Goal: Information Seeking & Learning: Find specific fact

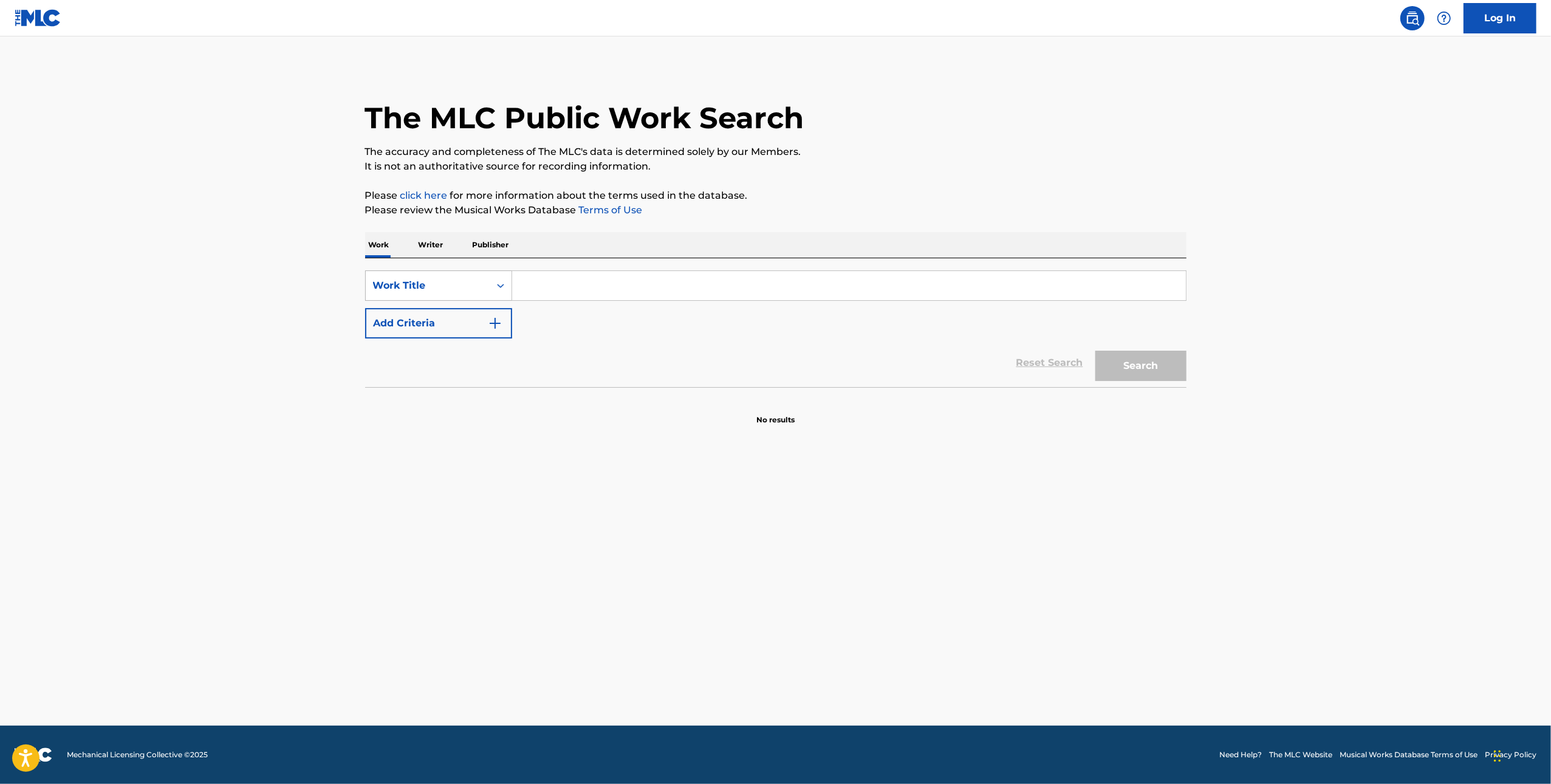
click at [488, 296] on div "Work Title" at bounding box center [427, 285] width 124 height 23
click at [512, 284] on input "Search Form" at bounding box center [849, 286] width 674 height 29
click at [450, 281] on div "Work Title" at bounding box center [427, 286] width 109 height 15
click at [449, 311] on div "MLC Song Code" at bounding box center [438, 316] width 146 height 30
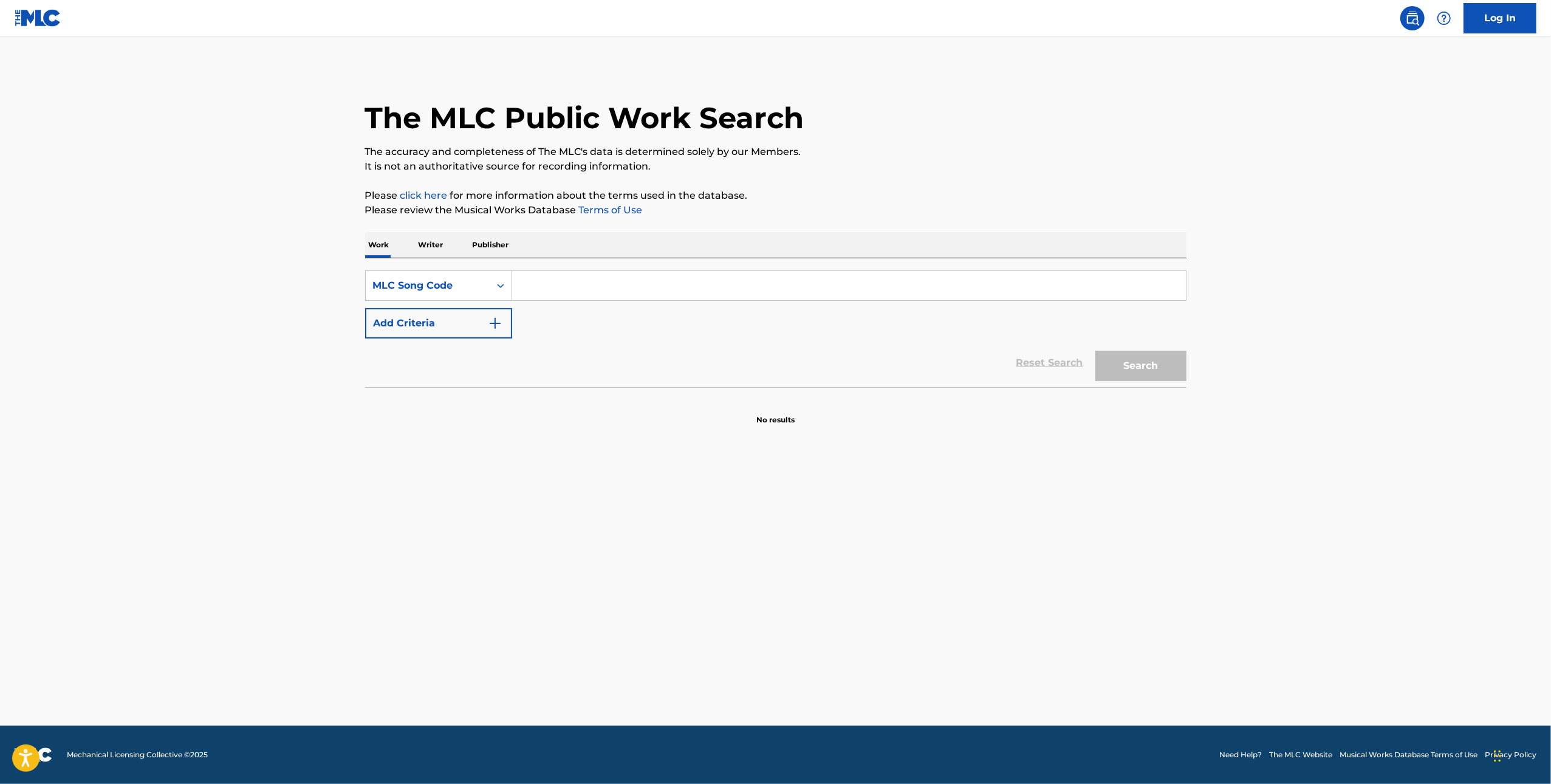
click at [592, 271] on input "Search Form" at bounding box center [849, 286] width 674 height 29
type input "Cold Blooded"
click at [1151, 369] on button "Search" at bounding box center [1141, 365] width 91 height 30
click at [815, 294] on input "Cold Blooded" at bounding box center [849, 286] width 674 height 29
drag, startPoint x: 815, startPoint y: 294, endPoint x: 824, endPoint y: 294, distance: 9.0
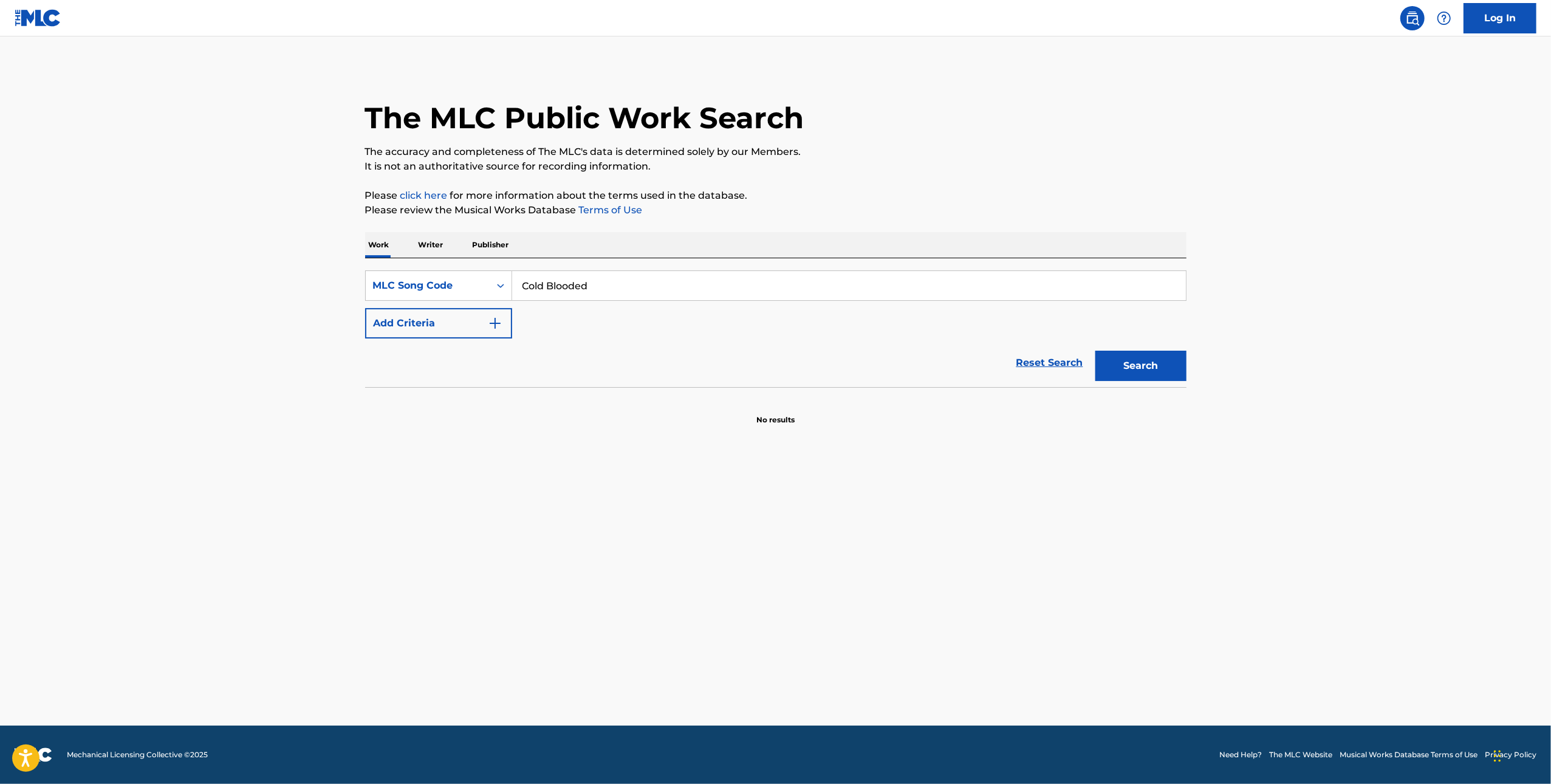
click at [815, 294] on input "Cold Blooded" at bounding box center [849, 286] width 674 height 29
click at [995, 296] on input "Cold Blooded" at bounding box center [849, 286] width 674 height 29
paste input "C3336"
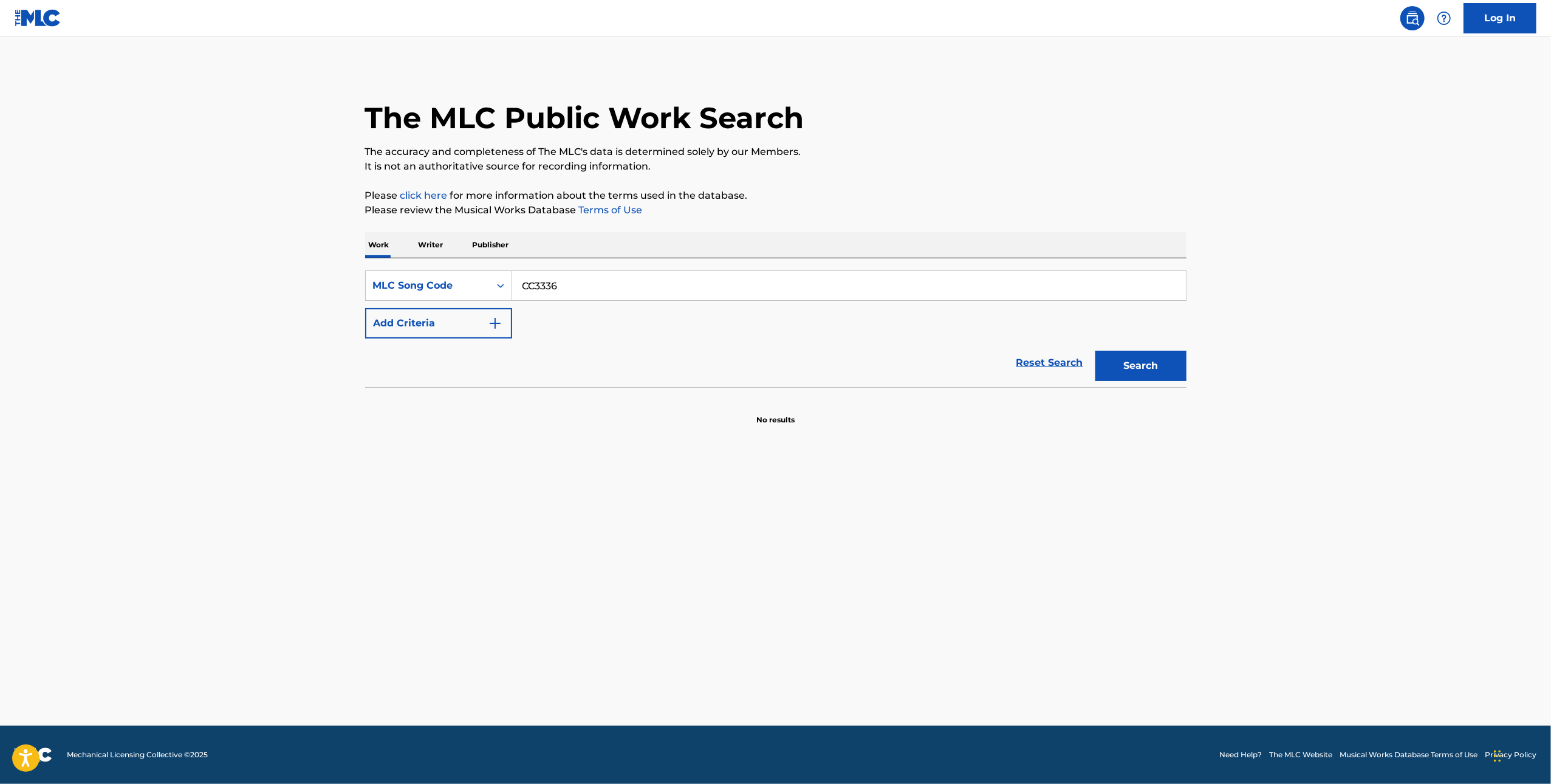
type input "CC3336"
click at [1131, 384] on div "Search" at bounding box center [1139, 363] width 97 height 49
click at [1130, 375] on button "Search" at bounding box center [1141, 365] width 91 height 30
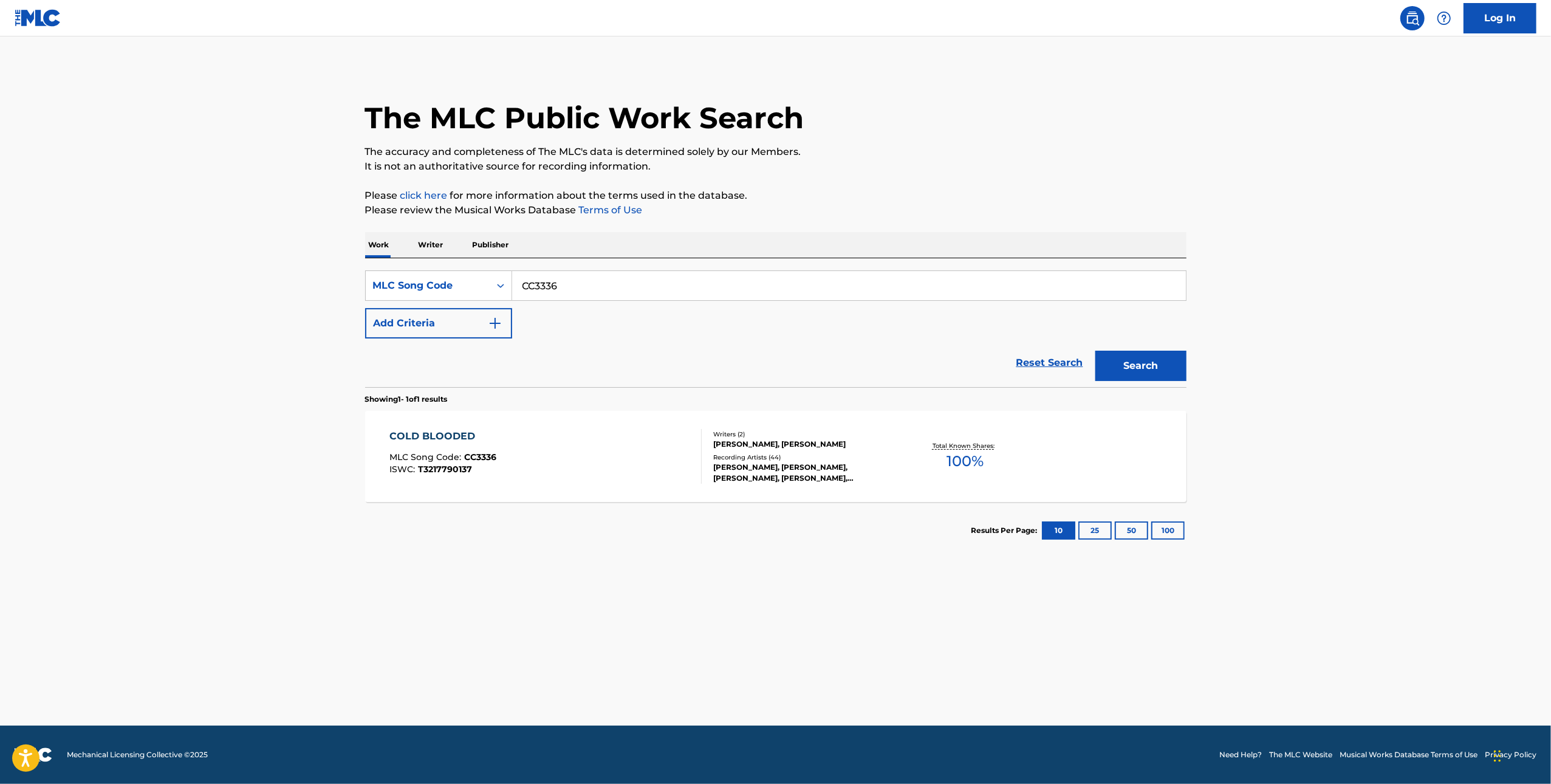
click at [605, 486] on div "COLD BLOODED MLC Song Code : CC3336 ISWC : T3217790137 Writers ( 2 ) MIKALYN HA…" at bounding box center [776, 455] width 822 height 91
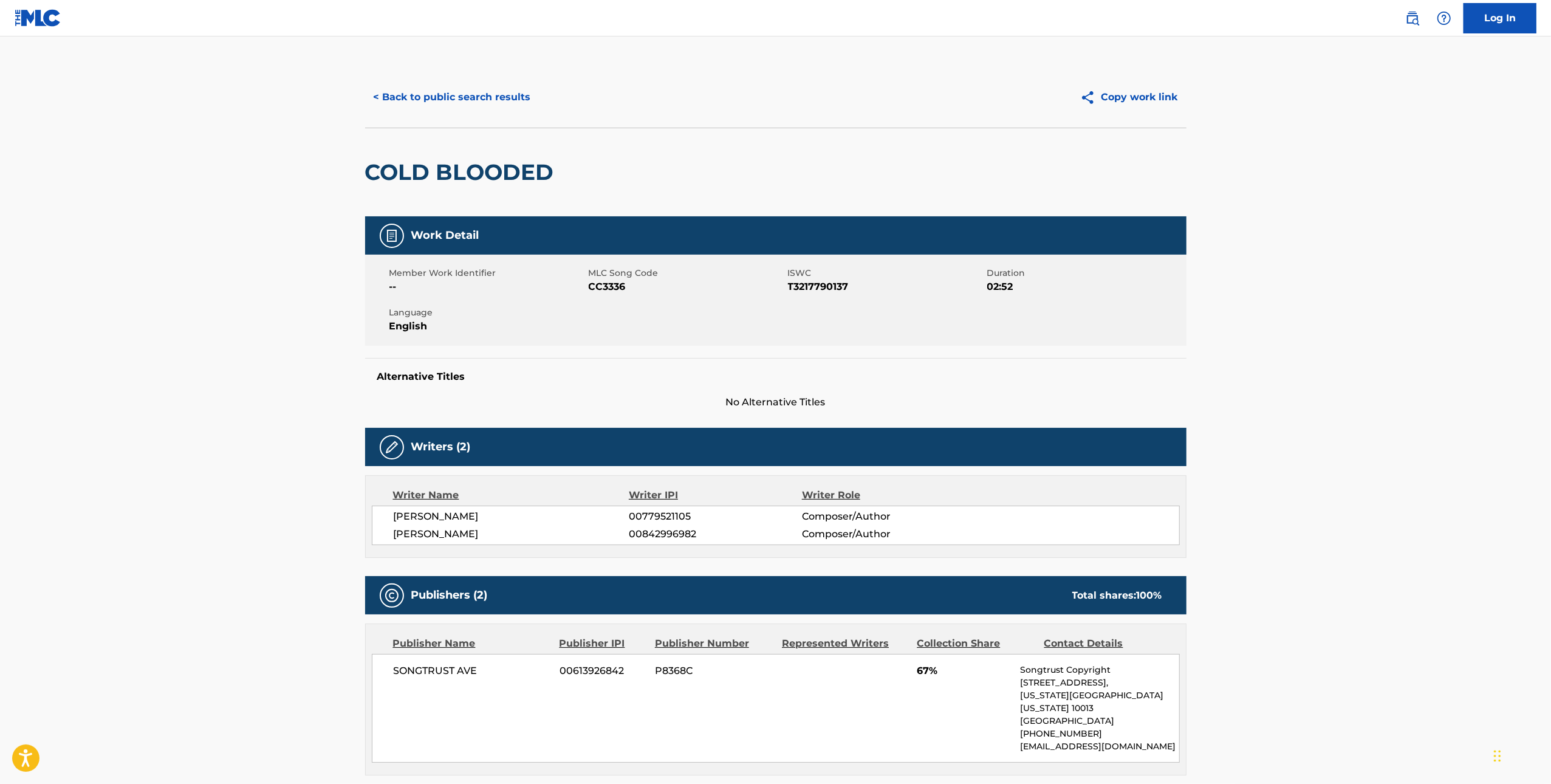
click at [469, 103] on button "< Back to public search results" at bounding box center [453, 96] width 174 height 30
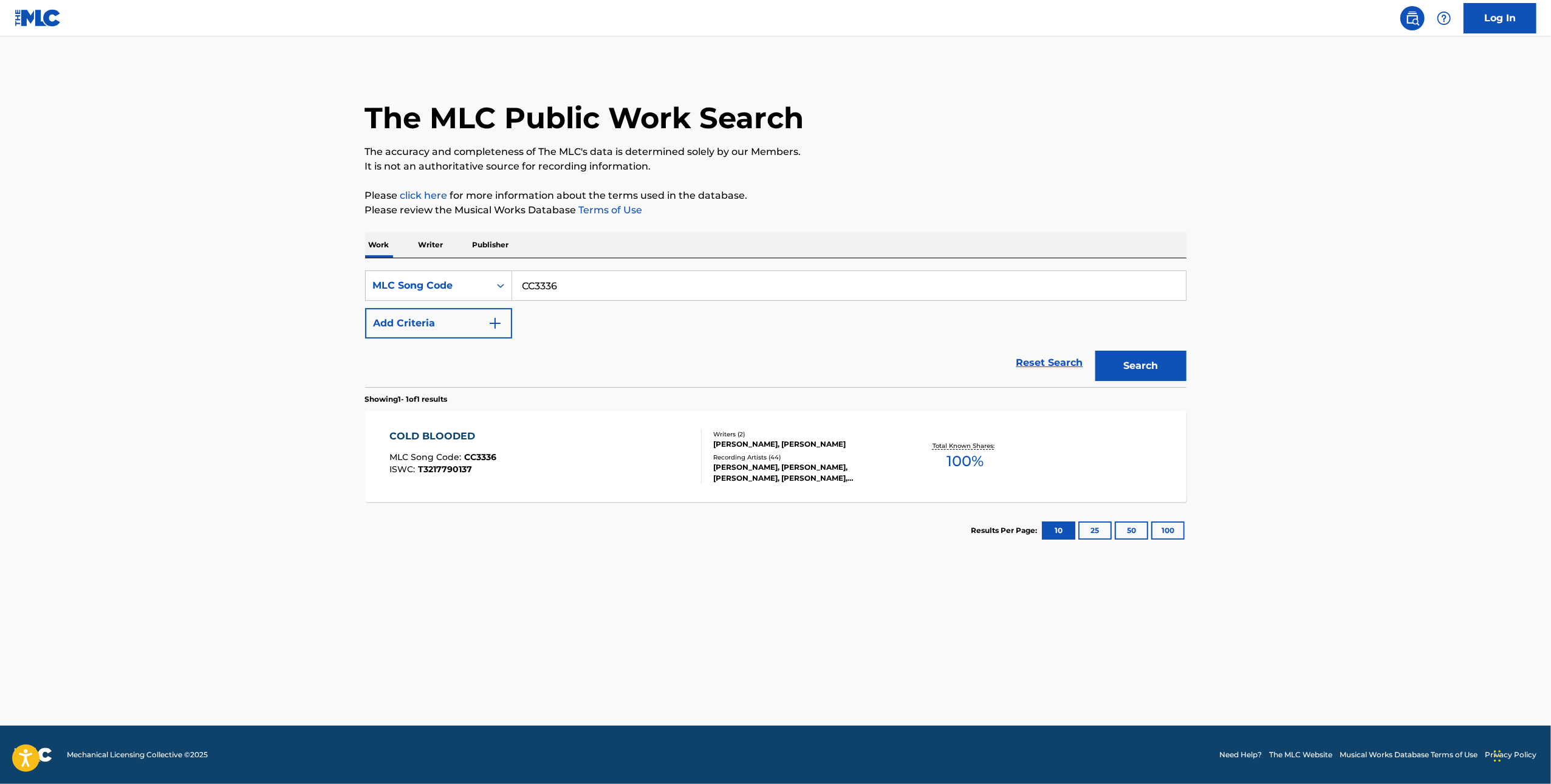
click at [557, 291] on input "CC3336" at bounding box center [849, 286] width 674 height 29
paste input "AV5OPA"
click at [1096, 351] on button "Search" at bounding box center [1141, 365] width 91 height 30
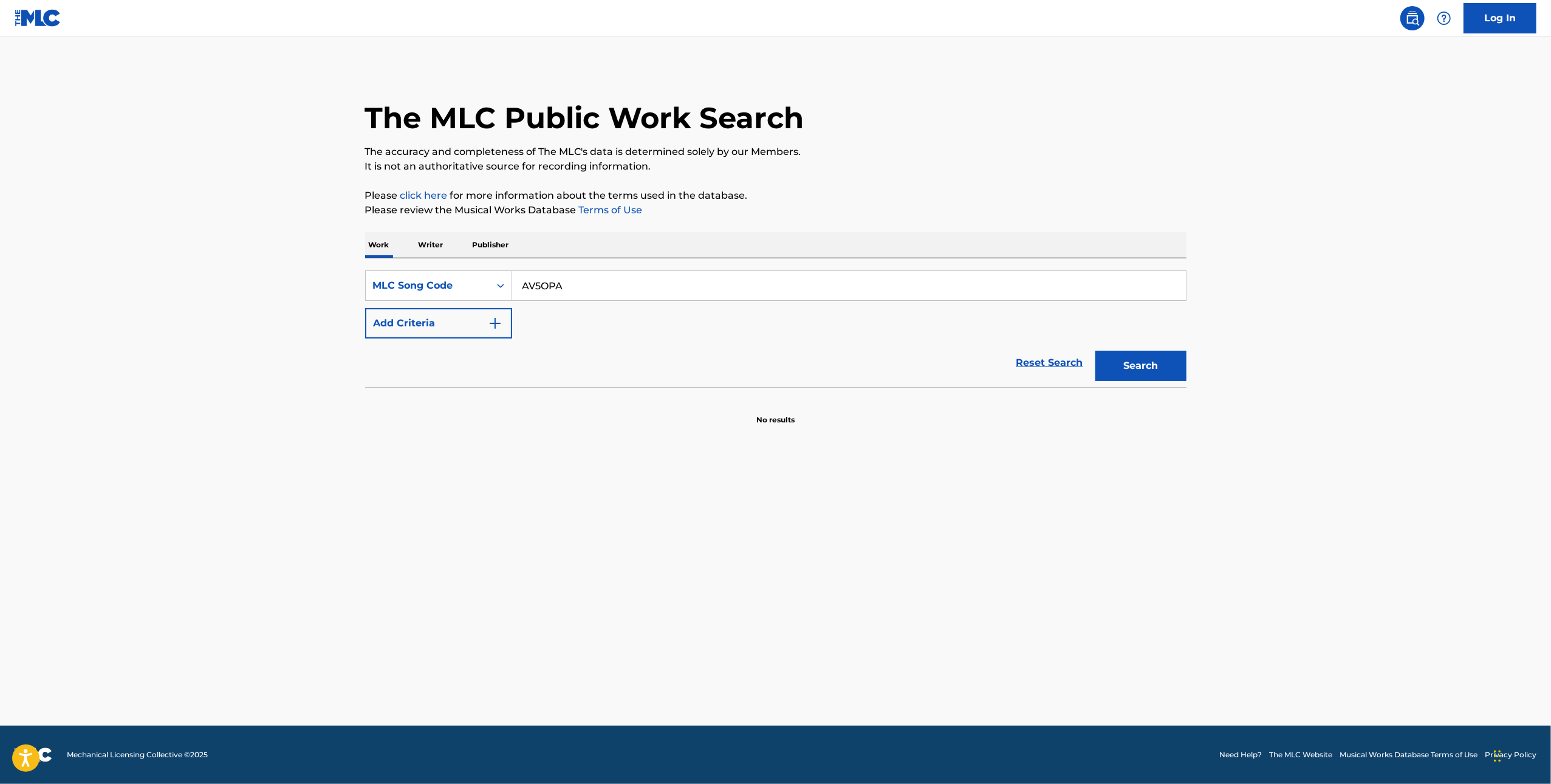
click at [556, 291] on input "AV5OPA" at bounding box center [849, 286] width 674 height 29
paste input "E4T8H"
type input "AE4T8H"
click at [1096, 351] on button "Search" at bounding box center [1141, 365] width 91 height 30
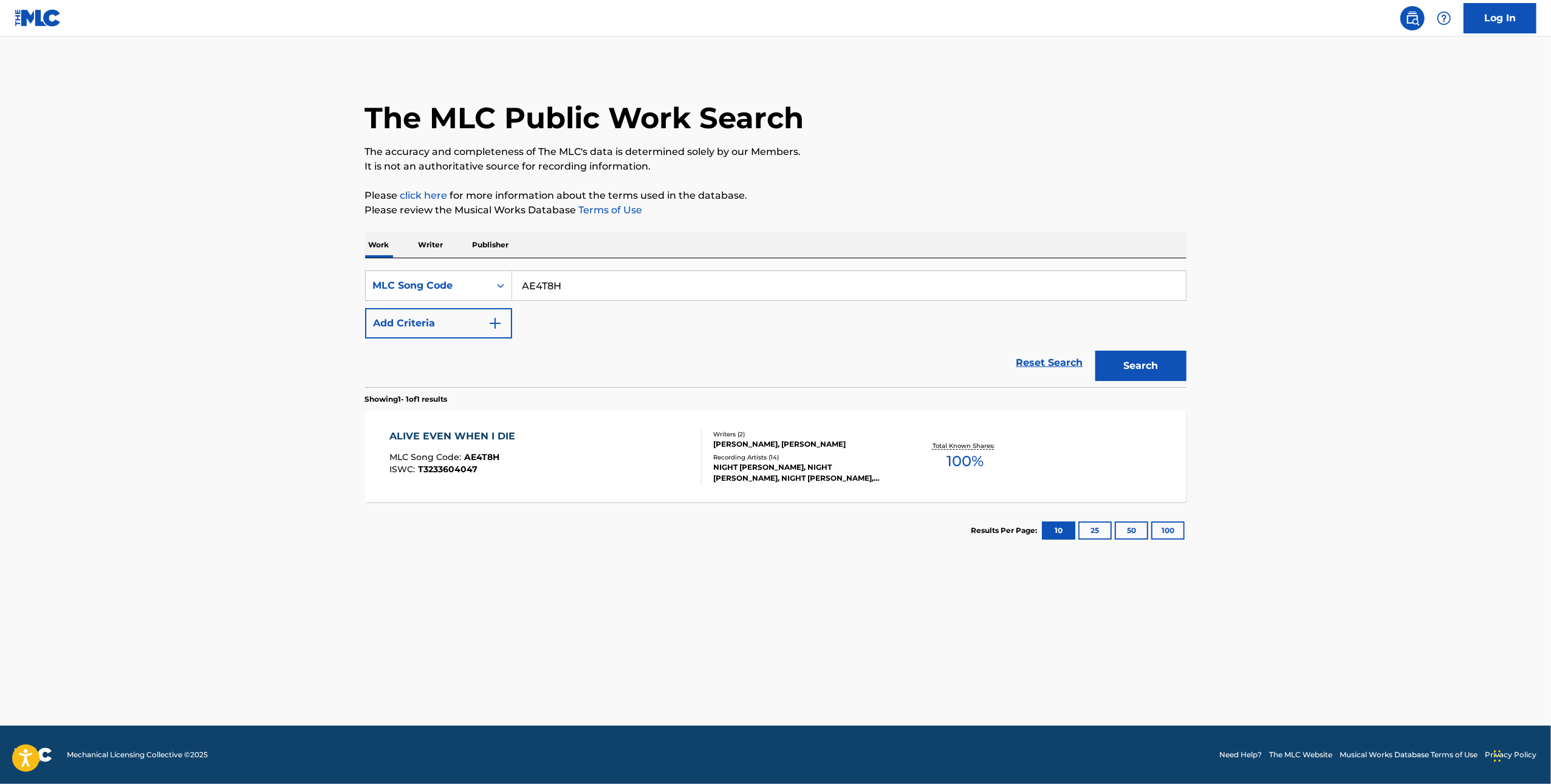
click at [594, 457] on div "ALIVE EVEN WHEN I DIE MLC Song Code : AE4T8H ISWC : T3233604047" at bounding box center [545, 456] width 312 height 55
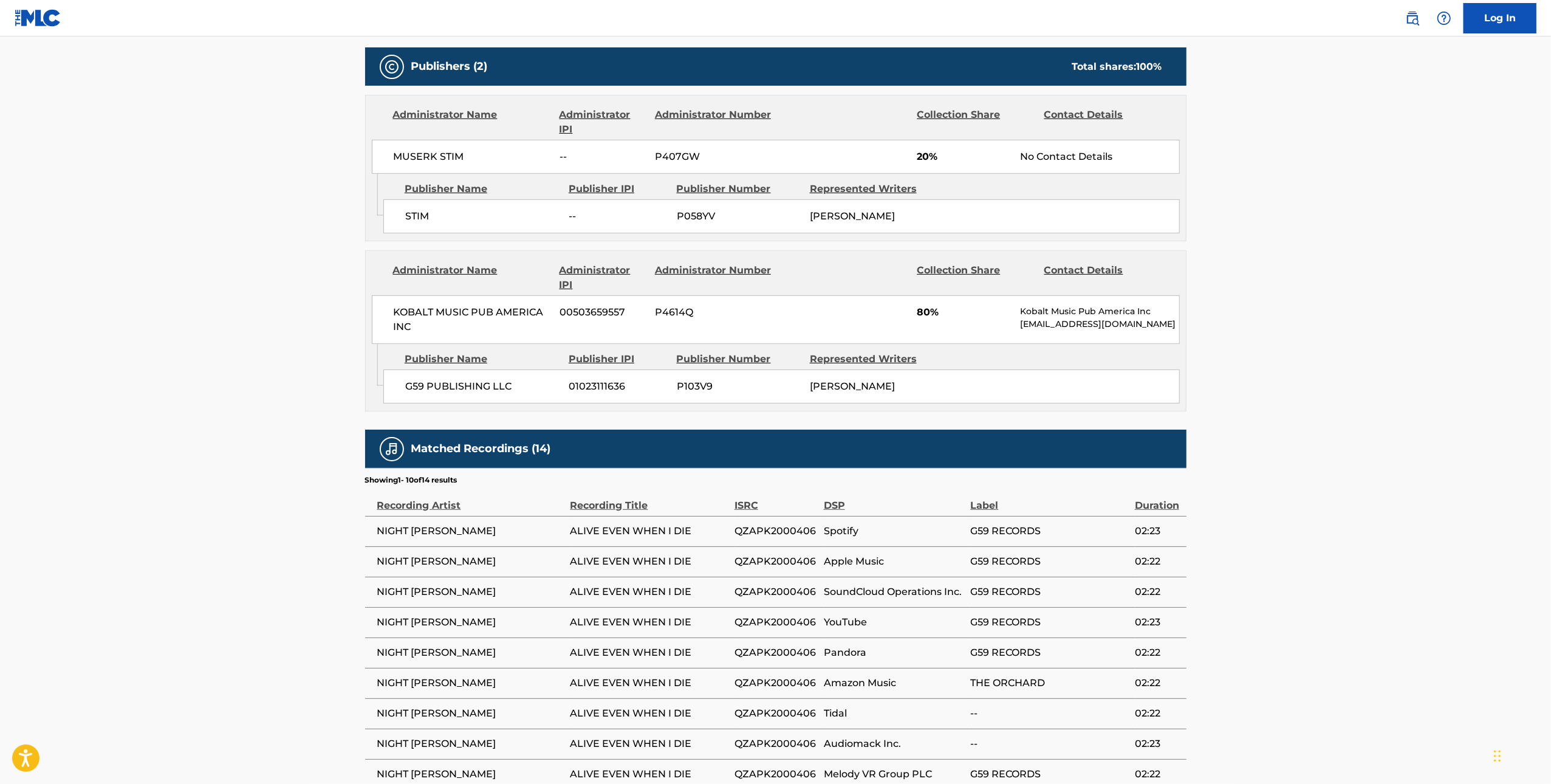
scroll to position [13, 0]
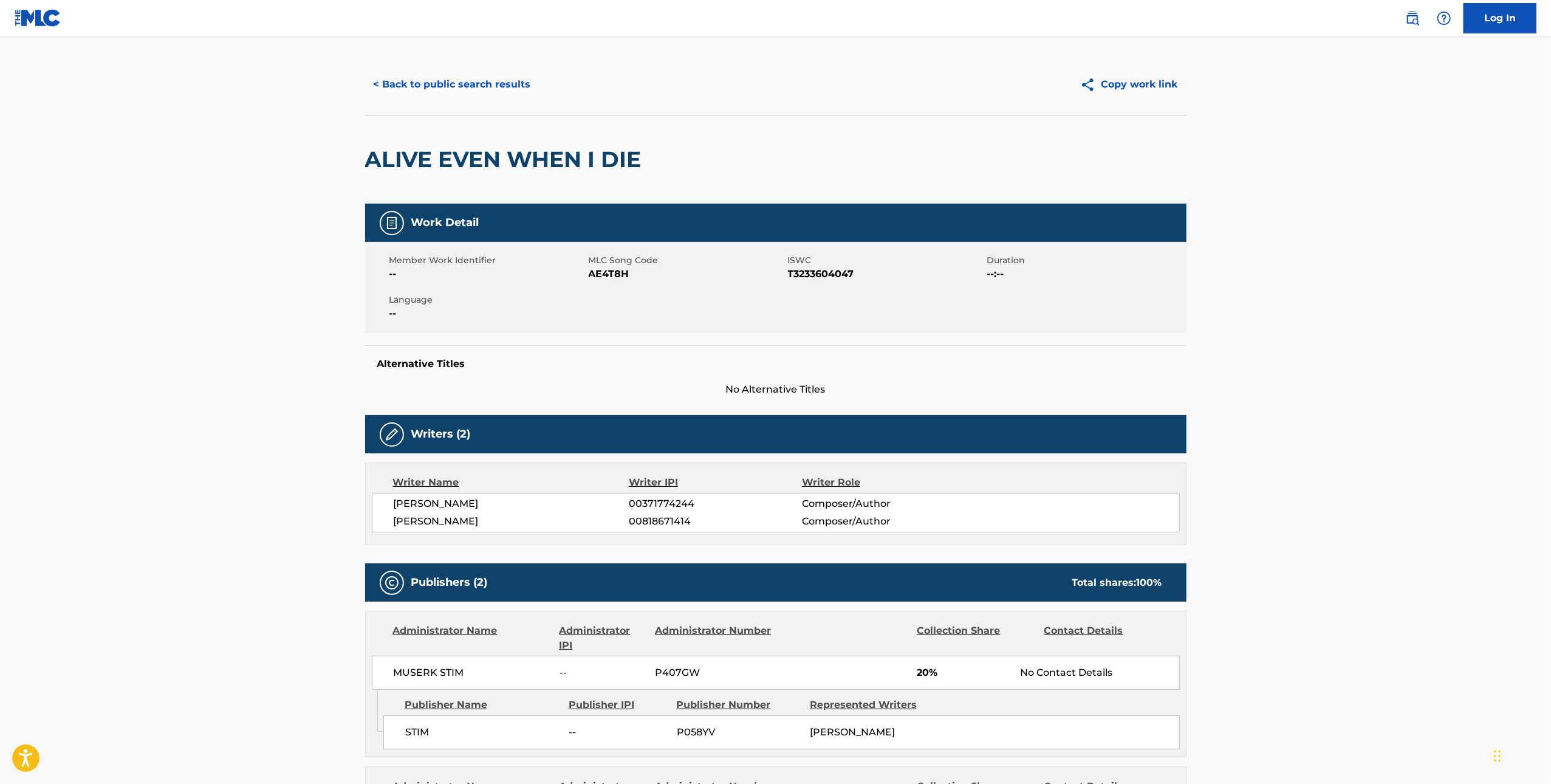
click at [465, 84] on button "< Back to public search results" at bounding box center [453, 84] width 174 height 30
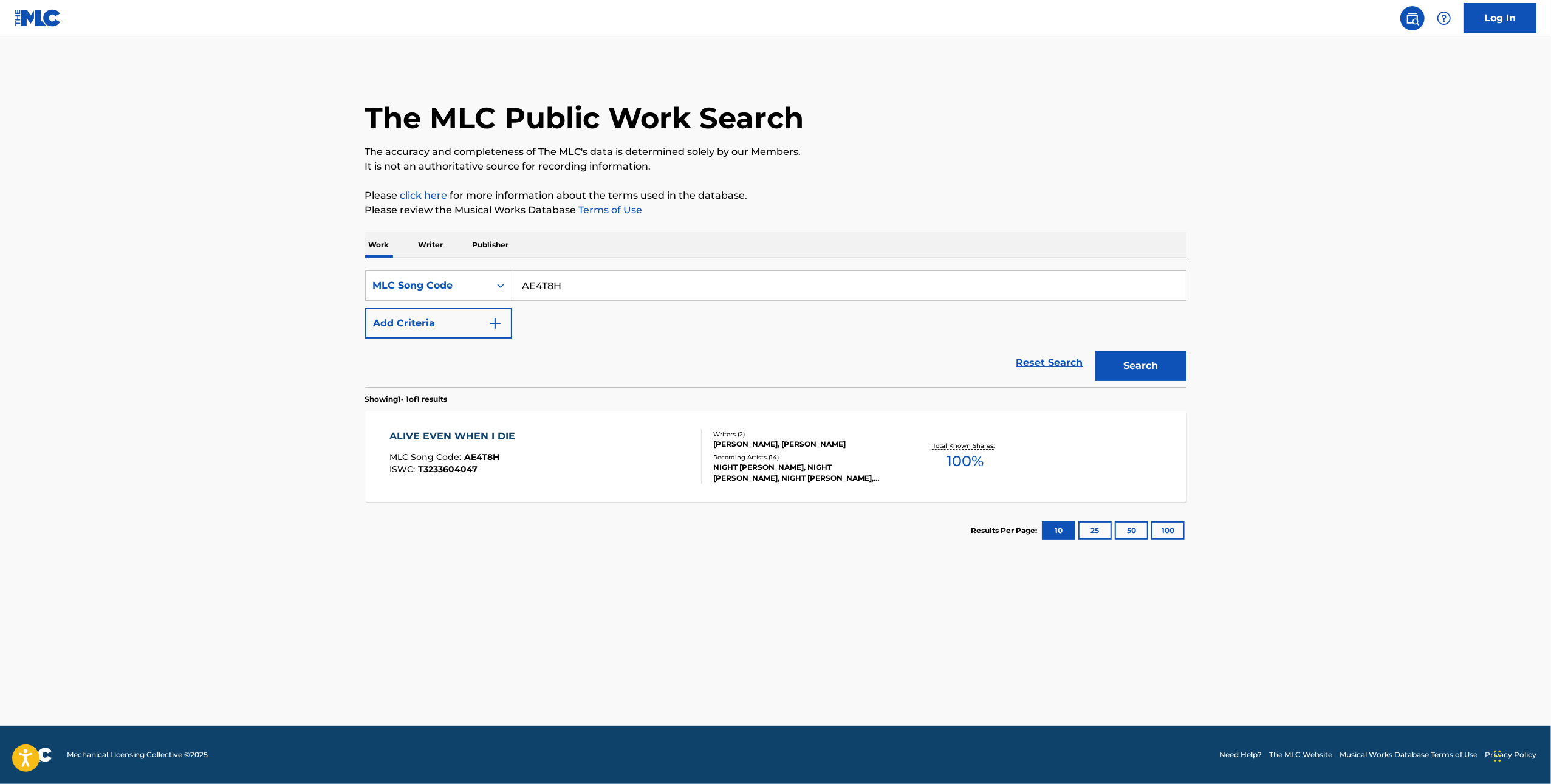
click at [701, 297] on input "AE4T8H" at bounding box center [849, 286] width 674 height 29
paste input "BC5A99"
type input "BC5A99"
click at [1183, 367] on button "Search" at bounding box center [1141, 365] width 91 height 30
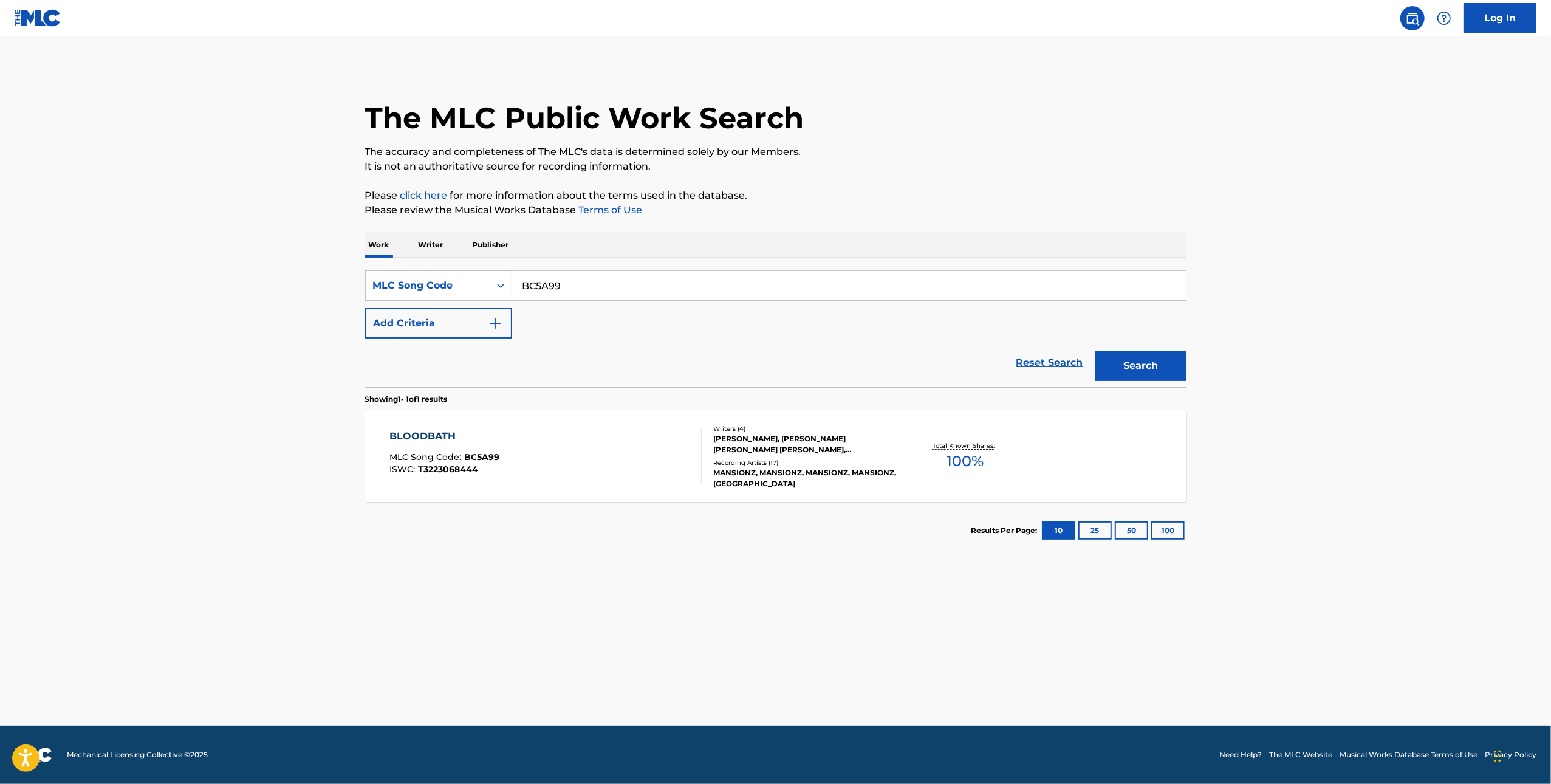
click at [885, 440] on div "MICHAEL ROBERT HENRION POSNER, MATTHEW TYLER MUSTO, DAVID CARL ANDERSSON, RYDER…" at bounding box center [805, 444] width 184 height 22
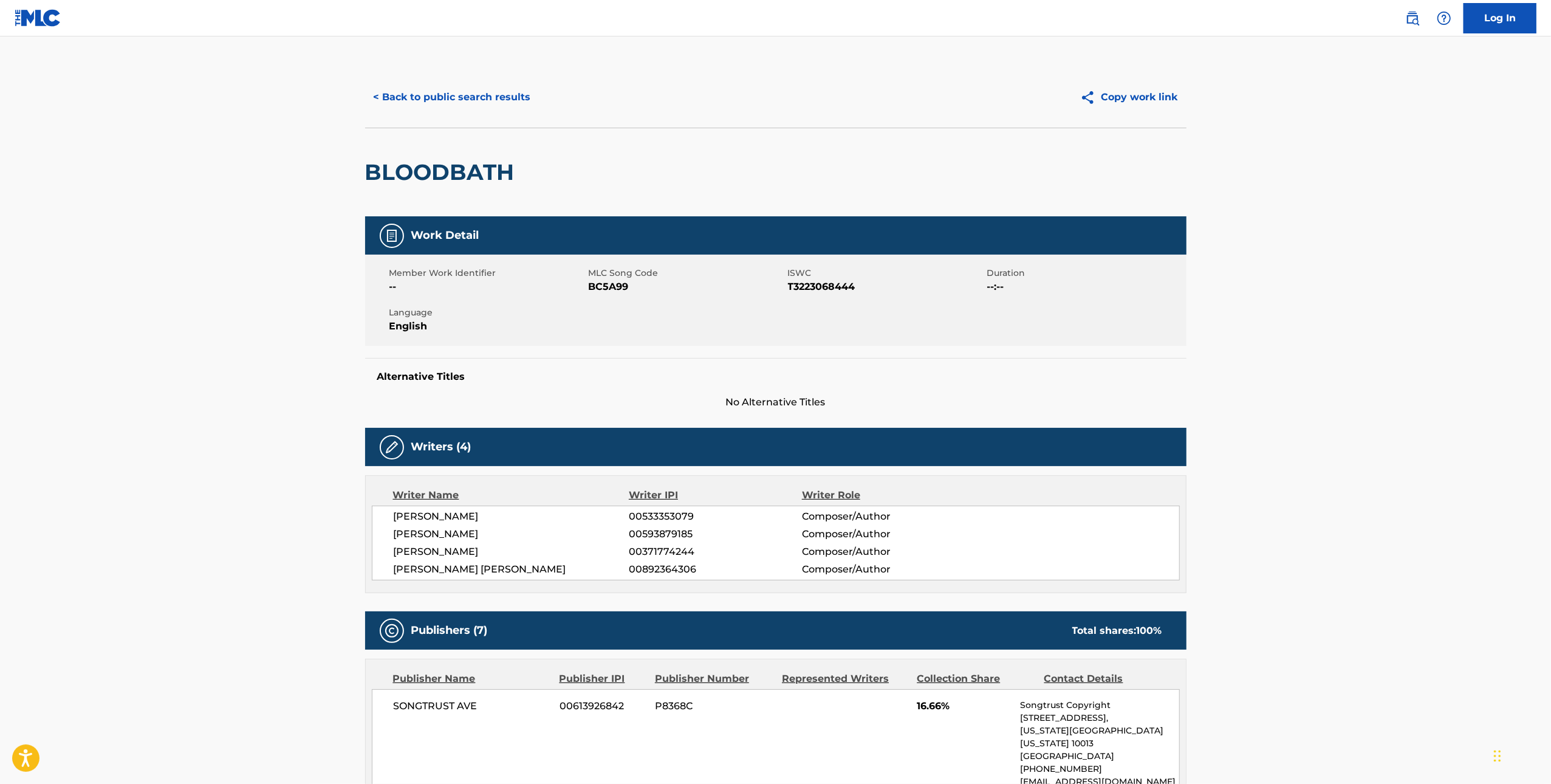
click at [494, 93] on button "< Back to public search results" at bounding box center [453, 96] width 174 height 30
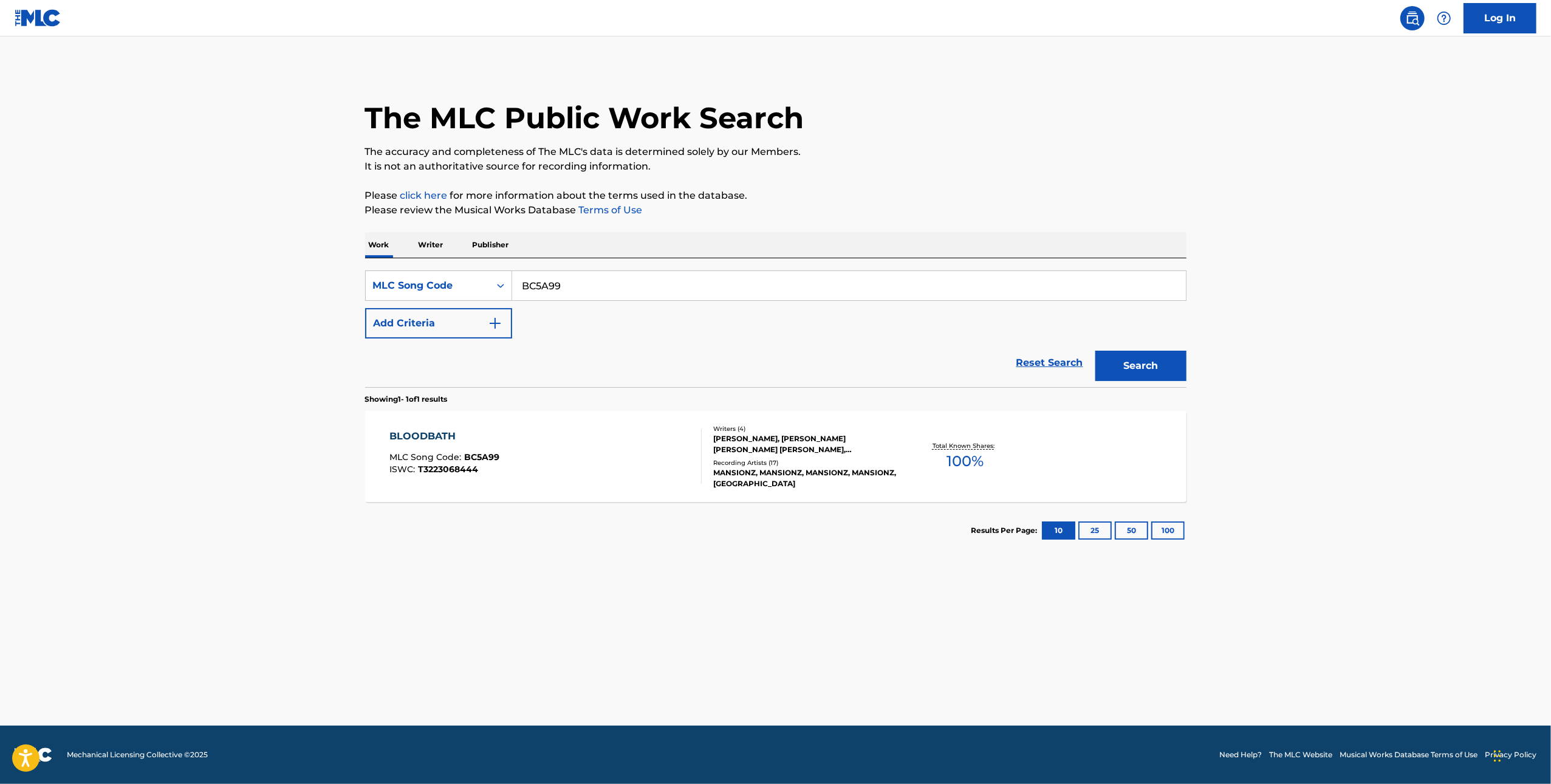
click at [668, 279] on input "BC5A99" at bounding box center [849, 286] width 674 height 29
click at [667, 279] on input "BC5A99" at bounding box center [849, 286] width 674 height 29
click at [572, 290] on input "BC5A99" at bounding box center [849, 286] width 674 height 29
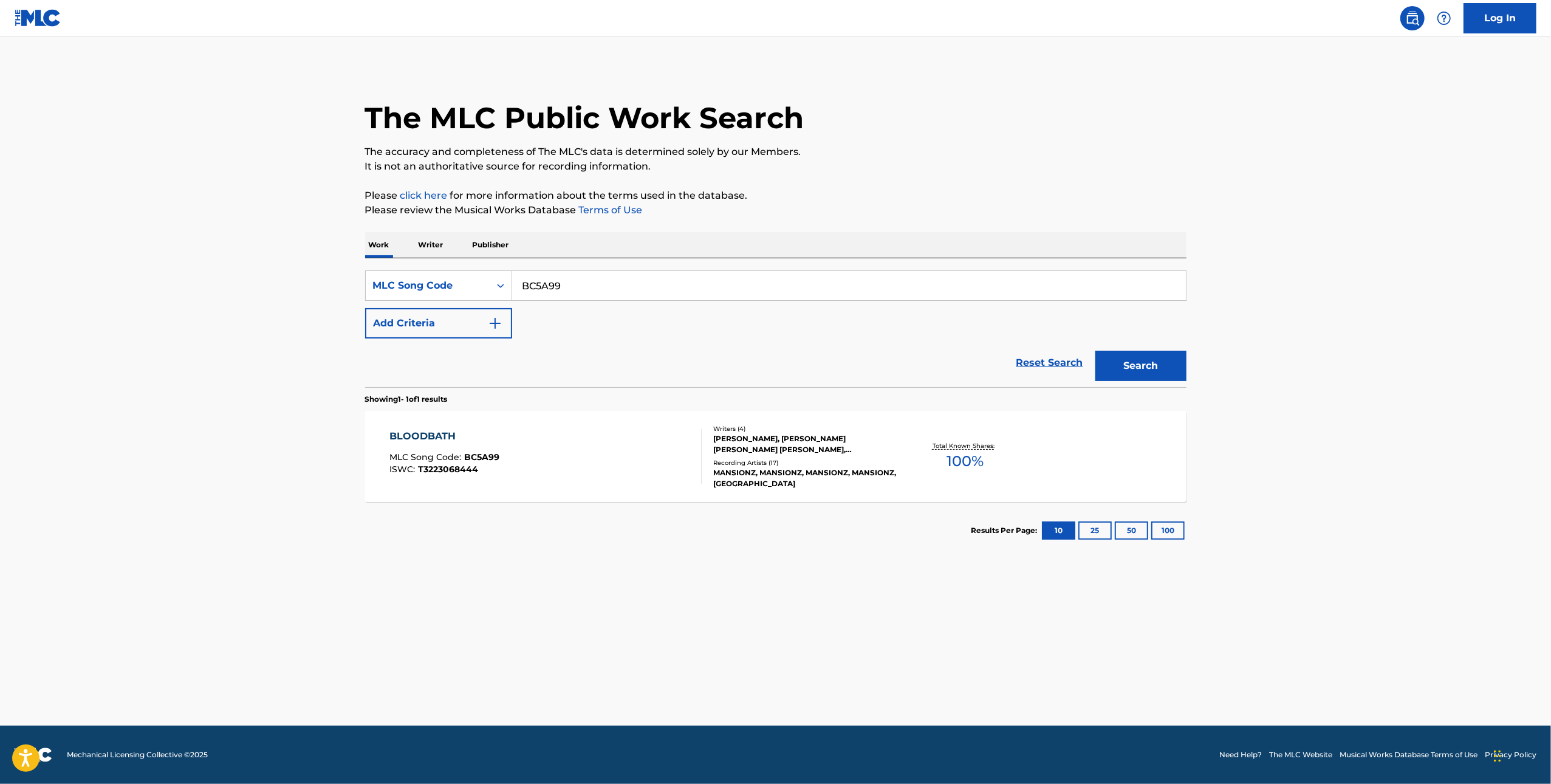
paste input "CH8USZ"
click at [1143, 366] on button "Search" at bounding box center [1141, 365] width 91 height 30
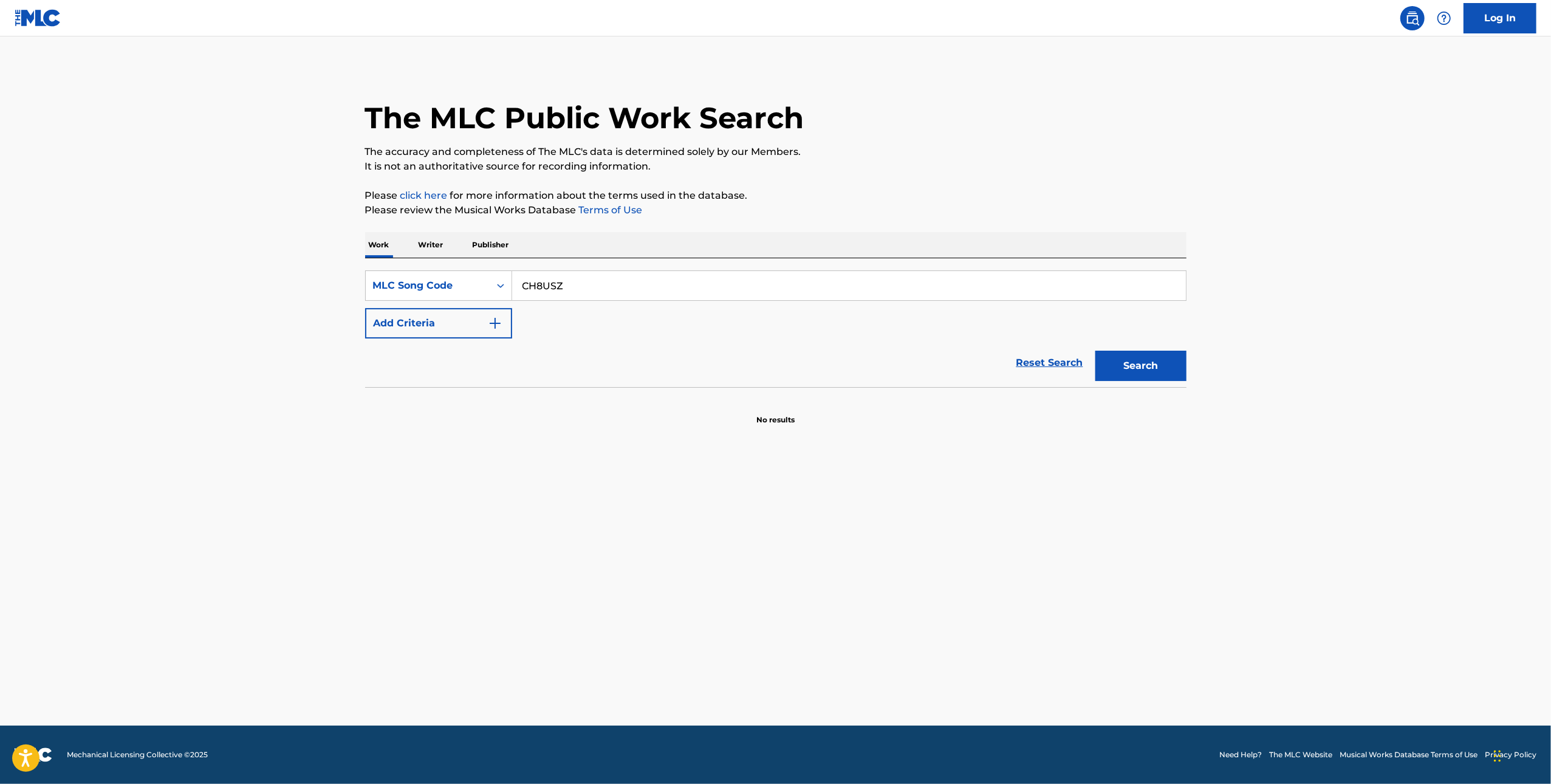
click at [547, 301] on div "SearchWithCriteria0105318b-068e-4713-9c92-ff746ae97a76 MLC Song Code CH8USZ Add…" at bounding box center [776, 304] width 822 height 68
click at [562, 287] on input "CH8USZ" at bounding box center [849, 286] width 674 height 29
paste input "C5SEW"
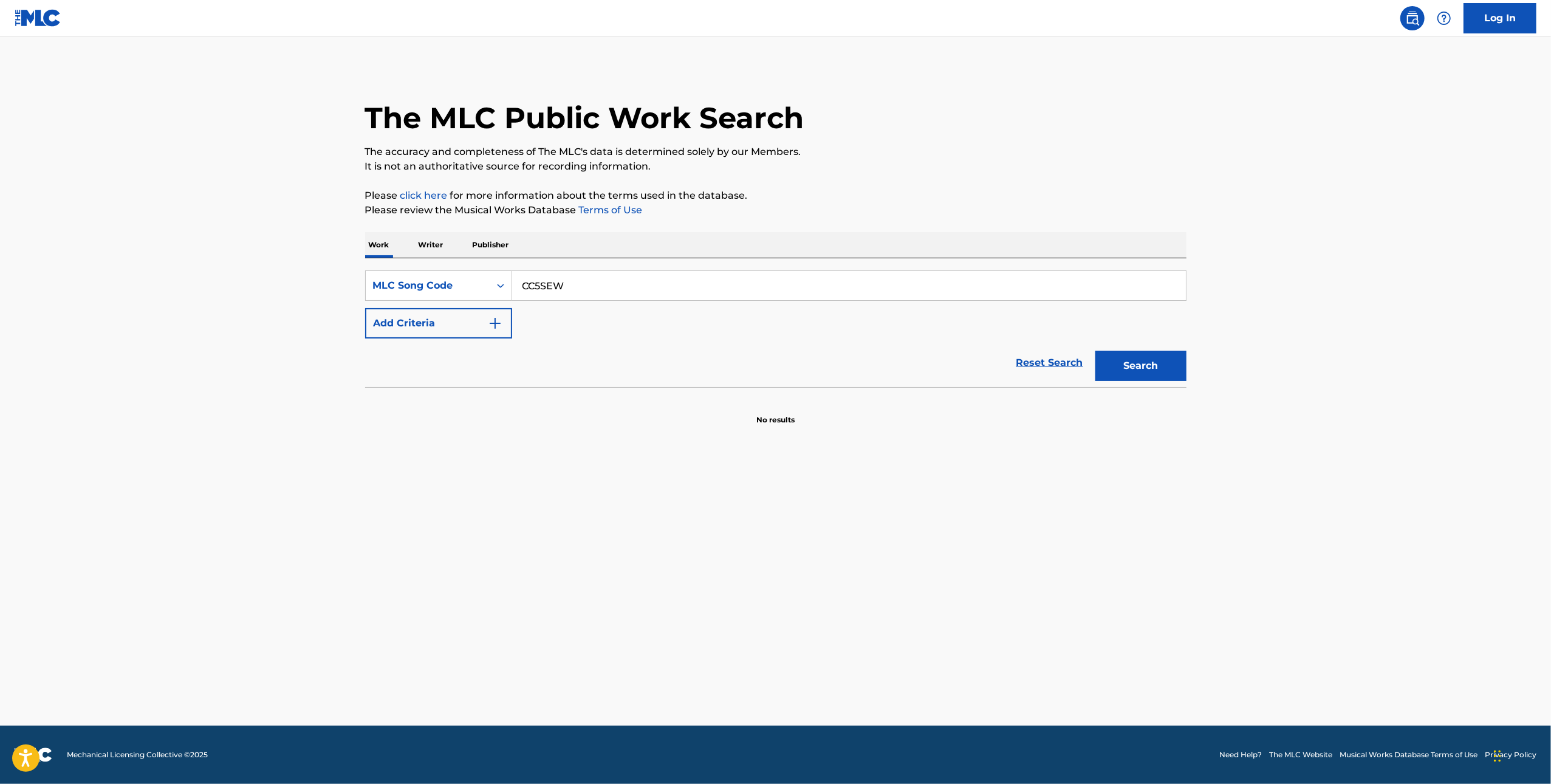
type input "CC5SEW"
click at [1143, 357] on button "Search" at bounding box center [1141, 365] width 91 height 30
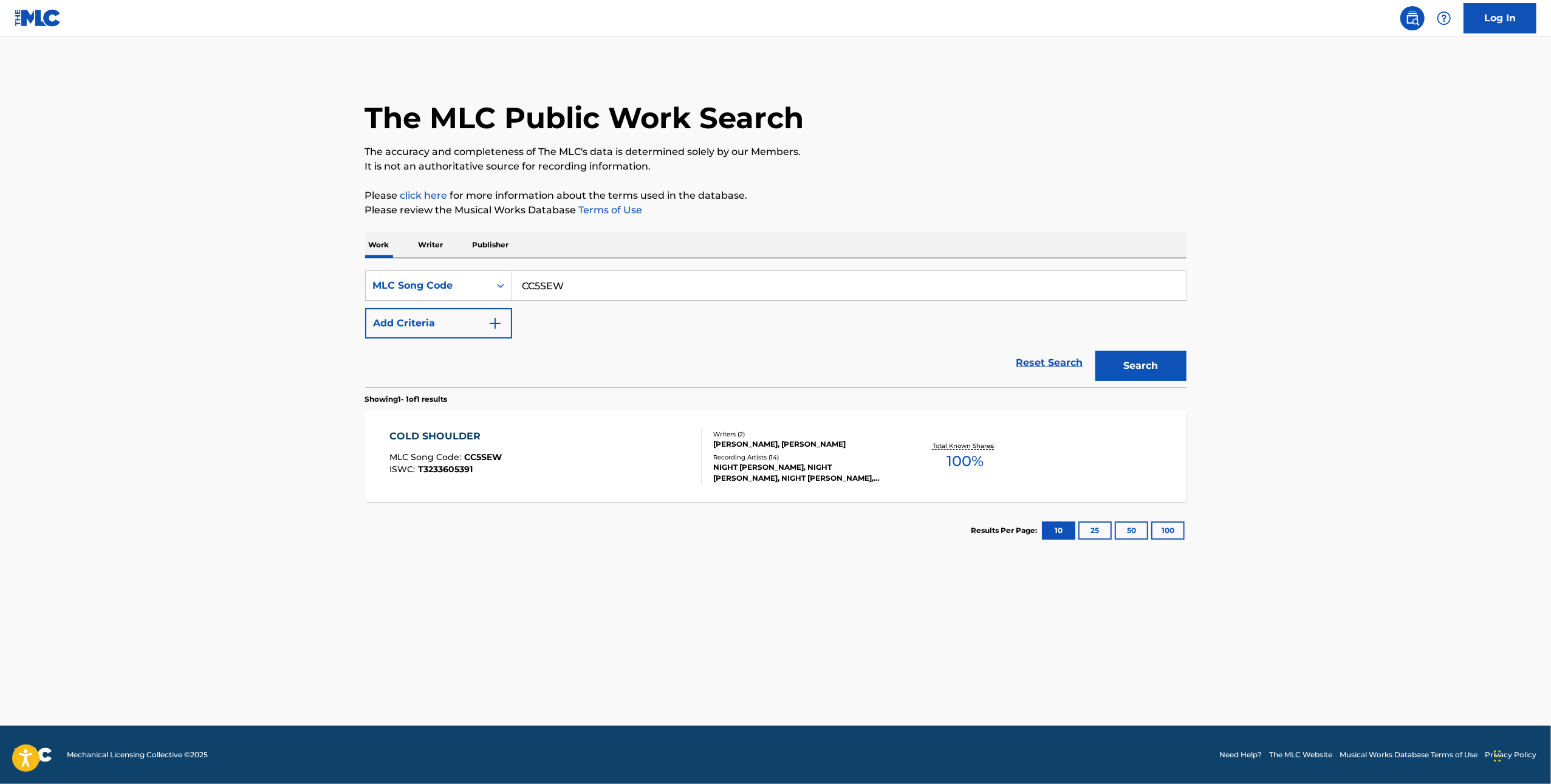
click at [1048, 476] on div "COLD SHOULDER MLC Song Code : CC5SEW ISWC : T3233605391 Writers ( 2 ) DAVID CAR…" at bounding box center [776, 455] width 822 height 91
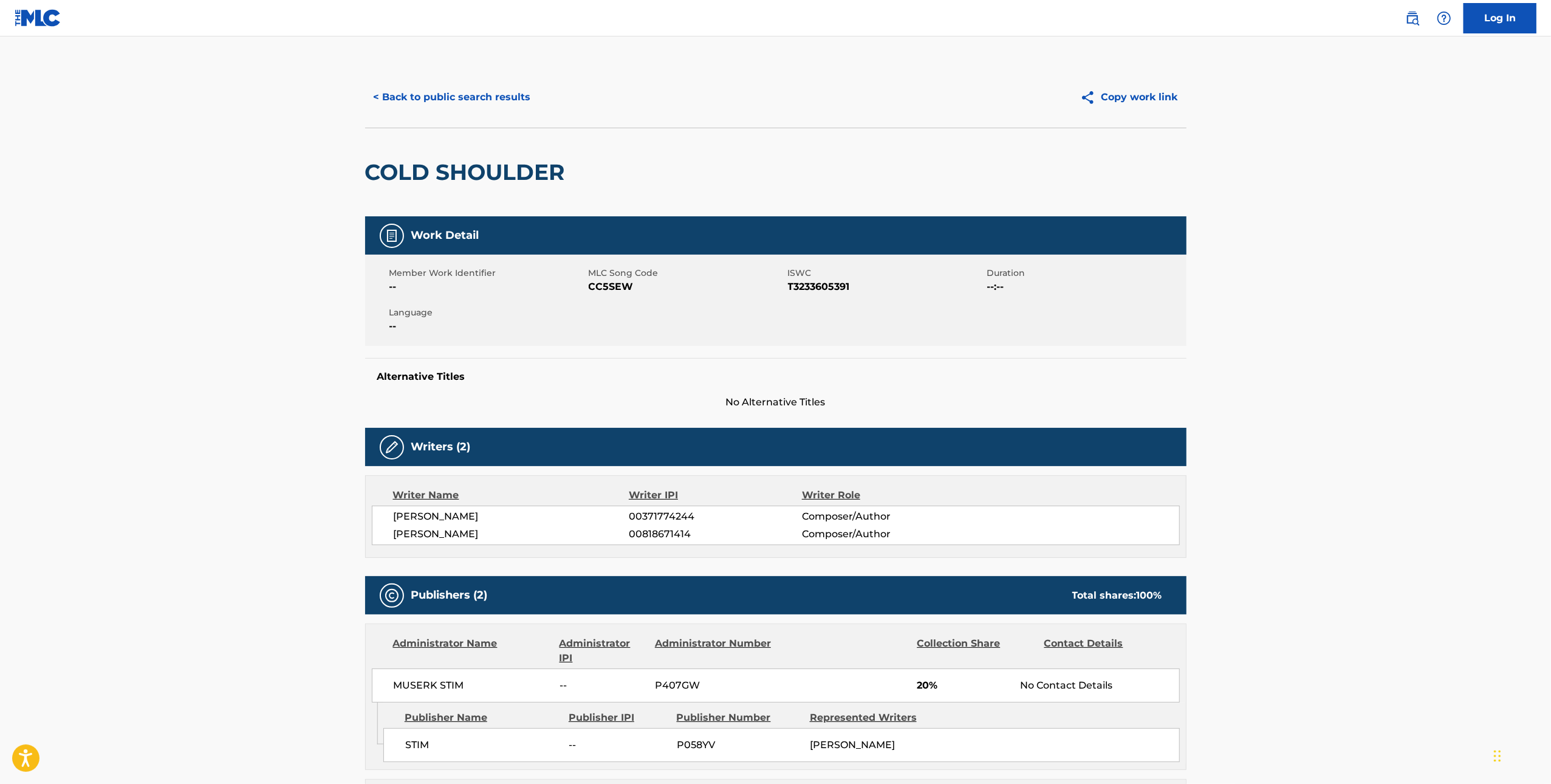
click at [465, 96] on button "< Back to public search results" at bounding box center [453, 96] width 174 height 30
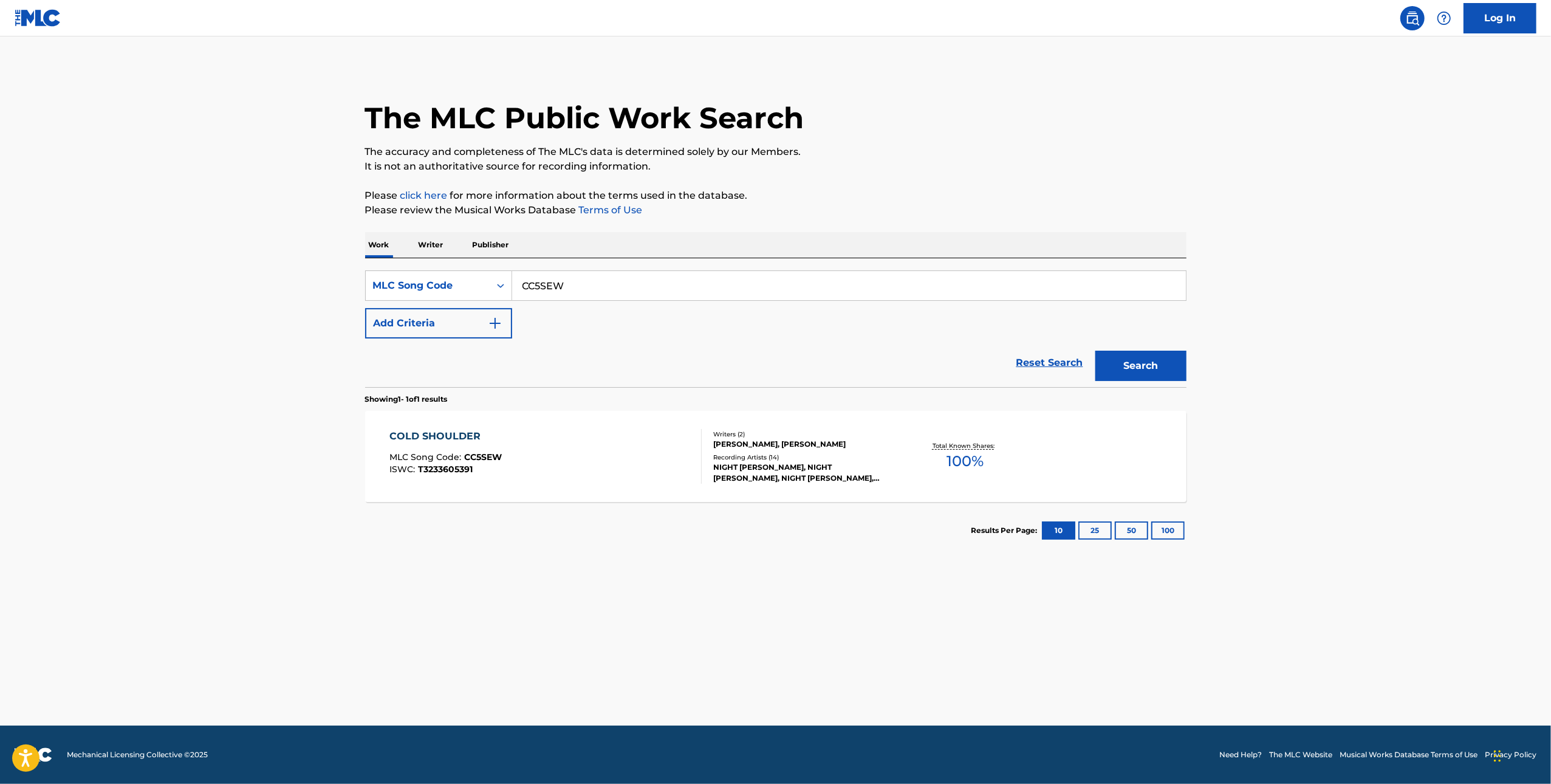
click at [632, 286] on input "CC5SEW" at bounding box center [849, 286] width 674 height 29
click at [632, 285] on input "CC5SEW" at bounding box center [849, 286] width 674 height 29
paste input "EA6QLB"
type input "EA6QLB"
click at [1129, 364] on button "Search" at bounding box center [1141, 365] width 91 height 30
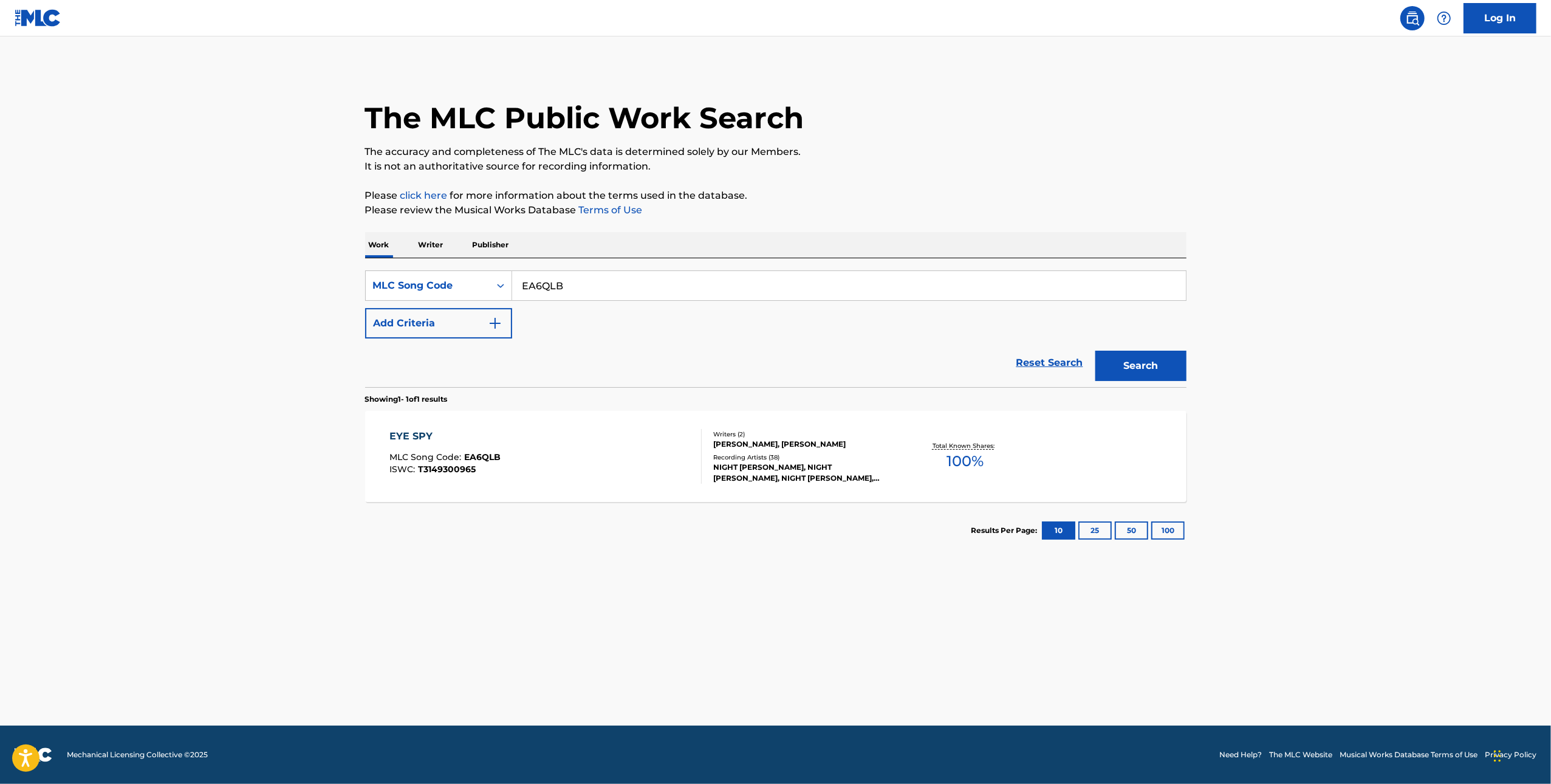
click at [564, 462] on div "EYE SPY MLC Song Code : EA6QLB ISWC : T3149300965" at bounding box center [545, 456] width 312 height 55
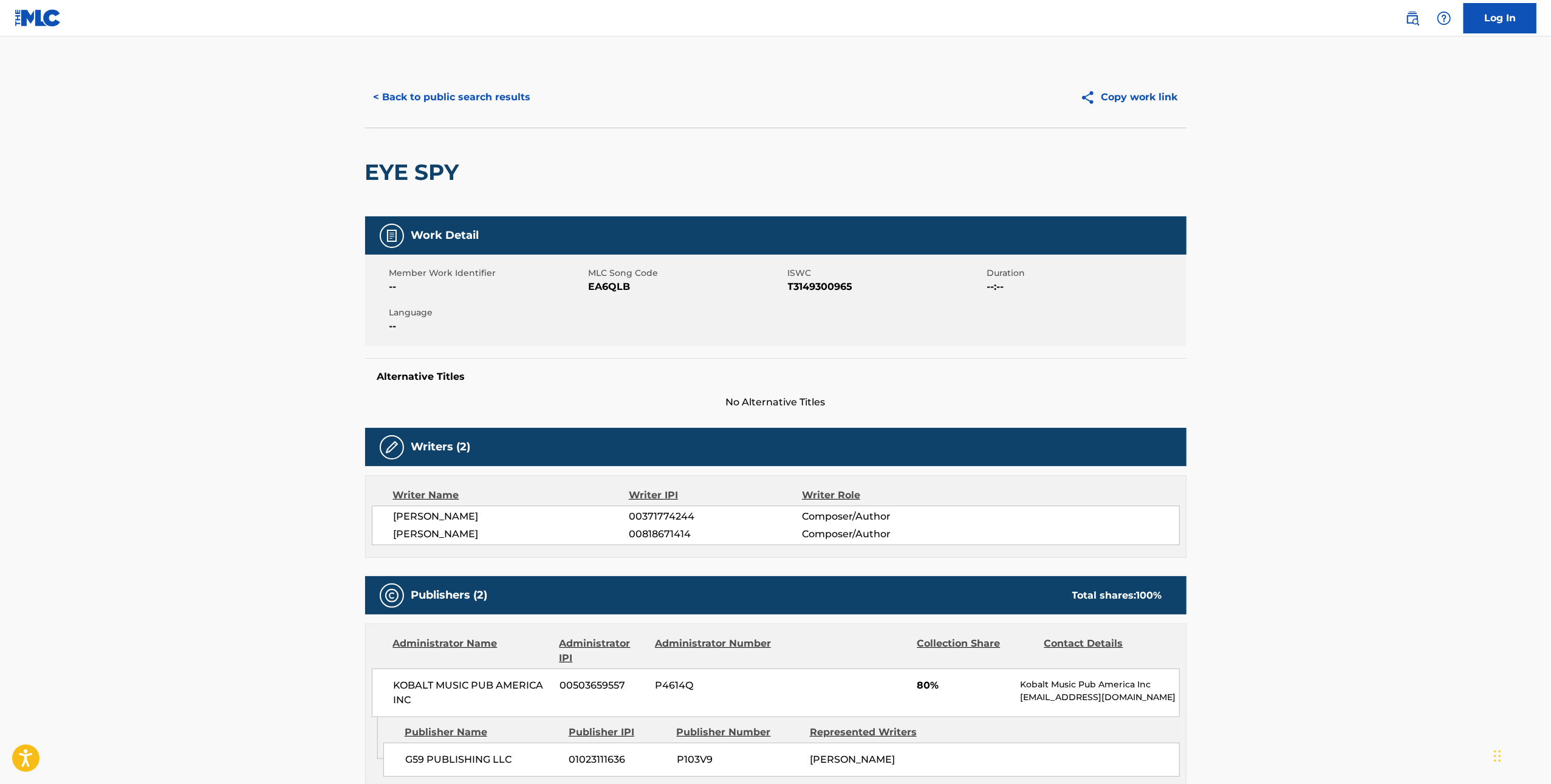
click at [439, 100] on button "< Back to public search results" at bounding box center [453, 96] width 174 height 30
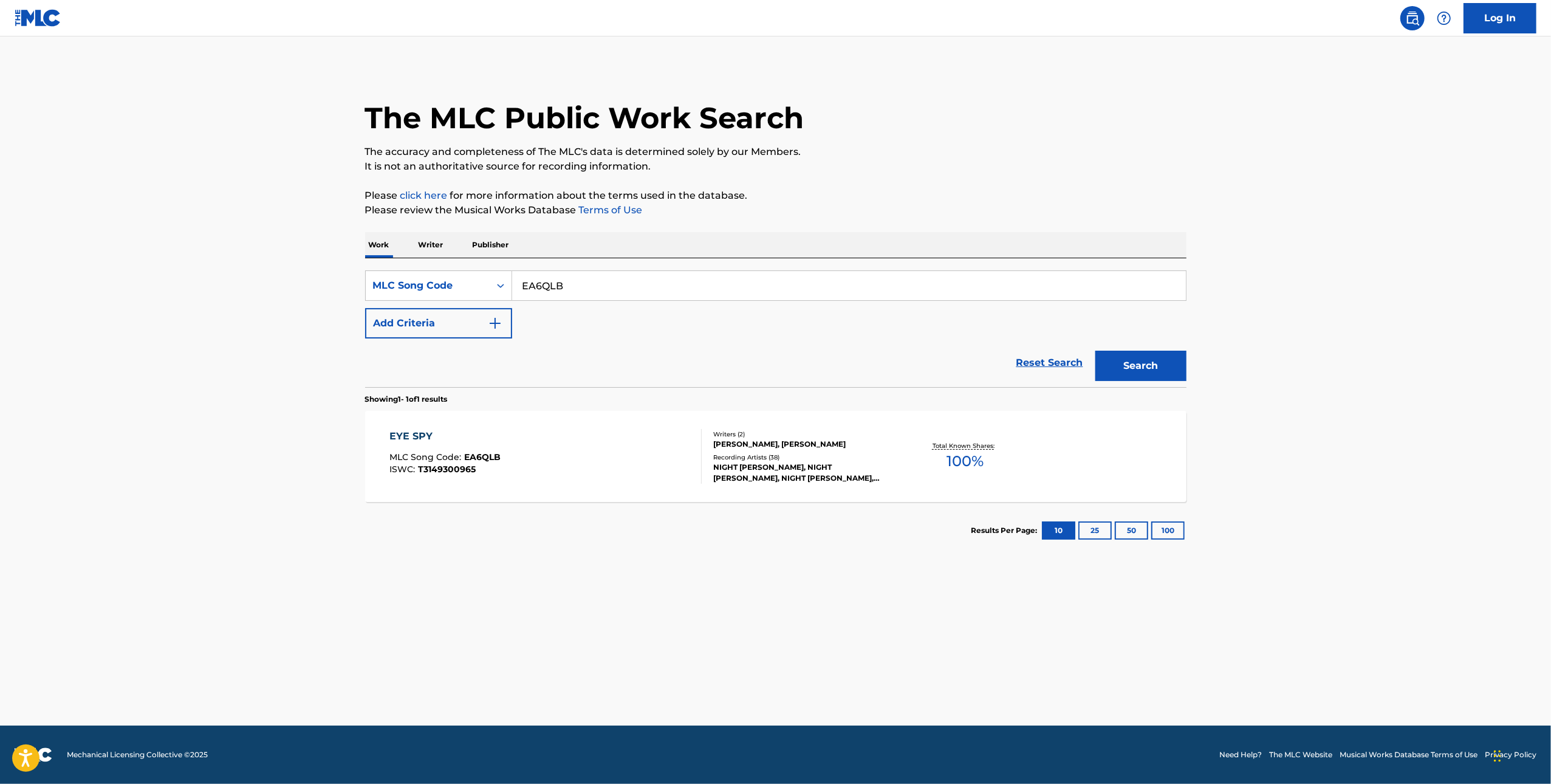
click at [573, 285] on input "EA6QLB" at bounding box center [849, 286] width 674 height 29
paste input "FB09P5"
click at [1134, 381] on div "Search" at bounding box center [1139, 363] width 97 height 49
click at [1129, 373] on button "Search" at bounding box center [1141, 365] width 91 height 30
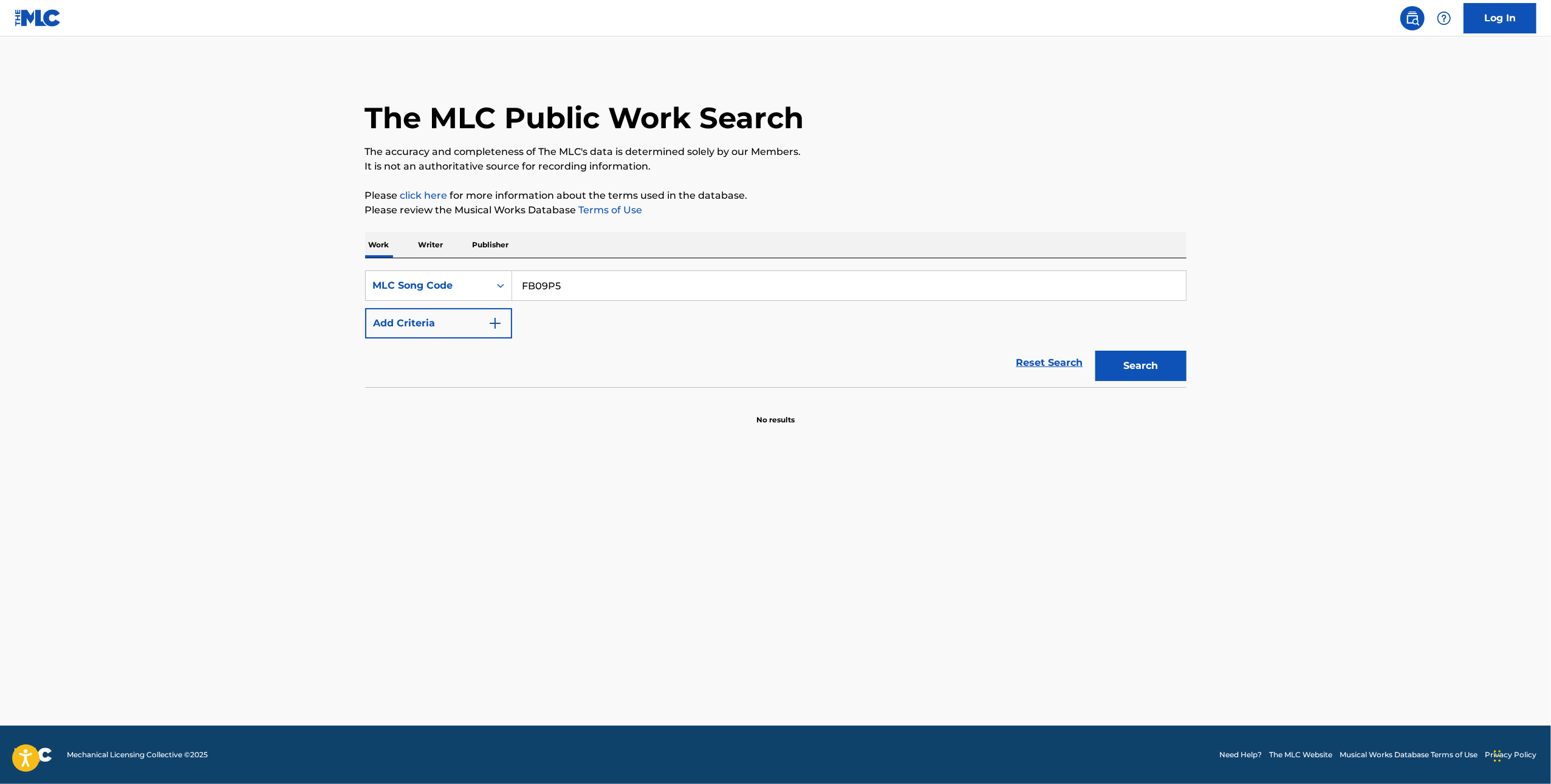
click at [806, 283] on input "FB09P5" at bounding box center [849, 286] width 674 height 29
paste input "H87VG"
type input "FH87VG"
click at [1162, 370] on button "Search" at bounding box center [1141, 365] width 91 height 30
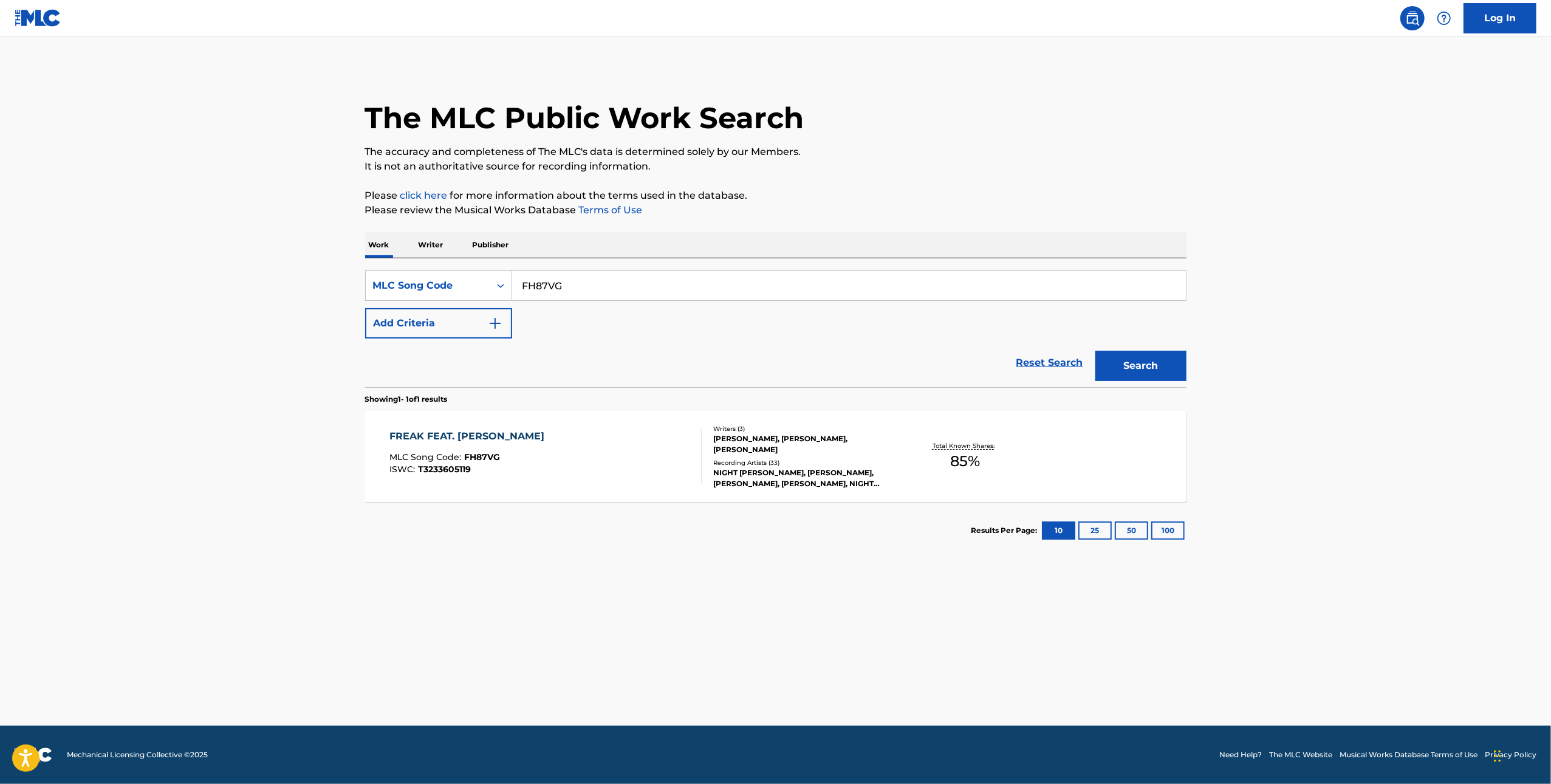
click at [581, 468] on div "FREAK FEAT. FREDDIE DREDD MLC Song Code : FH87VG ISWC : T3233605119" at bounding box center [545, 456] width 312 height 55
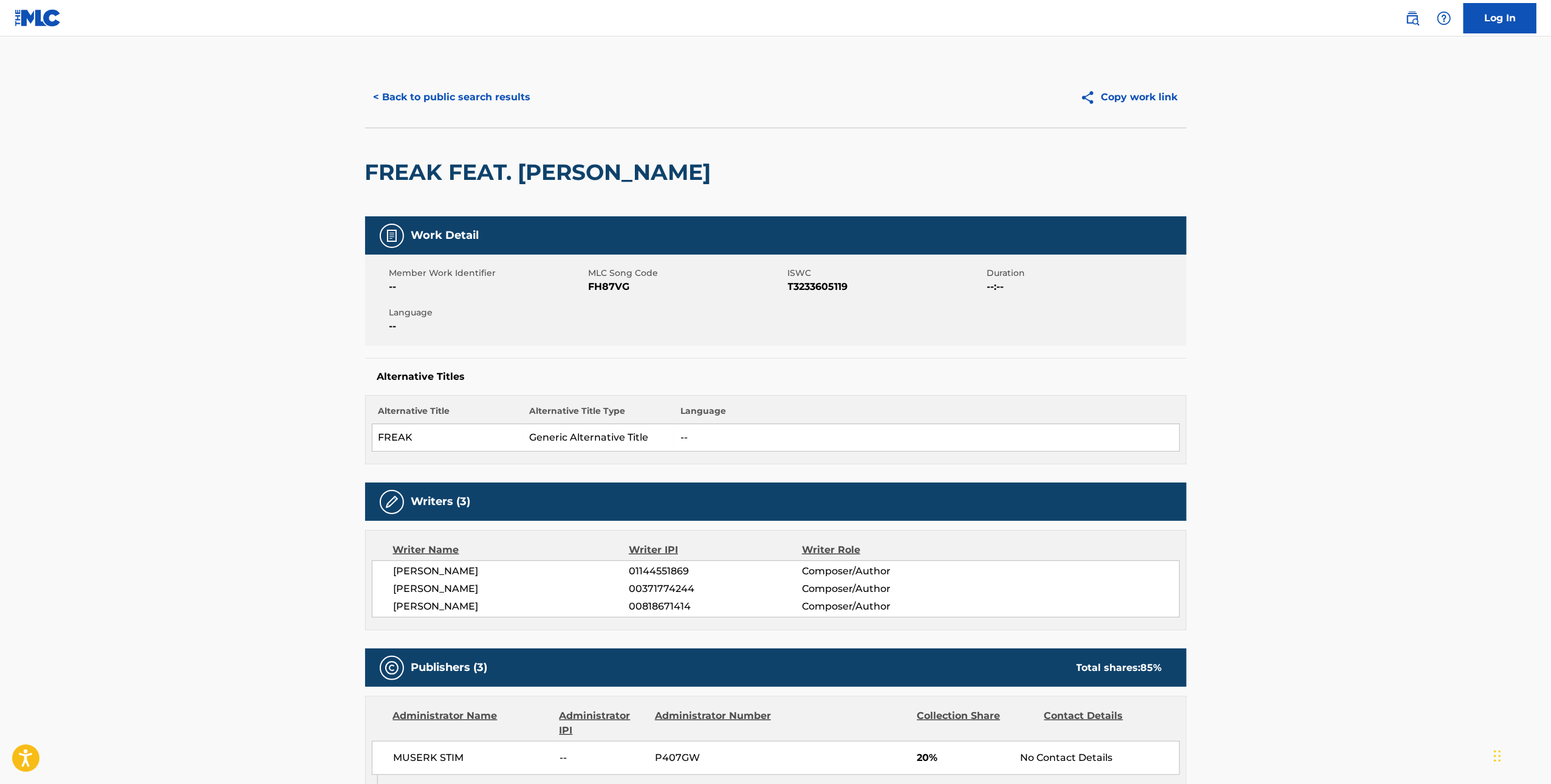
click at [454, 96] on button "< Back to public search results" at bounding box center [453, 96] width 174 height 30
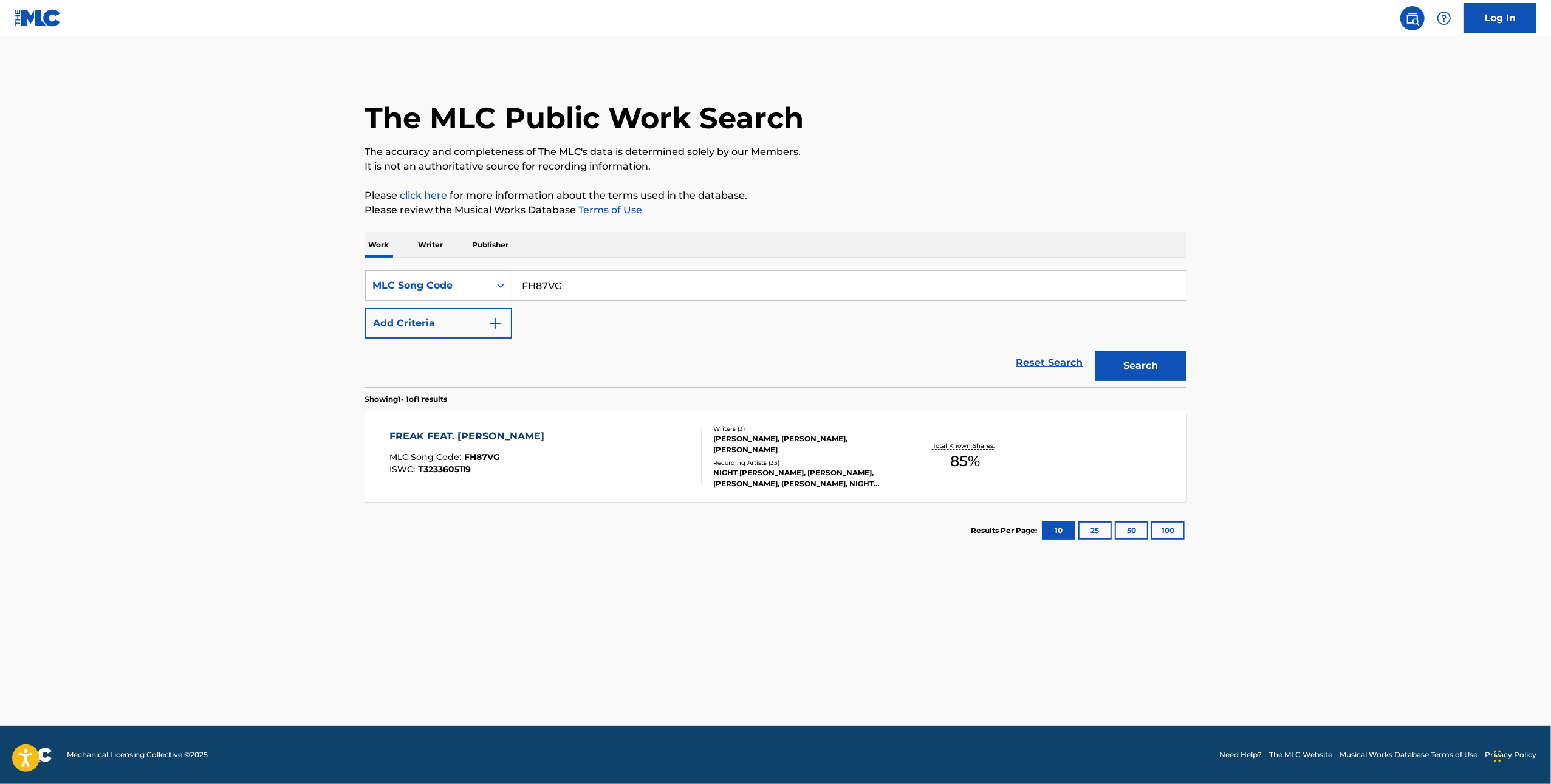
click at [673, 439] on div "FREAK FEAT. FREDDIE DREDD MLC Song Code : FH87VG ISWC : T3233605119" at bounding box center [545, 456] width 312 height 55
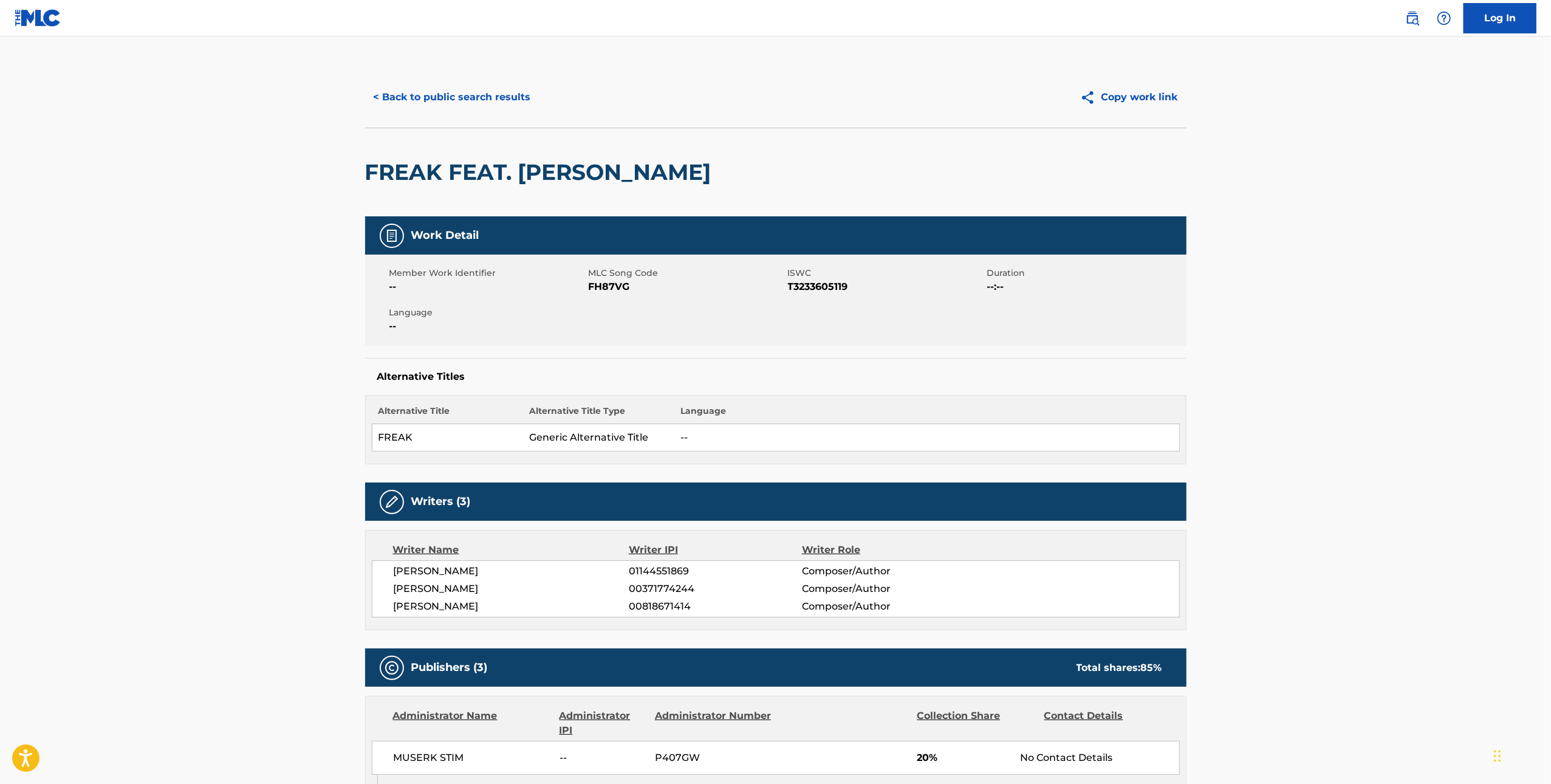
click at [489, 95] on button "< Back to public search results" at bounding box center [453, 96] width 174 height 30
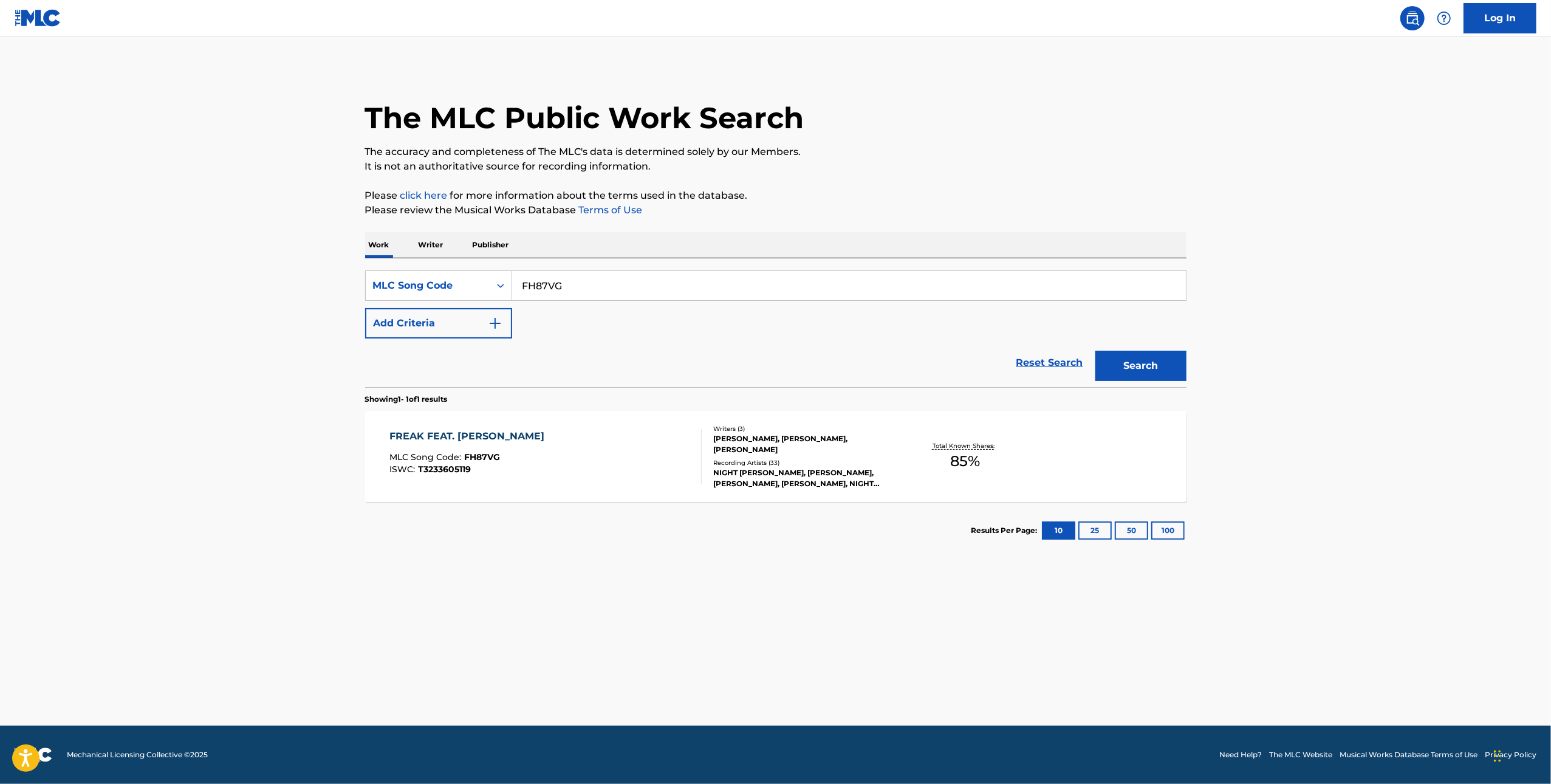
click at [763, 271] on input "FH87VG" at bounding box center [849, 286] width 674 height 29
paste input "LS9WMT"
type input "LS9WMT"
click at [1138, 371] on button "Search" at bounding box center [1141, 365] width 91 height 30
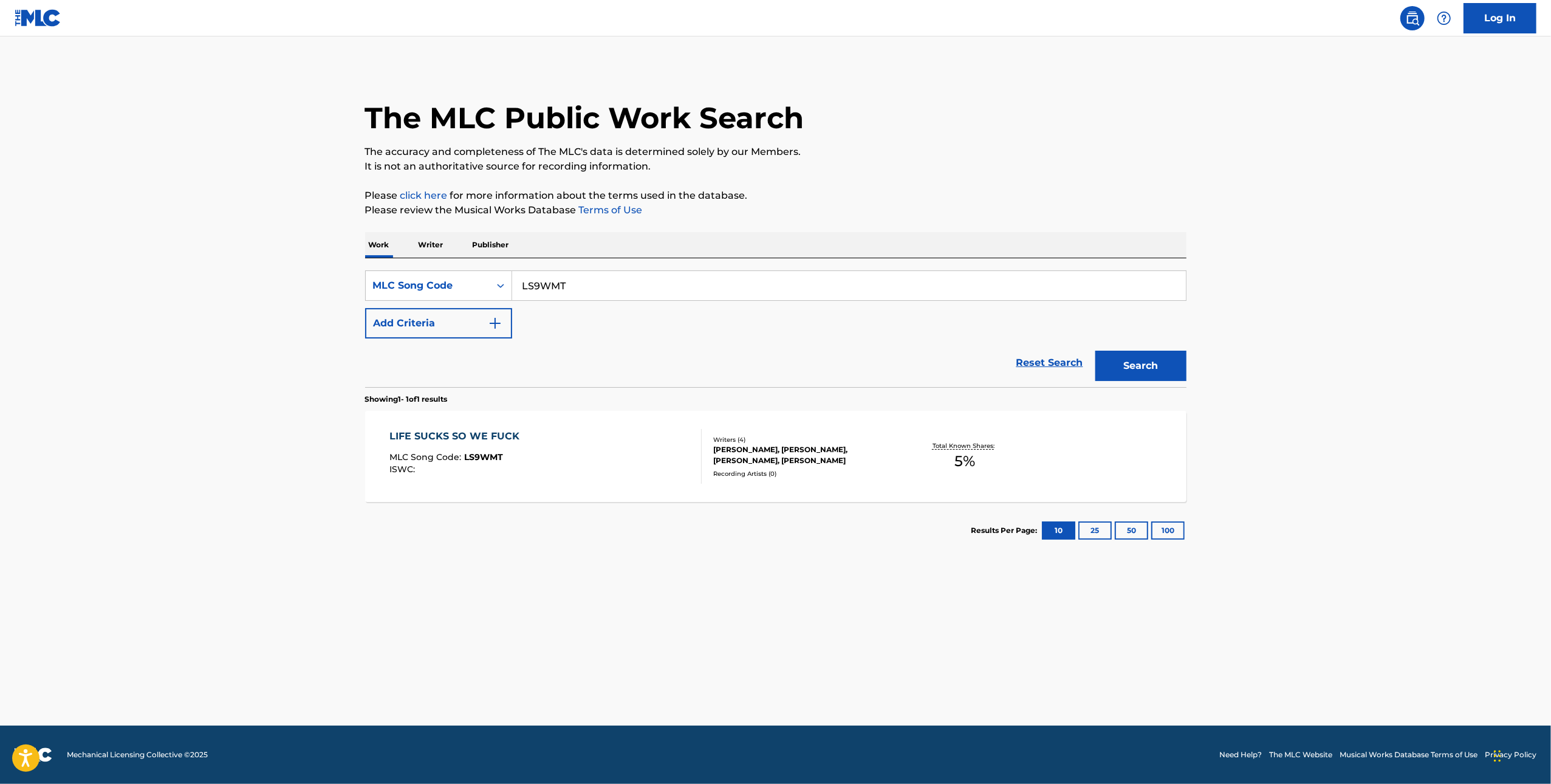
click at [826, 460] on div "JUNIUS ROGERS, NORI KIN, SHERMAR PAUL, DAVID CARL ANDERSSON" at bounding box center [805, 455] width 184 height 22
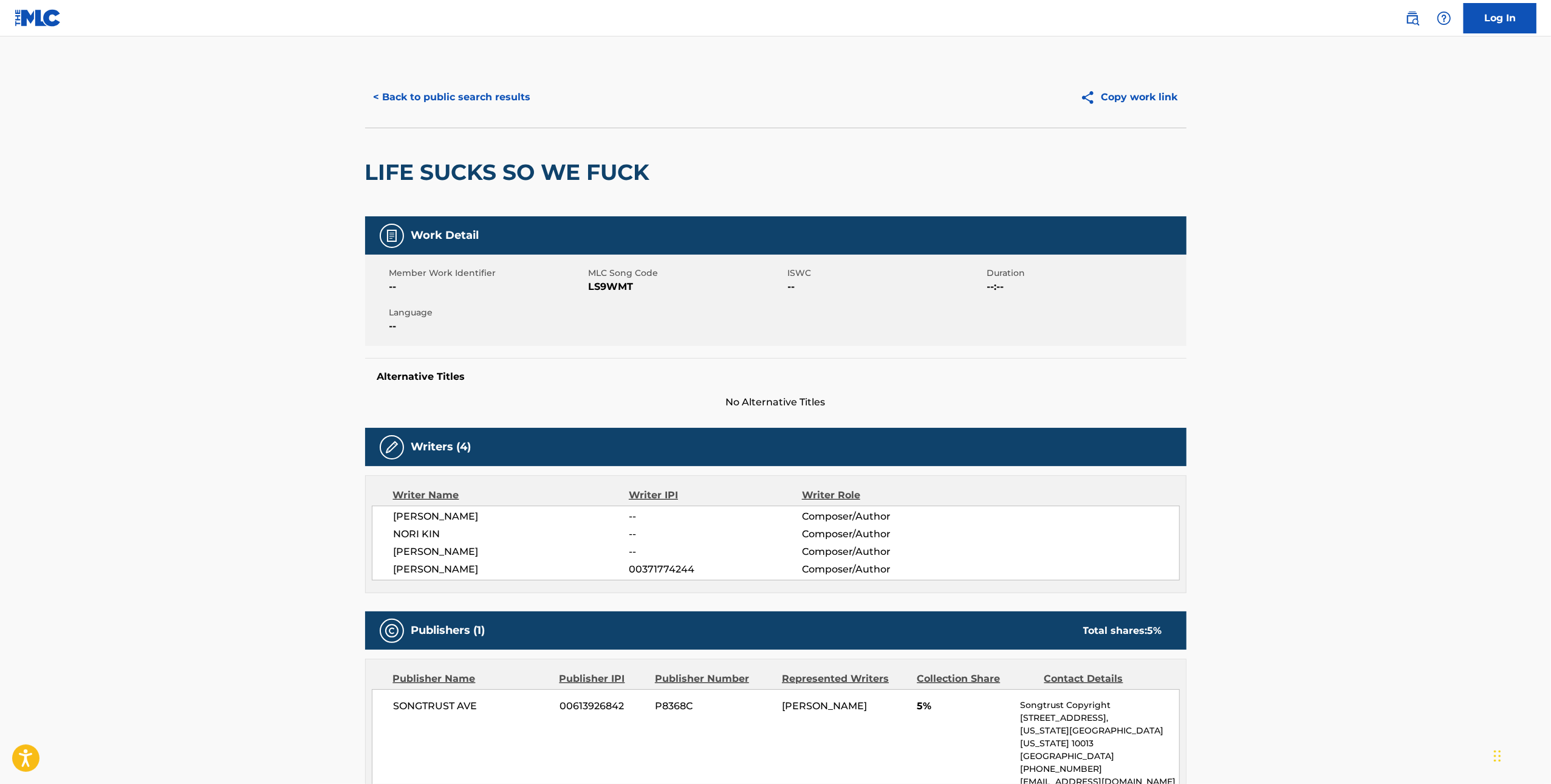
click at [432, 94] on button "< Back to public search results" at bounding box center [453, 96] width 174 height 30
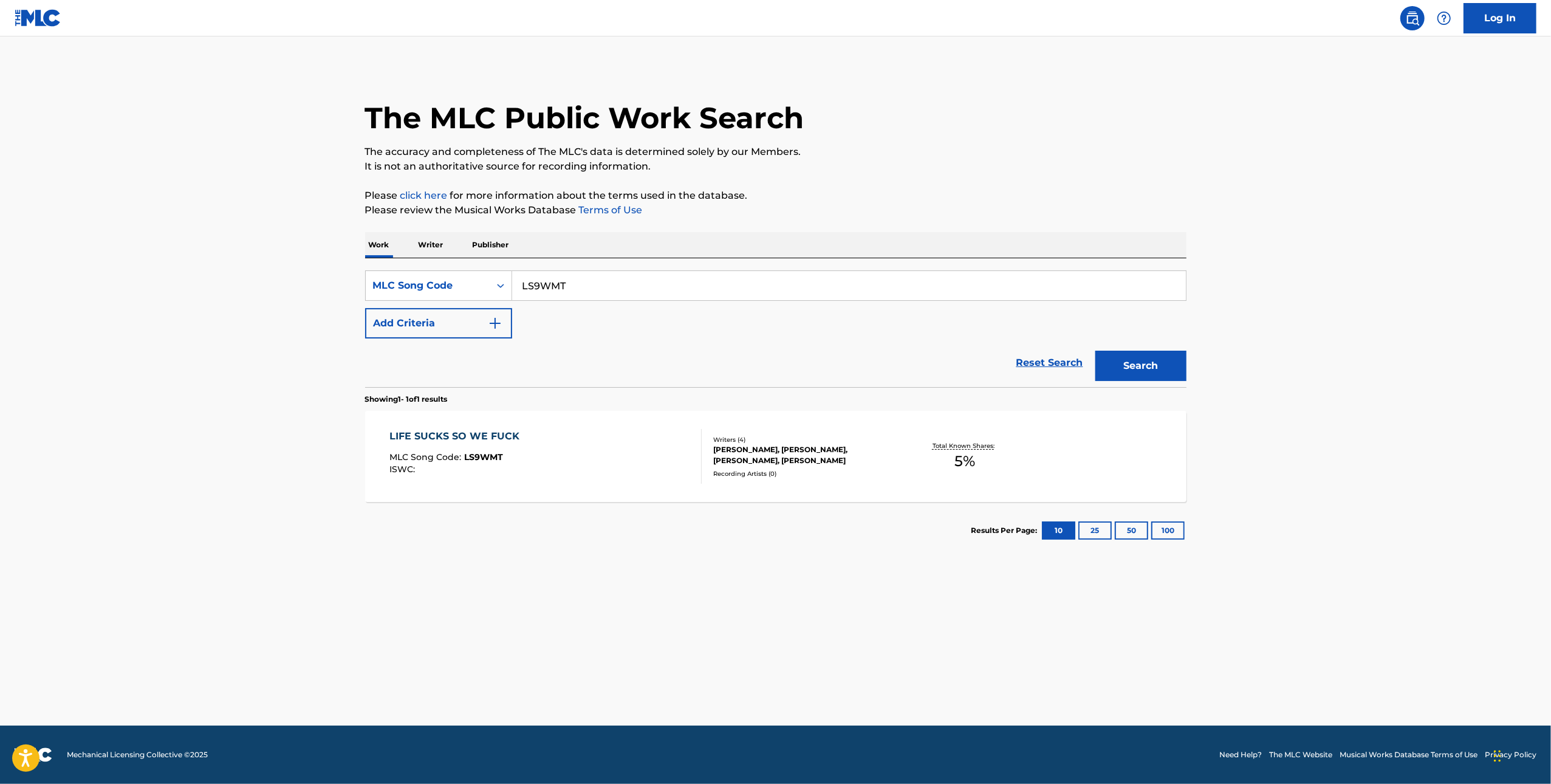
click at [601, 294] on input "LS9WMT" at bounding box center [849, 286] width 674 height 29
paste input "R9SF5"
type input "LR9SF5"
click at [1130, 363] on button "Search" at bounding box center [1141, 365] width 91 height 30
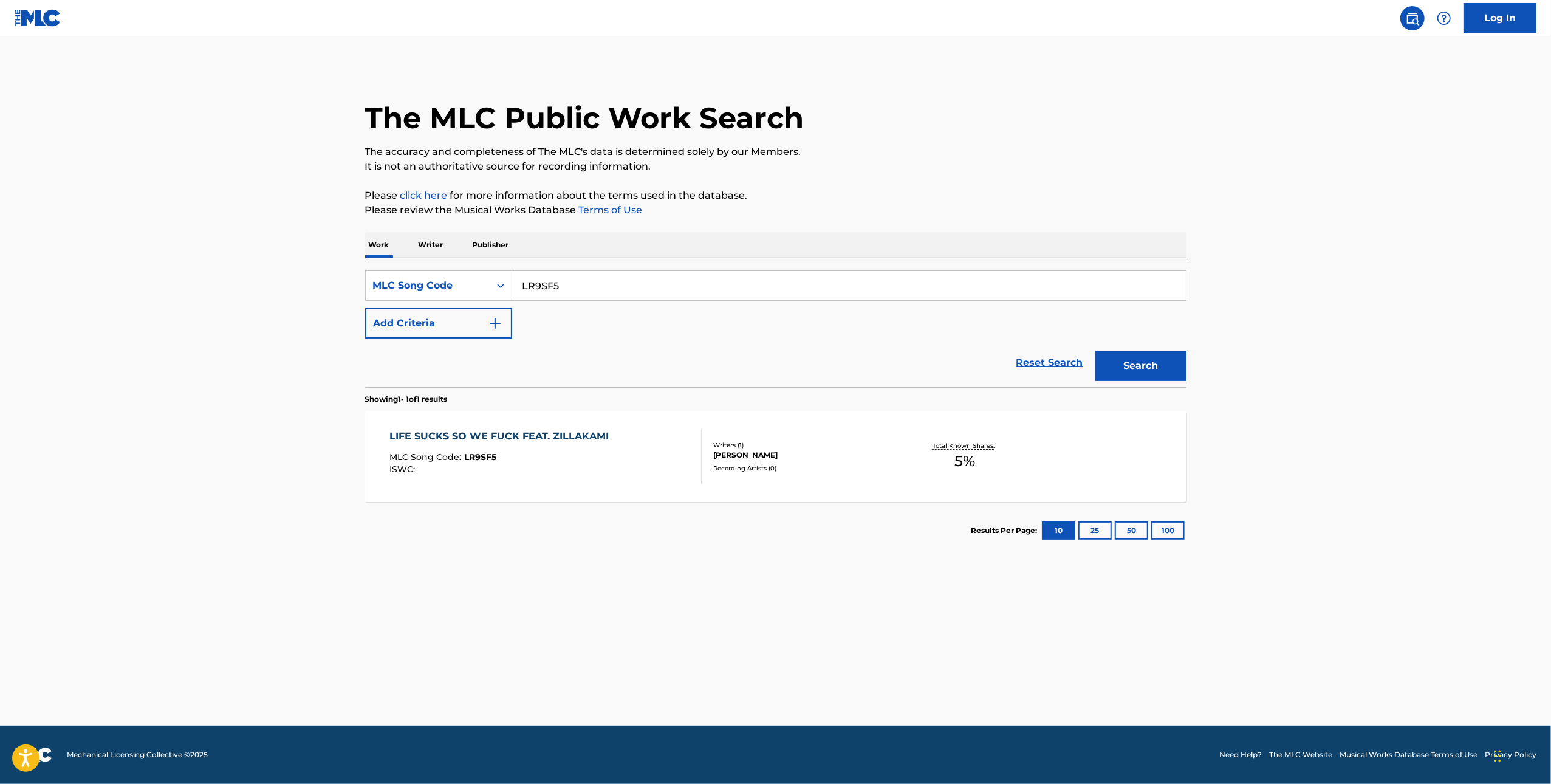
click at [701, 485] on div "LIFE SUCKS SO WE FUCK FEAT. ZILLAKAMI MLC Song Code : LR9SF5 ISWC : Writers ( 1…" at bounding box center [776, 455] width 822 height 91
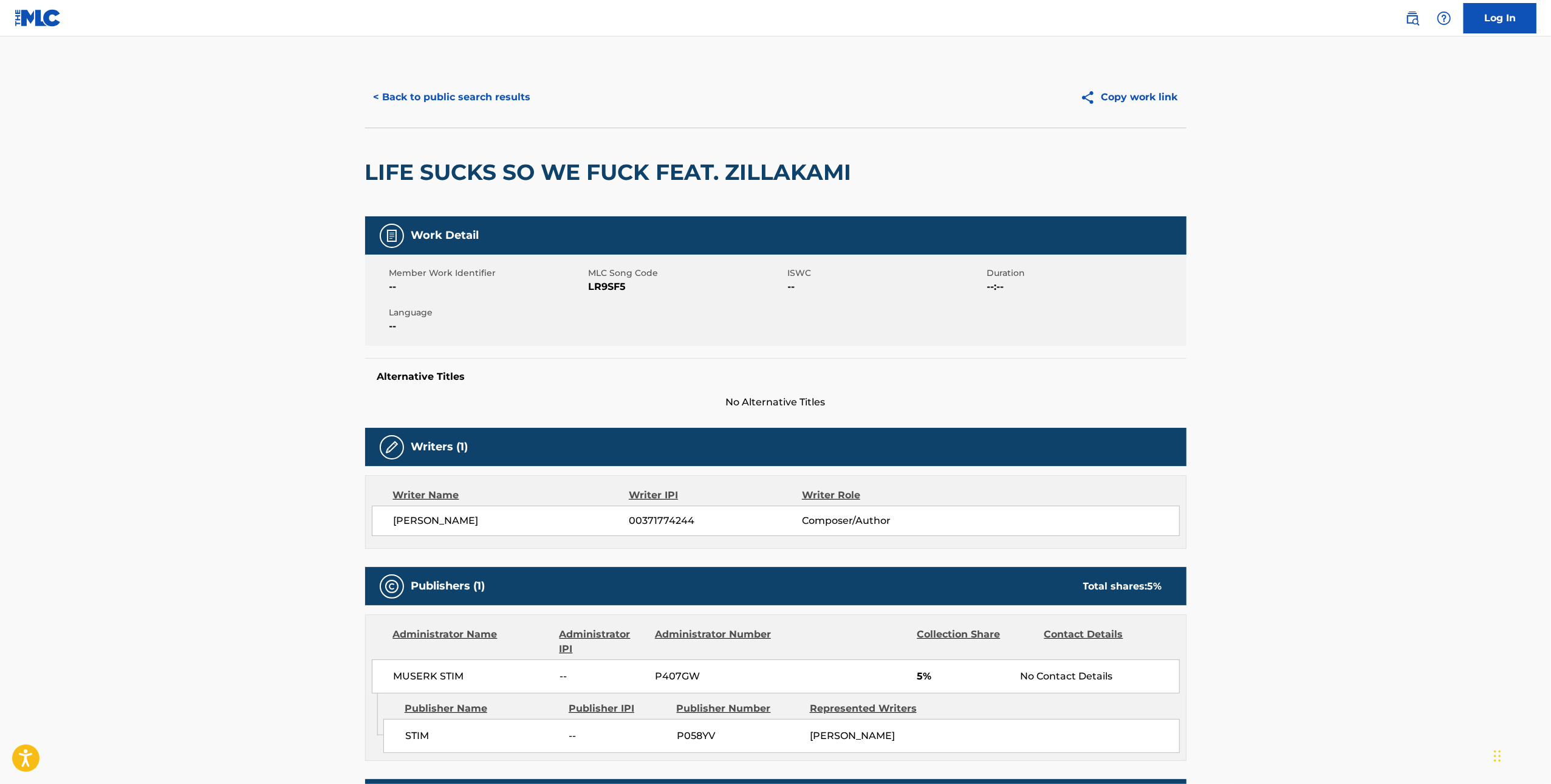
click at [437, 93] on button "< Back to public search results" at bounding box center [453, 96] width 174 height 30
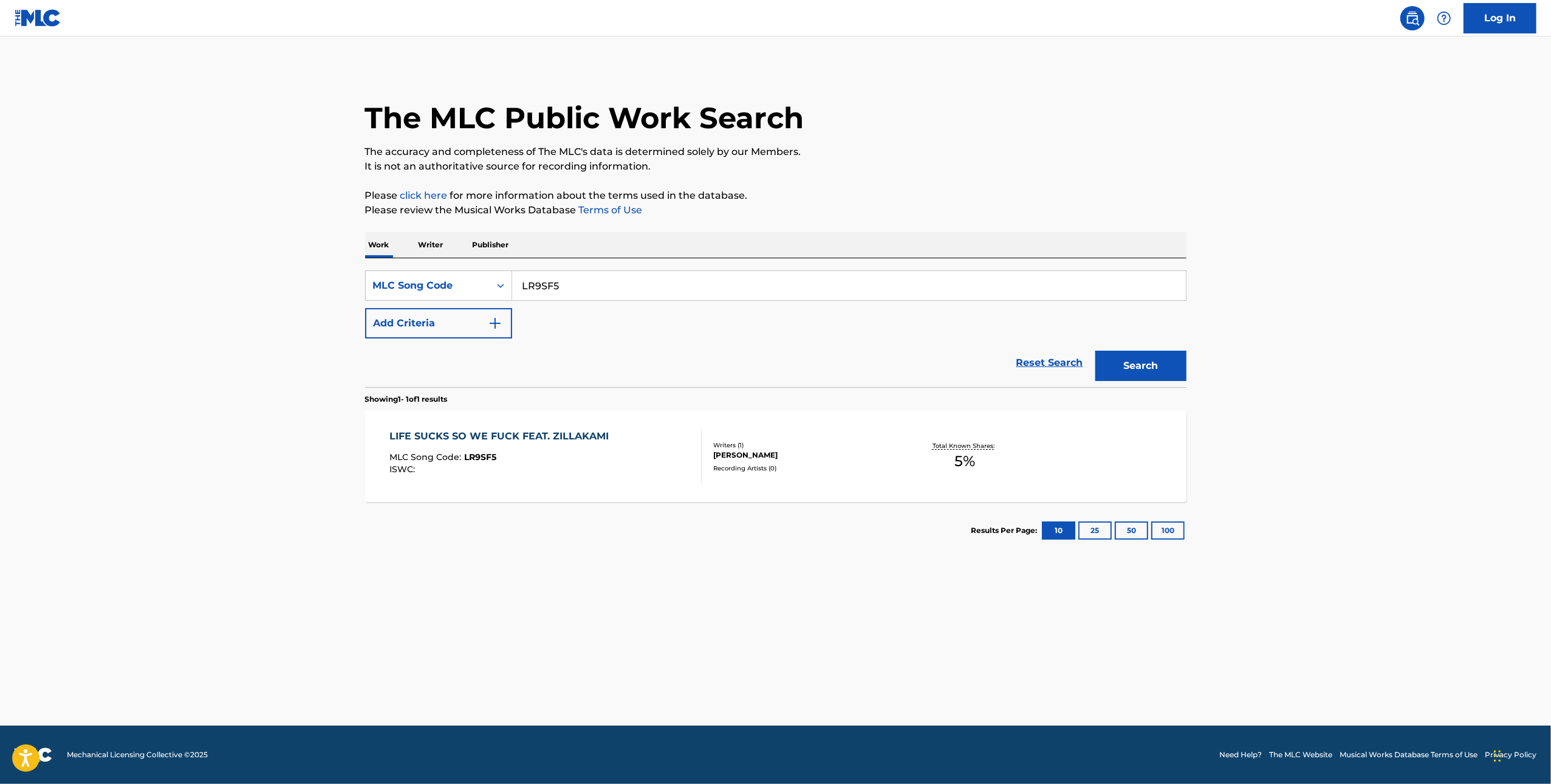
click at [582, 289] on input "LR9SF5" at bounding box center [849, 286] width 674 height 29
paste input "F4GNC"
type input "LF4GNC"
click at [1141, 346] on div "Search" at bounding box center [1139, 363] width 97 height 49
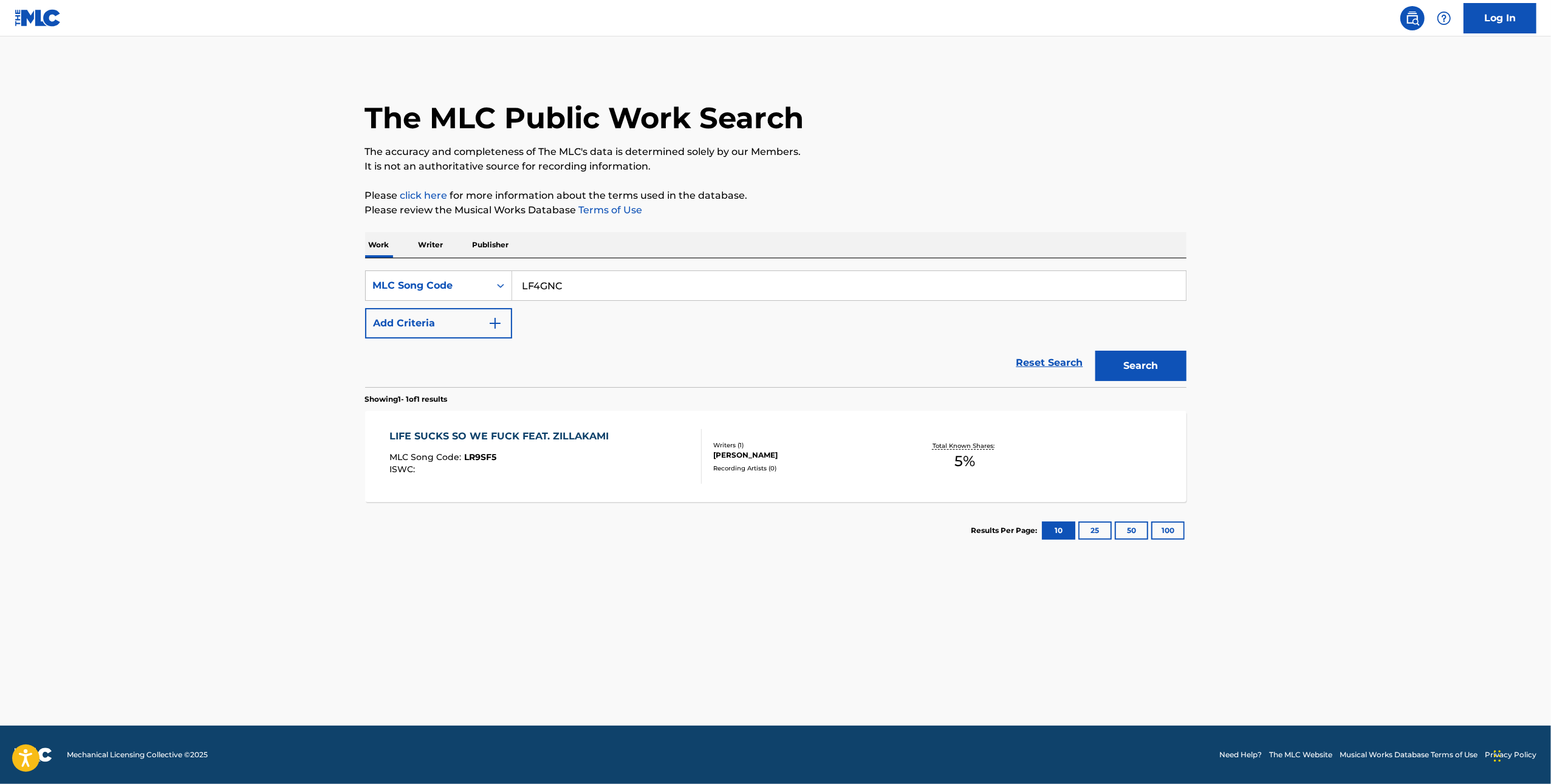
click at [1148, 362] on button "Search" at bounding box center [1141, 365] width 91 height 30
click at [641, 472] on div "LIFE SUCKS SO WE FUCK FEAT. ZILLAKAMI MLC Song Code : LF4GNC ISWC :" at bounding box center [545, 456] width 312 height 55
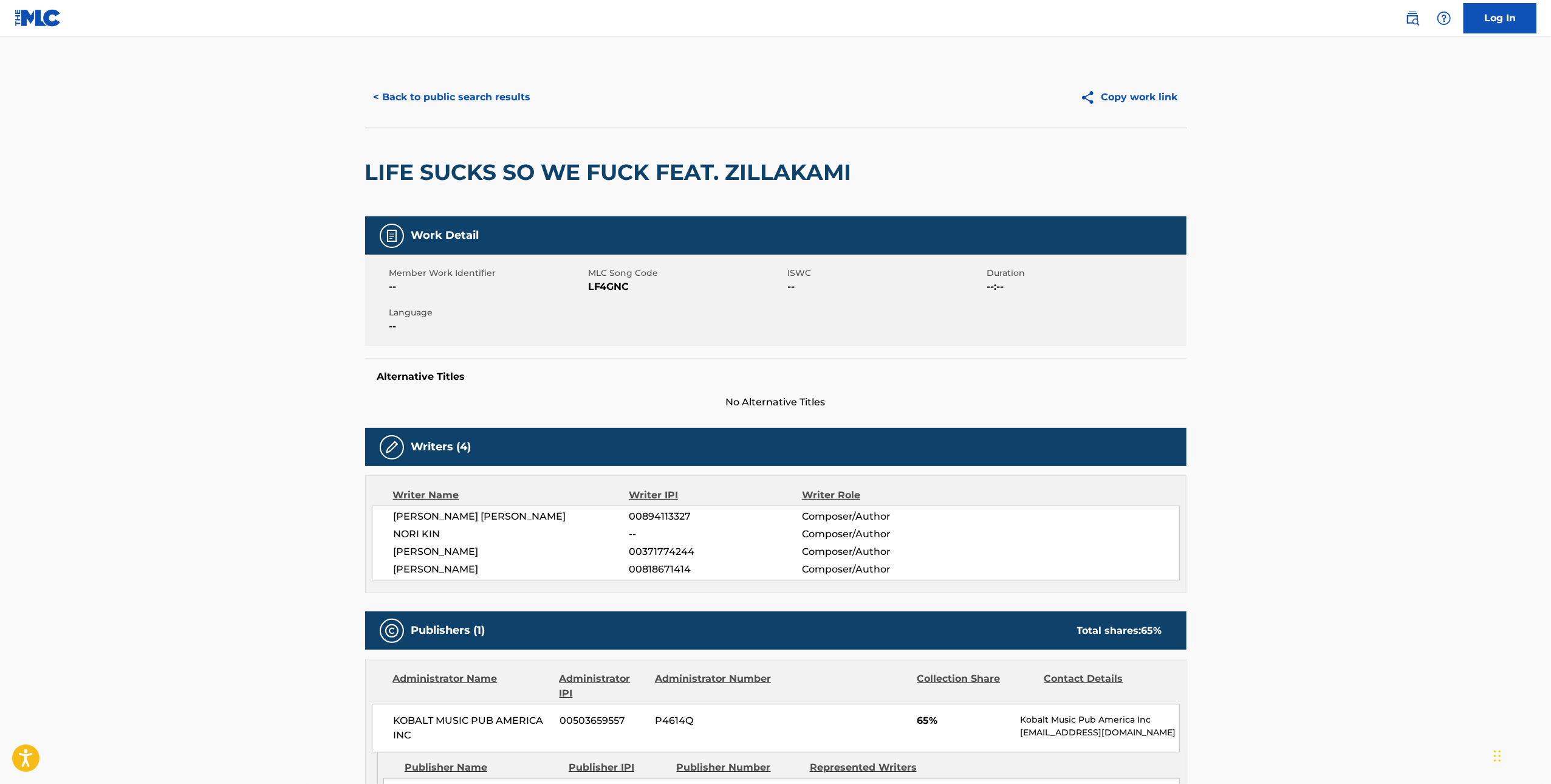
click at [459, 104] on button "< Back to public search results" at bounding box center [453, 96] width 174 height 30
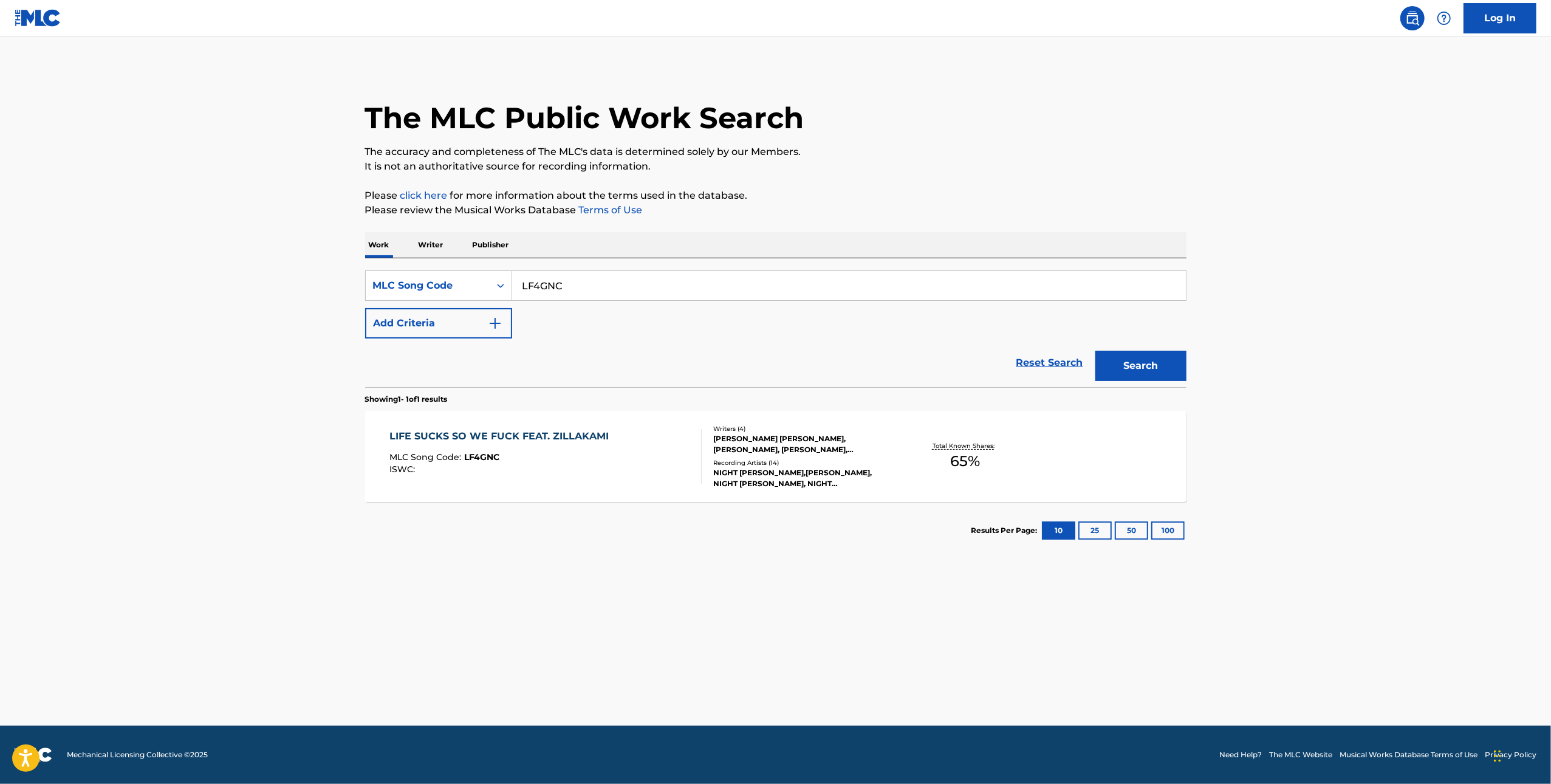
click at [619, 291] on input "LF4GNC" at bounding box center [849, 286] width 674 height 29
paste input "MR1YYW"
click at [1151, 362] on button "Search" at bounding box center [1141, 365] width 91 height 30
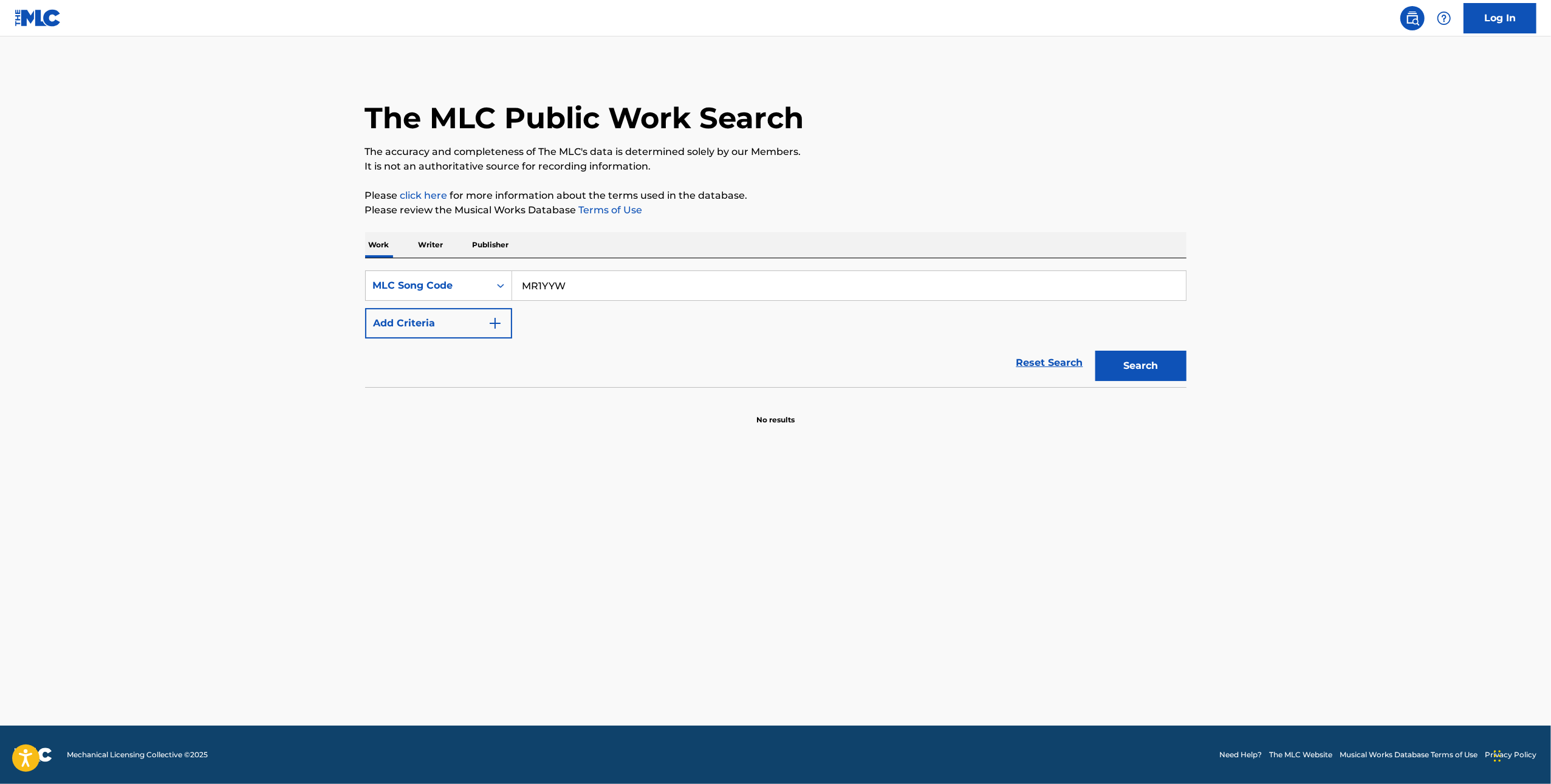
click at [681, 283] on input "MR1YYW" at bounding box center [849, 286] width 674 height 29
click at [899, 278] on input "MR1YYW" at bounding box center [849, 286] width 674 height 29
click at [898, 278] on input "MR1YYW" at bounding box center [849, 286] width 674 height 29
paste input "H3AGX"
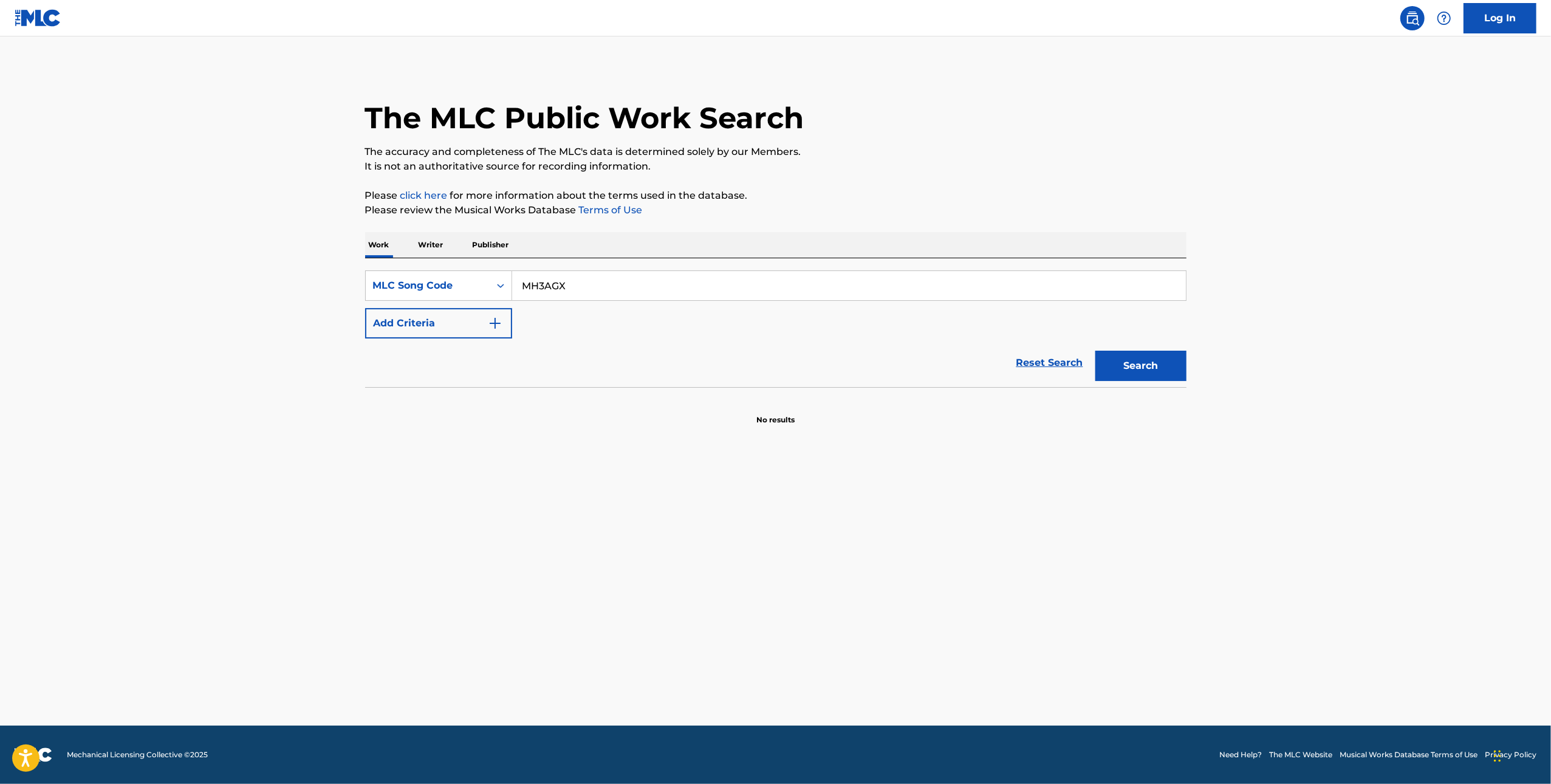
type input "MH3AGX"
click at [1143, 371] on button "Search" at bounding box center [1141, 365] width 91 height 30
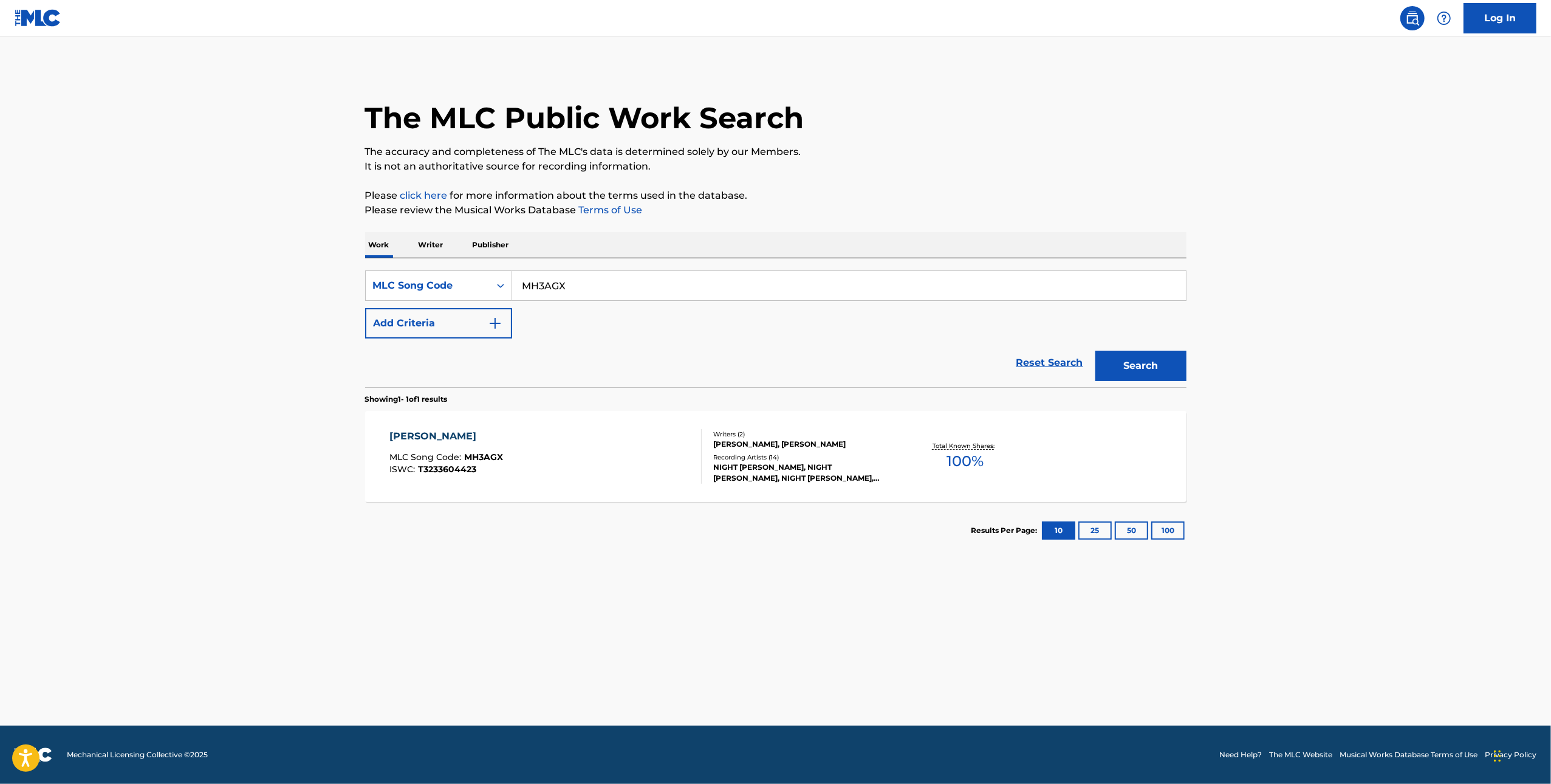
click at [718, 525] on section "Results Per Page: 10 25 50 100" at bounding box center [776, 531] width 822 height 57
click at [638, 455] on div "MORRISON MLC Song Code : MH3AGX ISWC : T3233604423" at bounding box center [545, 456] width 312 height 55
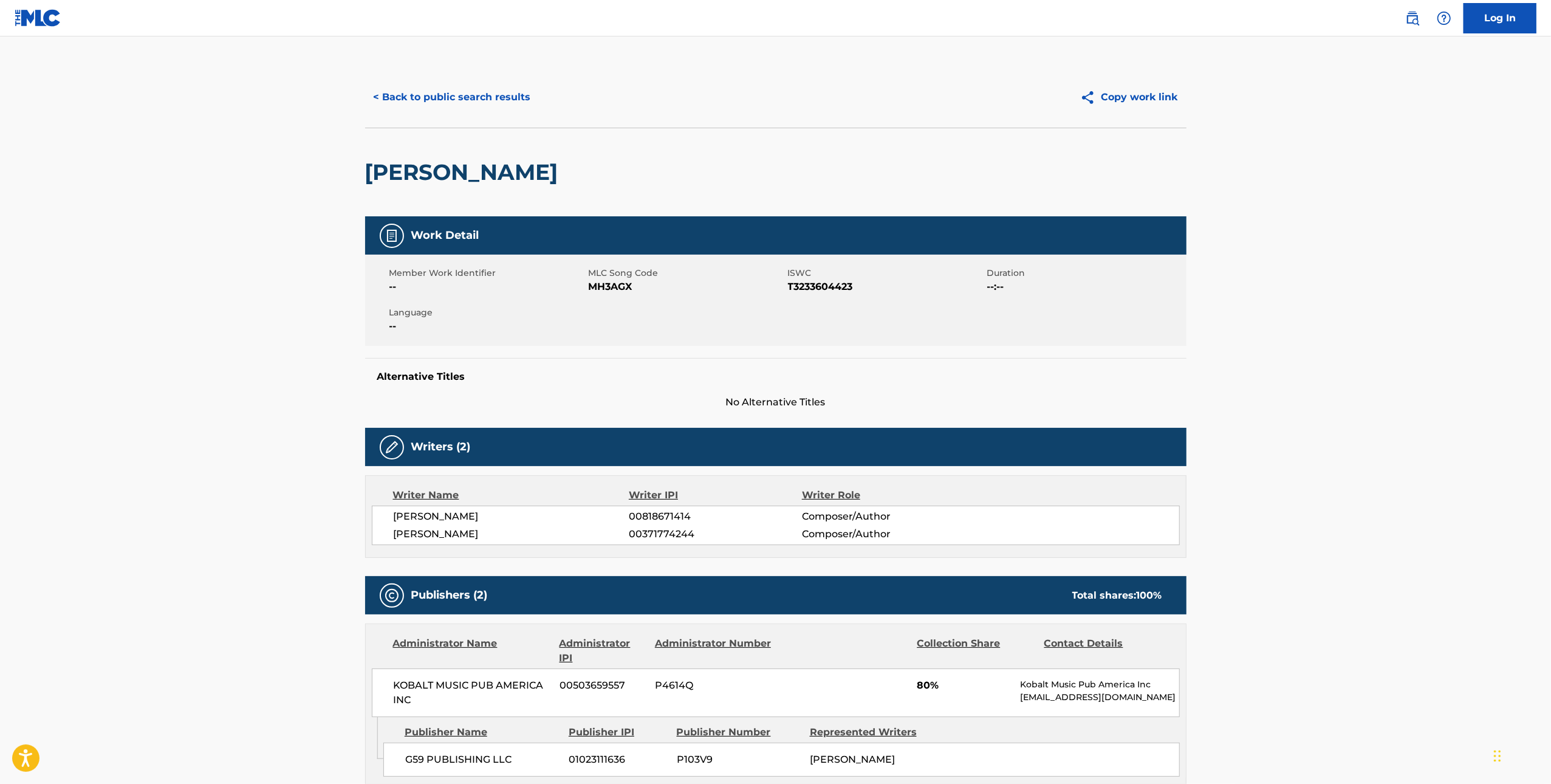
click at [492, 106] on button "< Back to public search results" at bounding box center [453, 96] width 174 height 30
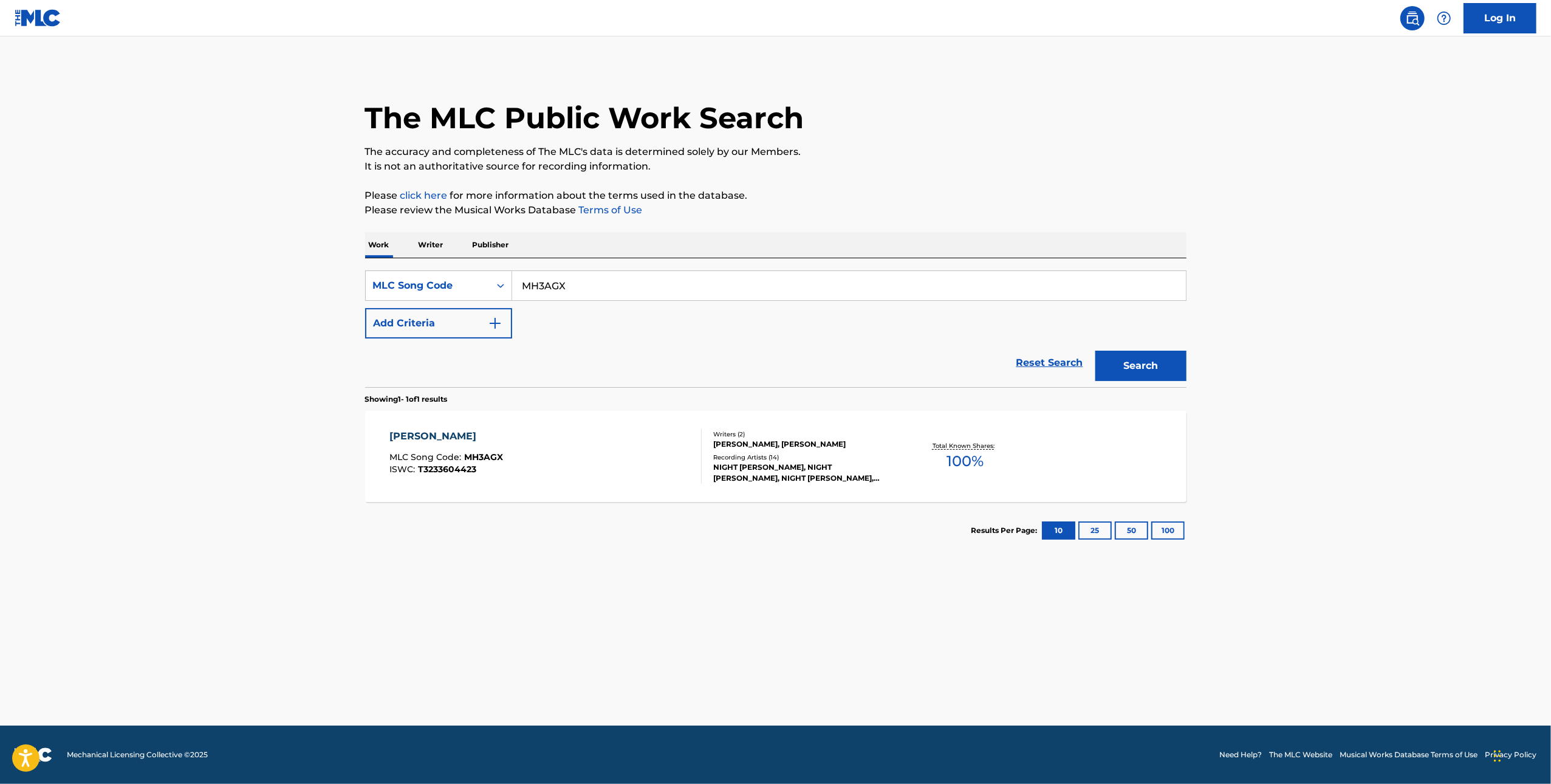
click at [705, 288] on input "MH3AGX" at bounding box center [849, 286] width 674 height 29
click at [704, 287] on input "MH3AGX" at bounding box center [849, 286] width 674 height 29
paste input "R5EM2"
click at [1128, 357] on button "Search" at bounding box center [1141, 365] width 91 height 30
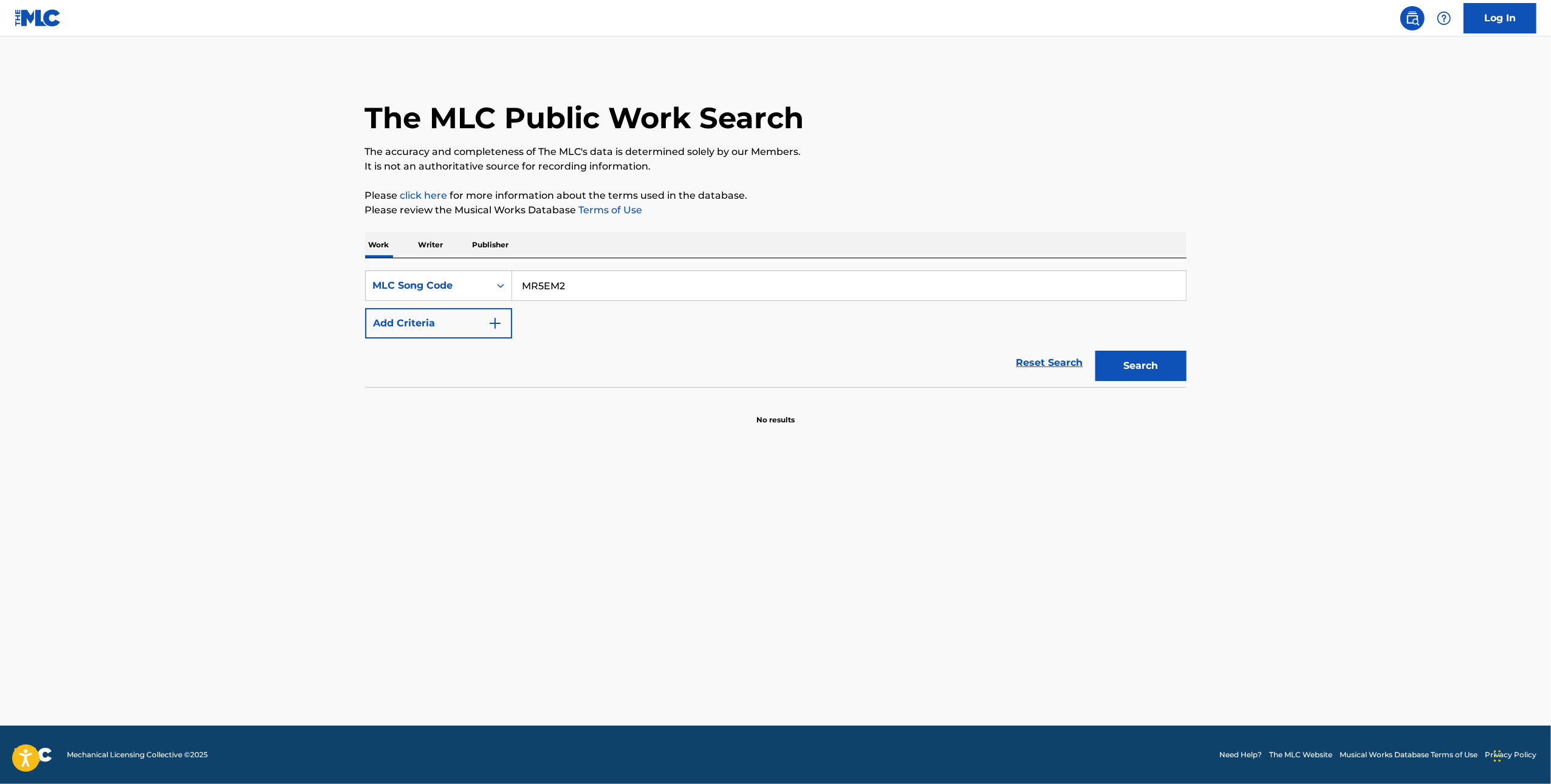
click at [668, 293] on input "MR5EM2" at bounding box center [849, 286] width 674 height 29
paste input "H3HNI"
type input "MH3HNI"
click at [1122, 360] on button "Search" at bounding box center [1141, 365] width 91 height 30
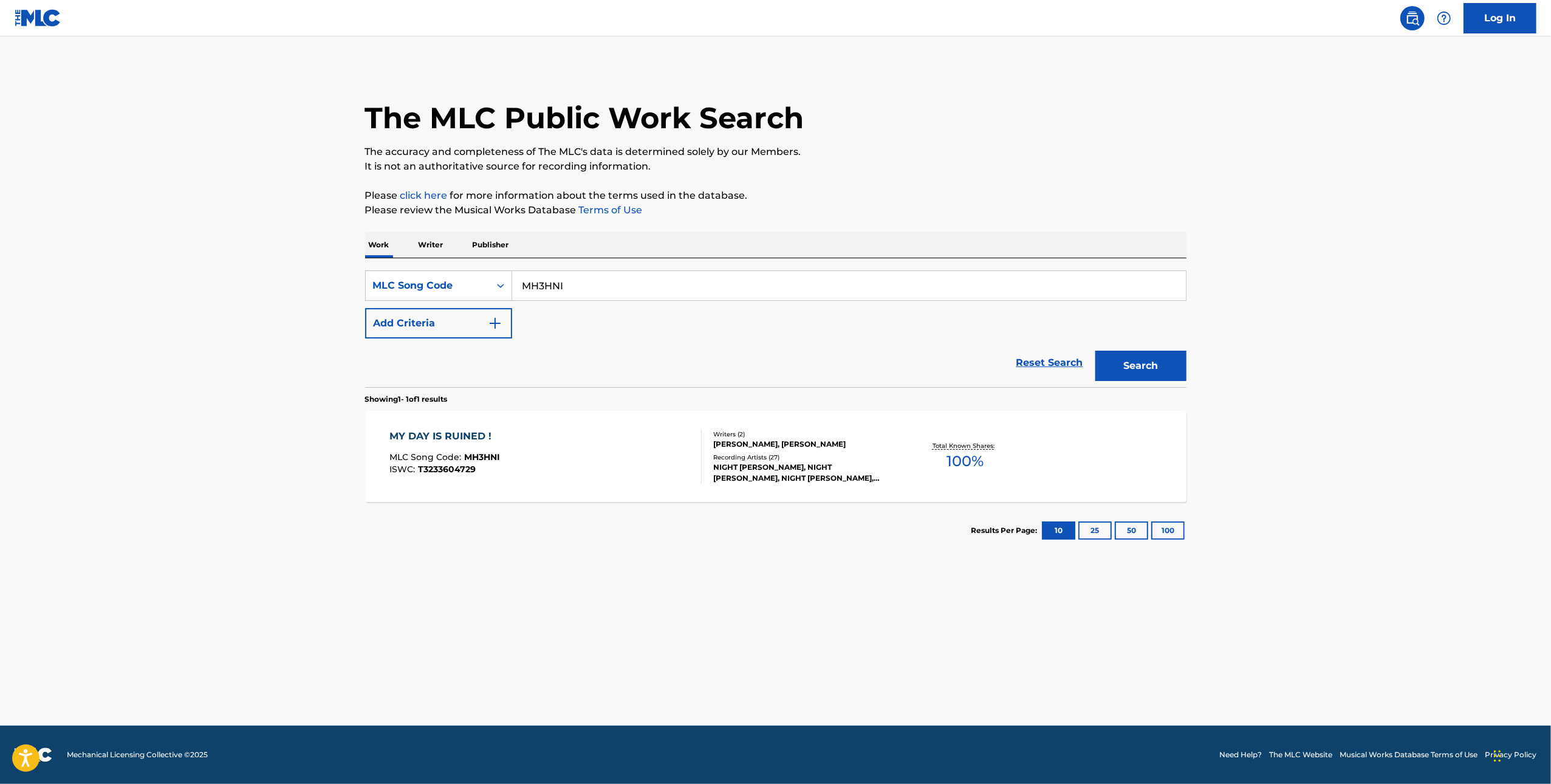
click at [615, 455] on div "MY DAY IS RUINED ! MLC Song Code : MH3HNI ISWC : T3233604729" at bounding box center [545, 456] width 312 height 55
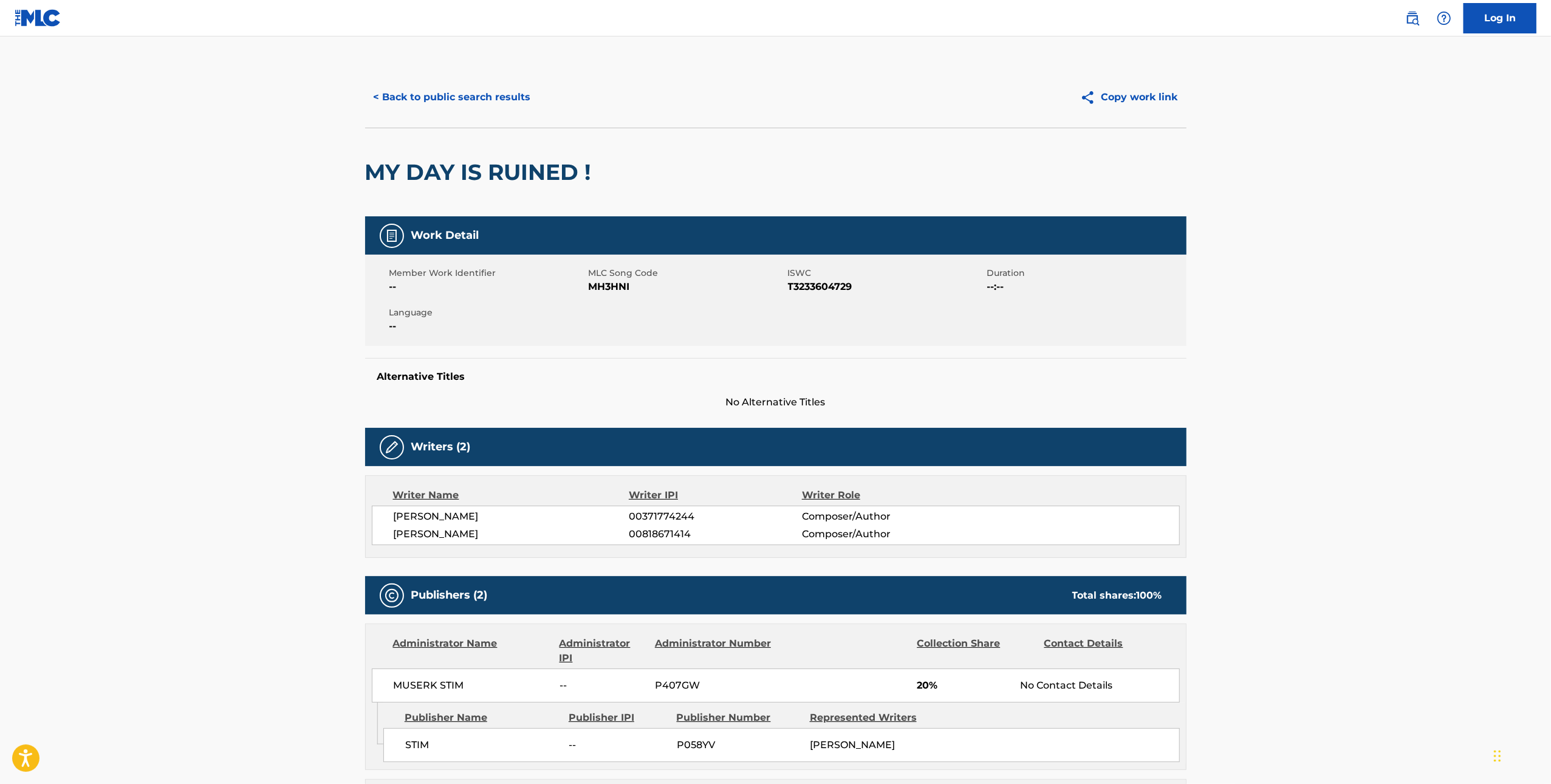
click at [510, 102] on button "< Back to public search results" at bounding box center [453, 96] width 174 height 30
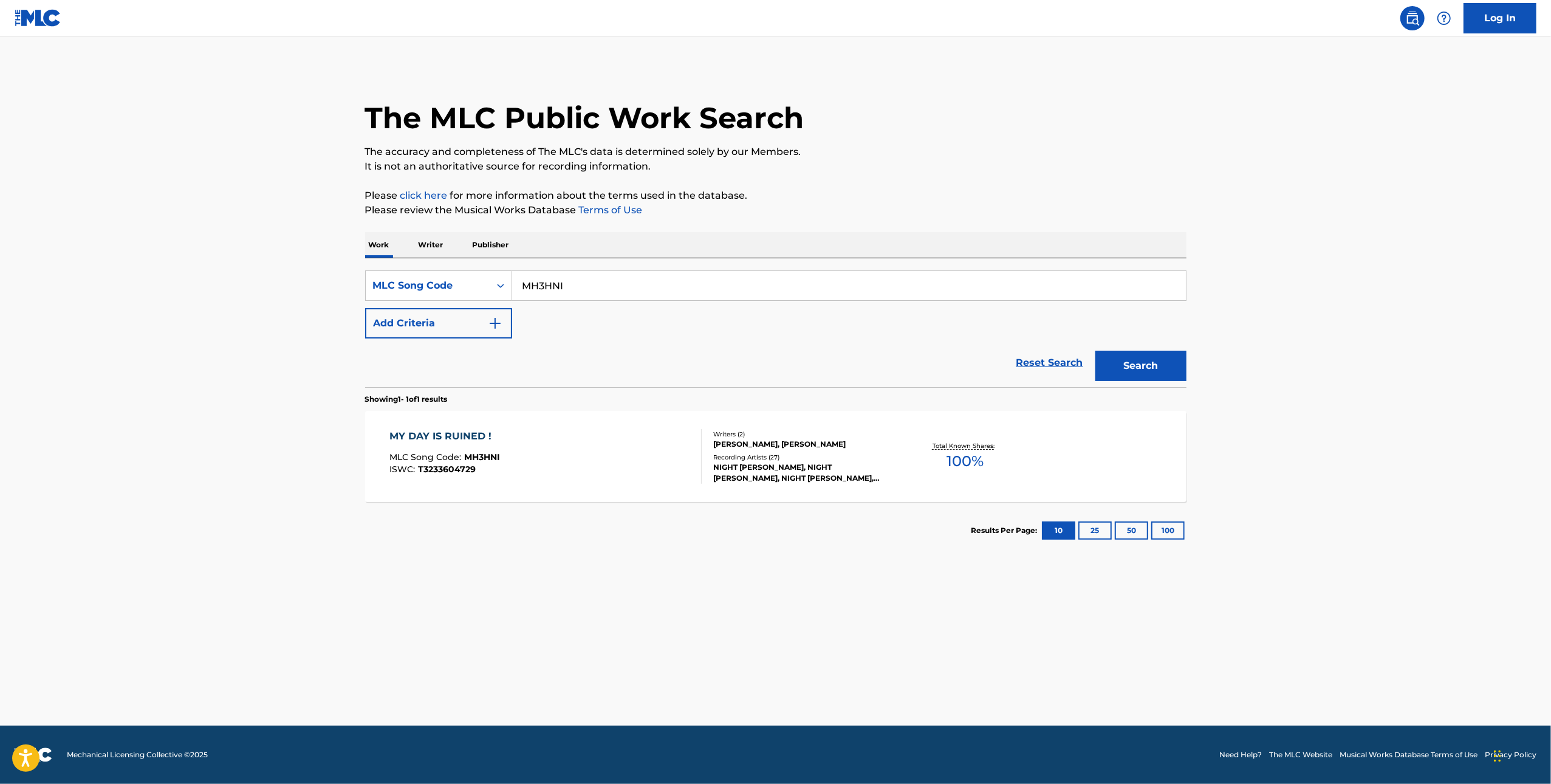
click at [604, 284] on input "MH3HNI" at bounding box center [849, 286] width 674 height 29
paste input "PL4QK6"
type input "PL4QK6"
click at [1149, 362] on button "Search" at bounding box center [1141, 365] width 91 height 30
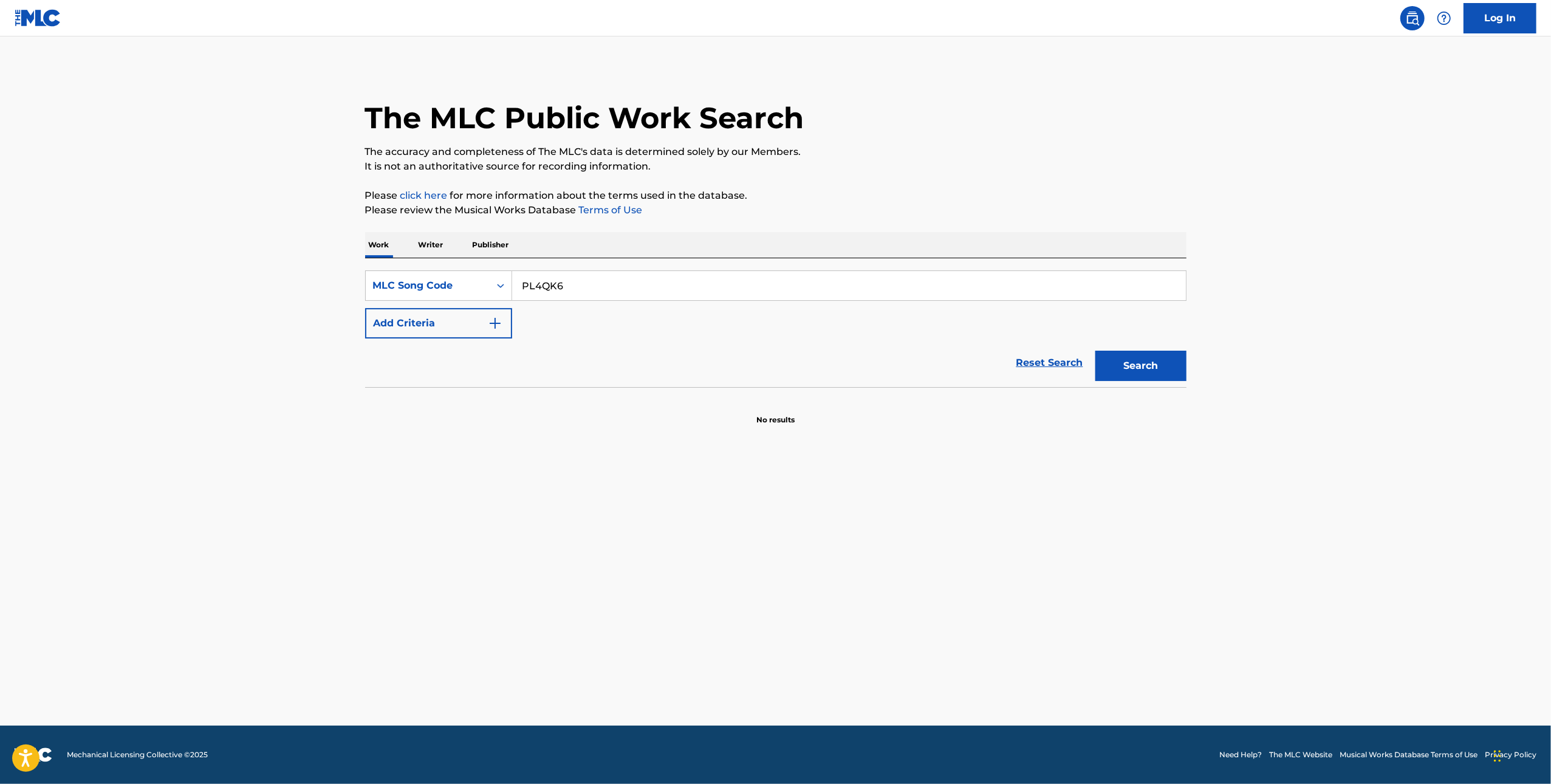
click at [715, 291] on input "PL4QK6" at bounding box center [849, 286] width 674 height 29
paste input "J0B62"
type input "PJ0B62"
click at [1131, 362] on button "Search" at bounding box center [1141, 365] width 91 height 30
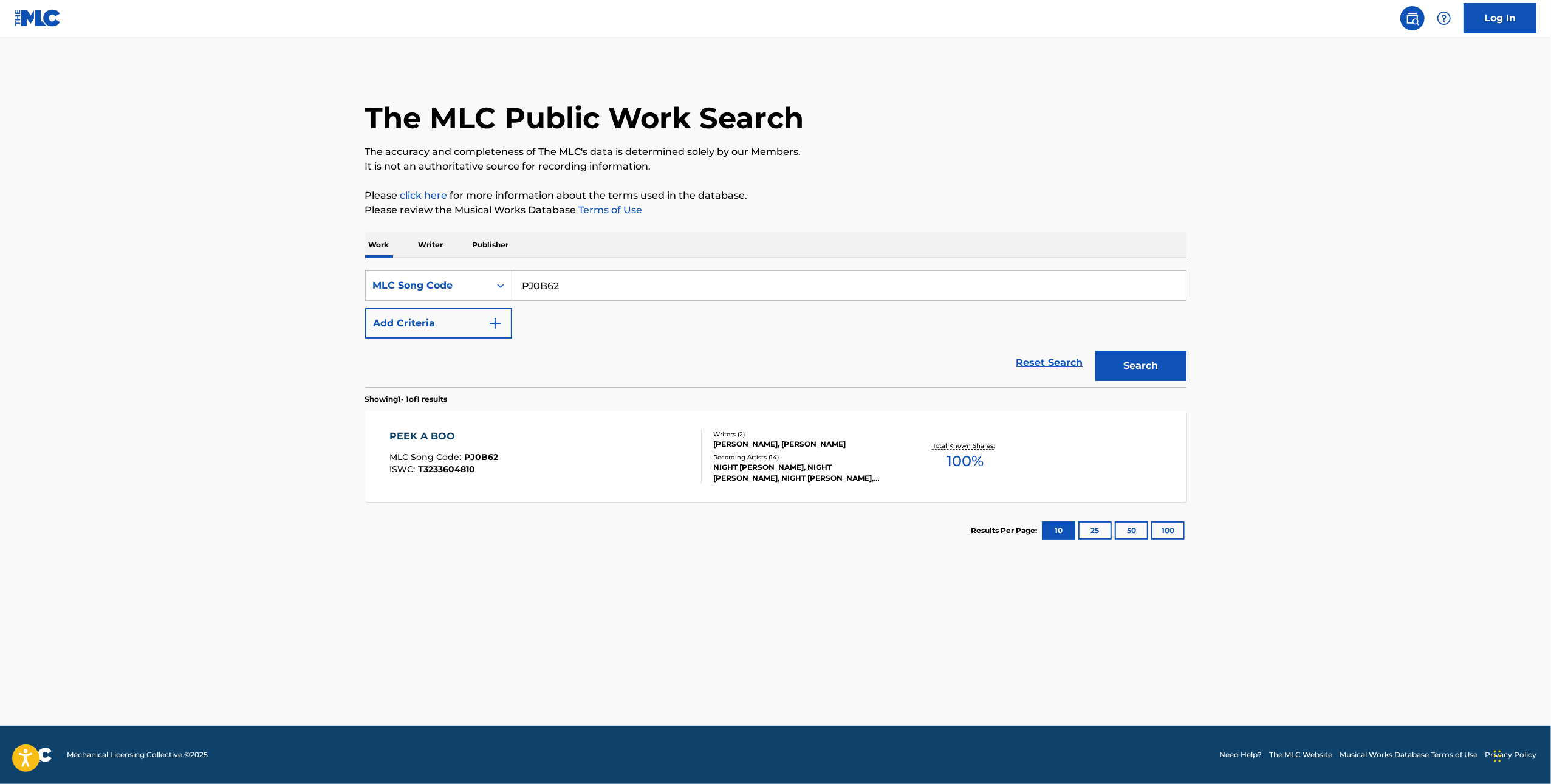
click at [914, 435] on div "PEEK A BOO MLC Song Code : PJ0B62 ISWC : T3233604810 Writers ( 2 ) DAVID CARL A…" at bounding box center [776, 455] width 822 height 91
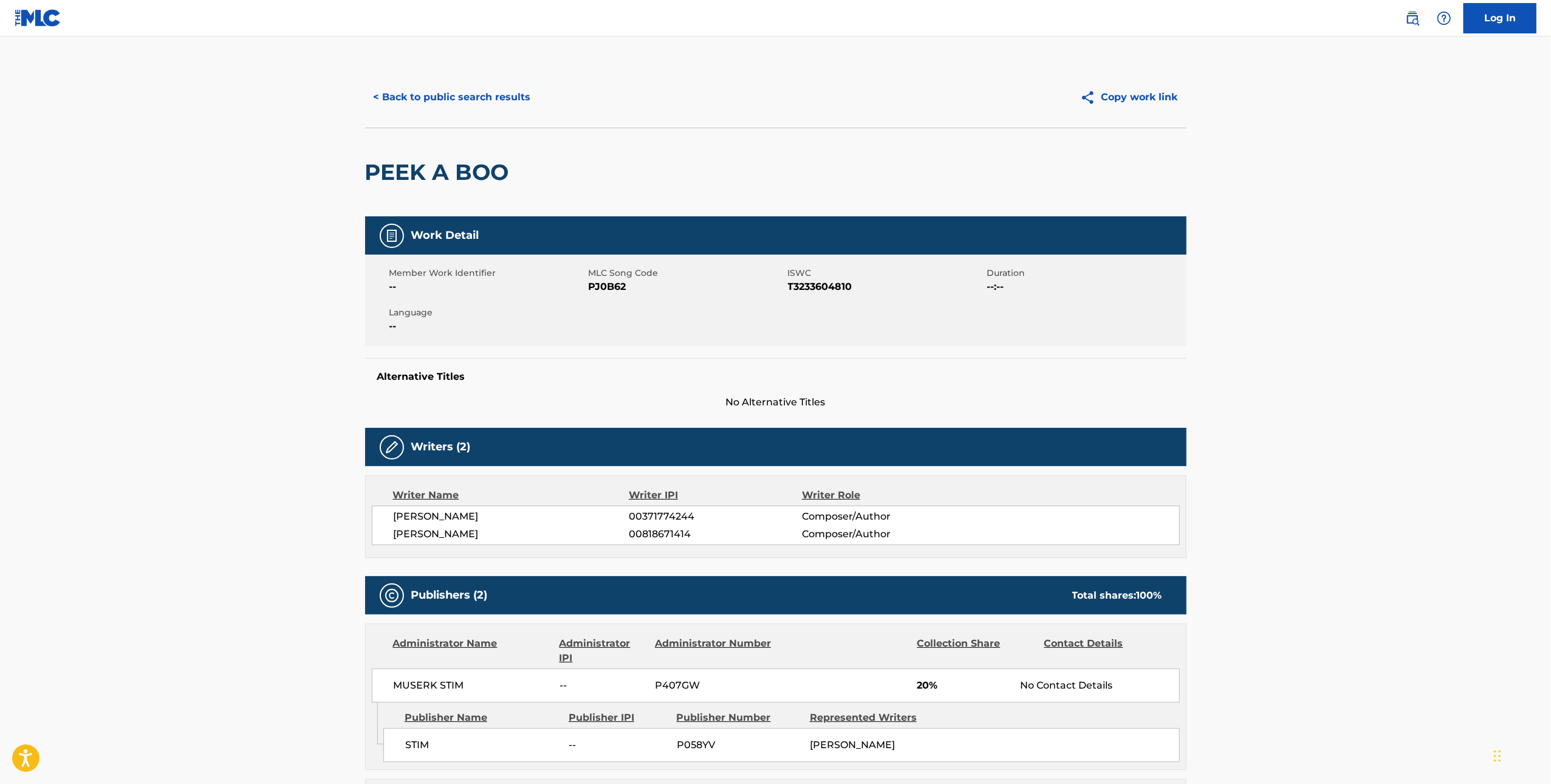
click at [448, 108] on button "< Back to public search results" at bounding box center [453, 96] width 174 height 30
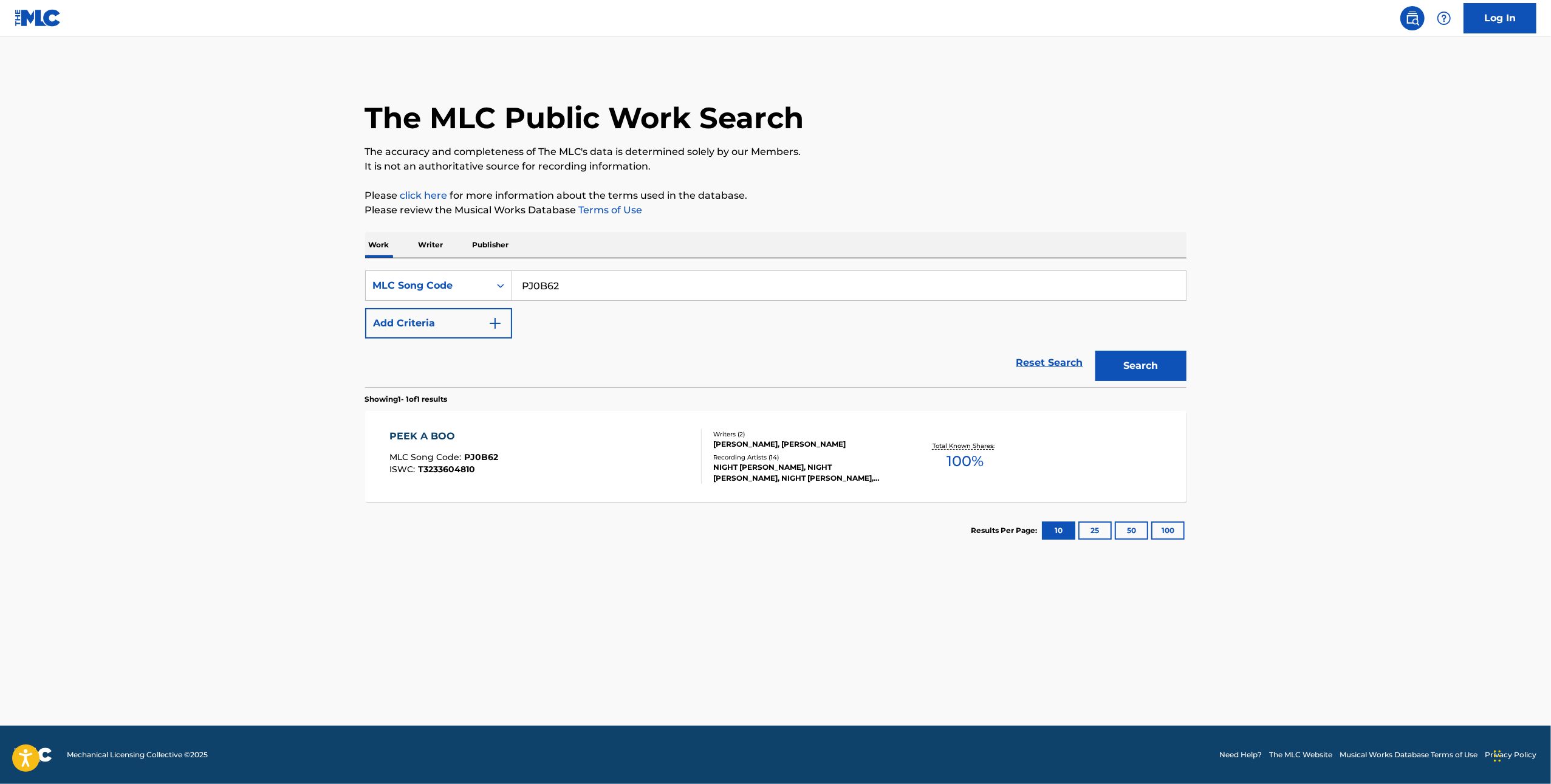
click at [612, 294] on input "PJ0B62" at bounding box center [849, 286] width 674 height 29
paste input "S89TBR"
click at [1137, 356] on button "Search" at bounding box center [1141, 365] width 91 height 30
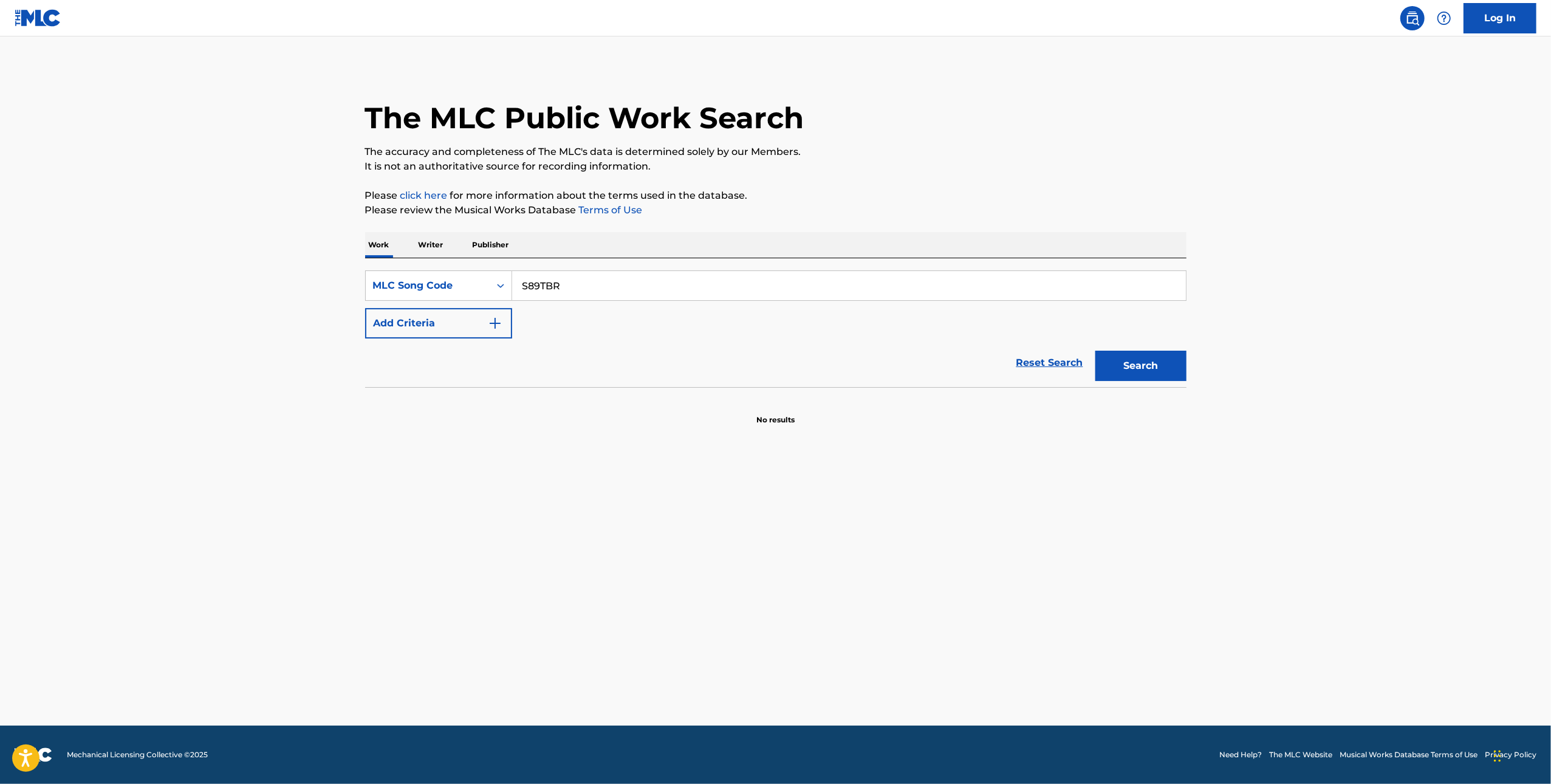
click at [667, 292] on input "S89TBR" at bounding box center [849, 286] width 674 height 29
paste input "I9UXI"
type input "SI9UXI"
click at [1115, 363] on button "Search" at bounding box center [1141, 365] width 91 height 30
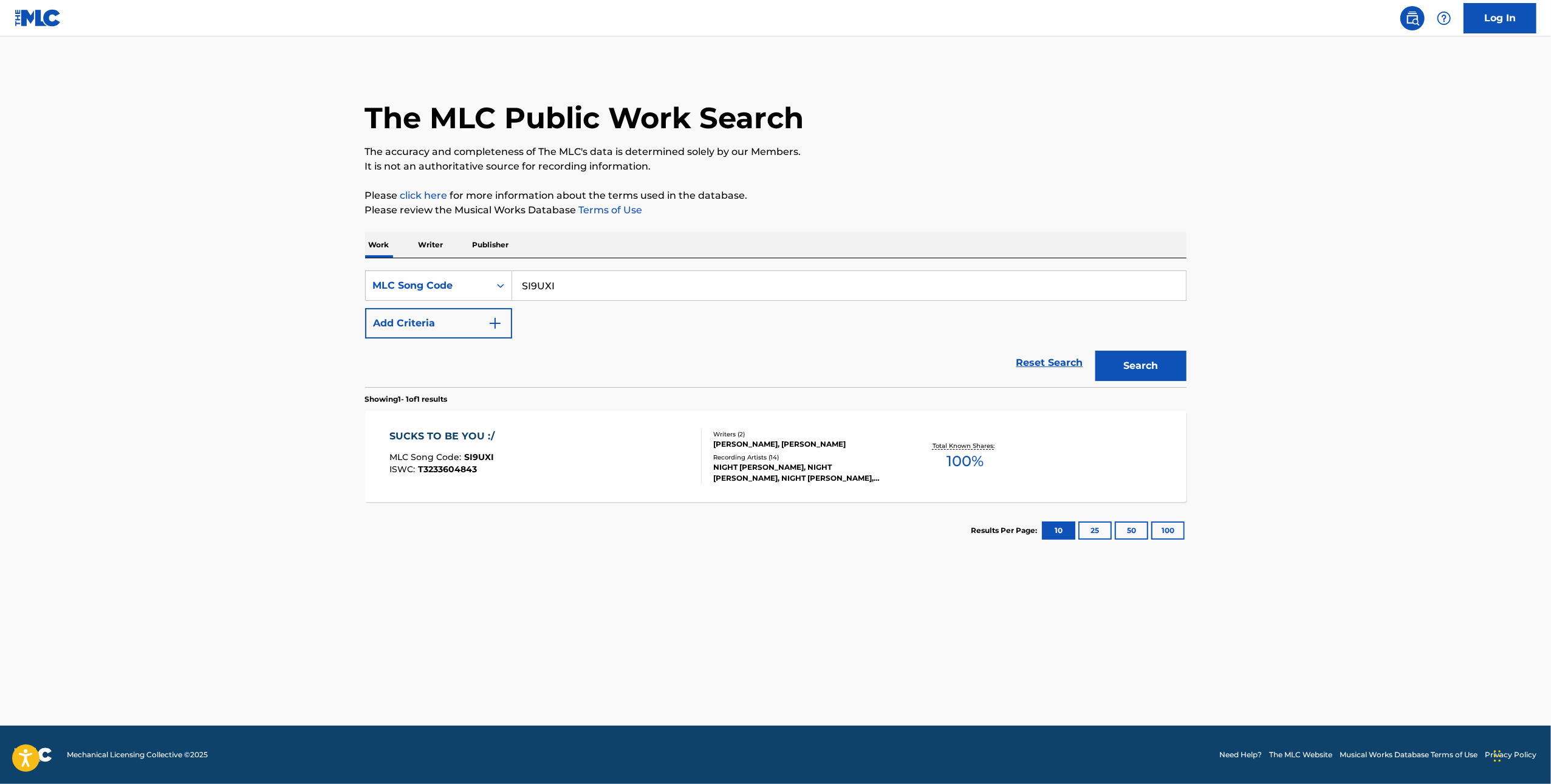
click at [622, 472] on div "SUCKS TO BE YOU :/ MLC Song Code : SI9UXI ISWC : T3233604843" at bounding box center [545, 456] width 312 height 55
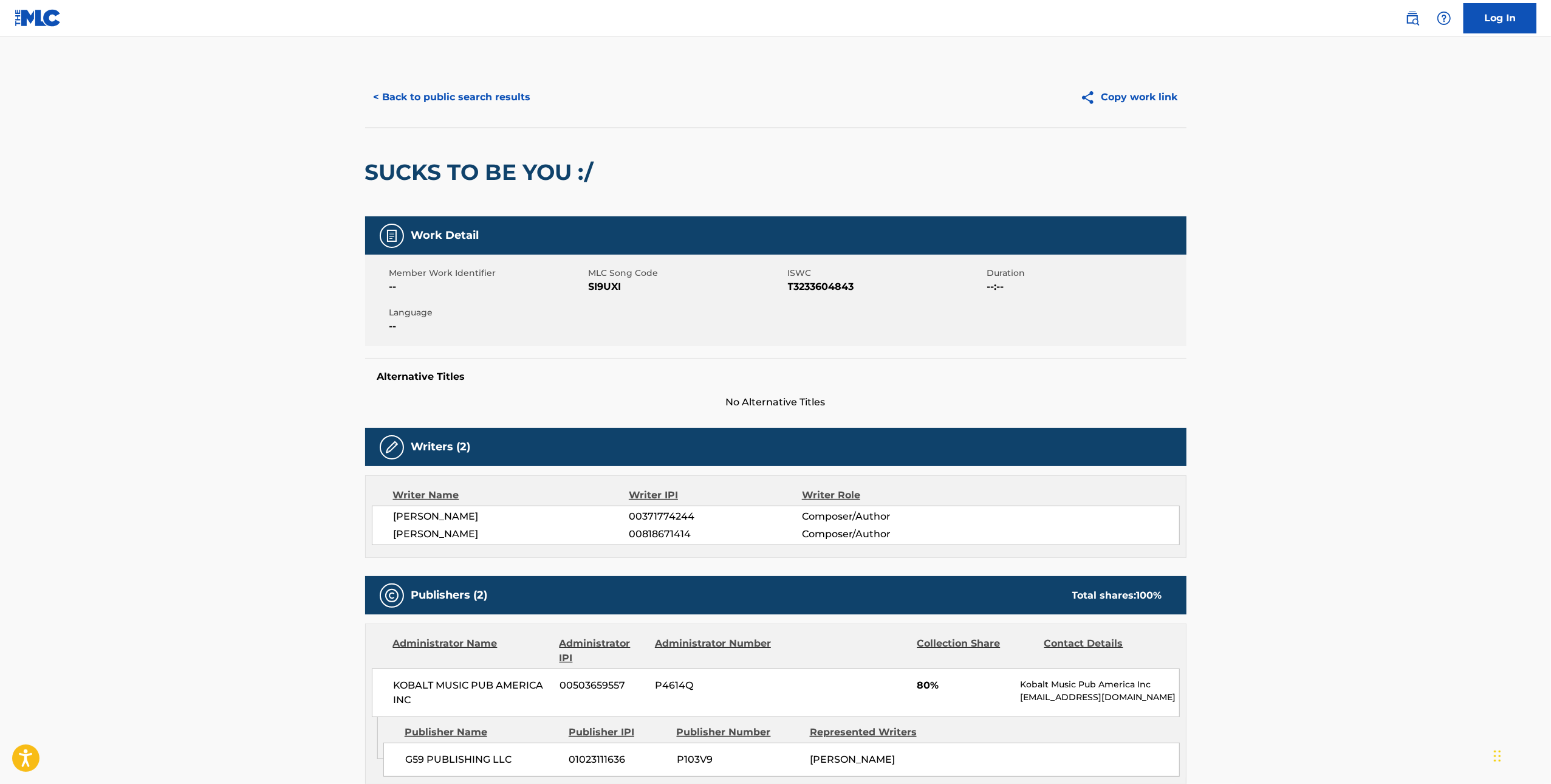
click at [423, 100] on button "< Back to public search results" at bounding box center [453, 96] width 174 height 30
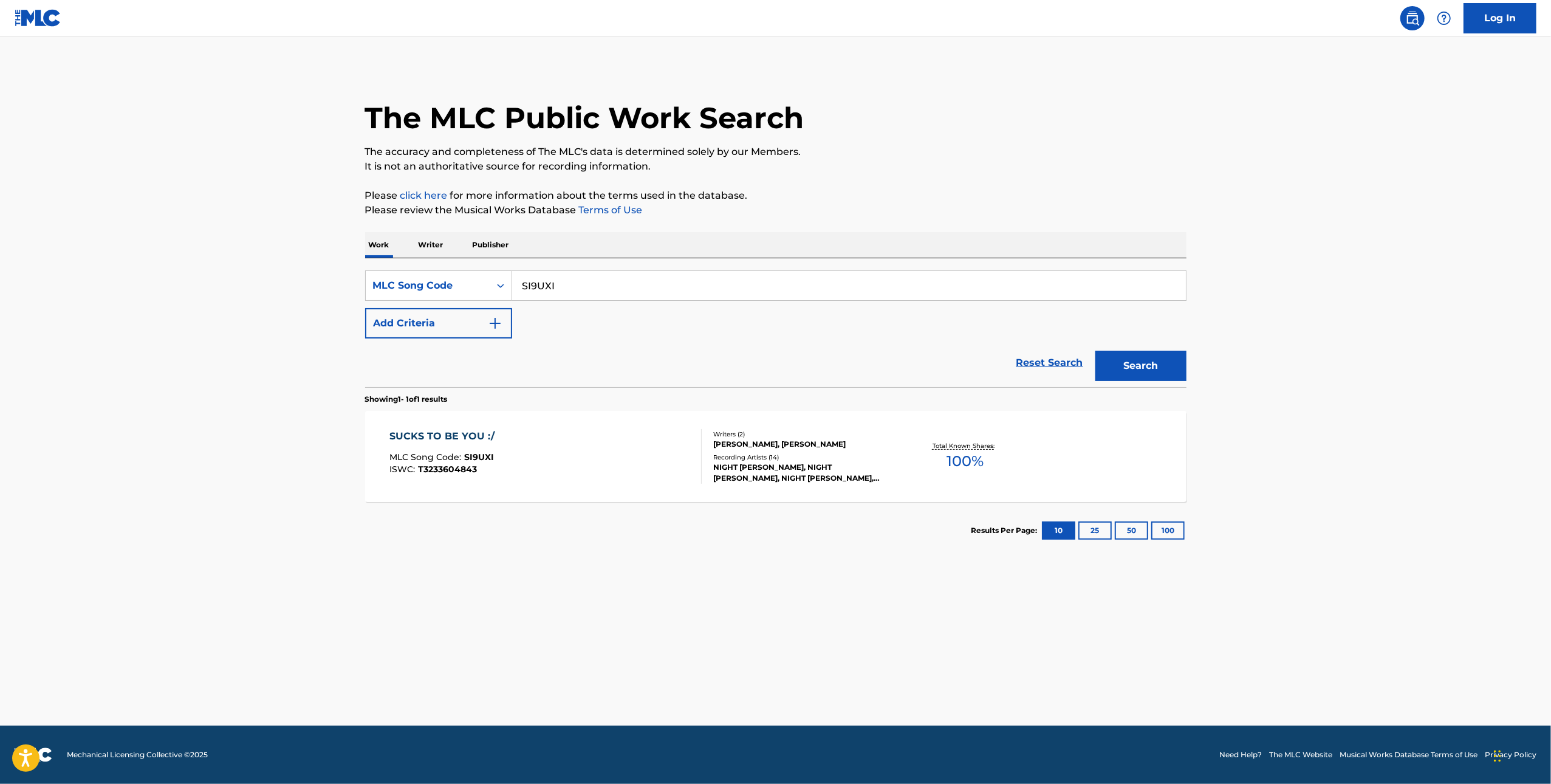
click at [568, 294] on input "SI9UXI" at bounding box center [849, 286] width 674 height 29
paste input "943CP"
click at [1122, 362] on button "Search" at bounding box center [1141, 365] width 91 height 30
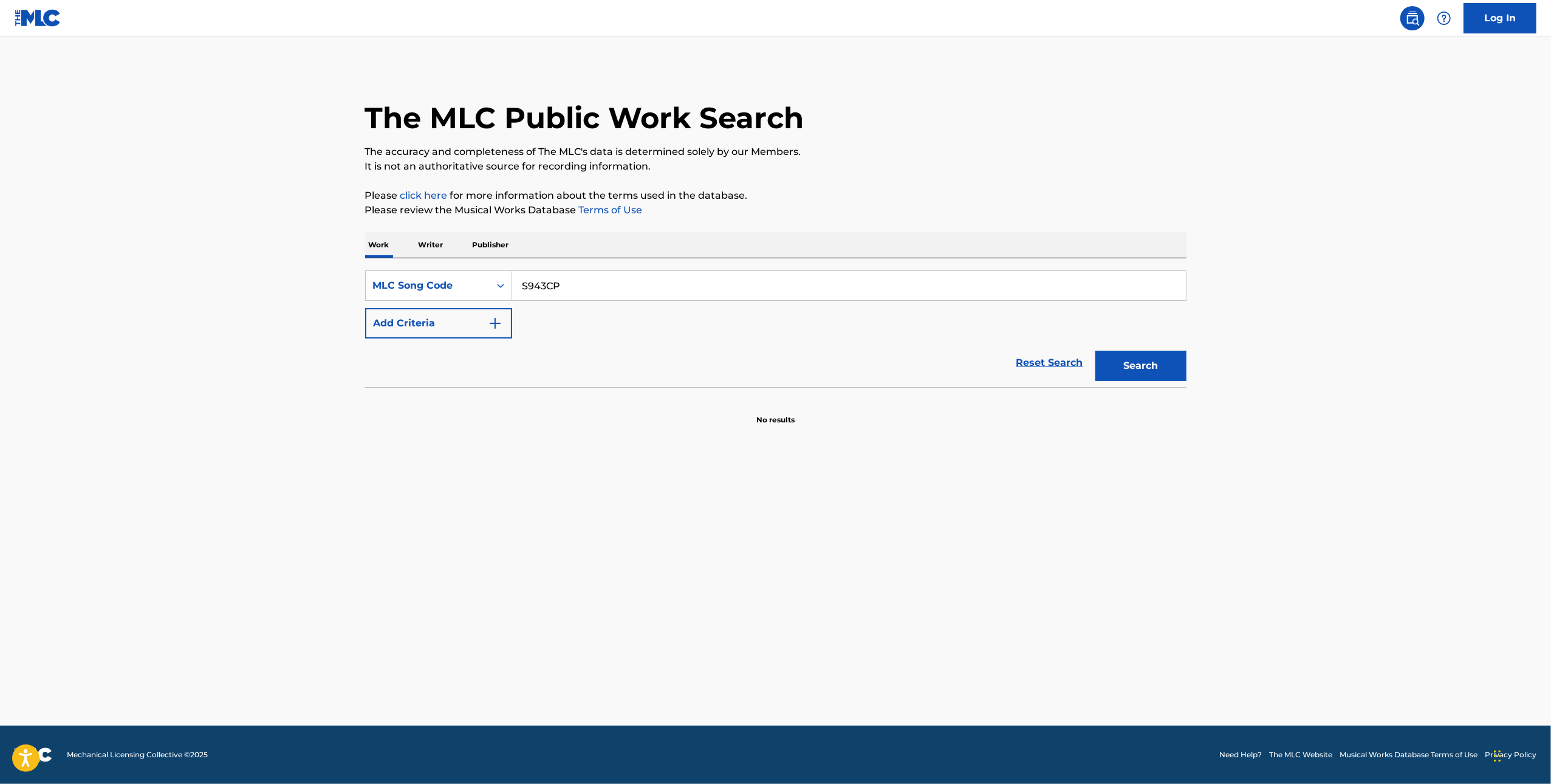
click at [625, 286] on input "S943CP" at bounding box center [849, 286] width 674 height 29
paste input "I9R1C"
type input "SI9R1C"
click at [1110, 362] on button "Search" at bounding box center [1141, 365] width 91 height 30
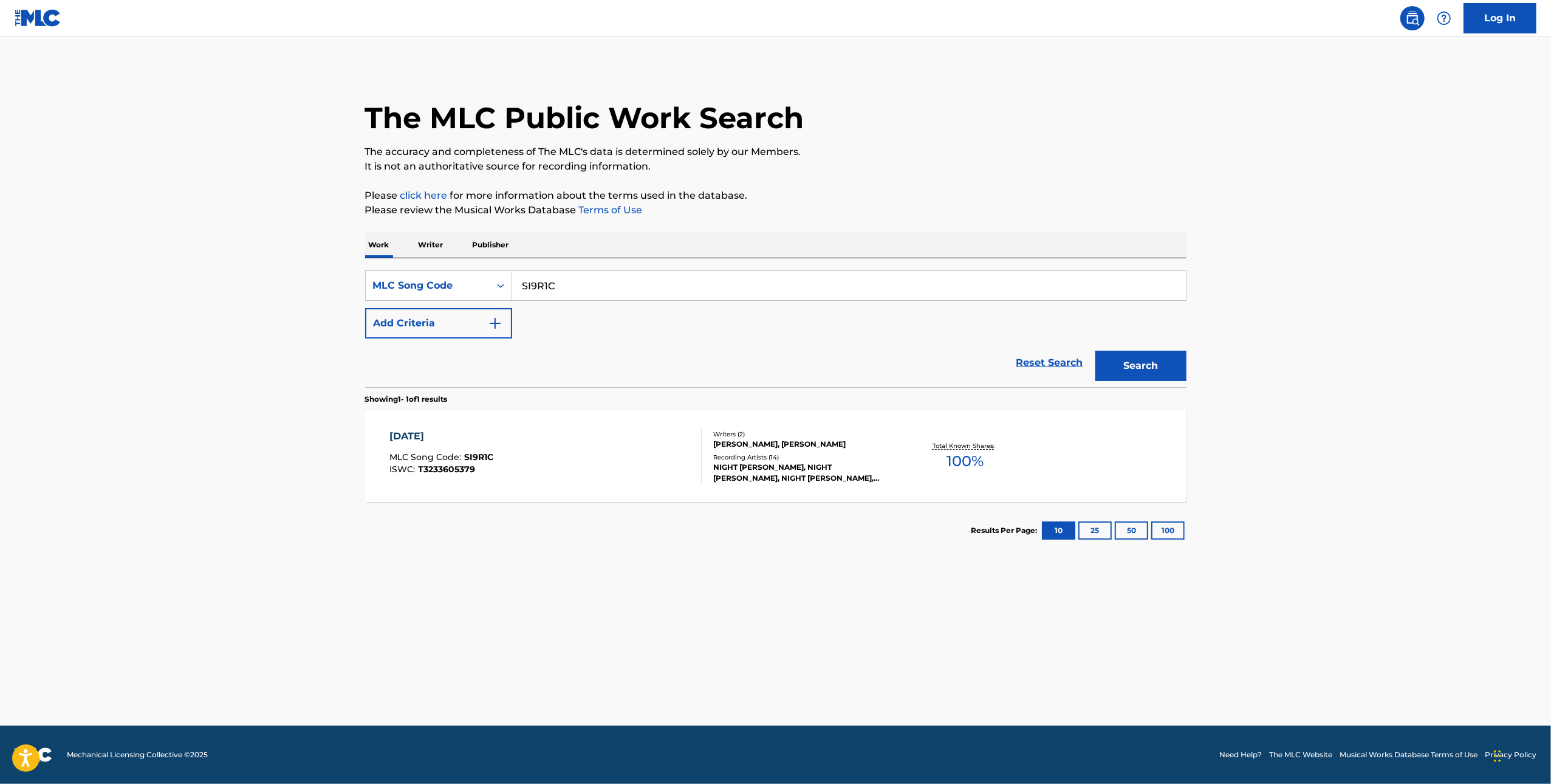
click at [637, 466] on div "SUNDAY MLC Song Code : SI9R1C ISWC : T3233605379" at bounding box center [545, 456] width 312 height 55
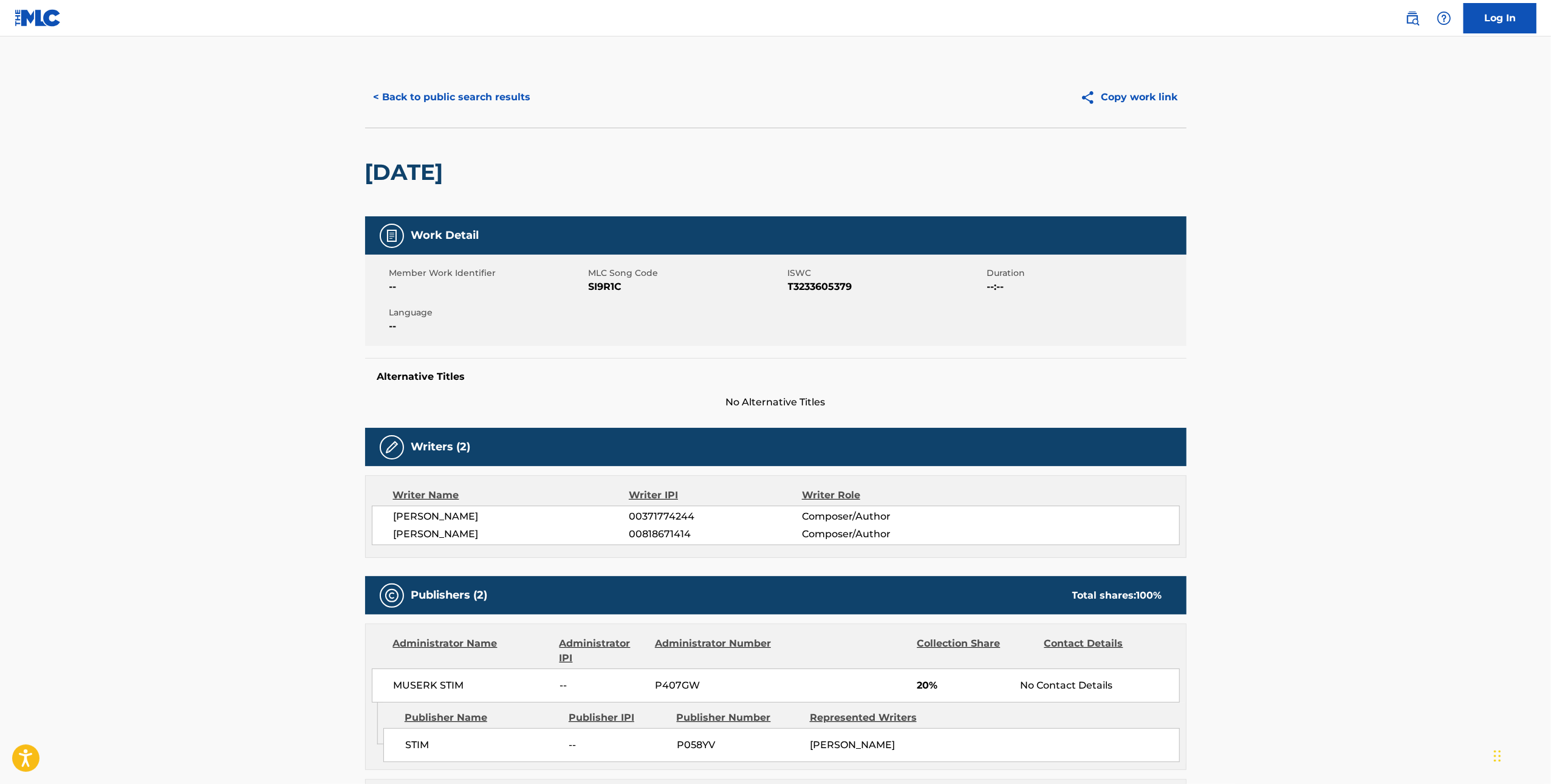
click at [454, 106] on button "< Back to public search results" at bounding box center [453, 96] width 174 height 30
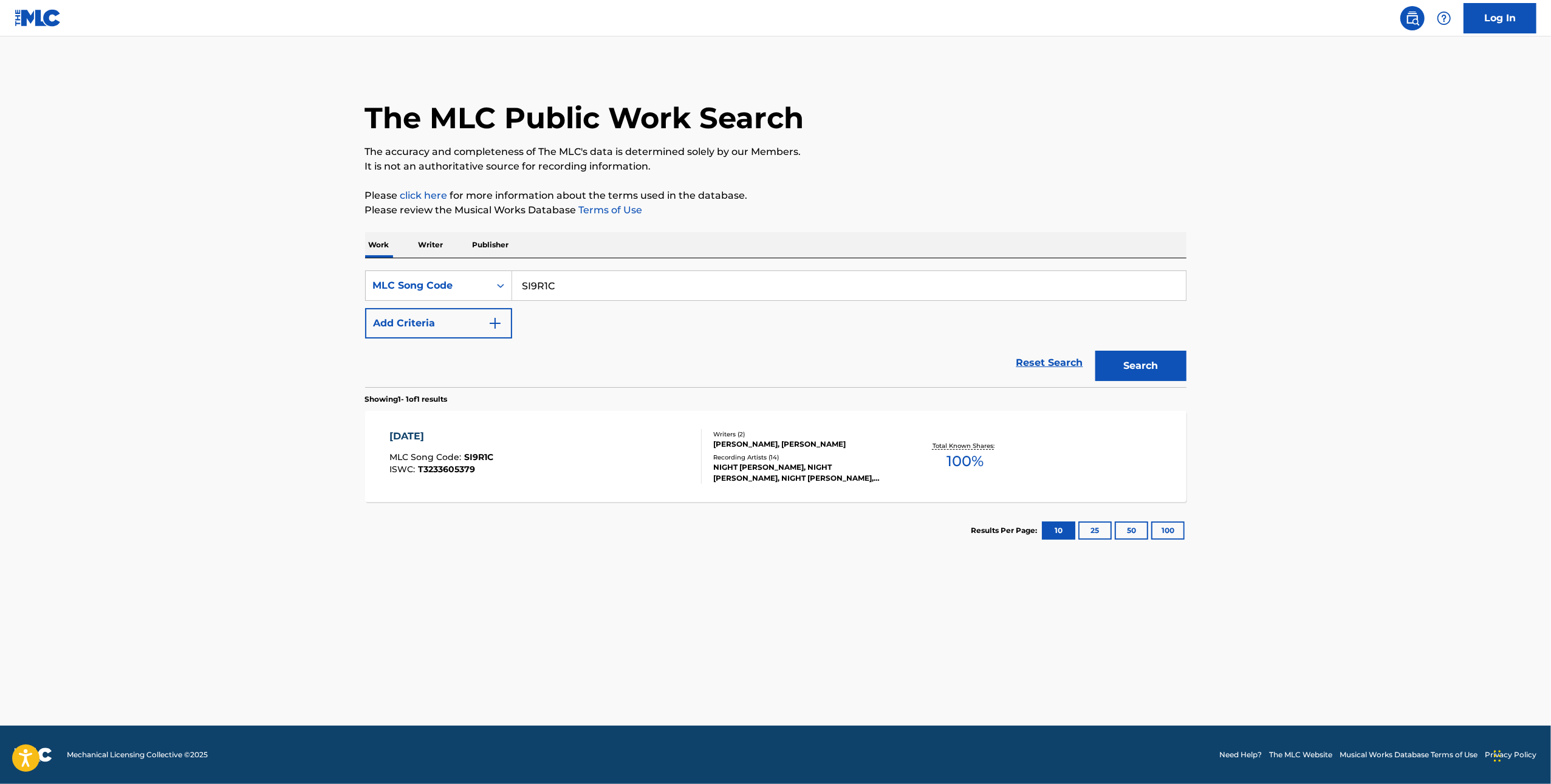
click at [596, 286] on input "SI9R1C" at bounding box center [849, 286] width 674 height 29
paste input "W502UF"
drag, startPoint x: 1144, startPoint y: 353, endPoint x: 1130, endPoint y: 357, distance: 14.6
click at [1145, 353] on button "Search" at bounding box center [1141, 365] width 91 height 30
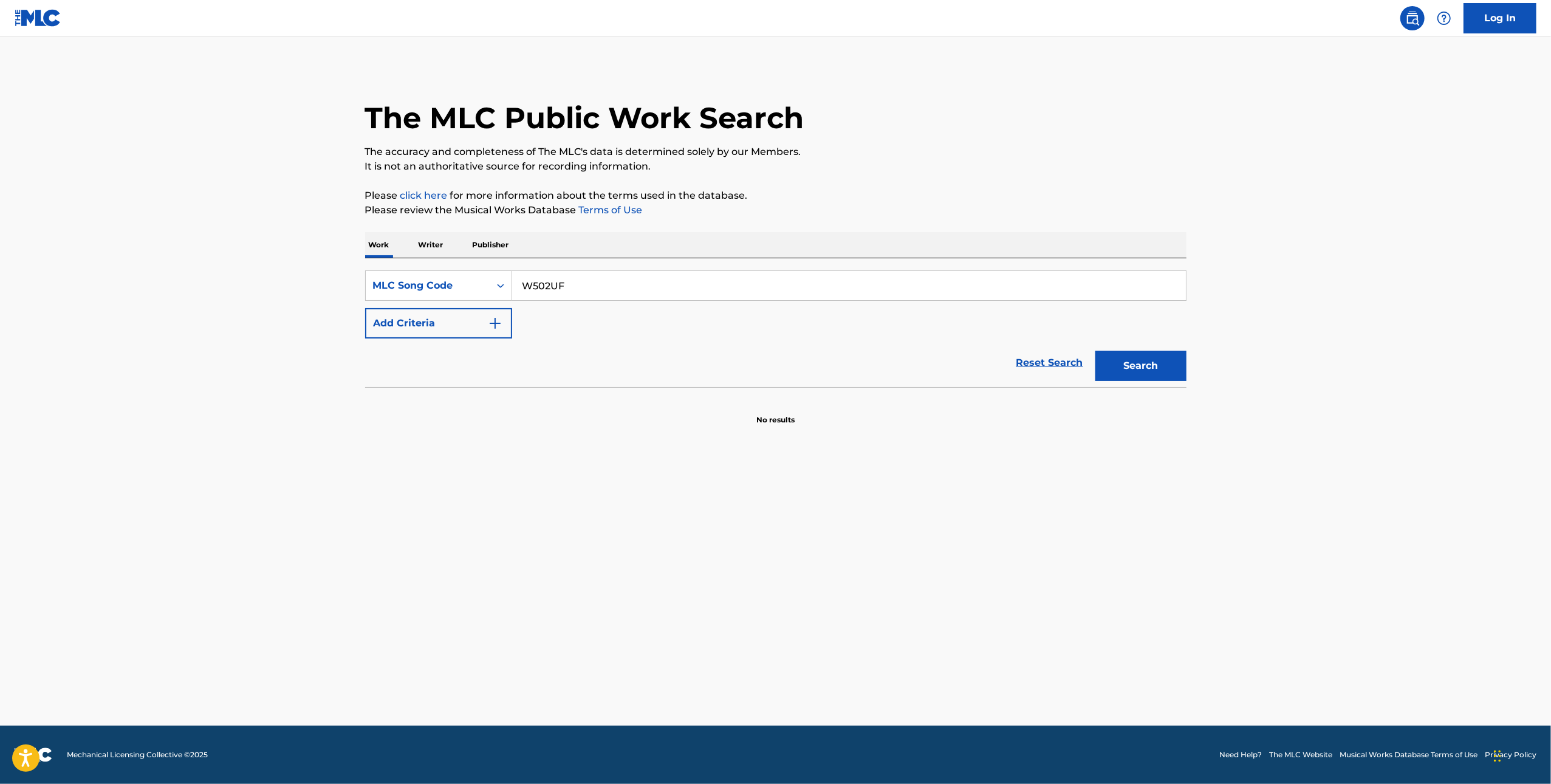
click at [711, 294] on input "W502UF" at bounding box center [849, 286] width 674 height 29
click at [709, 294] on input "W502UF" at bounding box center [849, 286] width 674 height 29
paste input "C8AWS"
type input "WC8AWS"
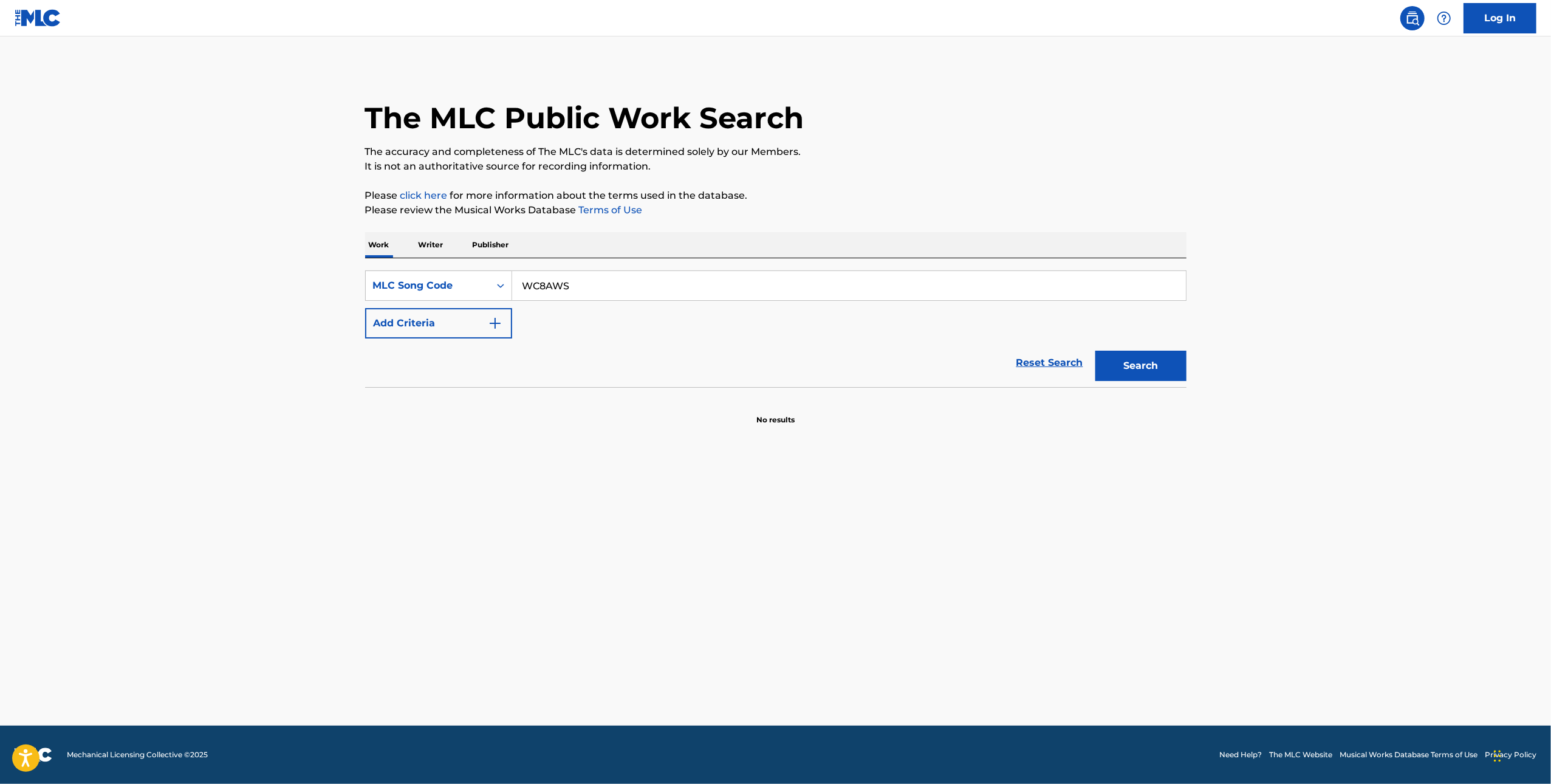
click at [1118, 370] on button "Search" at bounding box center [1141, 365] width 91 height 30
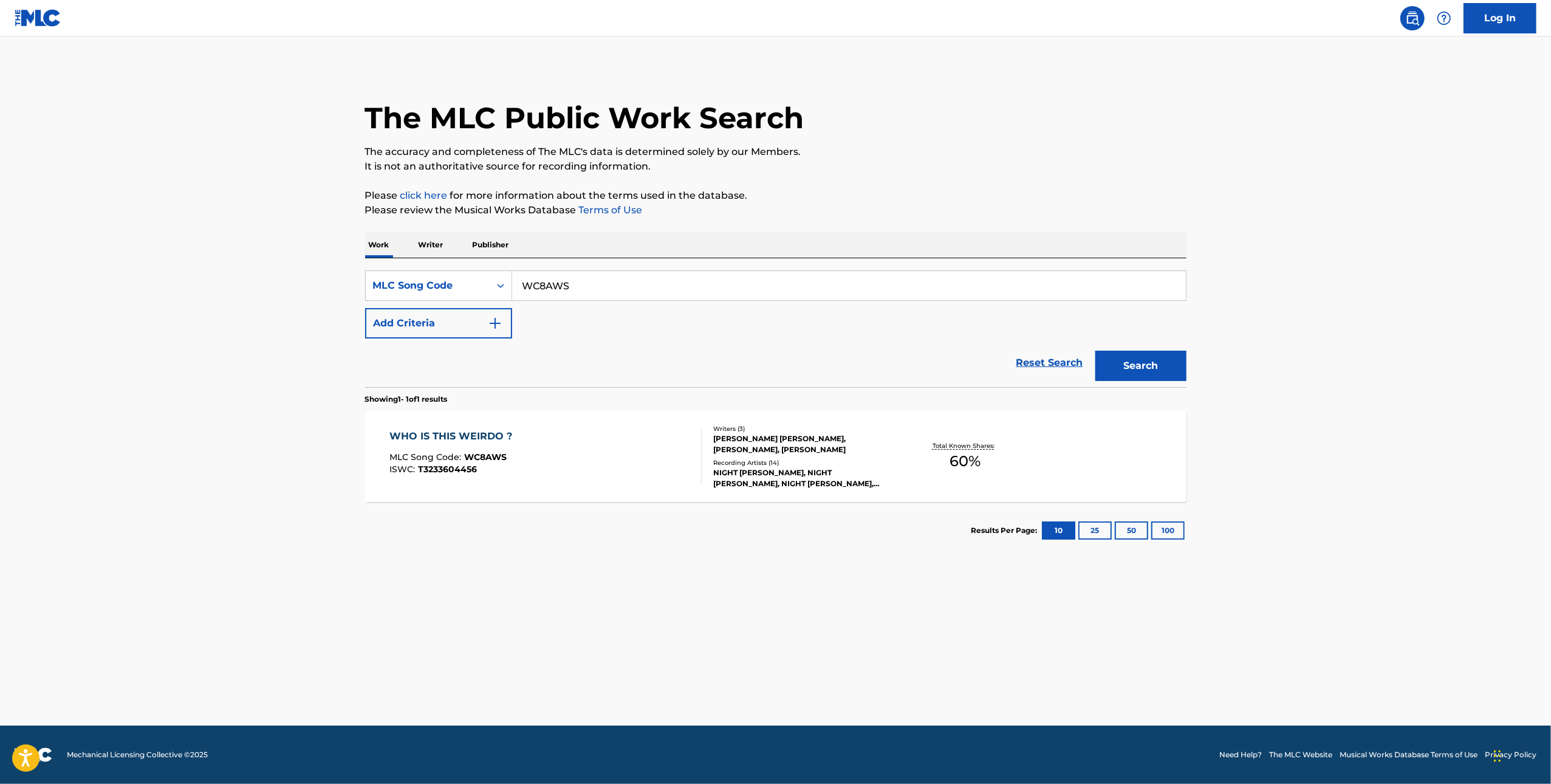
click at [519, 480] on div "WHO IS THIS WEIRDO ? MLC Song Code : WC8AWS ISWC : T3233604456" at bounding box center [545, 456] width 312 height 55
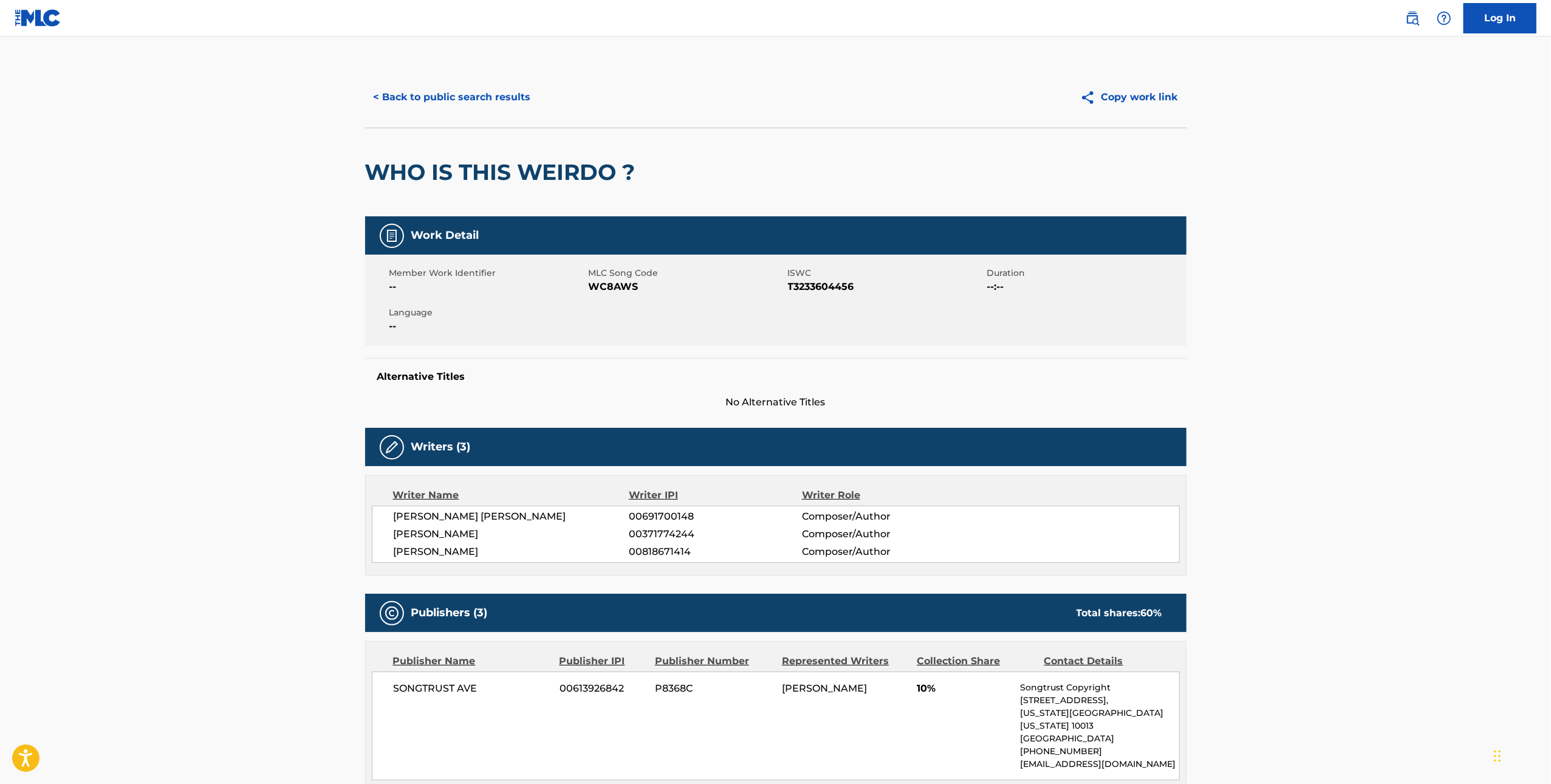
scroll to position [3, 0]
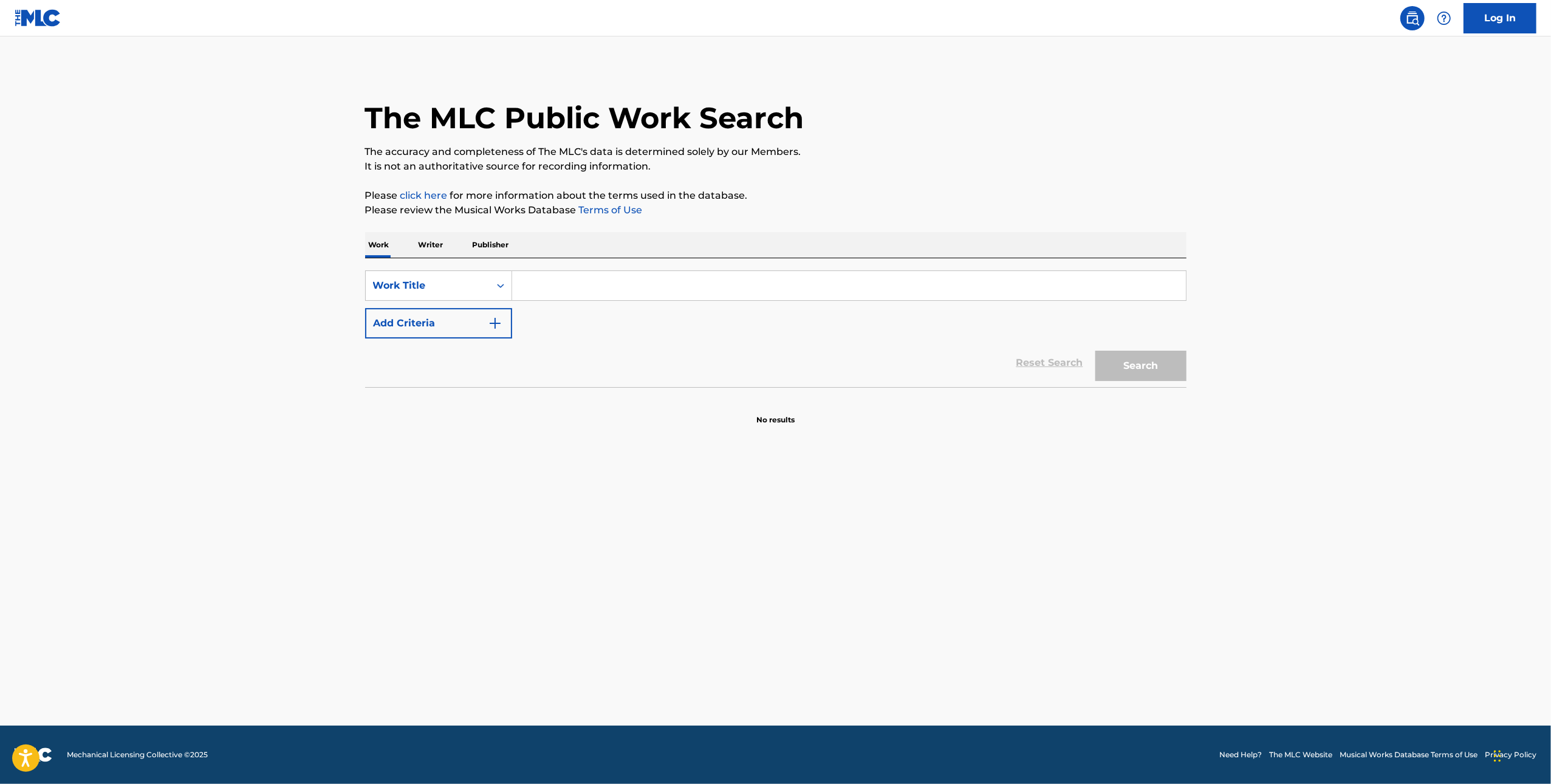
drag, startPoint x: 565, startPoint y: 297, endPoint x: 499, endPoint y: 309, distance: 67.1
click at [563, 297] on input "Search Form" at bounding box center [849, 286] width 674 height 29
paste input "It takes 2 to tango"
type input "It takes 2 to tango"
click at [450, 322] on button "Add Criteria" at bounding box center [439, 323] width 147 height 30
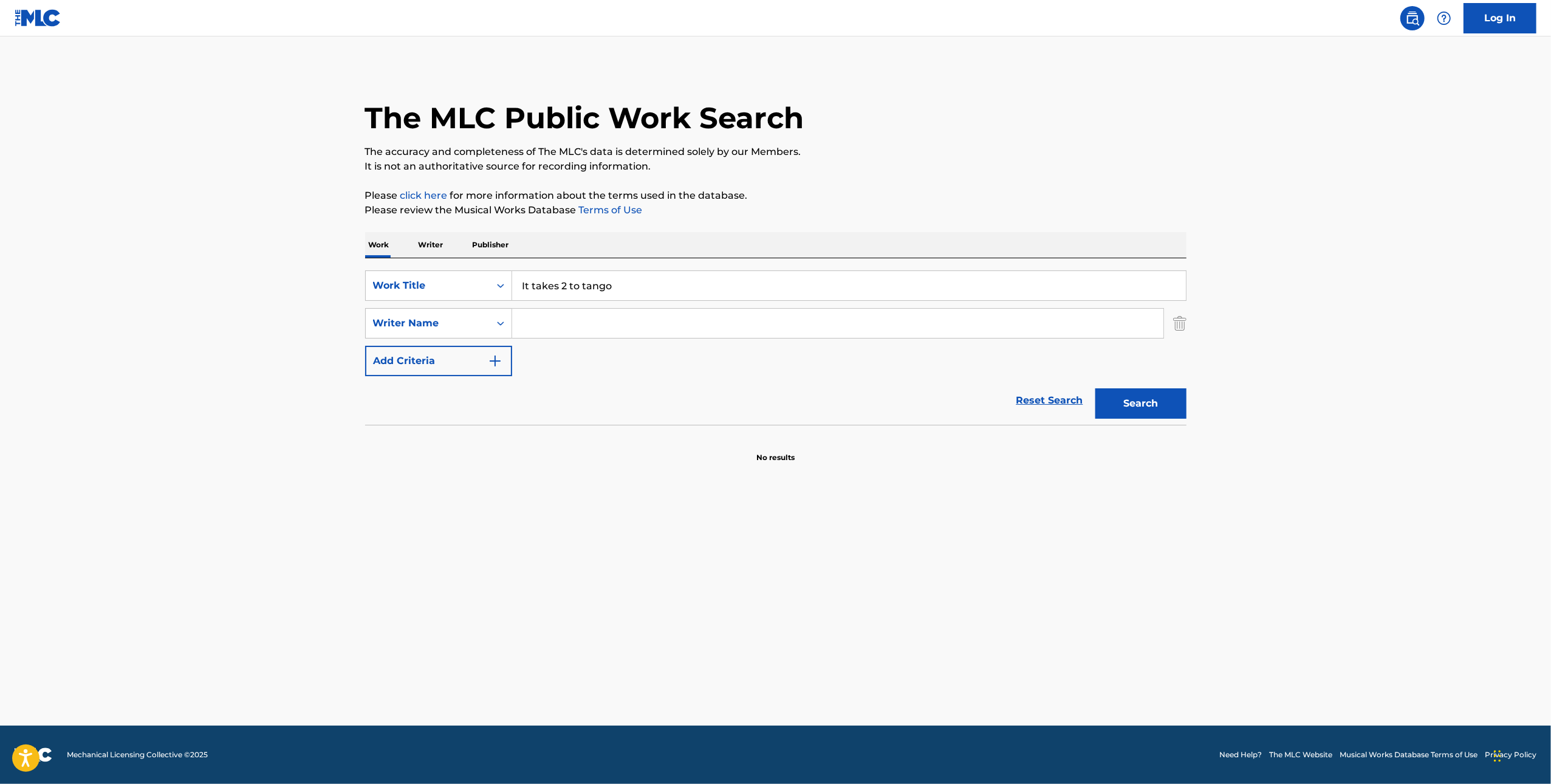
click at [551, 330] on input "Search Form" at bounding box center [837, 323] width 651 height 29
click at [657, 299] on input "It takes 2 to tango" at bounding box center [849, 286] width 674 height 29
click at [1040, 307] on div "SearchWithCriteria6e79a9cb-3bb9-4999-8a2b-f2cd7cb29698 Work Title It takes 2 to…" at bounding box center [776, 322] width 822 height 106
click at [1049, 324] on input "Search Form" at bounding box center [837, 323] width 651 height 29
paste input "maldonado"
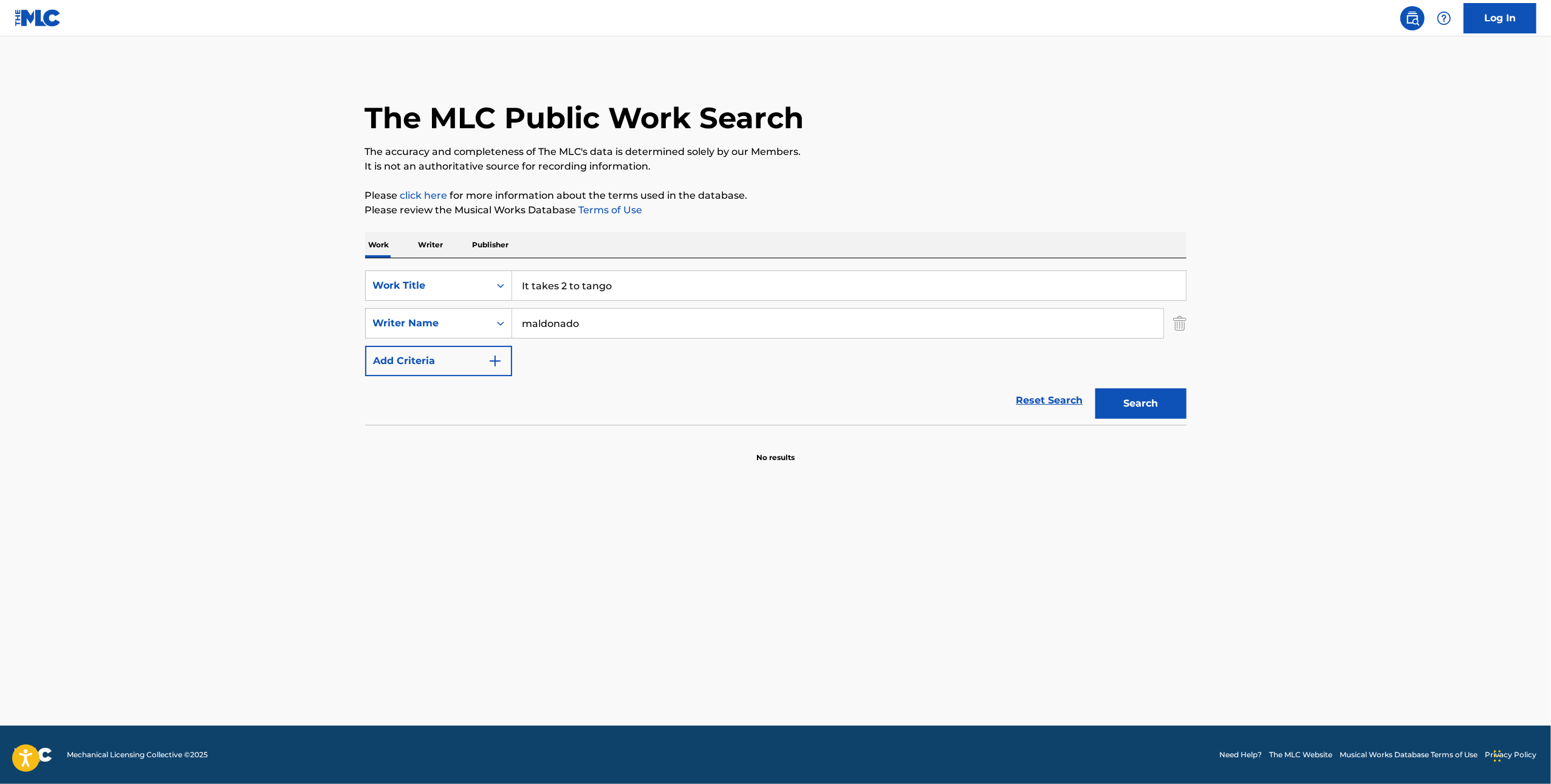
type input "maldonado"
click at [1276, 435] on main "The MLC Public Work Search The accuracy and completeness of The MLC's data is d…" at bounding box center [775, 381] width 1551 height 689
click at [1155, 407] on button "Search" at bounding box center [1141, 403] width 91 height 30
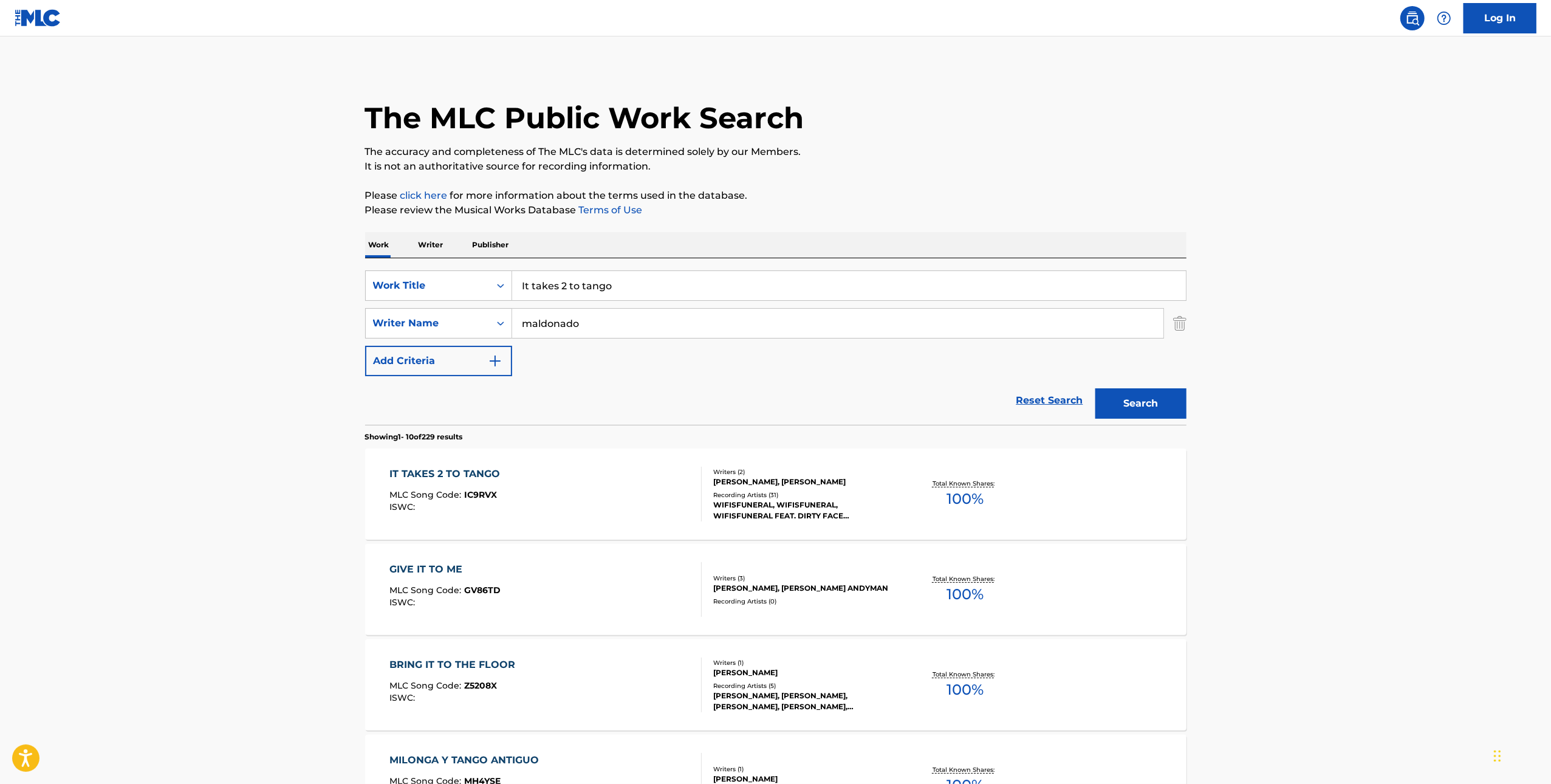
click at [520, 505] on div "IT TAKES 2 TO TANGO MLC Song Code : IC9RVX ISWC :" at bounding box center [545, 494] width 312 height 55
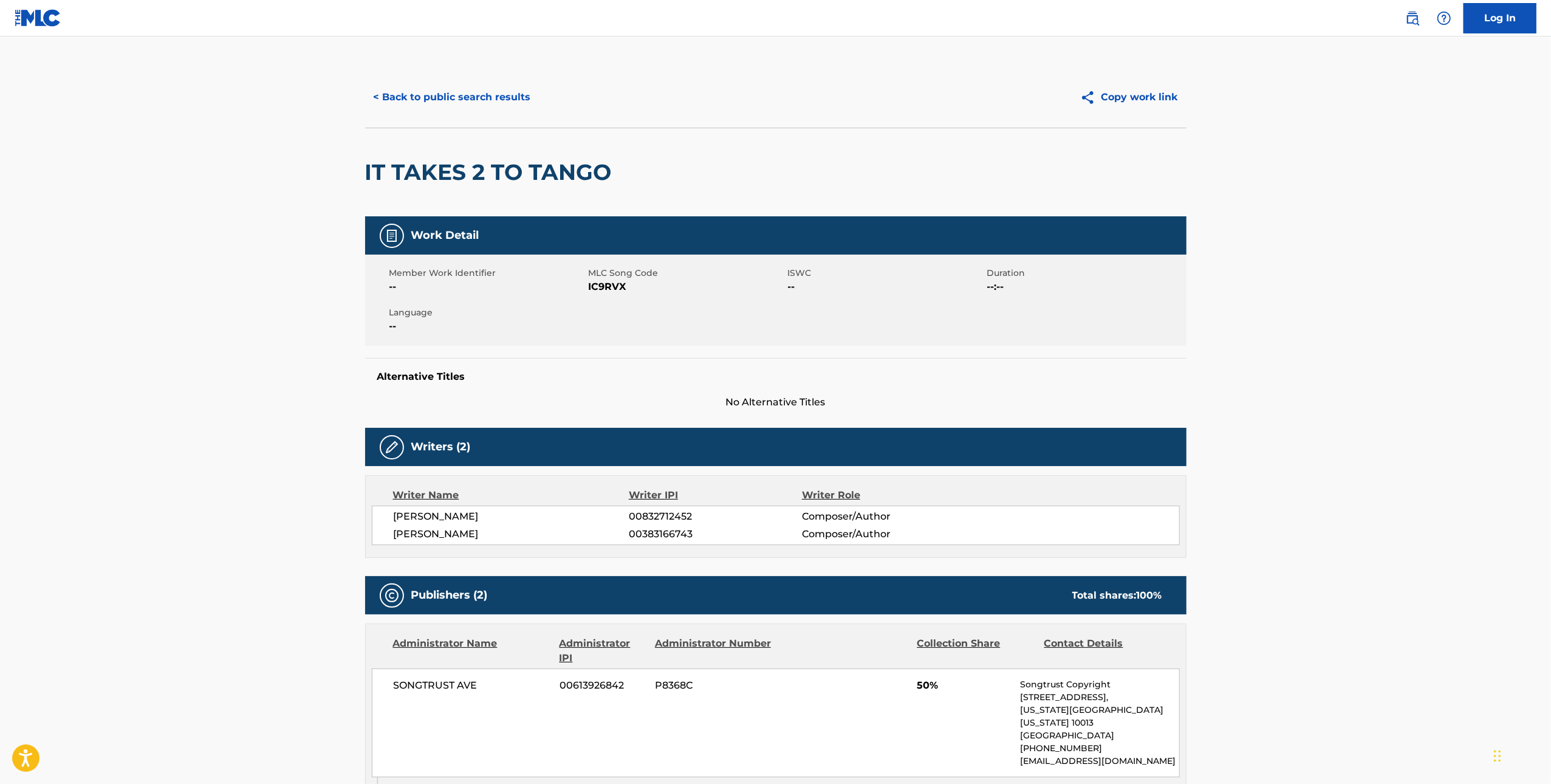
click at [439, 100] on button "< Back to public search results" at bounding box center [453, 96] width 174 height 30
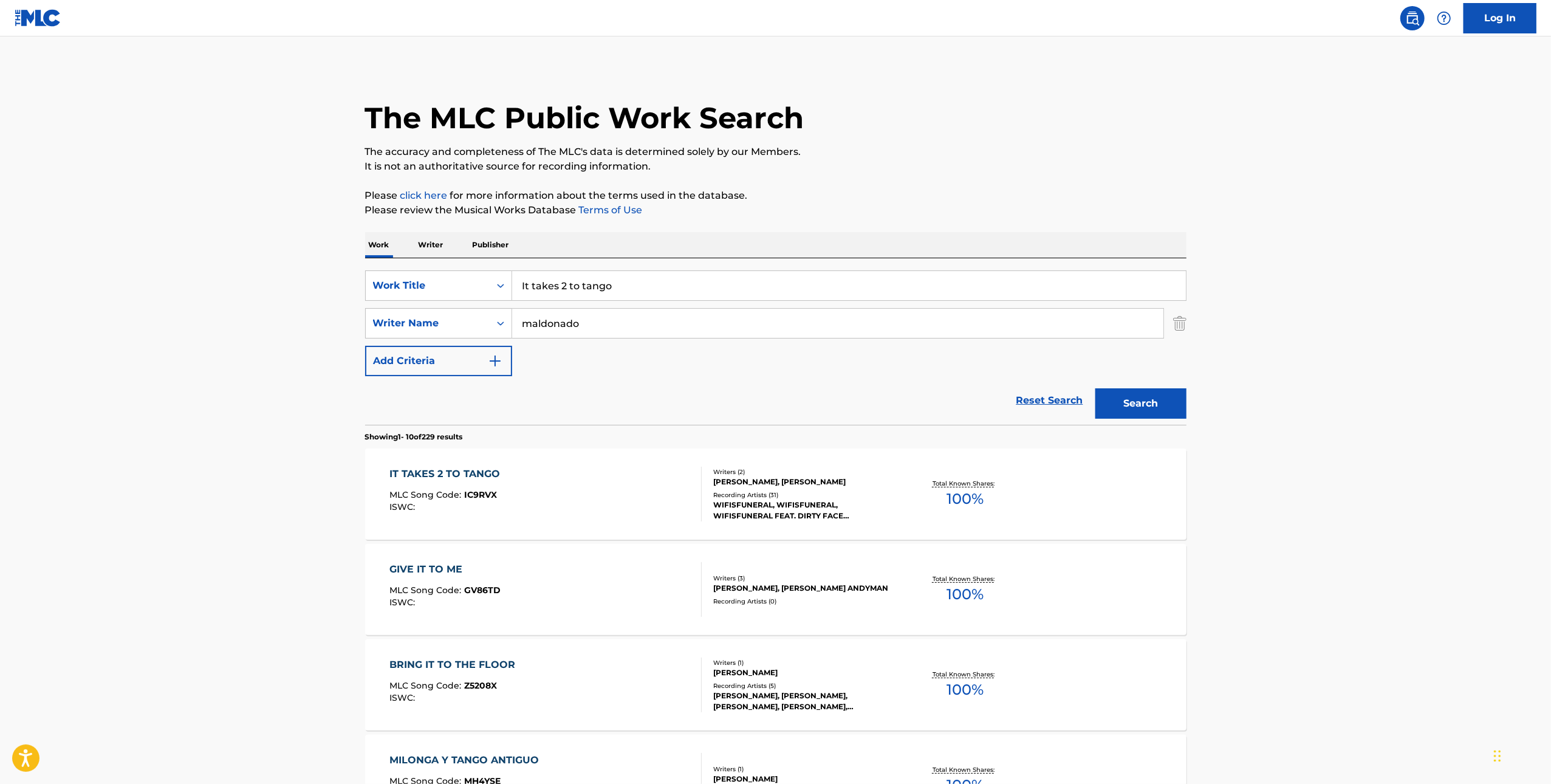
click at [711, 288] on input "It takes 2 to tango" at bounding box center [849, 286] width 674 height 29
paste input "LoyaltyRunsDeepInDaLongRun"
type input "LoyaltyRunsDeepInDaLongRun"
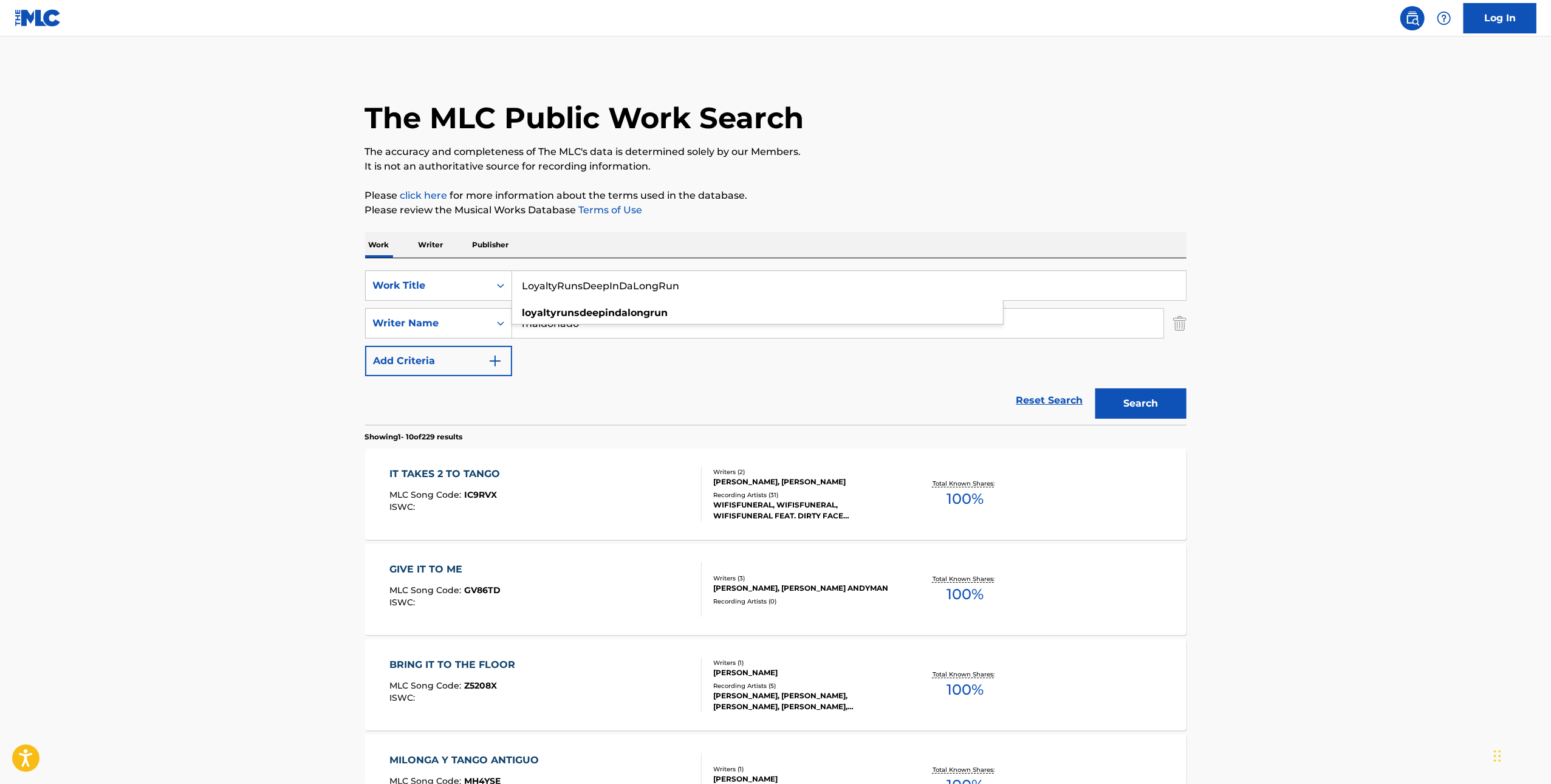
click at [1164, 386] on div "Search" at bounding box center [1139, 400] width 97 height 49
click at [1163, 390] on button "Search" at bounding box center [1141, 403] width 91 height 30
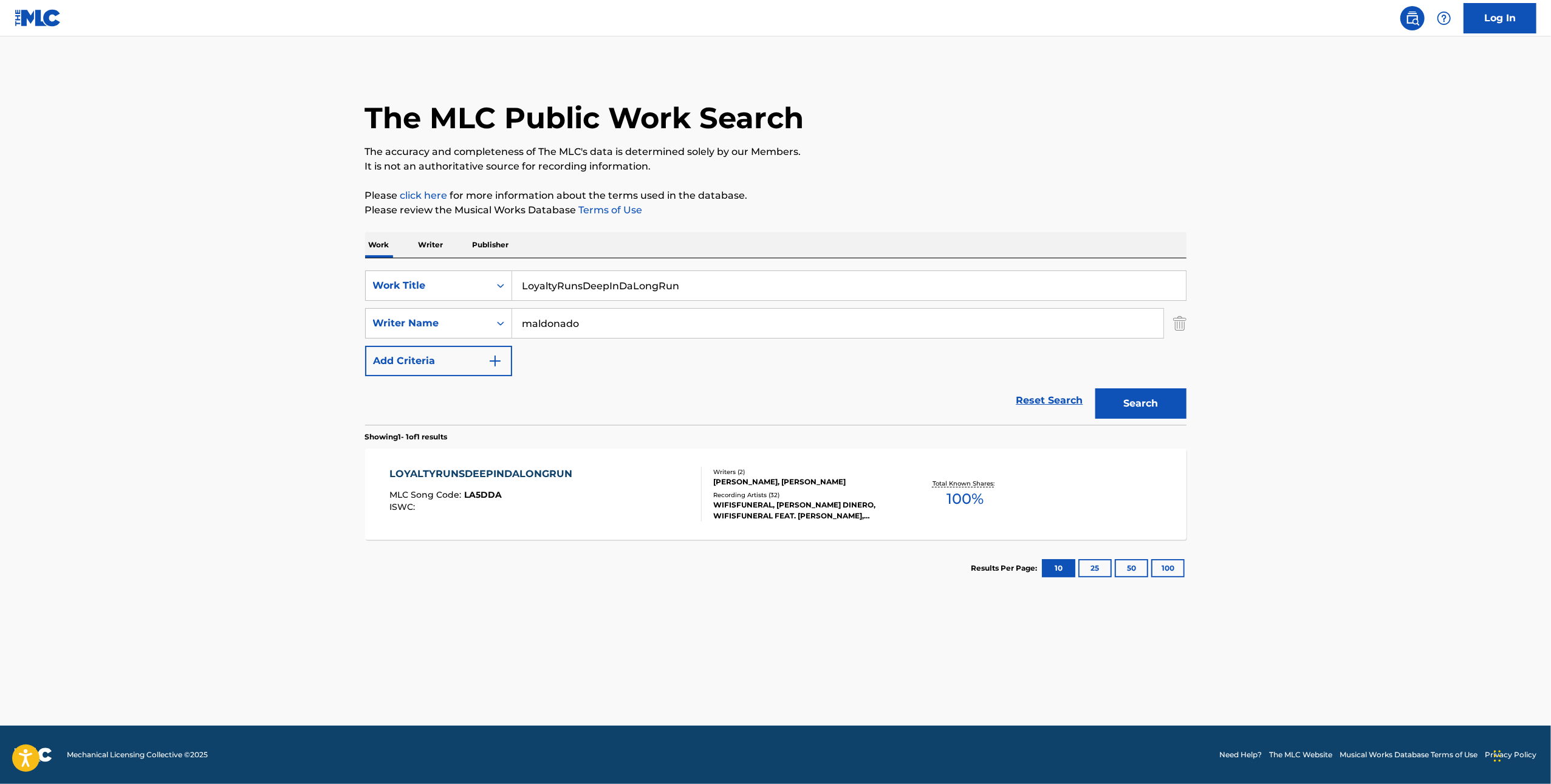
click at [494, 505] on div "ISWC :" at bounding box center [484, 507] width 189 height 9
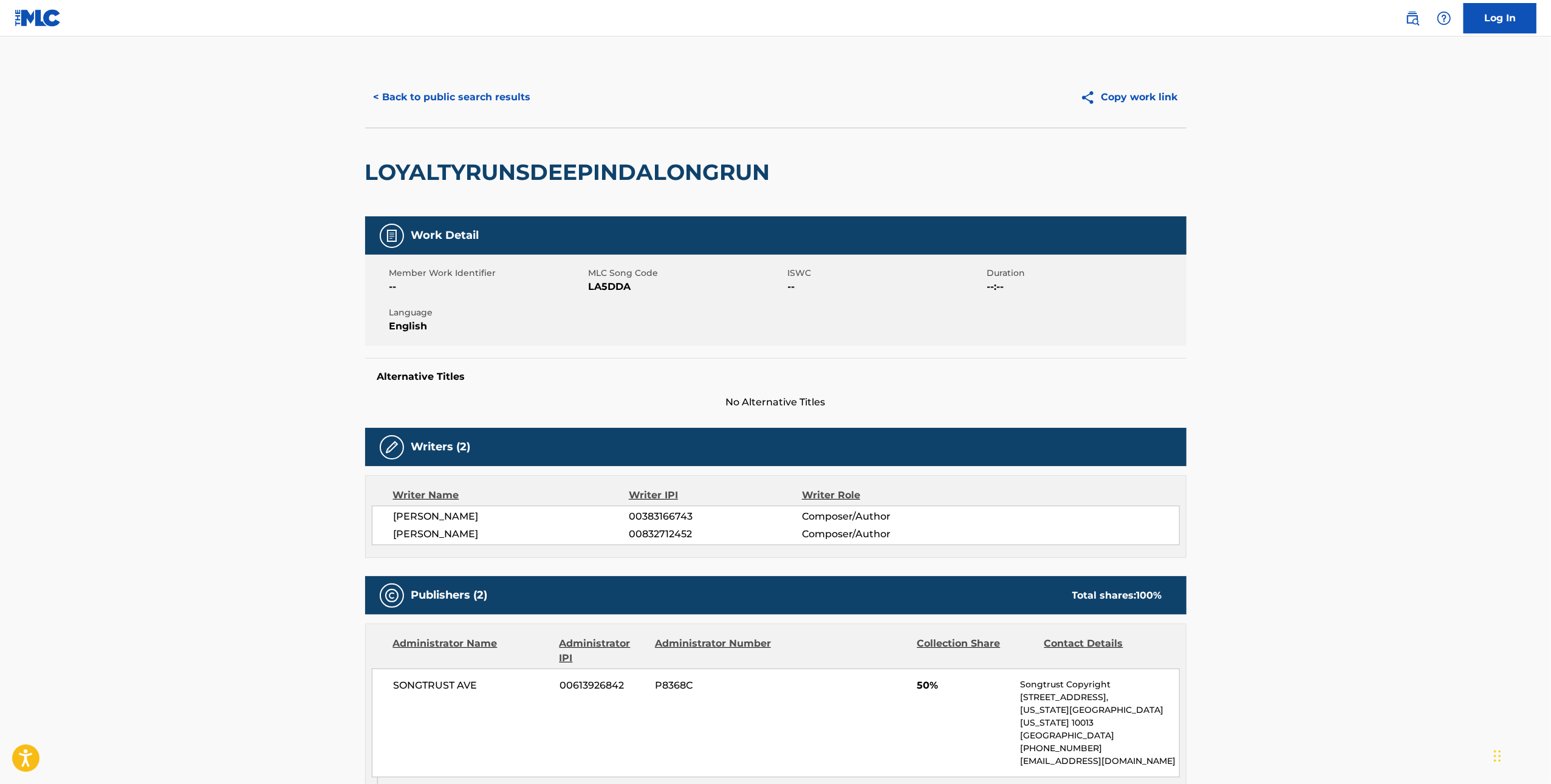
click at [410, 94] on button "< Back to public search results" at bounding box center [453, 96] width 174 height 30
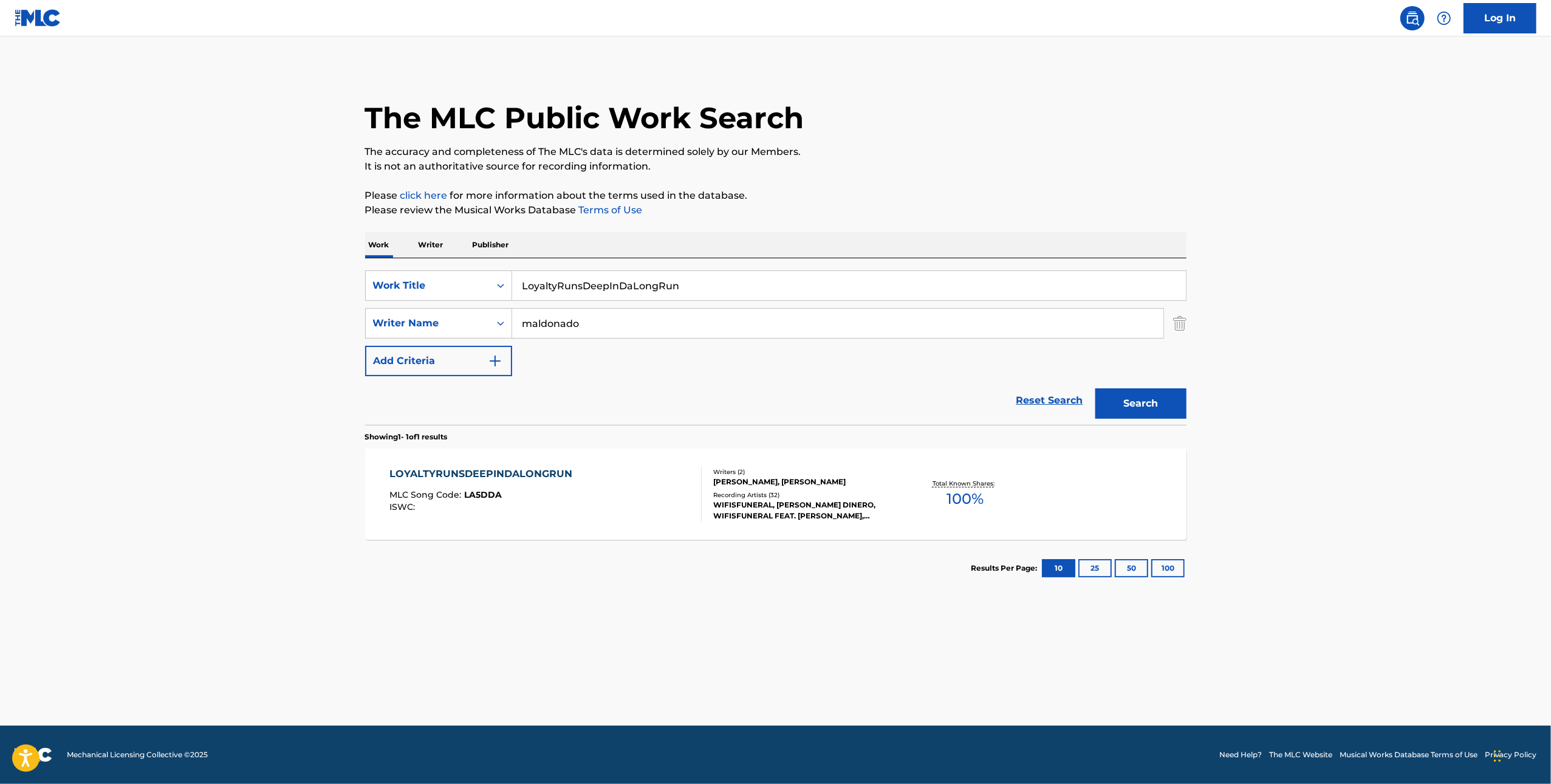
click at [602, 287] on input "LoyaltyRunsDeepInDaLongRun" at bounding box center [849, 286] width 674 height 29
click at [835, 275] on input "LoyaltyRunsDeepInDaLongRun" at bounding box center [849, 286] width 674 height 29
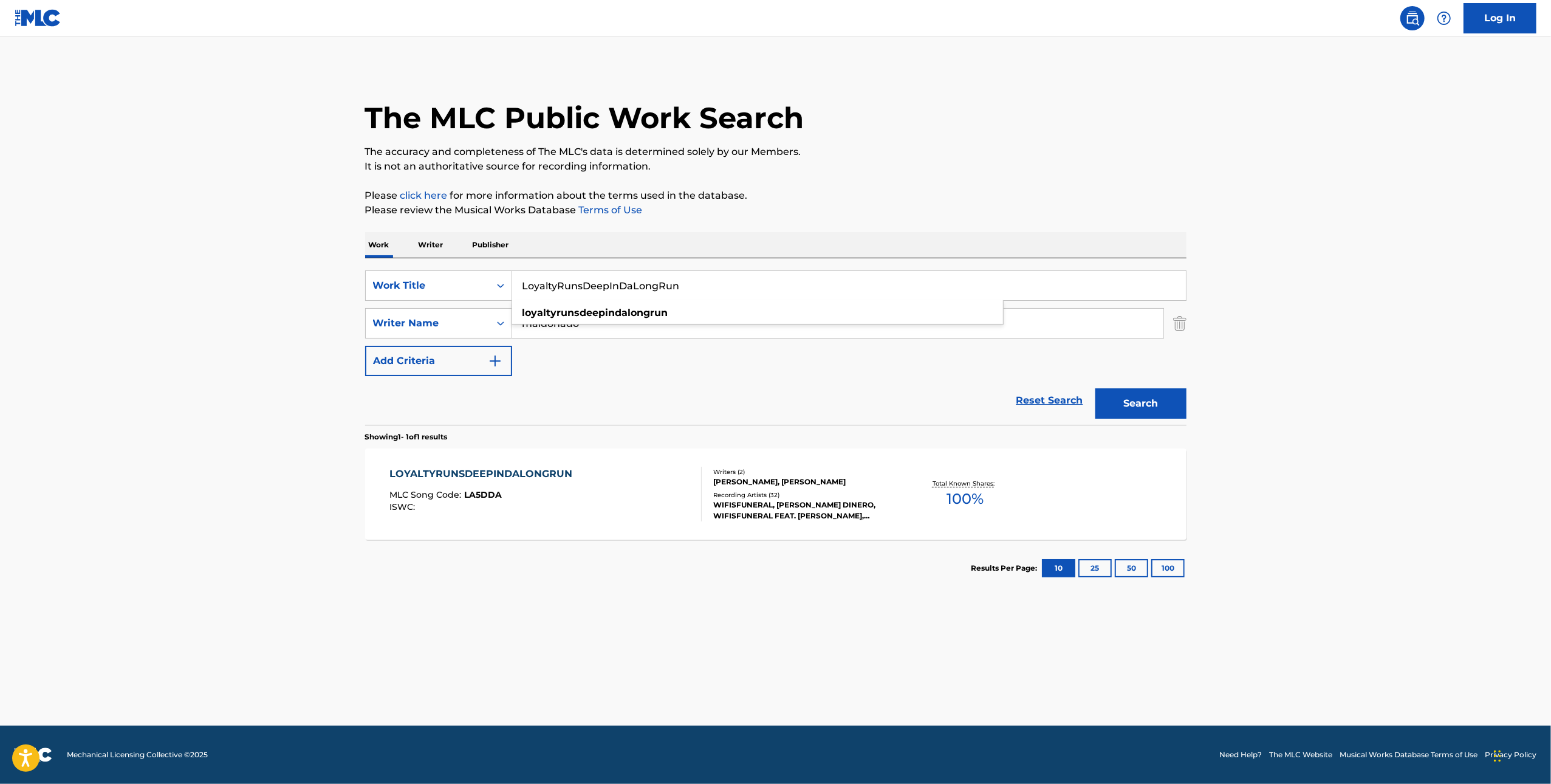
click at [835, 275] on input "LoyaltyRunsDeepInDaLongRun" at bounding box center [849, 286] width 674 height 29
paste input "It takes 2 to tango"
type input "It takes 2 to tango"
click at [1142, 395] on button "Search" at bounding box center [1141, 403] width 91 height 30
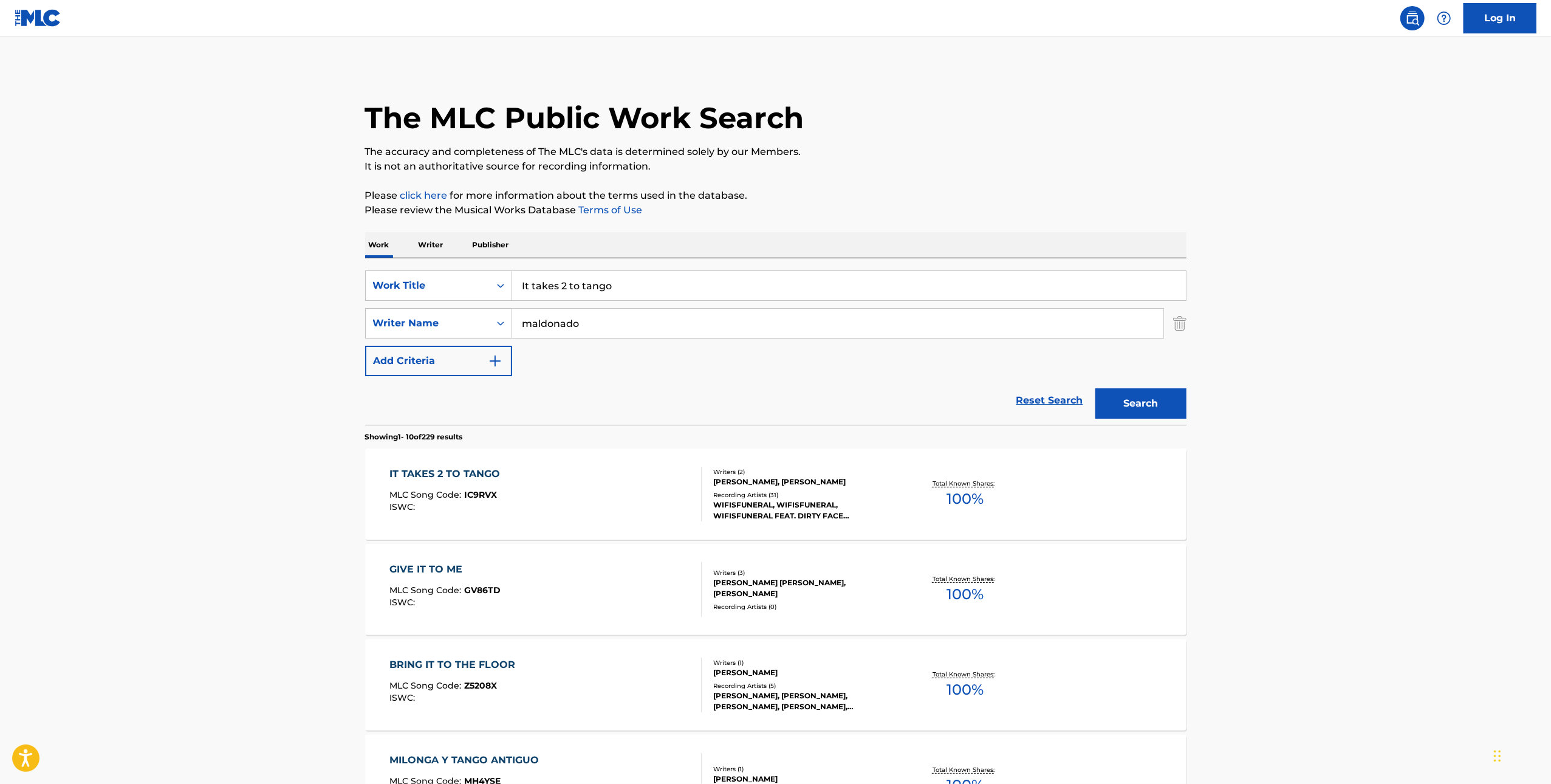
click at [551, 510] on div "IT TAKES 2 TO TANGO MLC Song Code : IC9RVX ISWC :" at bounding box center [545, 494] width 312 height 55
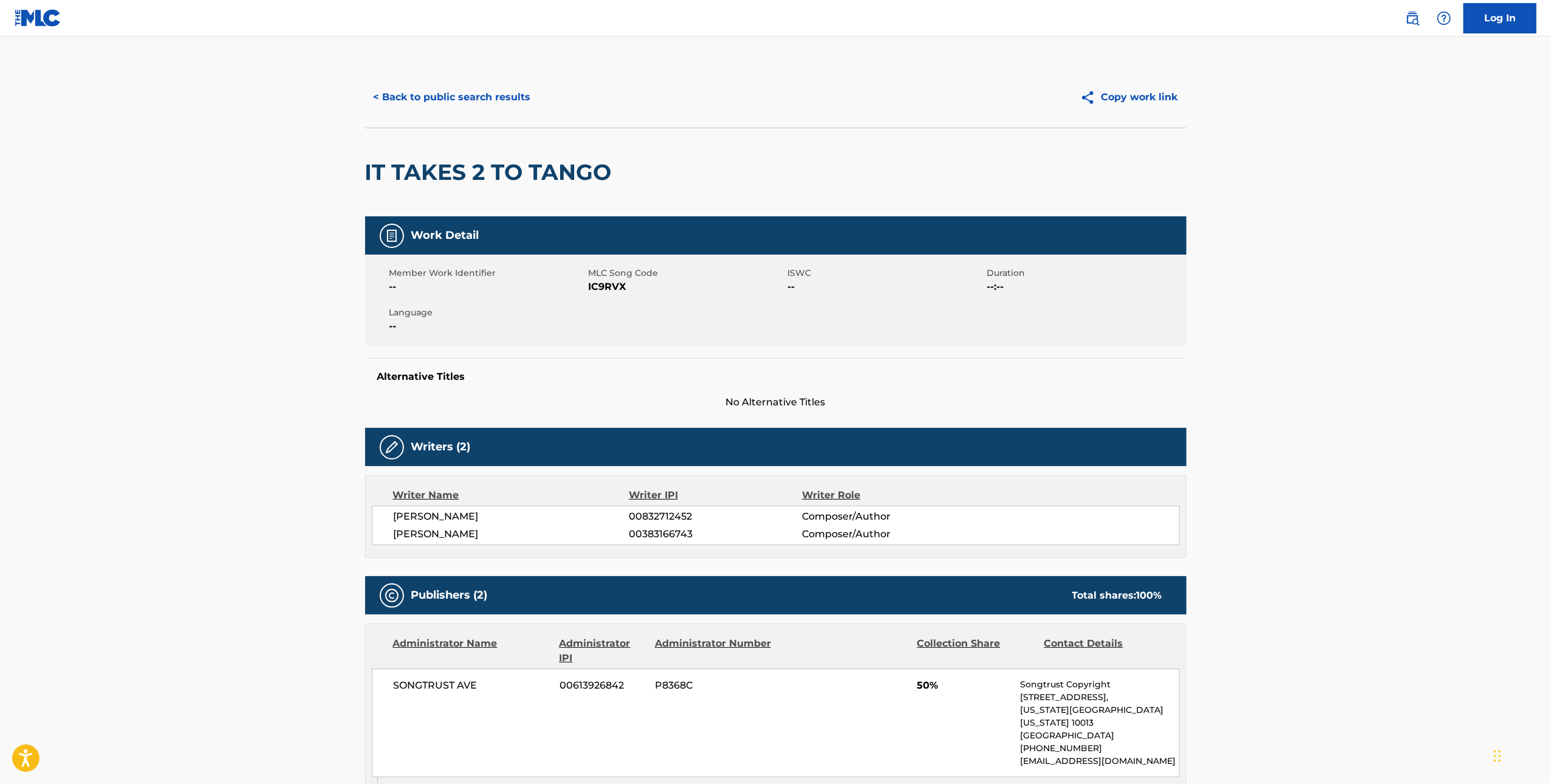
click at [446, 111] on button "< Back to public search results" at bounding box center [453, 96] width 174 height 30
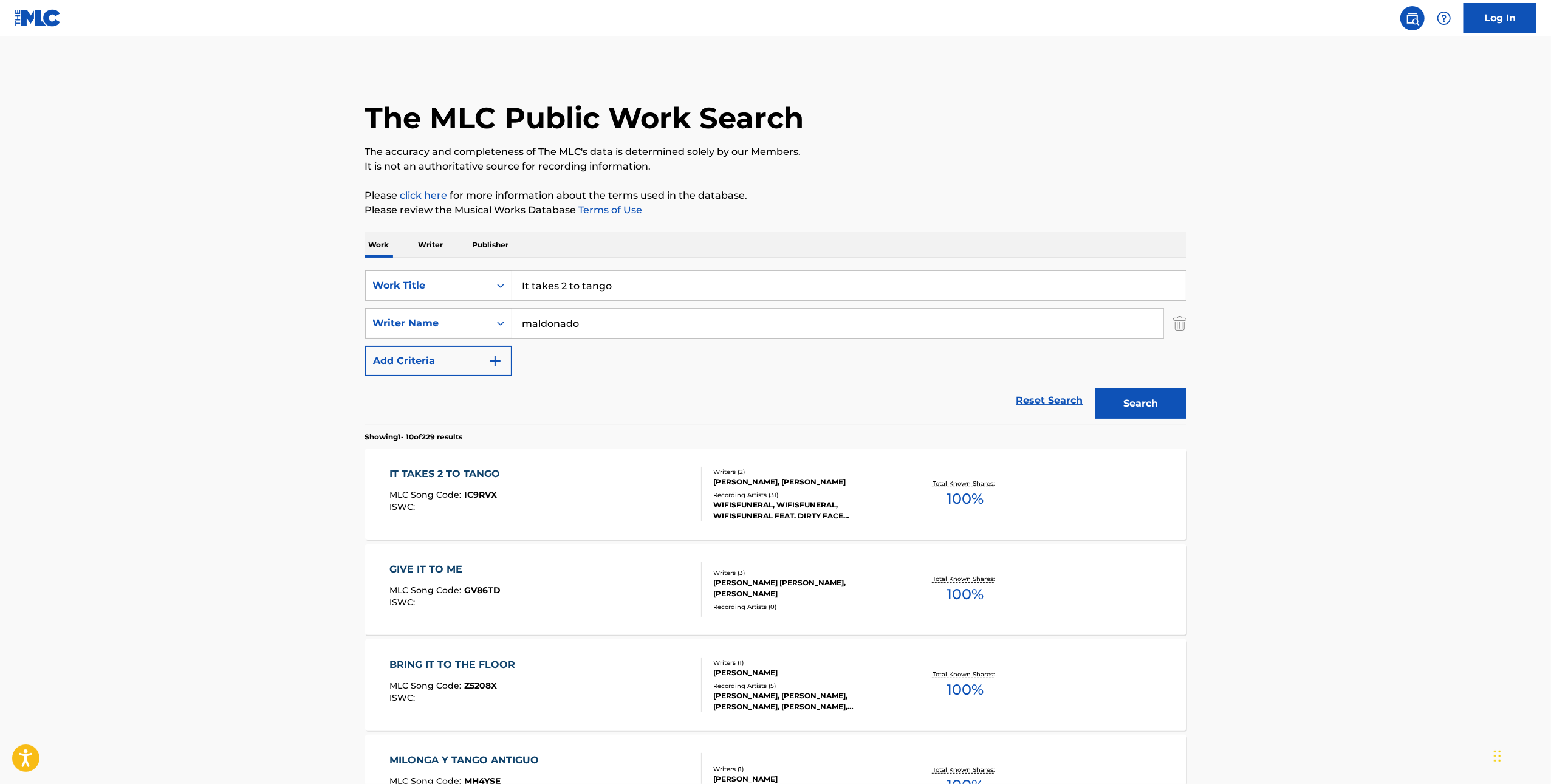
click at [743, 297] on input "It takes 2 to tango" at bounding box center [849, 286] width 674 height 29
click at [734, 291] on input "It takes 2 to tango" at bounding box center [849, 286] width 674 height 29
paste input "Lil Jeff Hardy"
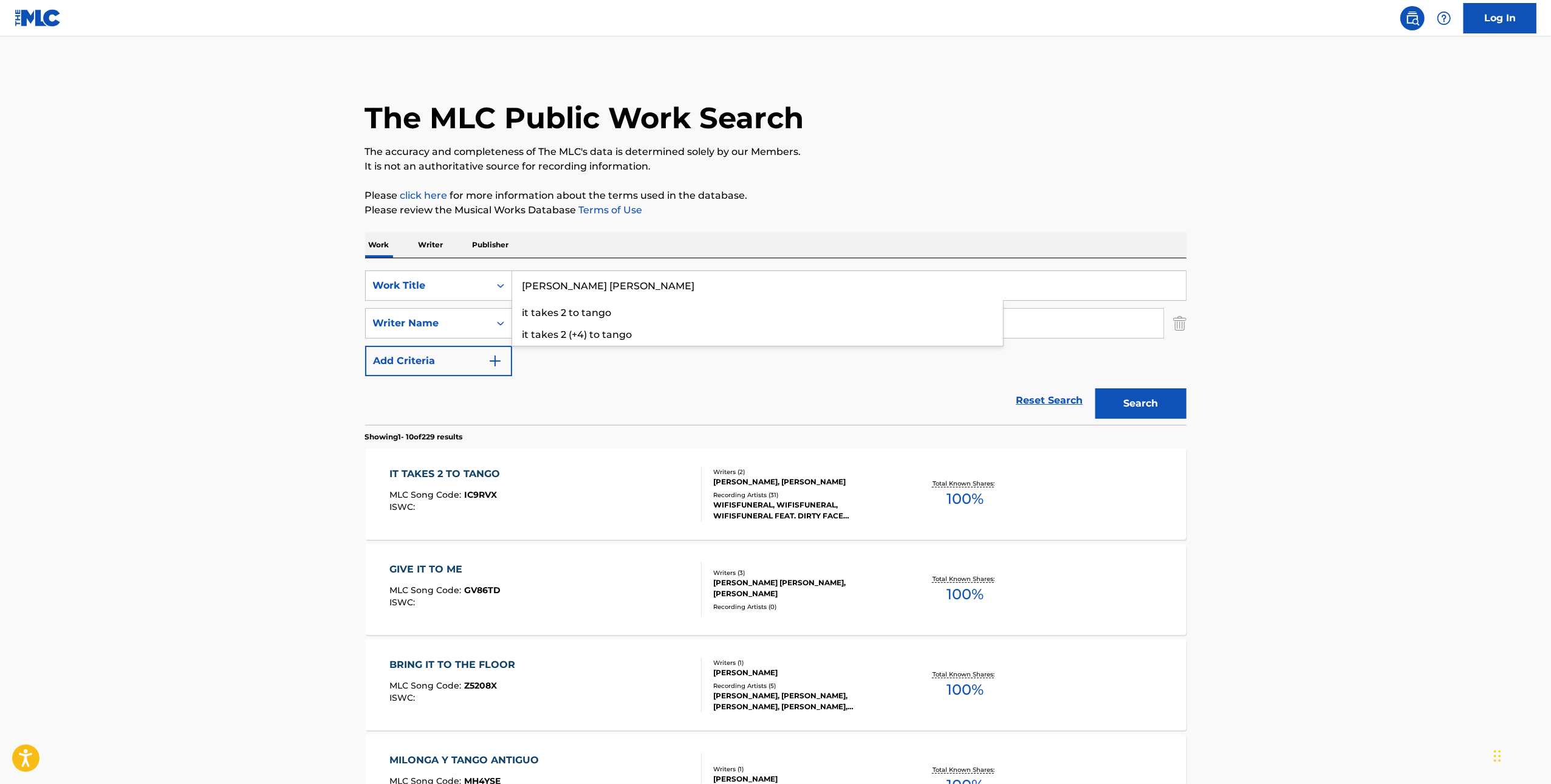
type input "Lil Jeff Hardy"
click at [1135, 204] on p "Please review the Musical Works Database Terms of Use" at bounding box center [776, 210] width 822 height 15
click at [1161, 391] on button "Search" at bounding box center [1141, 403] width 91 height 30
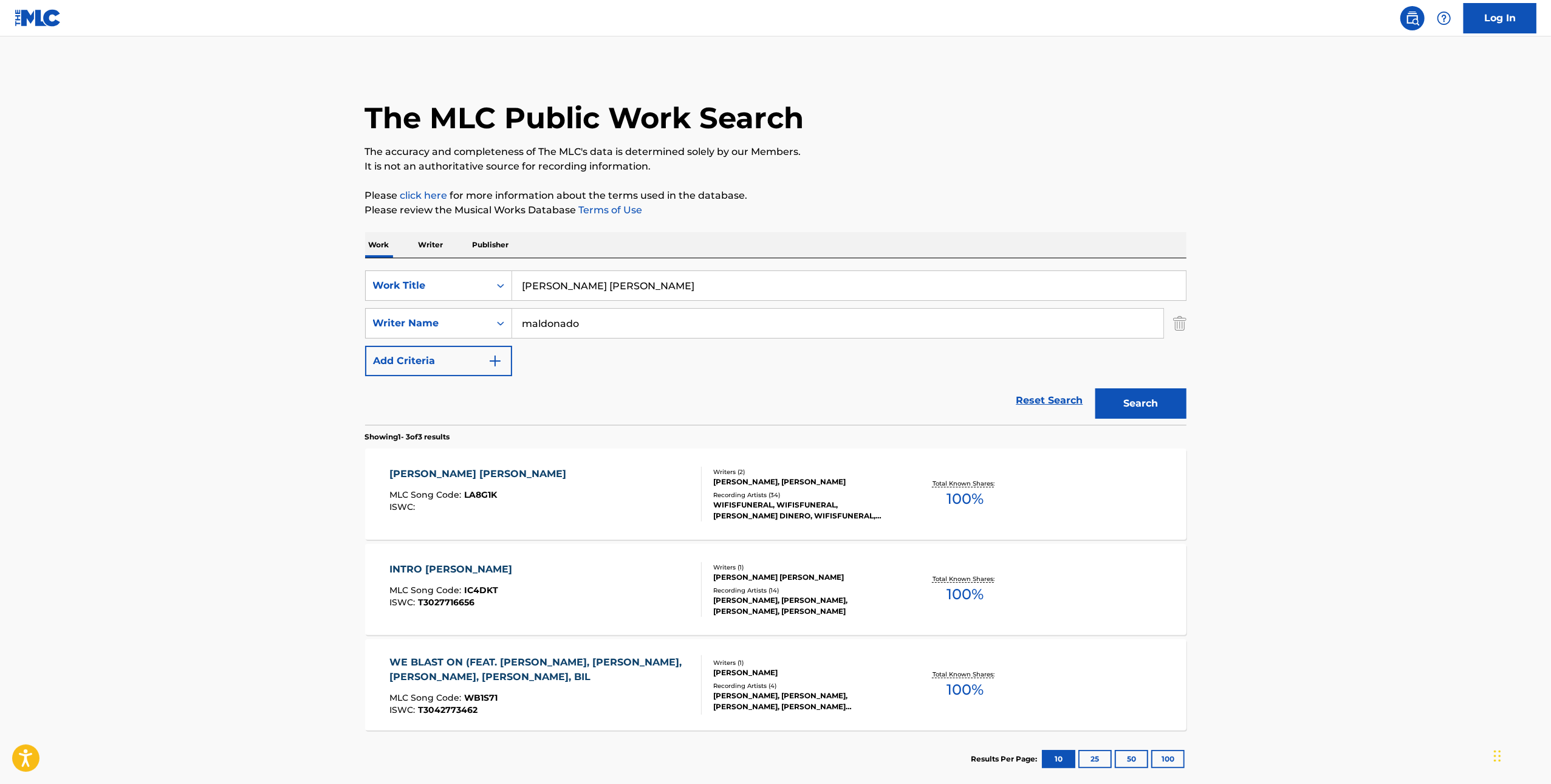
click at [581, 494] on div "LIL JEFF HARDY MLC Song Code : LA8G1K ISWC :" at bounding box center [545, 494] width 312 height 55
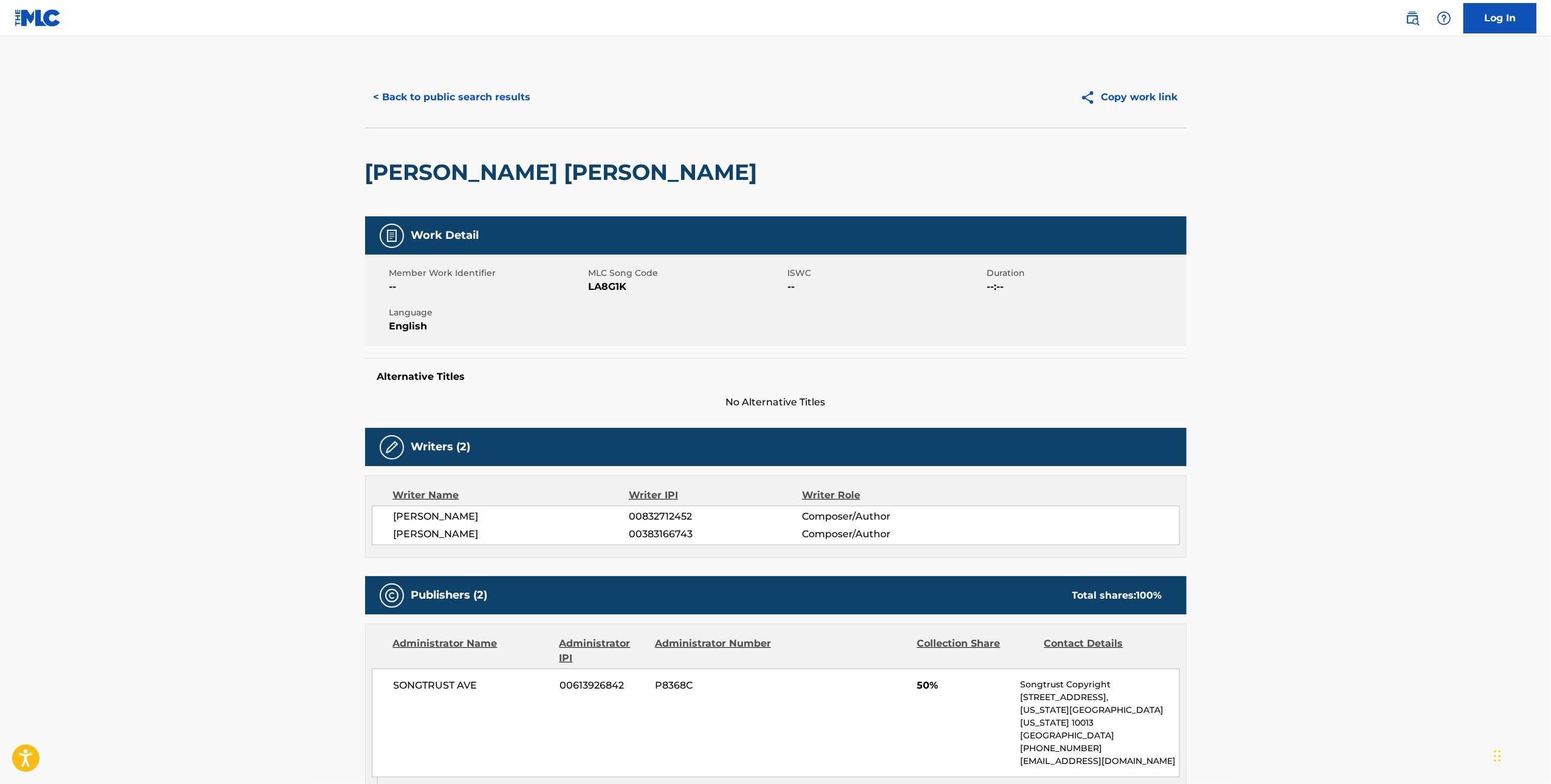
click at [495, 90] on button "< Back to public search results" at bounding box center [453, 96] width 174 height 30
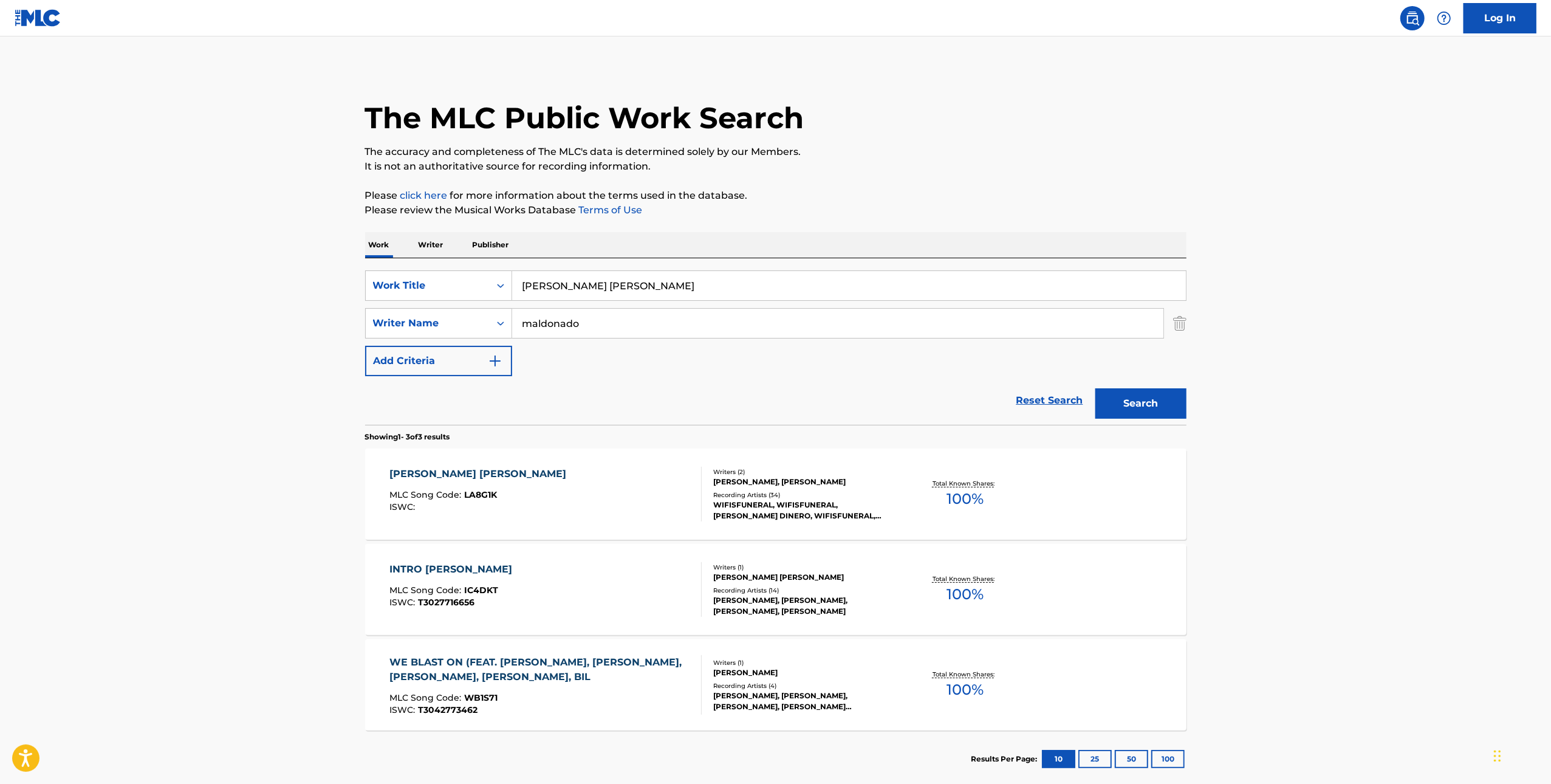
click at [784, 294] on input "Lil Jeff Hardy" at bounding box center [849, 286] width 674 height 29
drag, startPoint x: 784, startPoint y: 293, endPoint x: 871, endPoint y: 309, distance: 88.5
click at [784, 293] on input "Lil Jeff Hardy" at bounding box center [849, 286] width 674 height 29
paste input "SkiesFuneral"
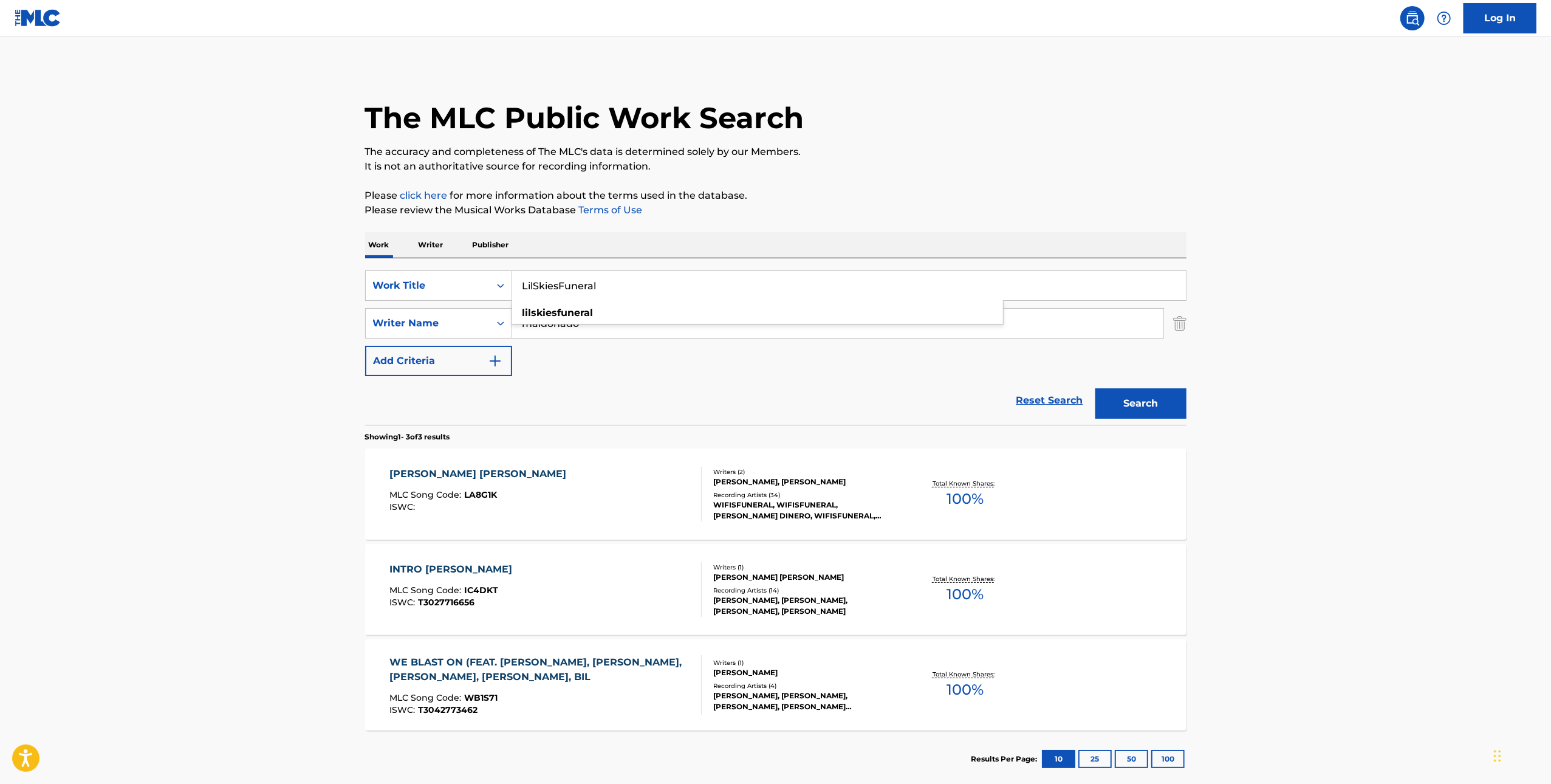
type input "LilSkiesFuneral"
click at [1154, 393] on button "Search" at bounding box center [1141, 403] width 91 height 30
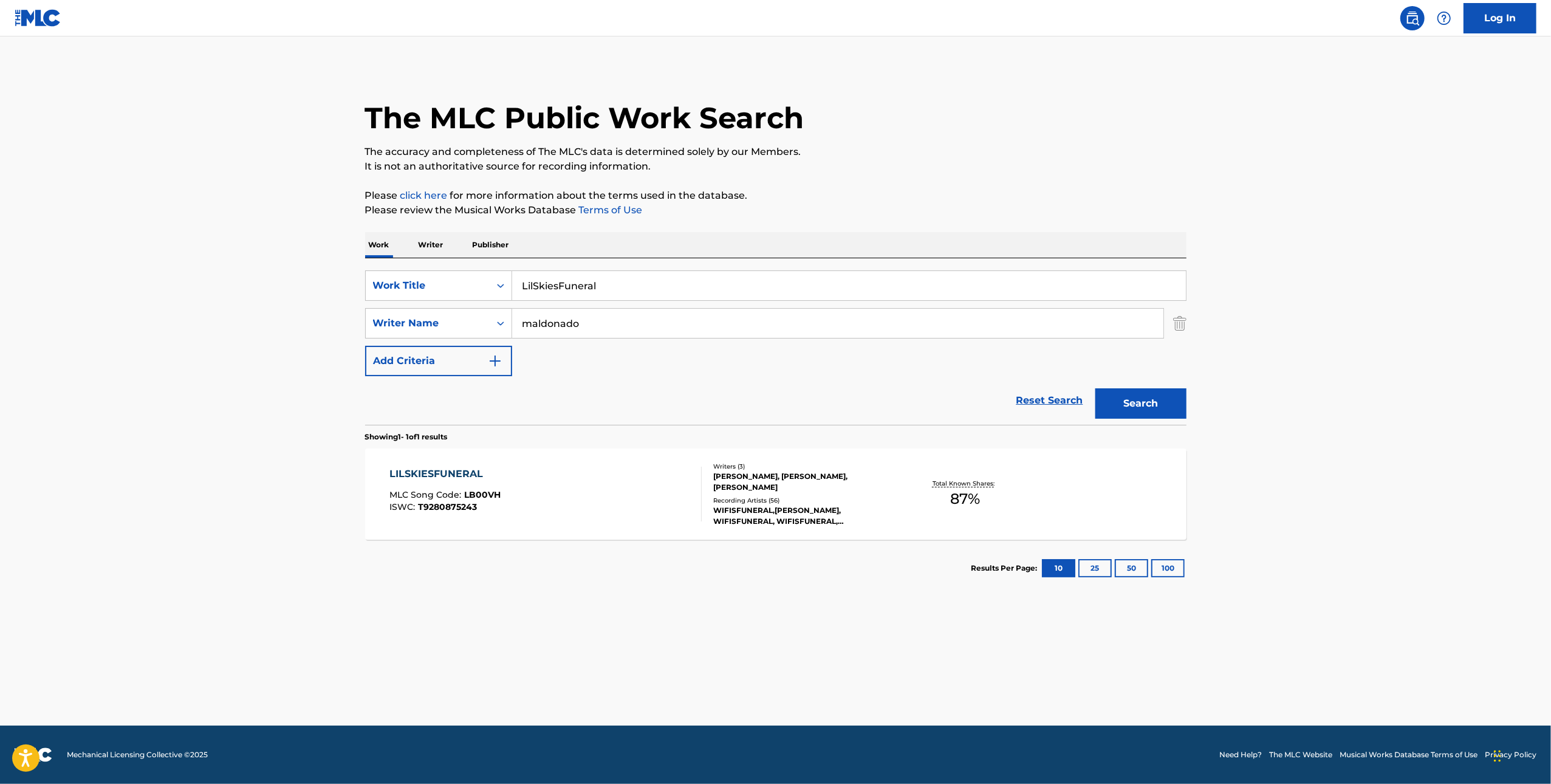
click at [585, 511] on div "LILSKIESFUNERAL MLC Song Code : LB00VH ISWC : T9280875243" at bounding box center [545, 494] width 312 height 55
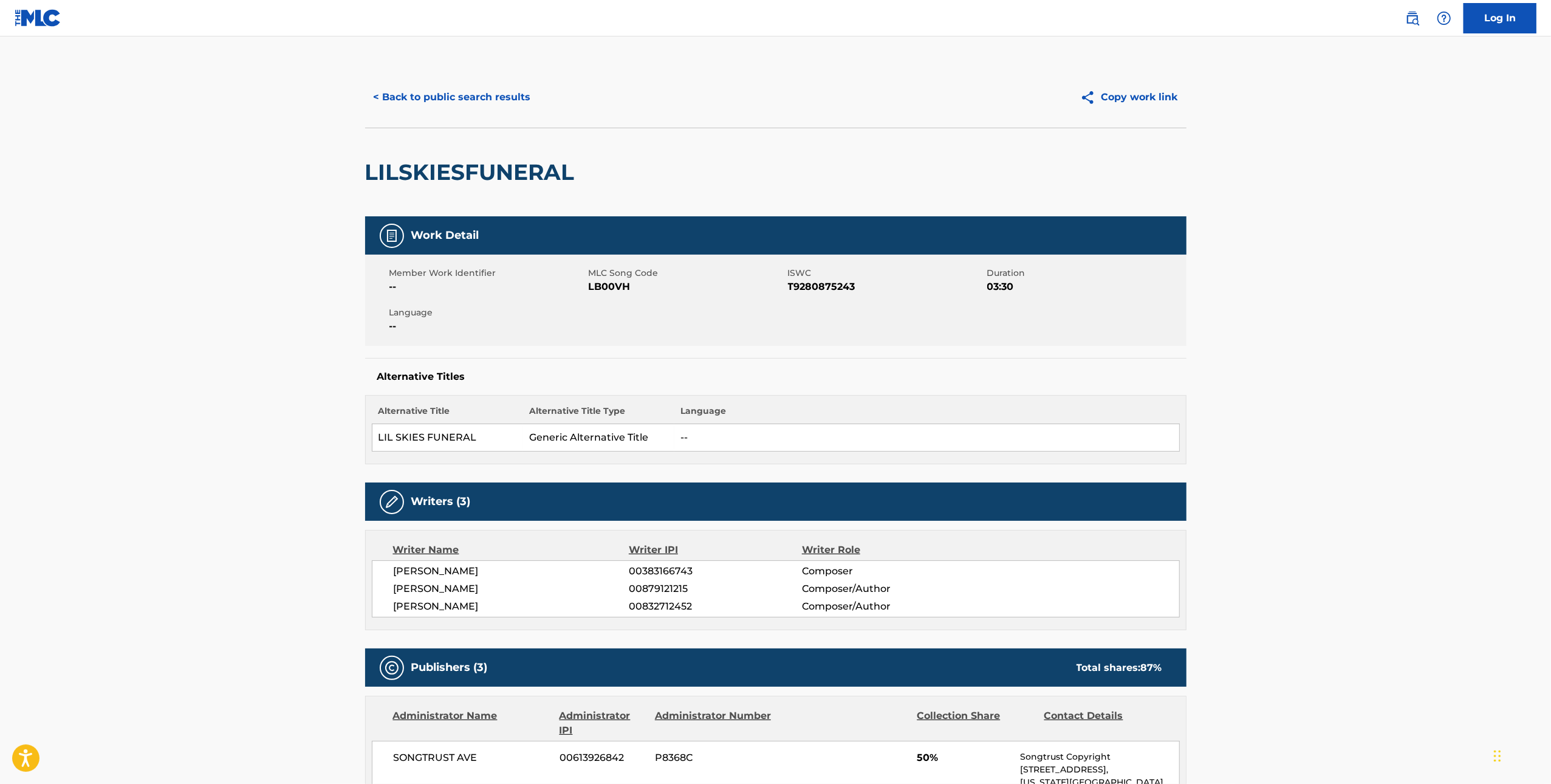
click at [443, 99] on button "< Back to public search results" at bounding box center [453, 96] width 174 height 30
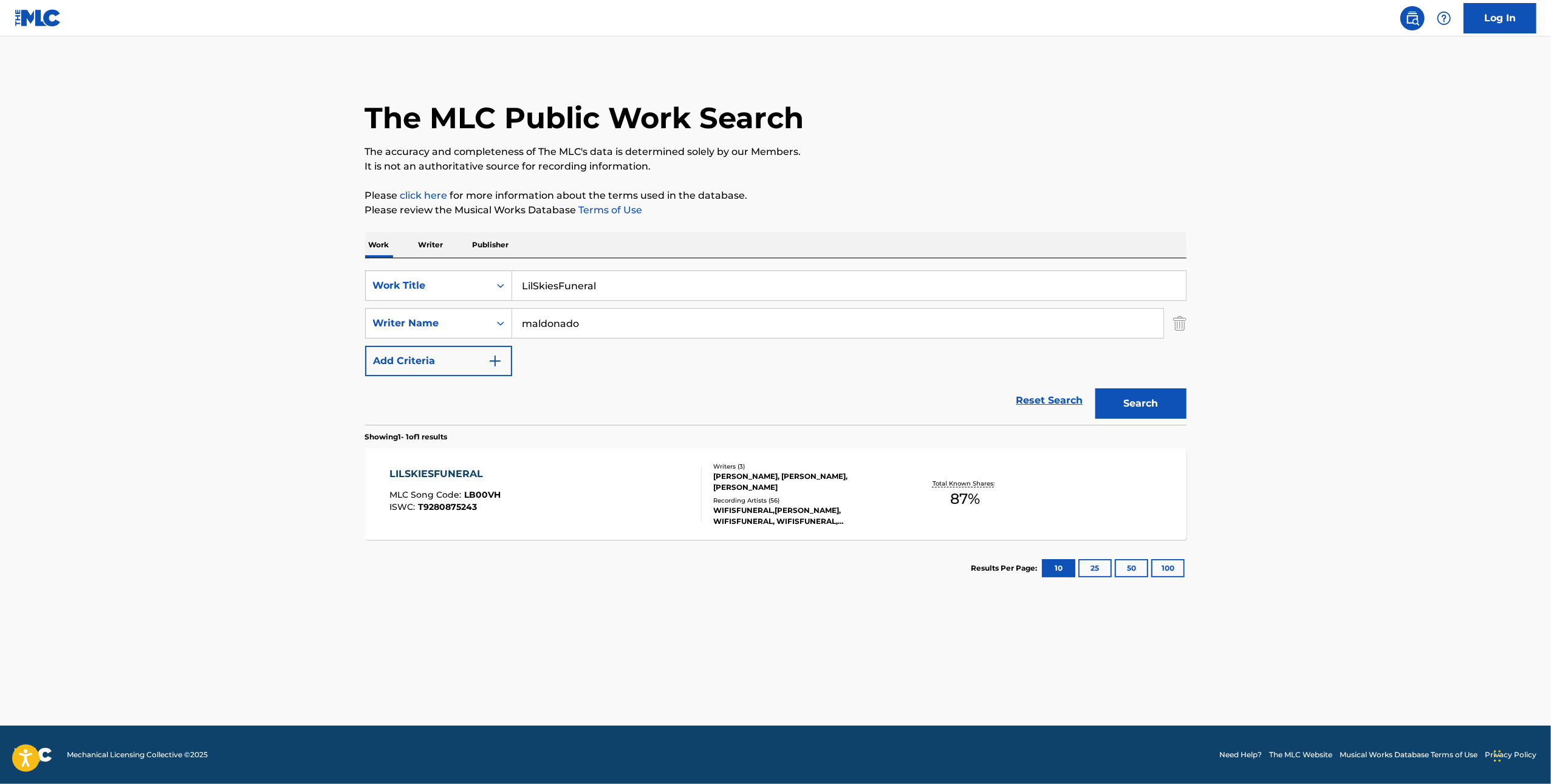
click at [639, 291] on input "LilSkiesFuneral" at bounding box center [849, 286] width 674 height 29
drag, startPoint x: 639, startPoint y: 291, endPoint x: 702, endPoint y: 298, distance: 63.4
click at [639, 290] on input "LilSkiesFuneral" at bounding box center [849, 286] width 674 height 29
paste input "Mansion"
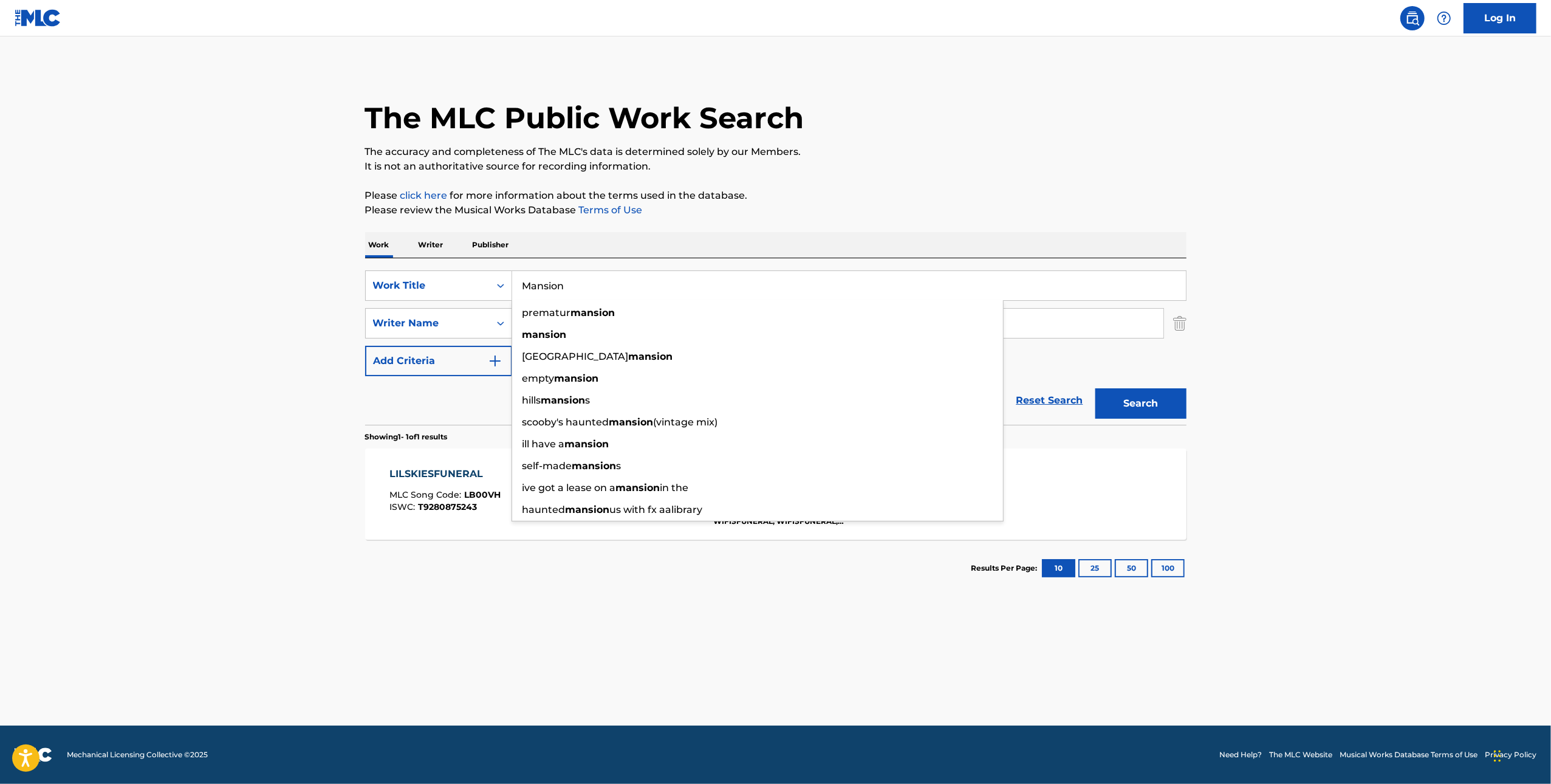
type input "Mansion"
click at [1143, 392] on button "Search" at bounding box center [1141, 403] width 91 height 30
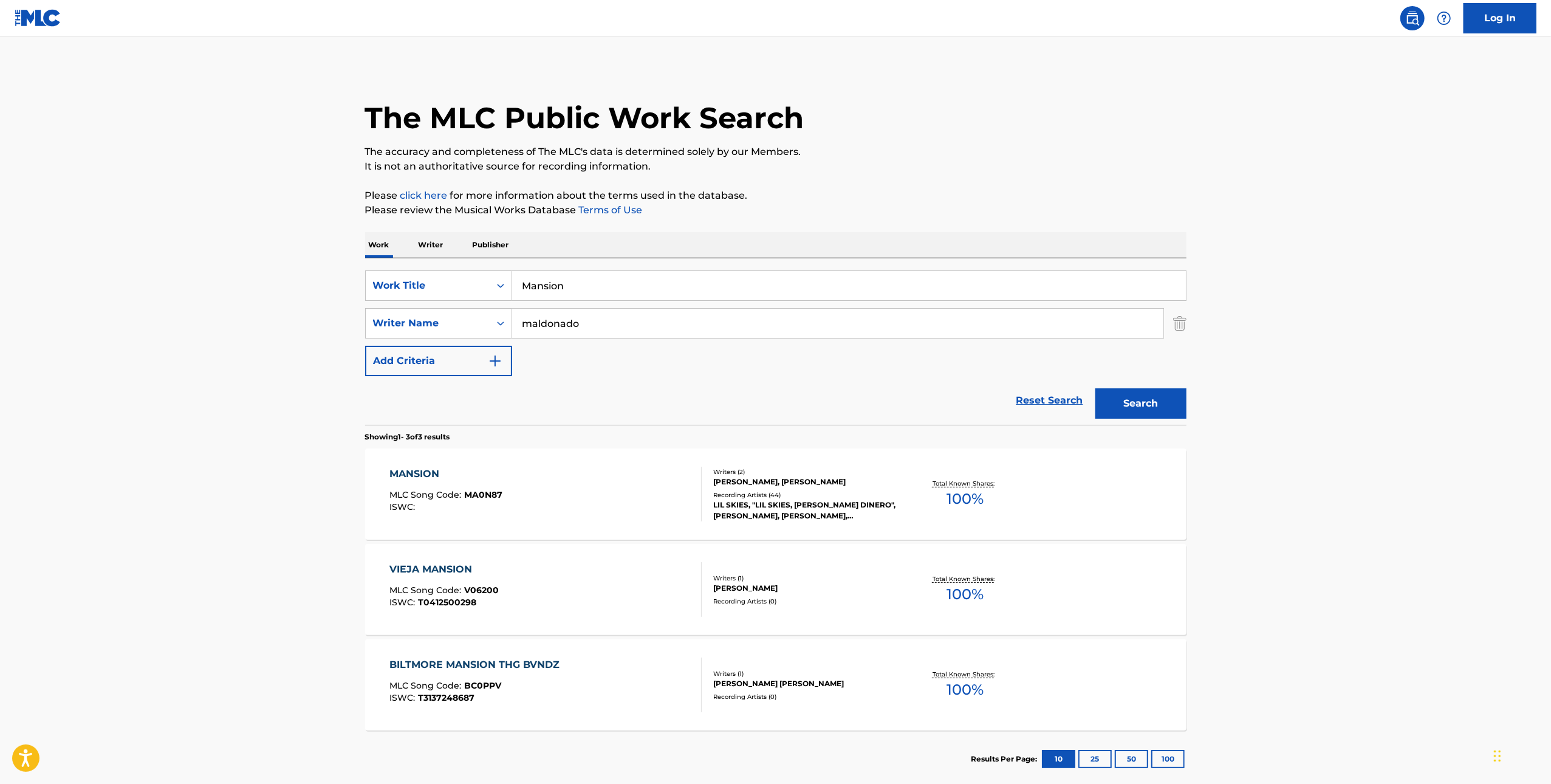
click at [680, 489] on div "MANSION MLC Song Code : MA0N87 ISWC :" at bounding box center [545, 494] width 312 height 55
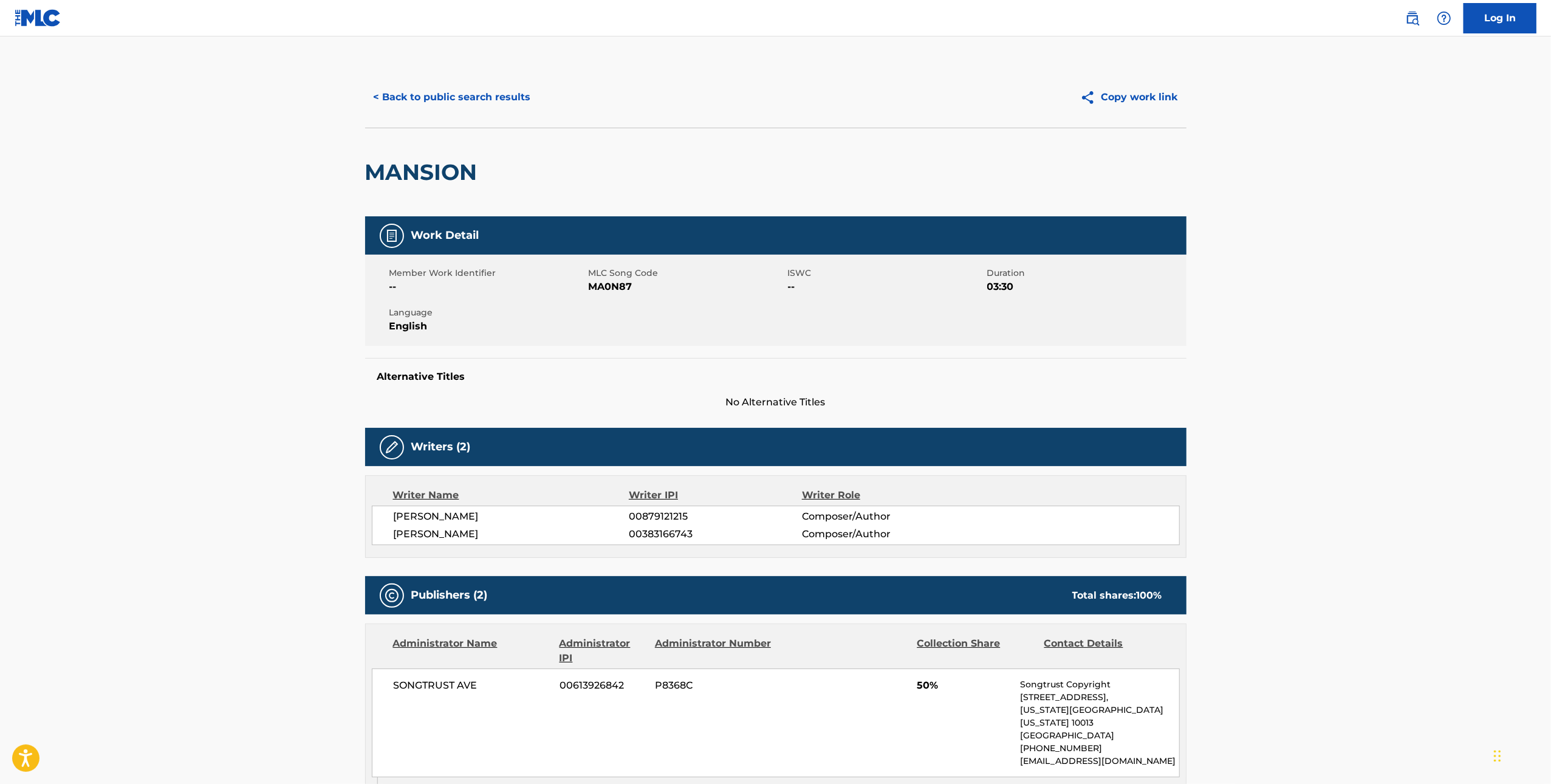
click at [421, 87] on button "< Back to public search results" at bounding box center [453, 96] width 174 height 30
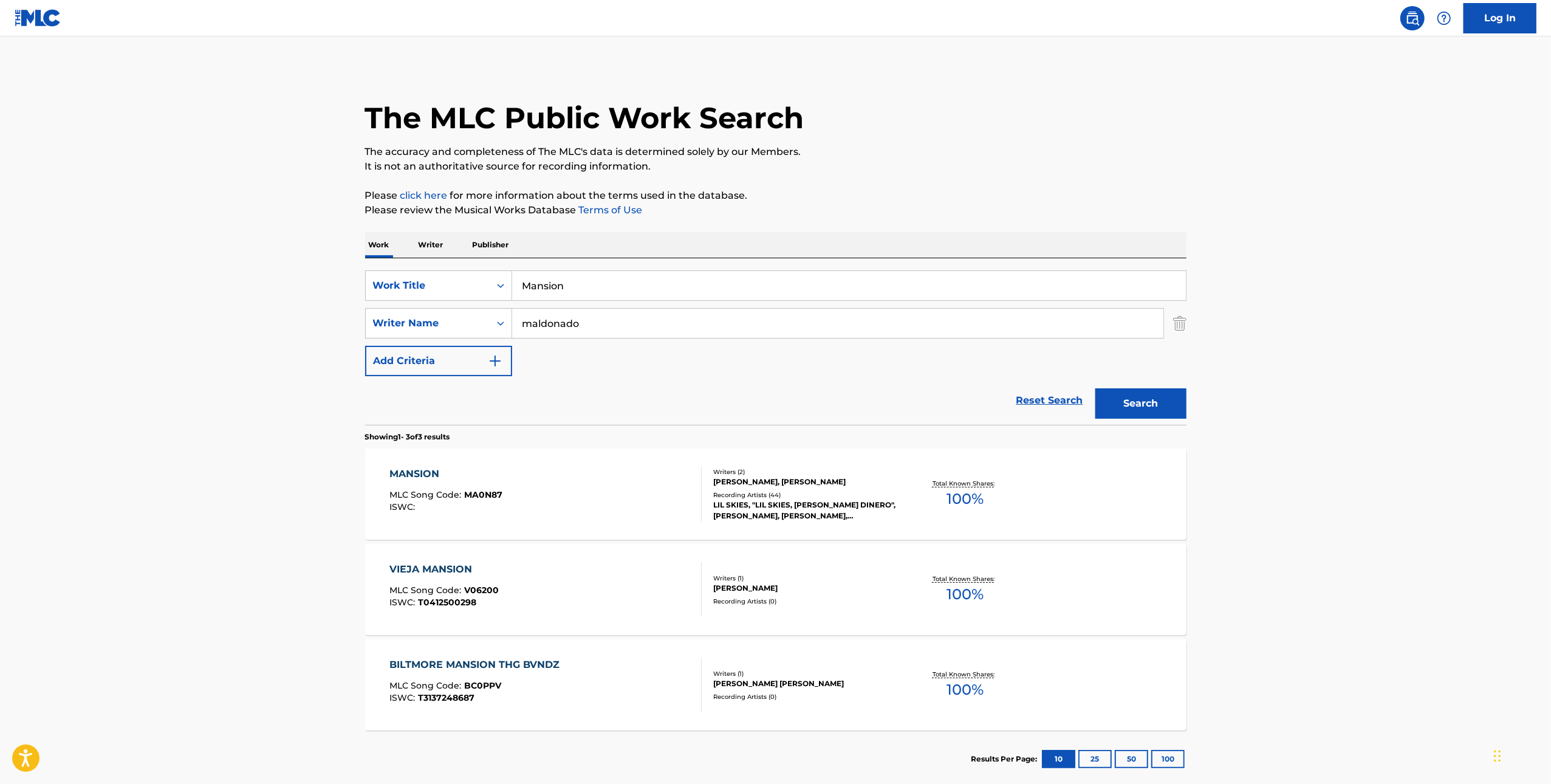
click at [610, 288] on input "Mansion" at bounding box center [849, 286] width 674 height 29
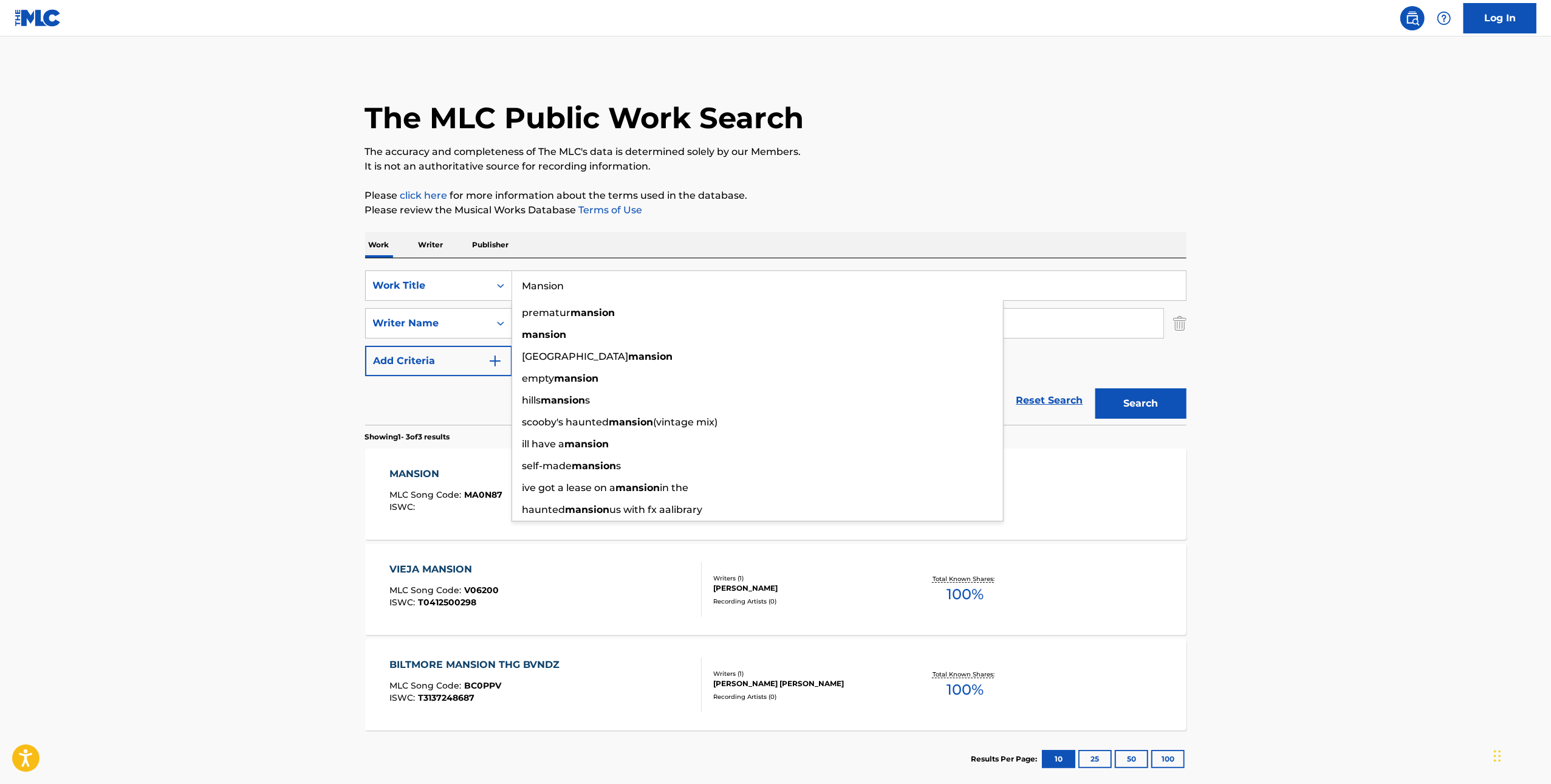
paste input "NON OMNIS MORIAR"
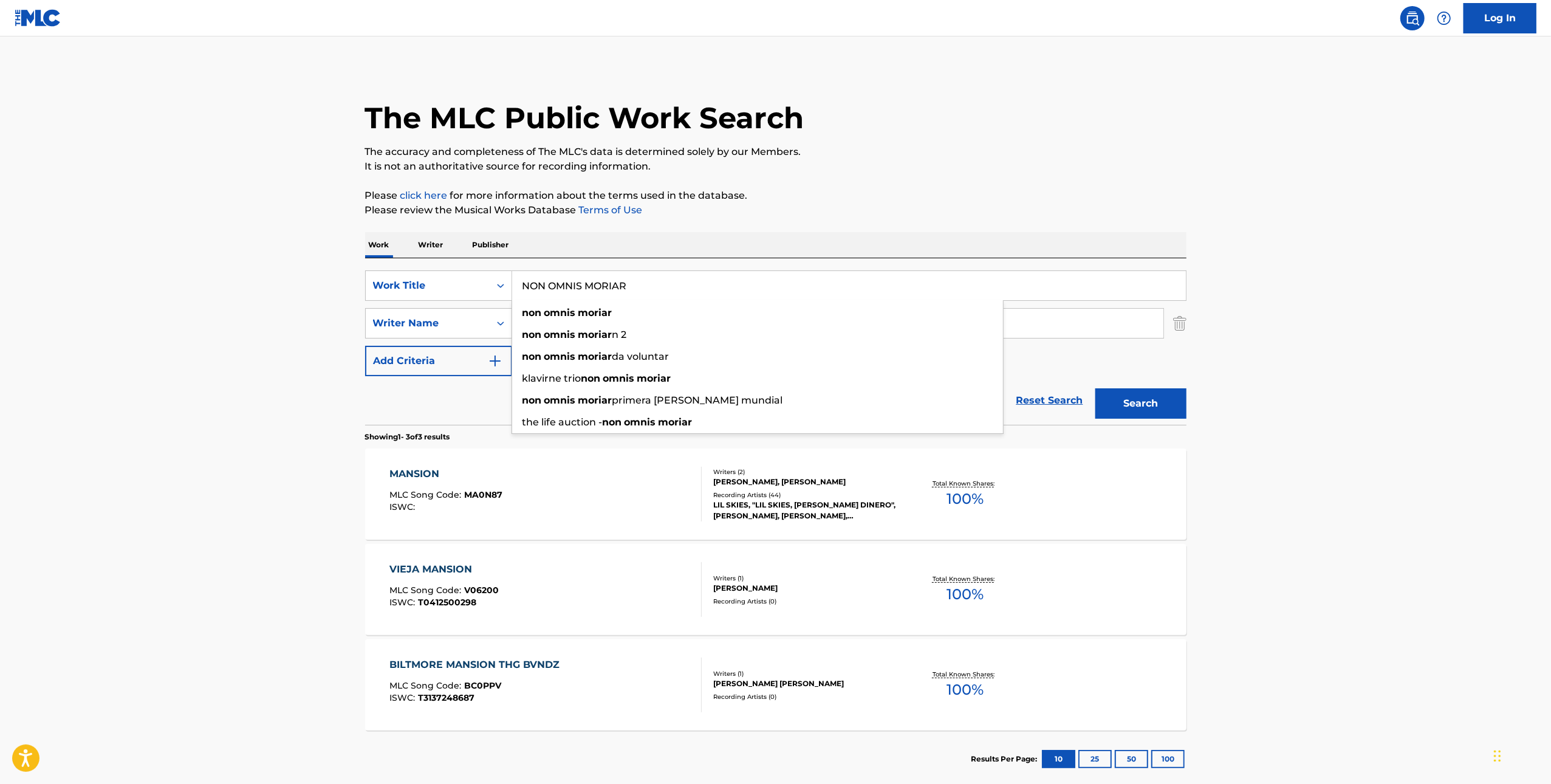
type input "NON OMNIS MORIAR"
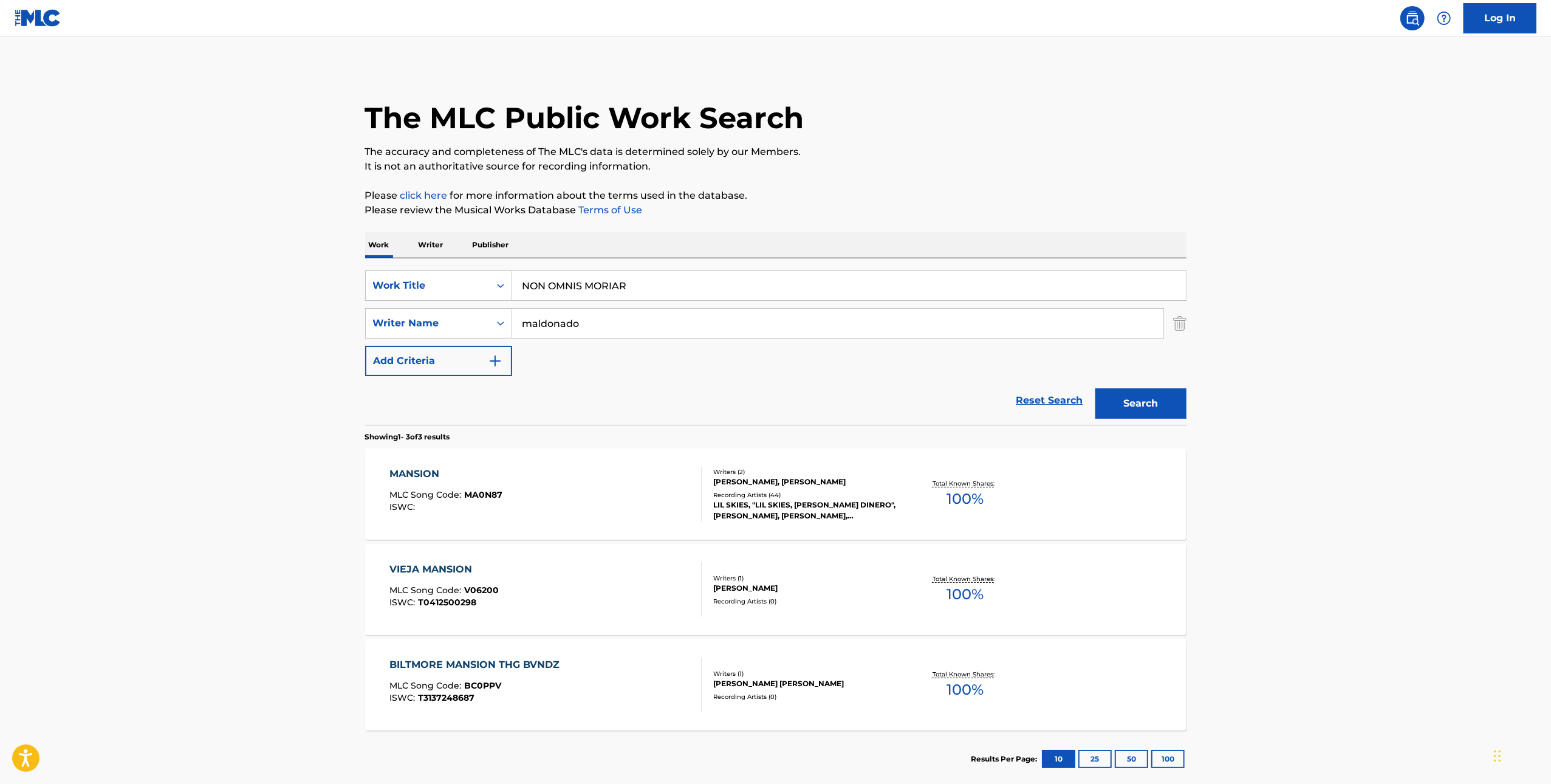
click at [582, 328] on input "maldonado" at bounding box center [837, 323] width 651 height 29
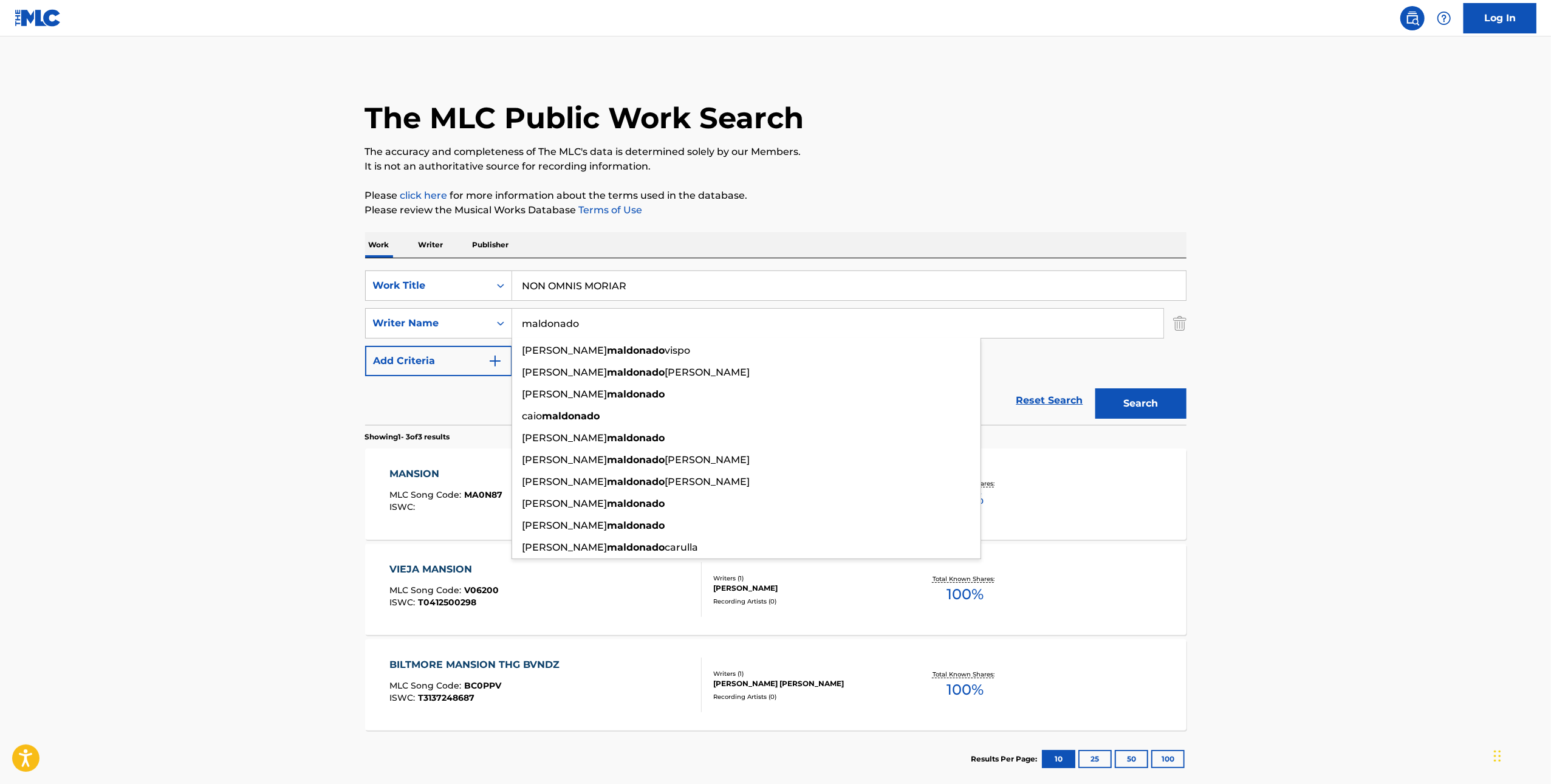
paste input "Ryducha"
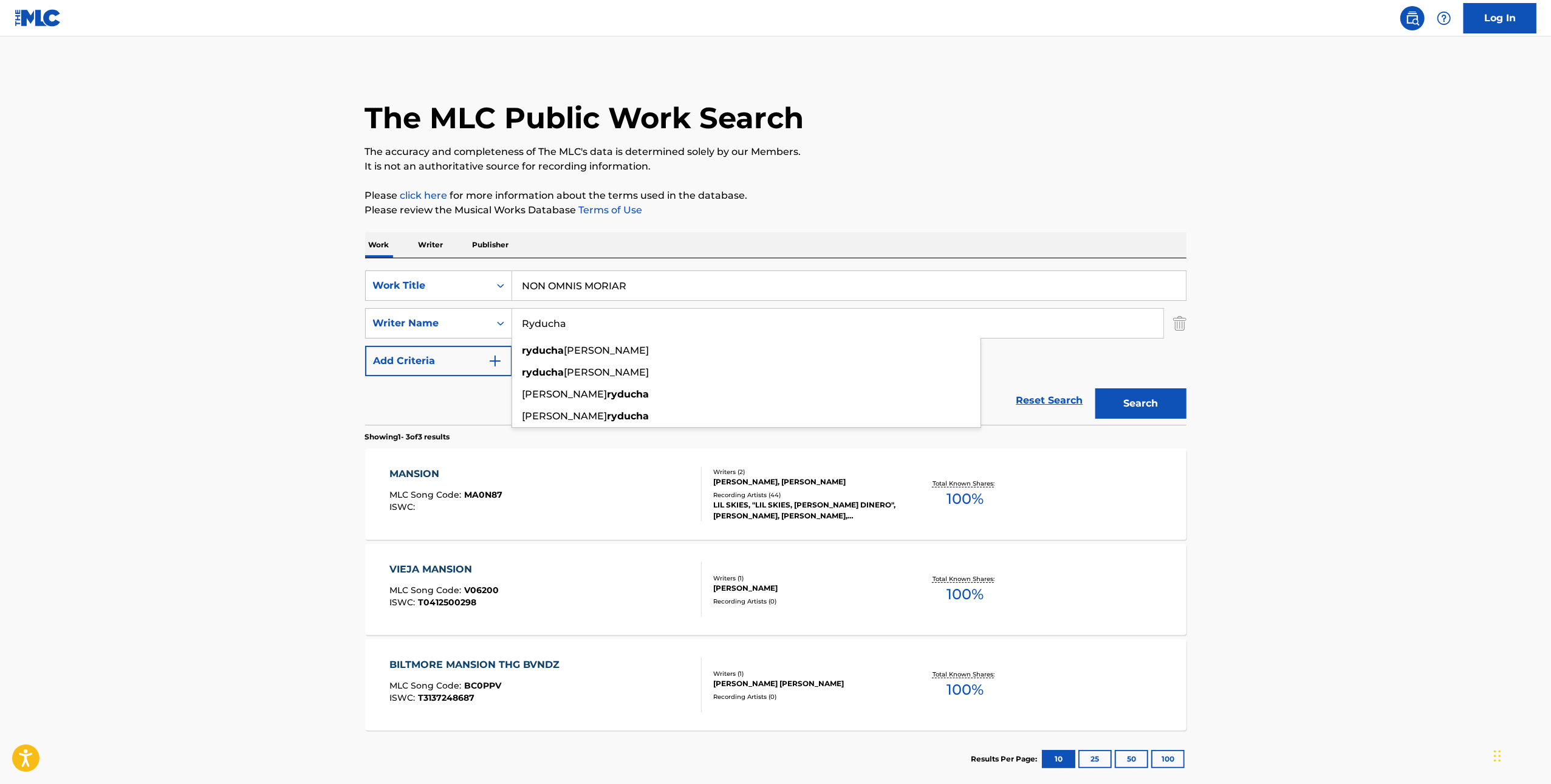
type input "Ryducha"
click at [1127, 396] on button "Search" at bounding box center [1141, 403] width 91 height 30
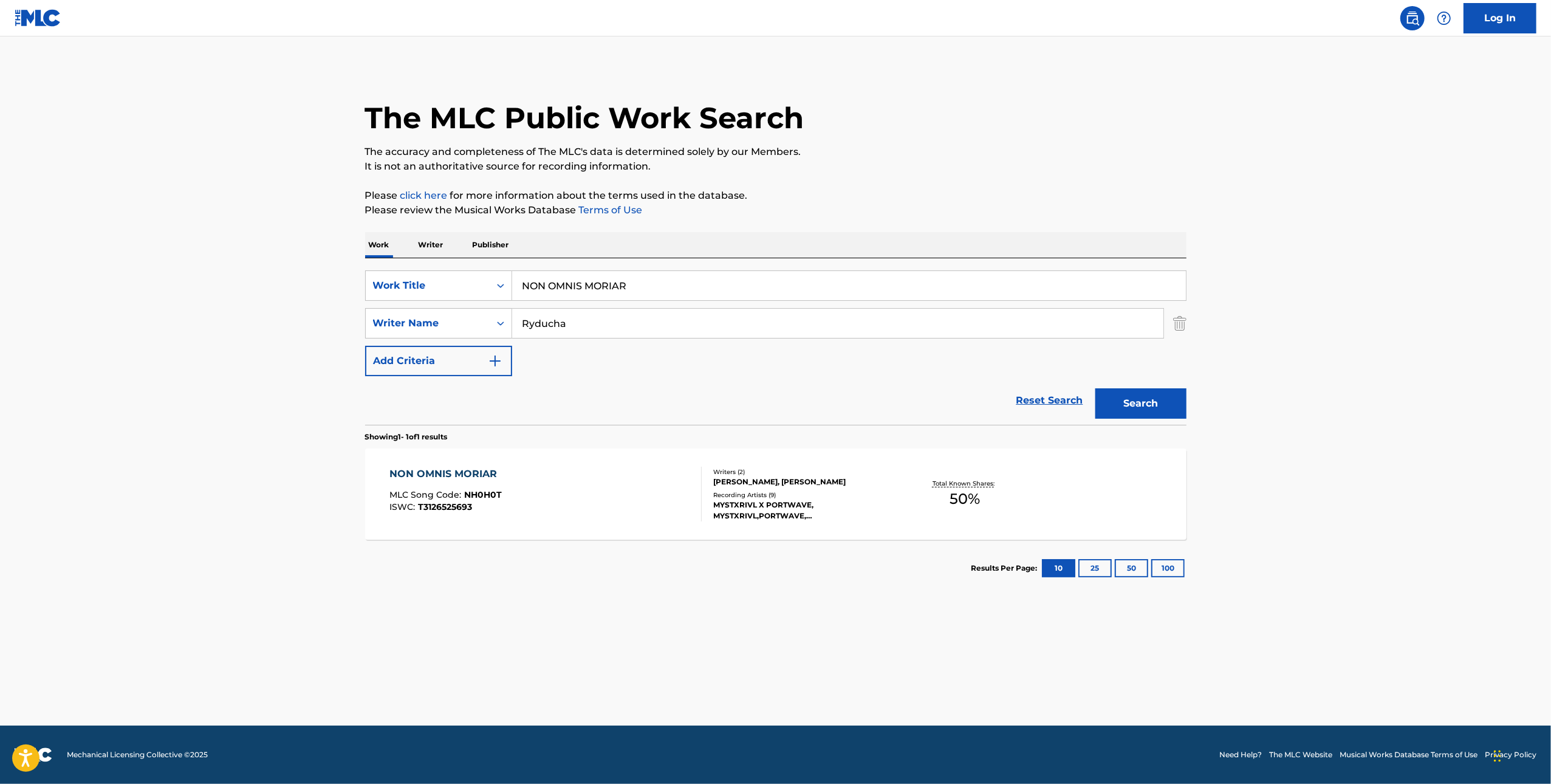
click at [880, 495] on div "Recording Artists ( 9 )" at bounding box center [805, 495] width 184 height 9
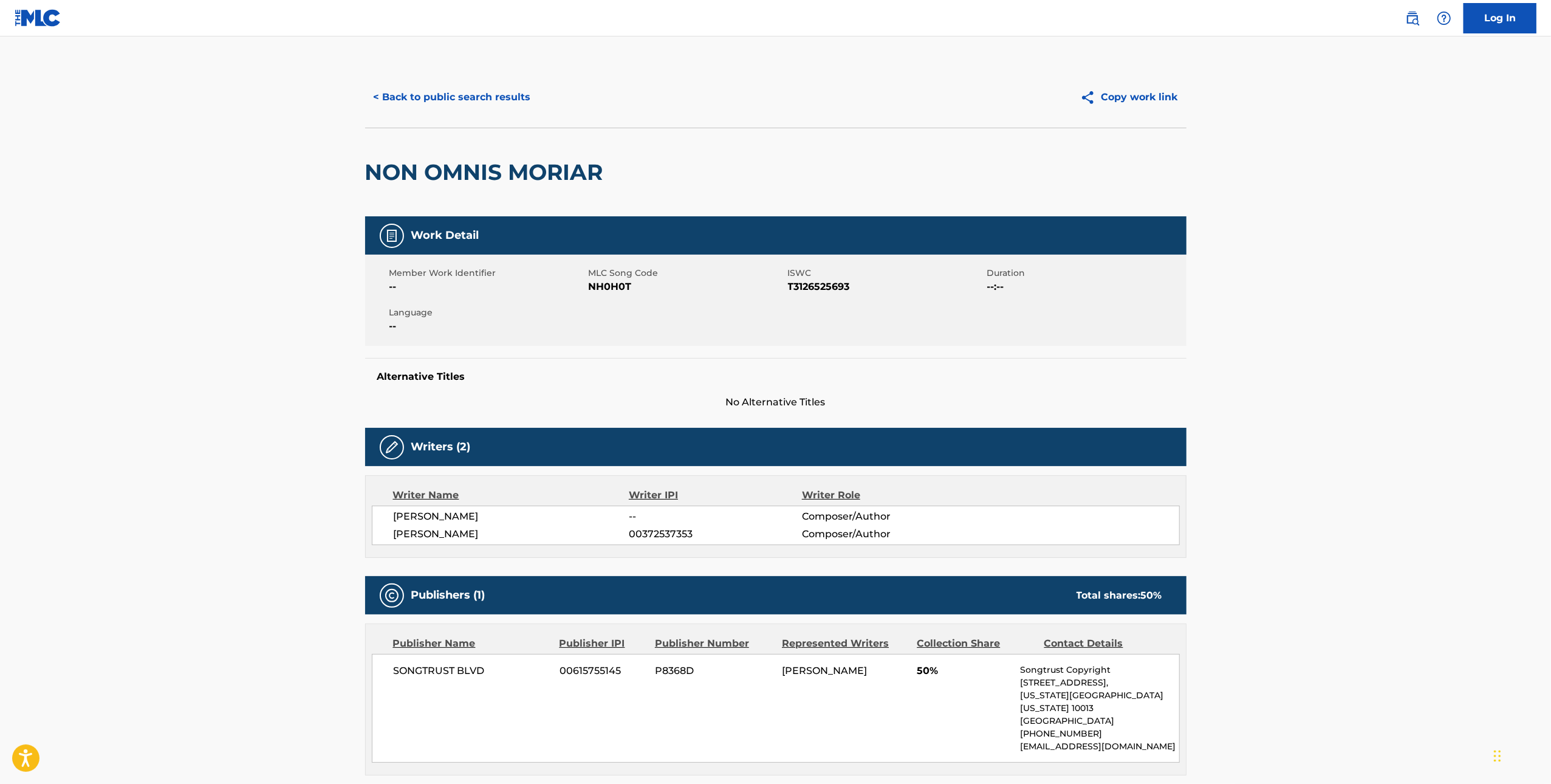
click at [448, 178] on h2 "NON OMNIS MORIAR" at bounding box center [488, 173] width 244 height 28
click at [604, 289] on span "NH0H0T" at bounding box center [687, 286] width 197 height 15
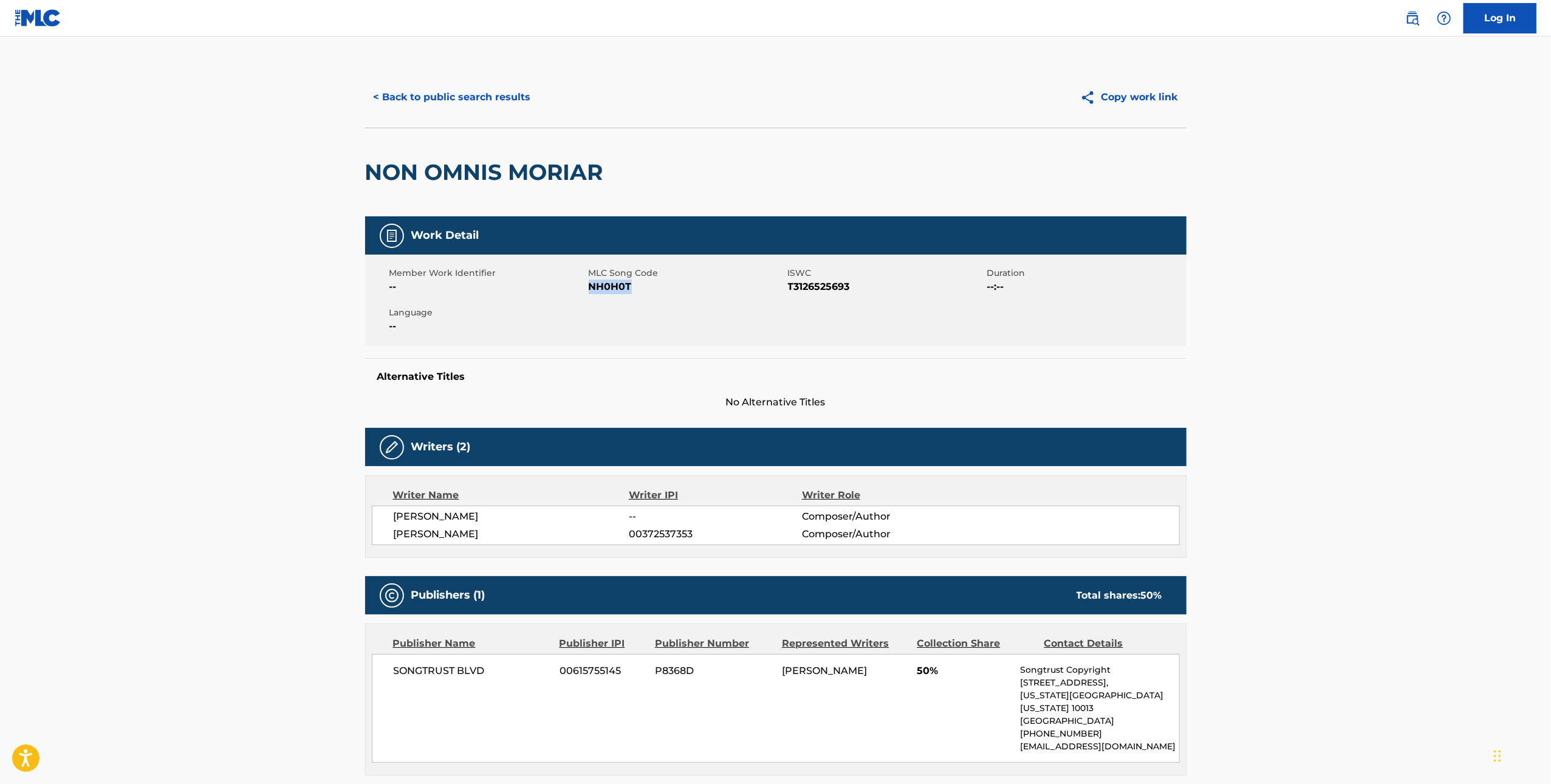
click at [463, 95] on button "< Back to public search results" at bounding box center [453, 96] width 174 height 30
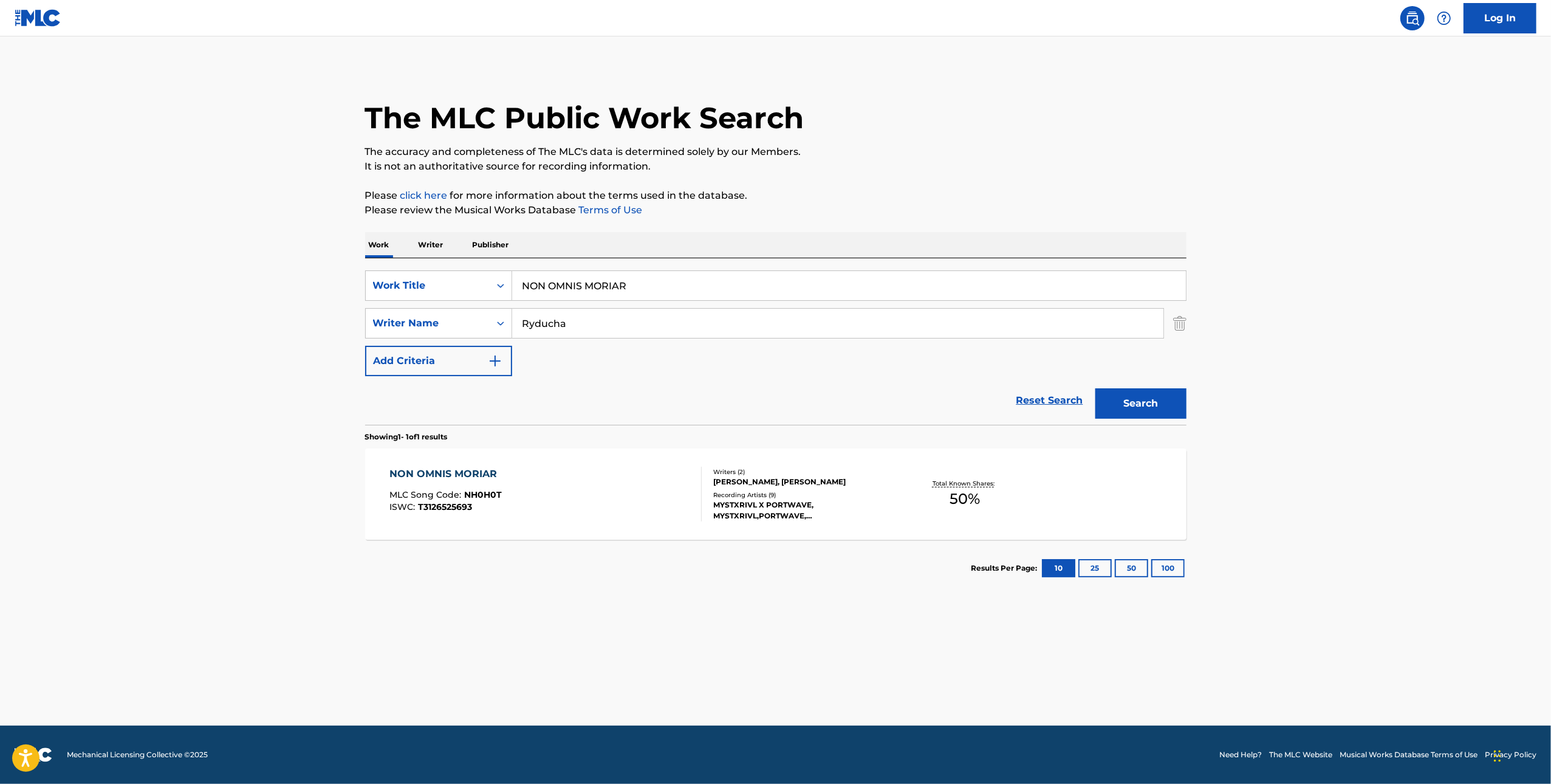
click at [752, 292] on input "NON OMNIS MORIAR" at bounding box center [849, 286] width 674 height 29
click at [752, 291] on input "NON OMNIS MORIAR" at bounding box center [849, 286] width 674 height 29
paste input "CRYSTVLLIZX"
click at [893, 282] on input "NON OMNIS MORIARCRYSTVLLIZX" at bounding box center [849, 286] width 674 height 29
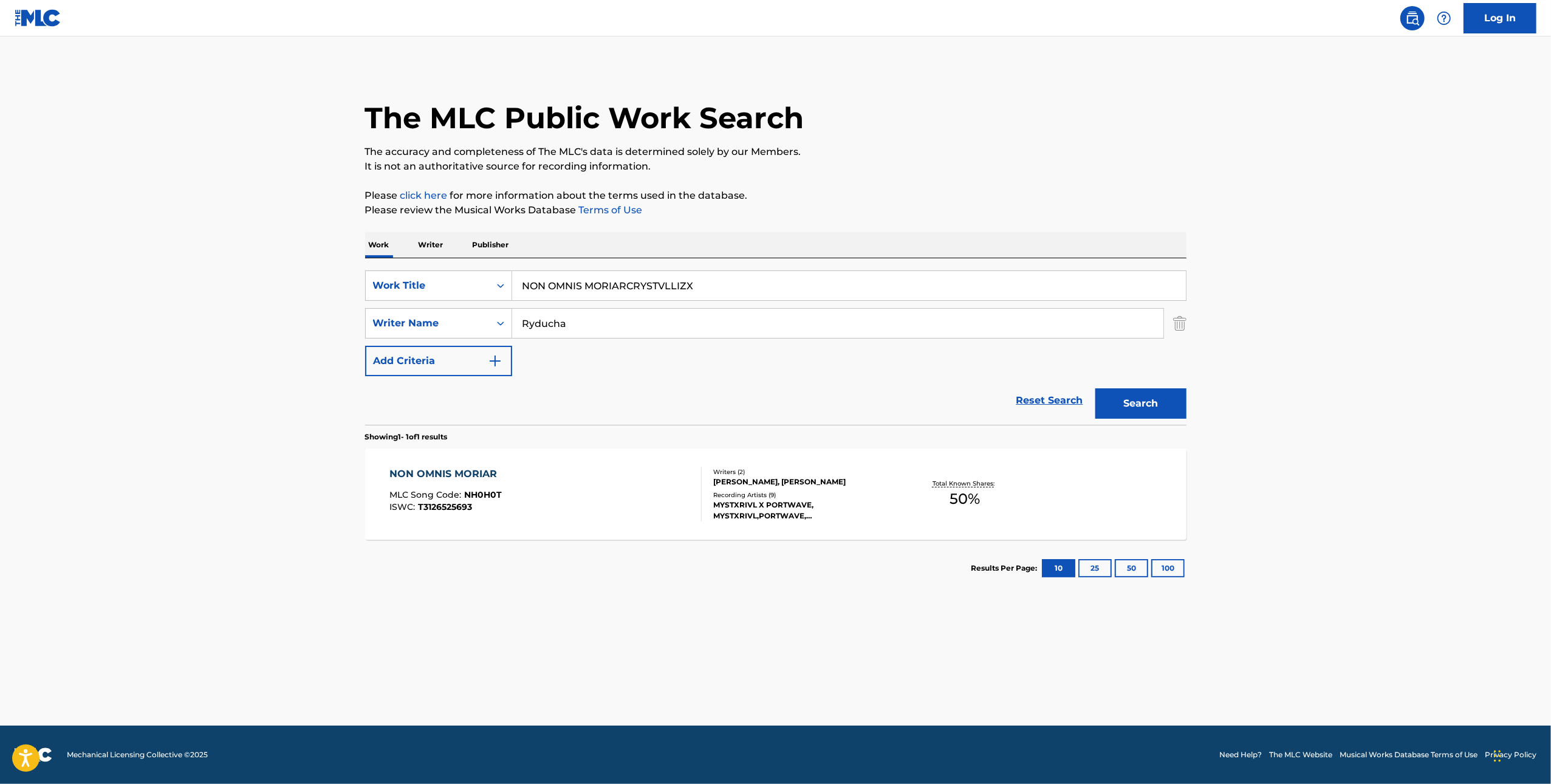
click at [893, 282] on input "NON OMNIS MORIARCRYSTVLLIZX" at bounding box center [849, 286] width 674 height 29
paste input "Search Form"
type input "CRYSTVLLIZX"
click at [1124, 396] on button "Search" at bounding box center [1141, 403] width 91 height 30
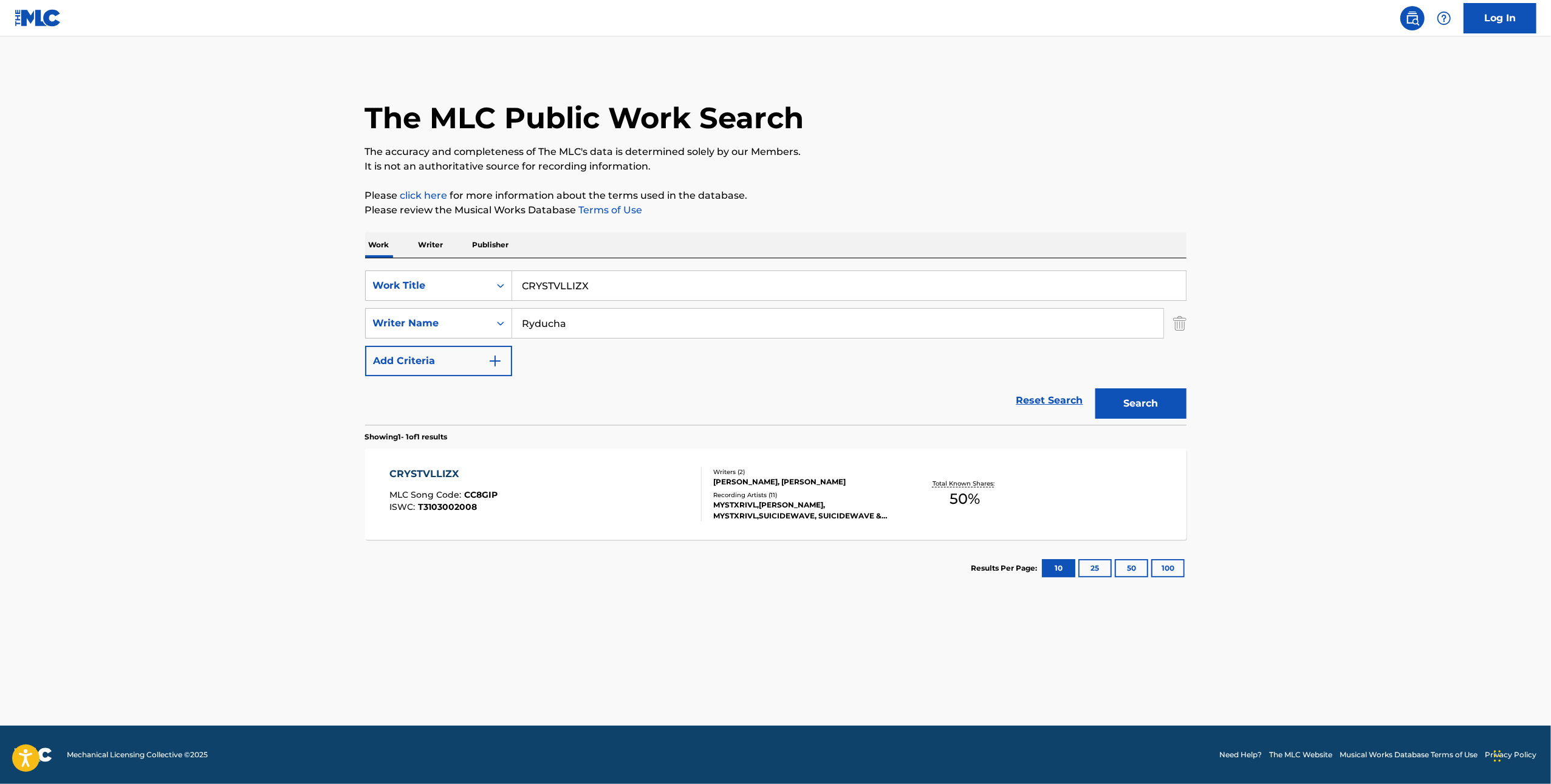
click at [465, 457] on div "CRYSTVLLIZX MLC Song Code : CC8GIP ISWC : T3103002008 Writers ( 2 ) OLEG EVGENI…" at bounding box center [776, 493] width 822 height 91
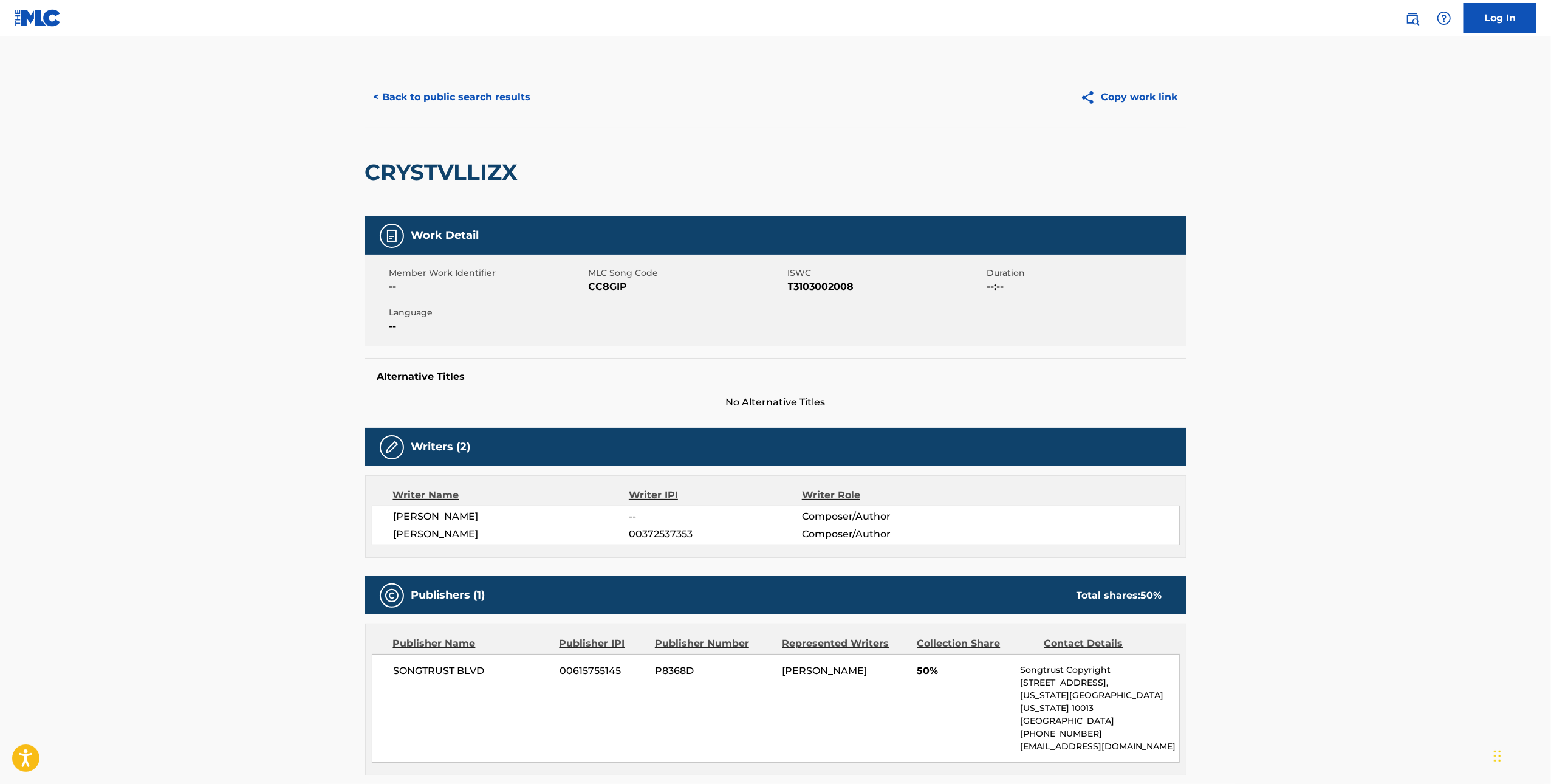
click at [597, 289] on span "CC8GIP" at bounding box center [687, 286] width 197 height 15
click at [598, 288] on span "CC8GIP" at bounding box center [687, 286] width 197 height 15
copy span "CC8GIP"
click at [409, 104] on button "< Back to public search results" at bounding box center [453, 96] width 174 height 30
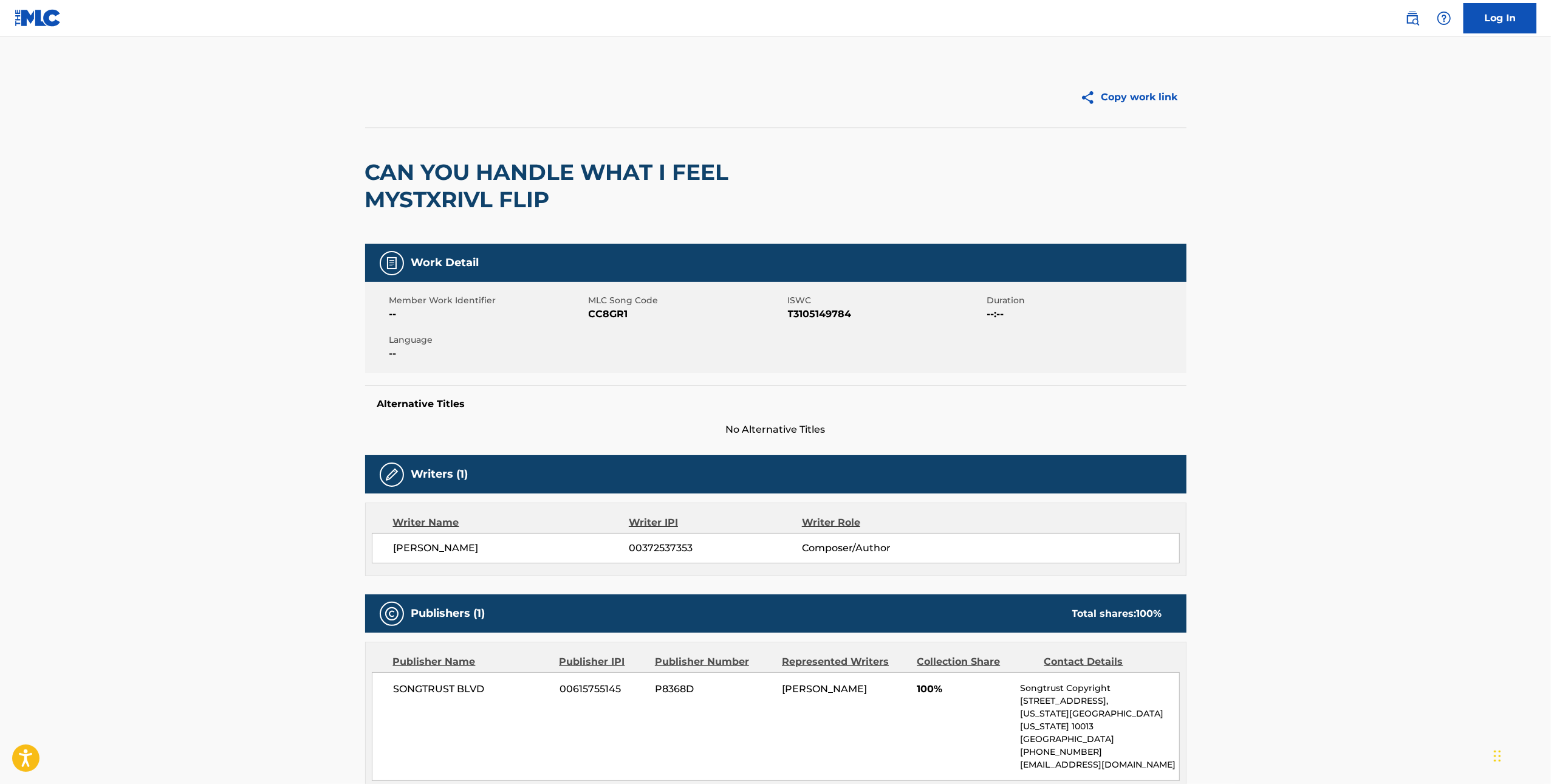
click at [608, 318] on span "CC8GR1" at bounding box center [687, 314] width 197 height 15
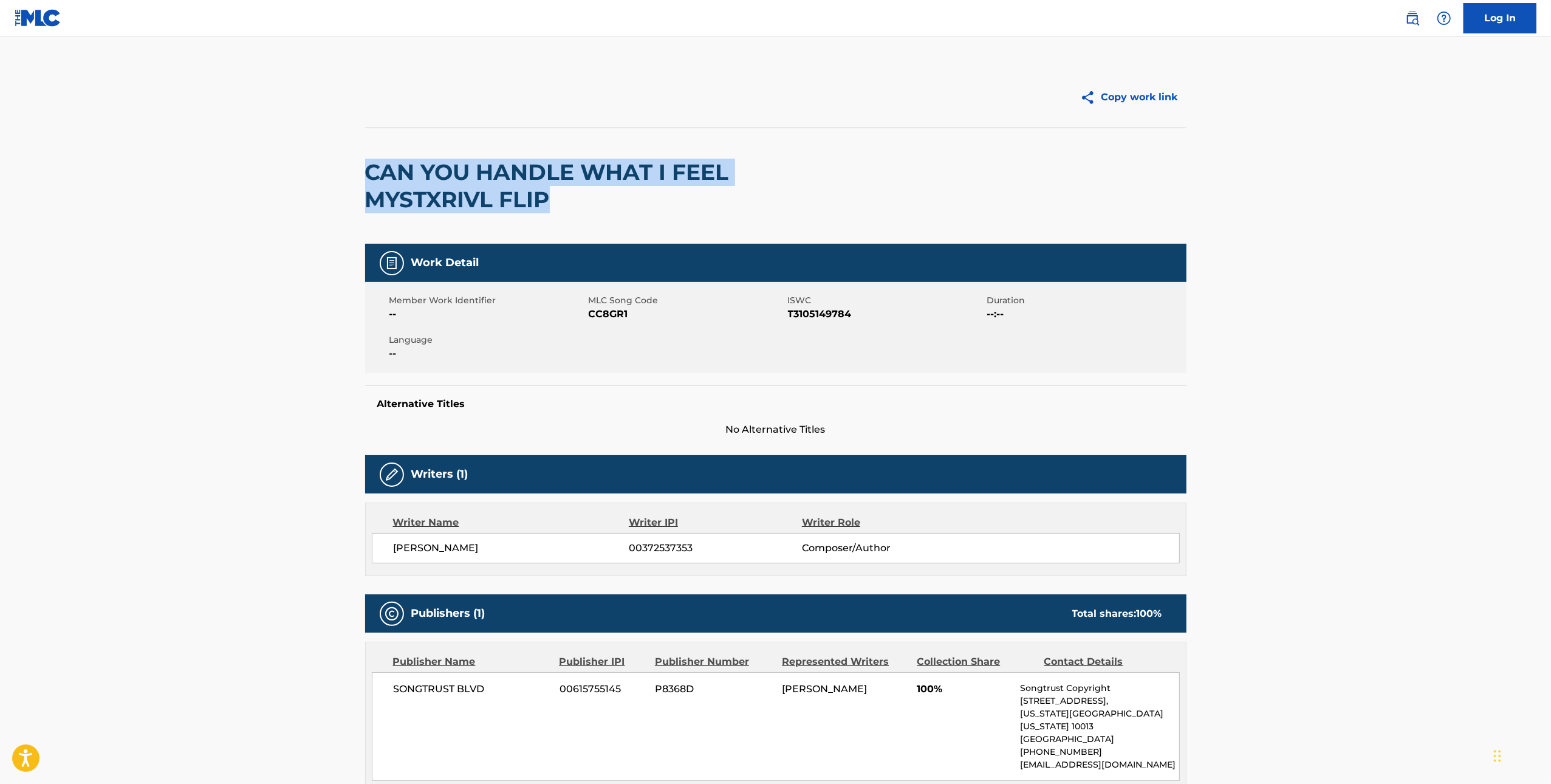
drag, startPoint x: 522, startPoint y: 189, endPoint x: 364, endPoint y: 166, distance: 159.7
click at [364, 166] on div "Copy work link CAN YOU HANDLE WHAT I FEEL MYSTXRIVL FLIP Work Detail Member Wor…" at bounding box center [776, 620] width 850 height 1105
copy h2 "CAN YOU HANDLE WHAT I FEEL MYSTXRIVL FLIP"
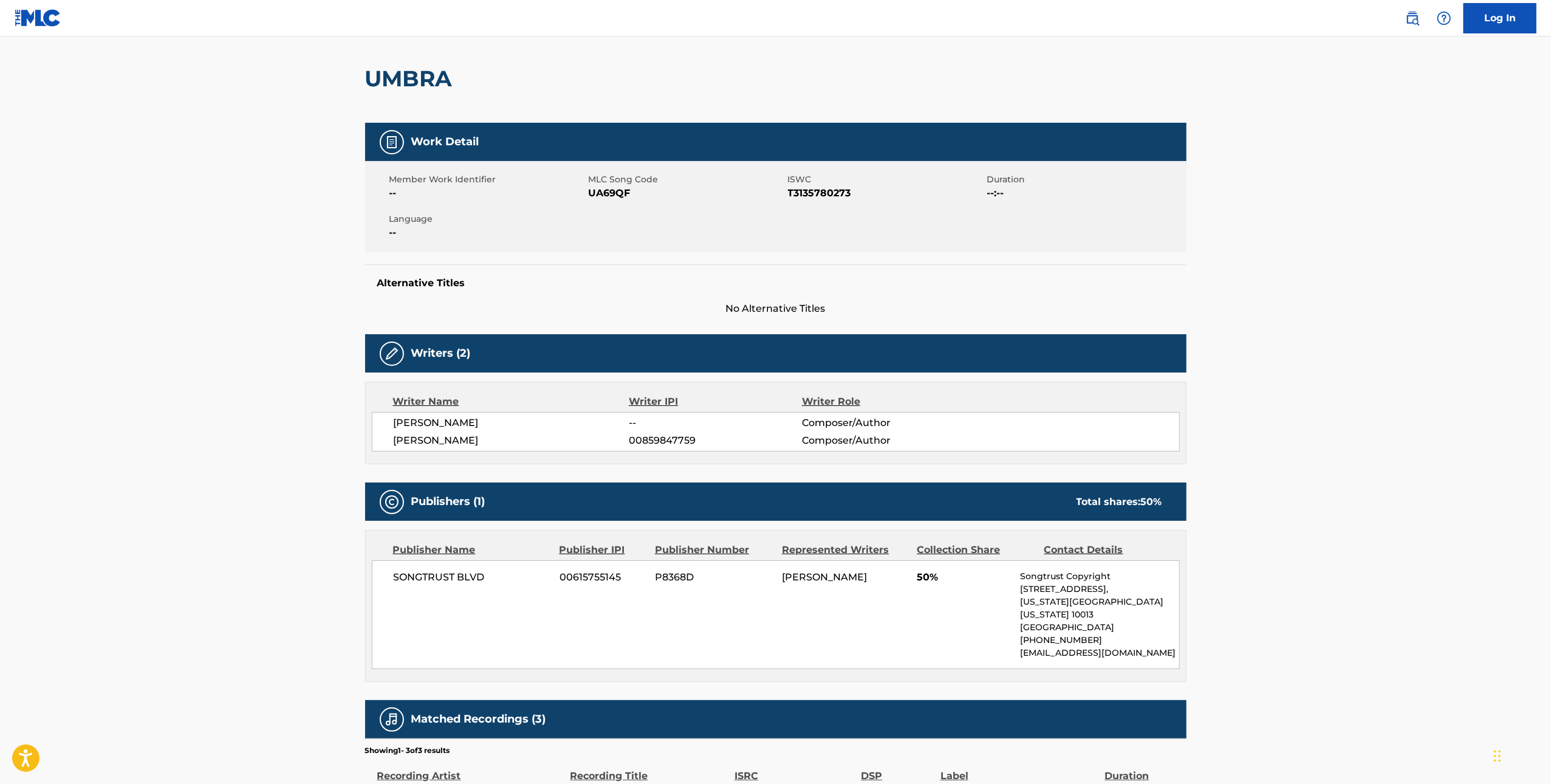
scroll to position [253, 0]
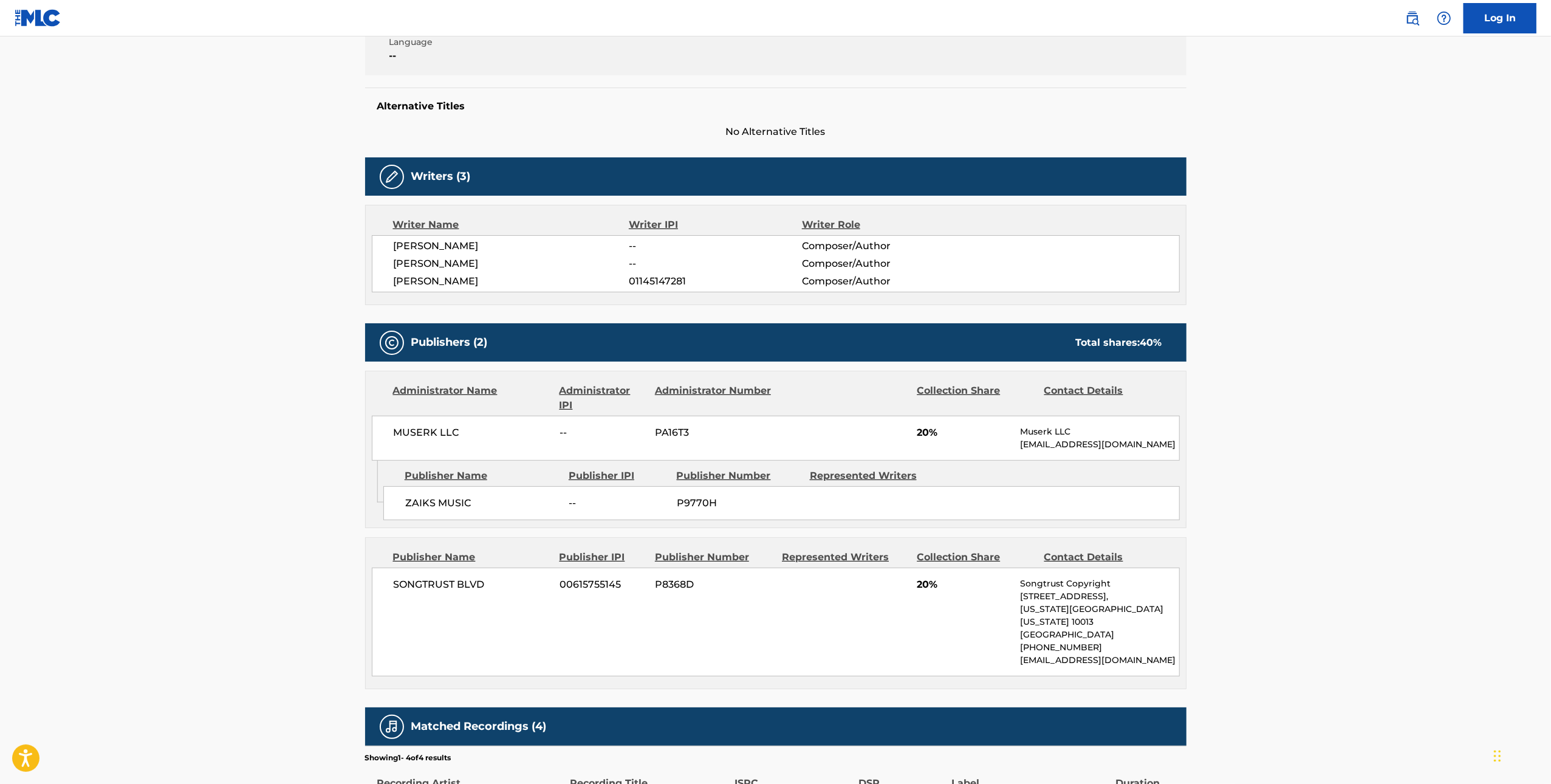
scroll to position [209, 0]
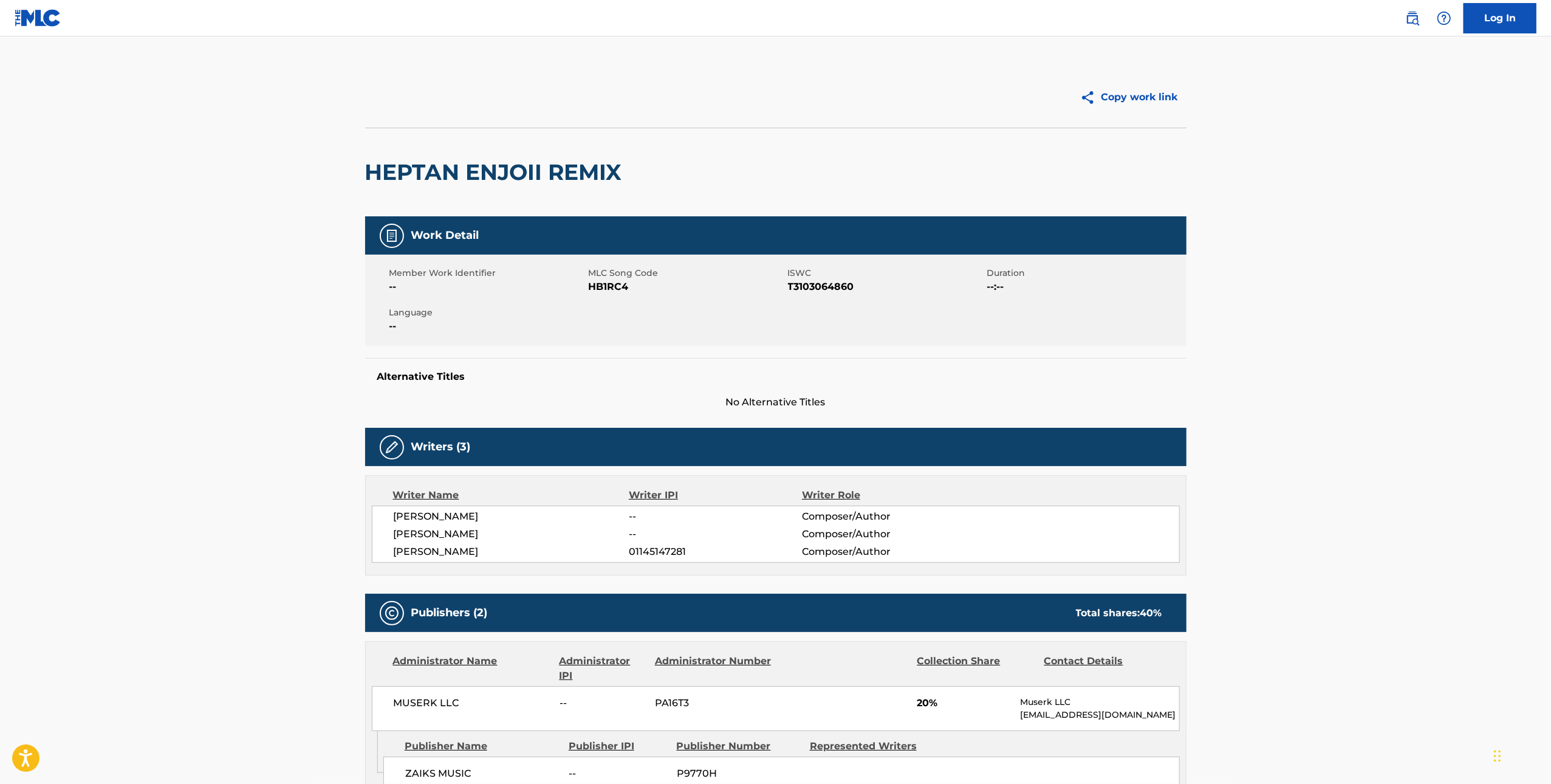
click at [454, 162] on h2 "HEPTAN ENJOII REMIX" at bounding box center [497, 173] width 264 height 28
copy div "HEPTAN ENJOII REMIX"
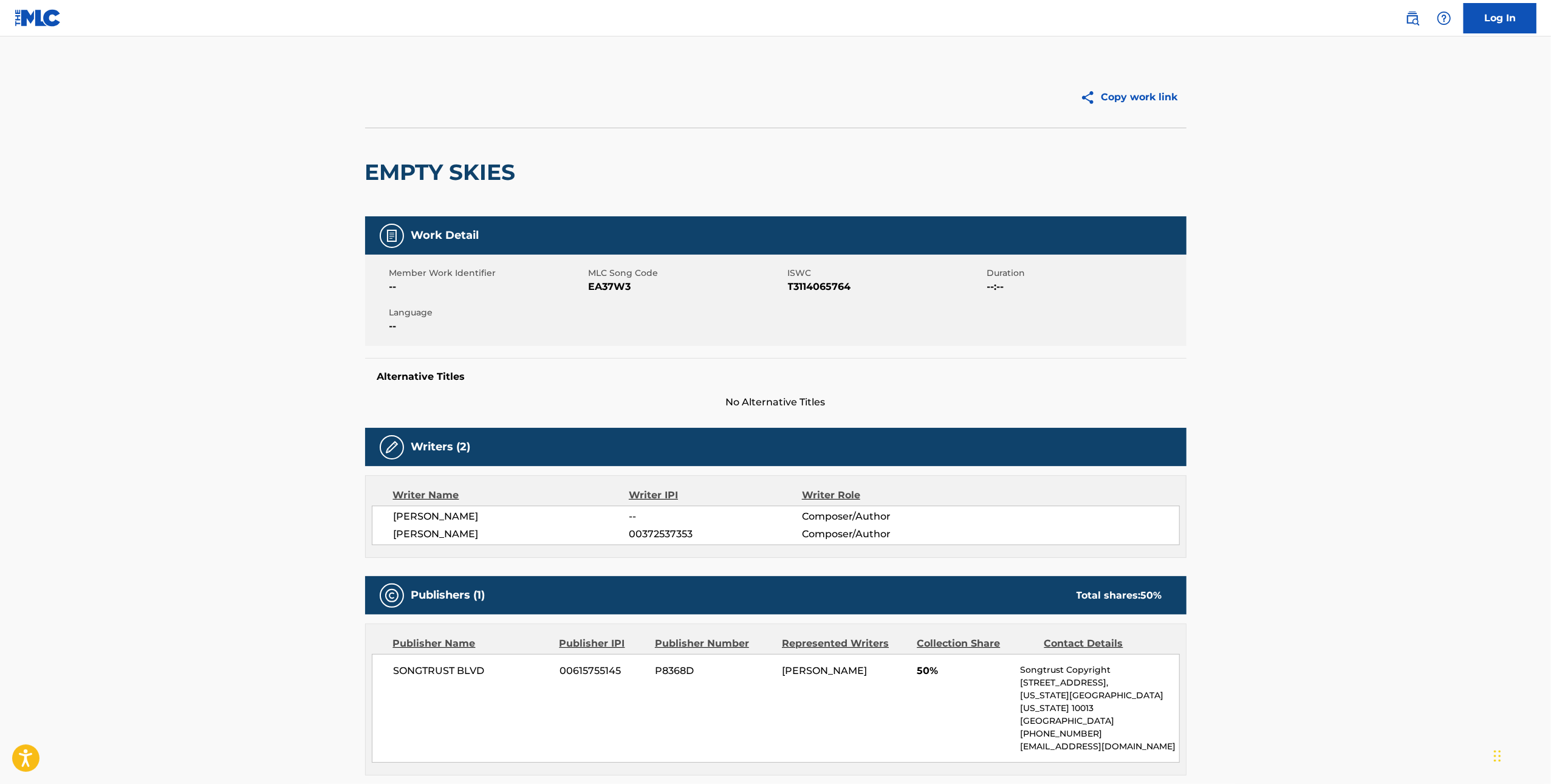
click at [477, 168] on h2 "EMPTY SKIES" at bounding box center [444, 173] width 157 height 28
click at [477, 167] on h2 "EMPTY SKIES" at bounding box center [444, 173] width 157 height 28
click at [476, 167] on h2 "EMPTY SKIES" at bounding box center [444, 173] width 157 height 28
copy div "EMPTY SKIES"
click at [463, 162] on h2 "DARKGLOW" at bounding box center [438, 173] width 146 height 28
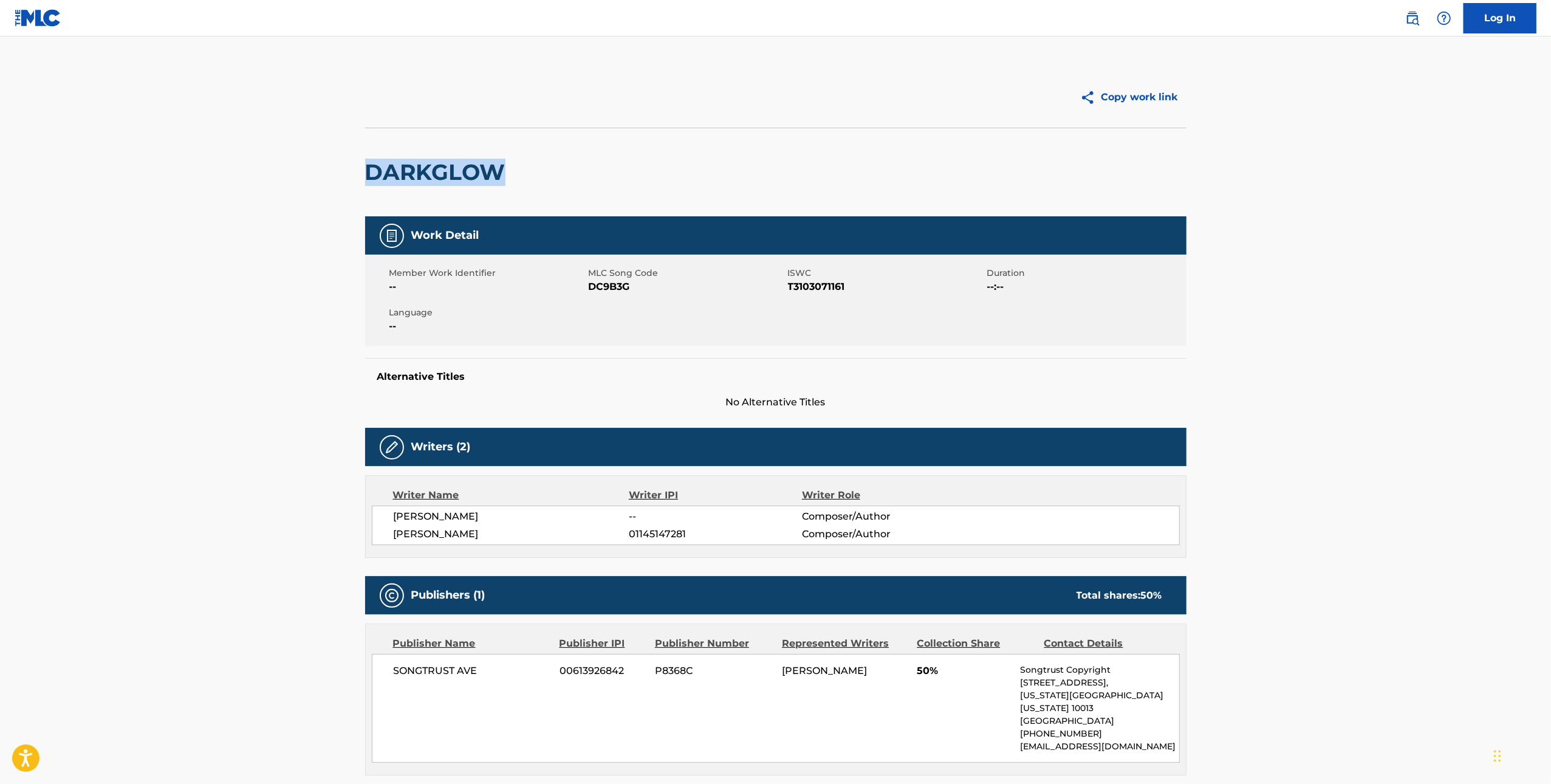
click at [463, 162] on h2 "DARKGLOW" at bounding box center [438, 173] width 146 height 28
click at [409, 170] on h2 "DARKGLOW" at bounding box center [438, 173] width 146 height 28
click at [442, 164] on h2 "SLEEPLESS" at bounding box center [433, 173] width 134 height 28
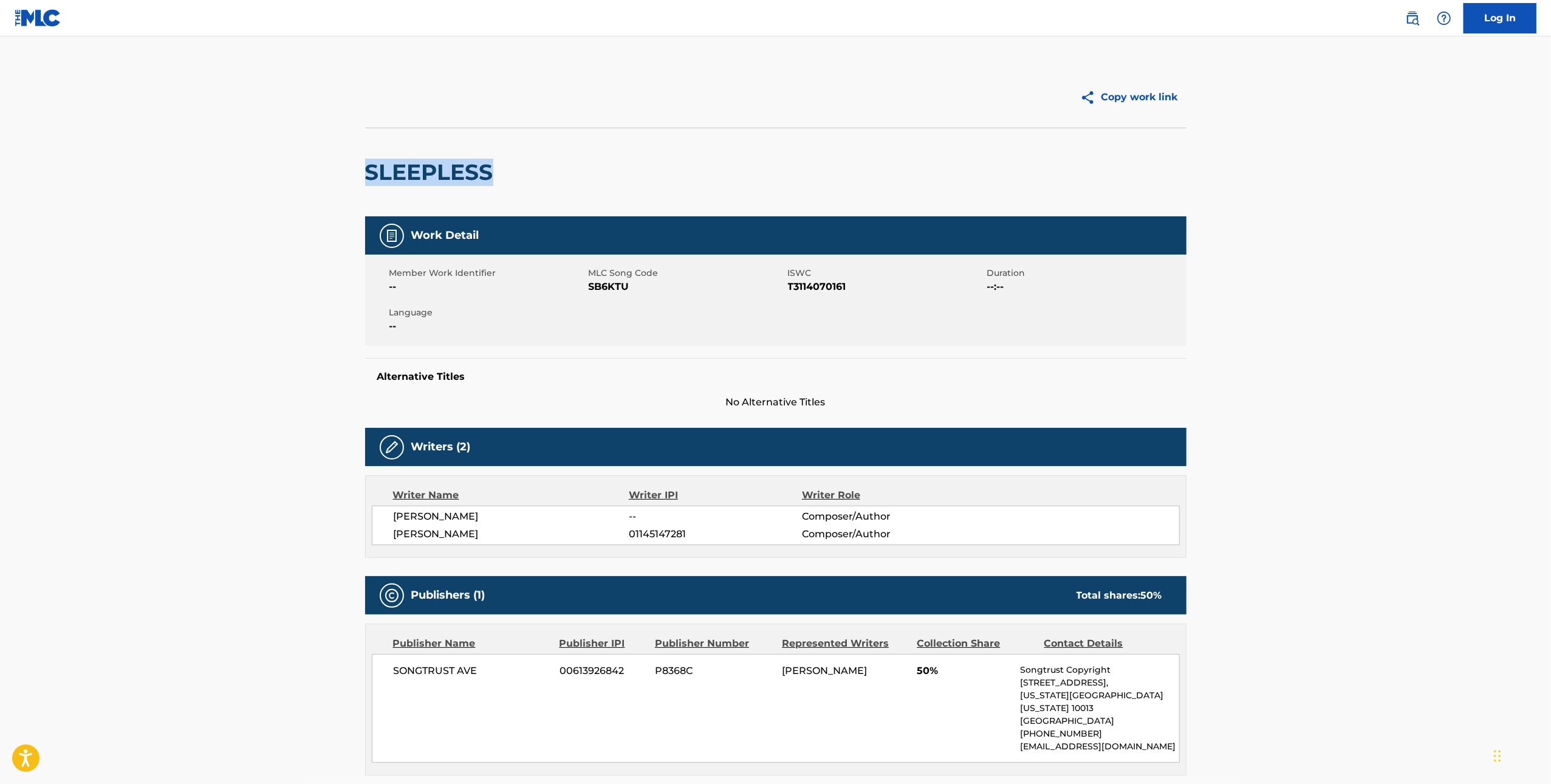
click at [442, 164] on h2 "SLEEPLESS" at bounding box center [433, 173] width 134 height 28
click at [435, 179] on h2 "SLEEPLESS" at bounding box center [433, 173] width 134 height 28
copy h2 "SLEEPLESS"
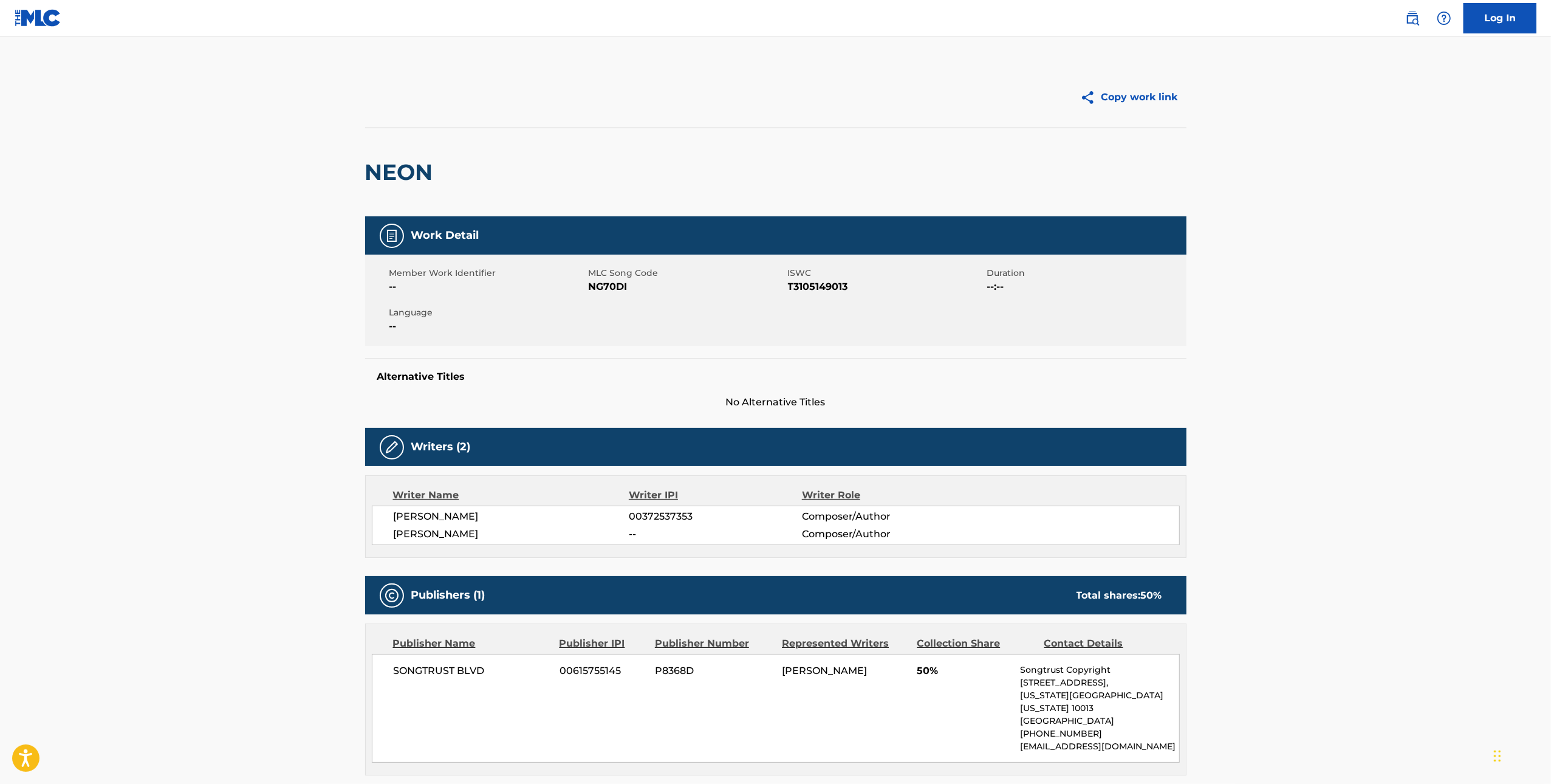
click at [423, 169] on h2 "NEON" at bounding box center [402, 173] width 74 height 28
copy h2 "NEON"
click at [465, 186] on div "NEON ENJOII REMIX" at bounding box center [483, 173] width 236 height 88
click at [455, 175] on h2 "NEON ENJOII REMIX" at bounding box center [483, 173] width 236 height 28
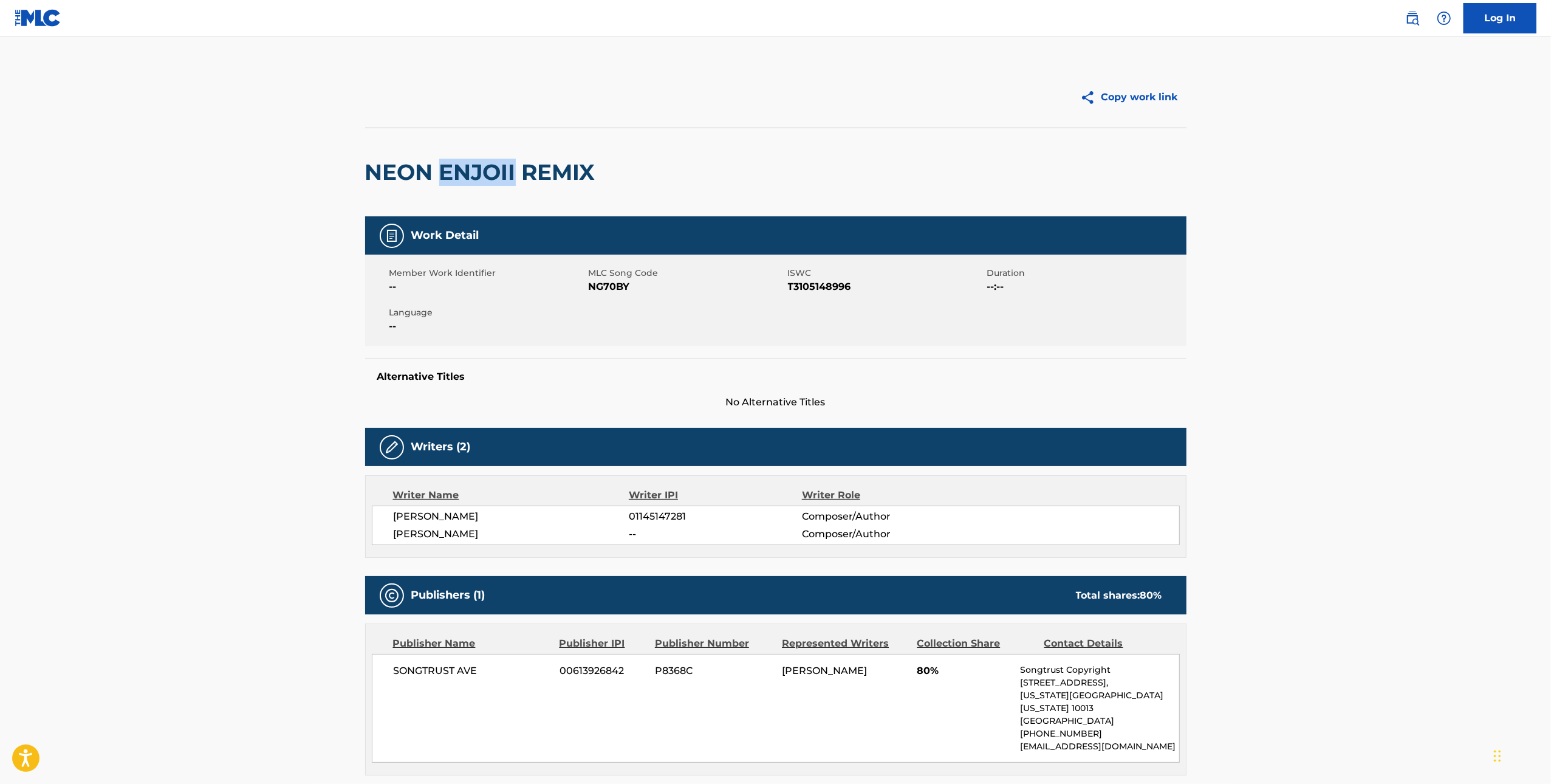
click at [455, 175] on h2 "NEON ENJOII REMIX" at bounding box center [483, 173] width 236 height 28
click at [468, 164] on h2 "NEON ENJOII REMIX" at bounding box center [483, 173] width 236 height 28
click at [467, 155] on div "NEON ENJOII REMIX" at bounding box center [483, 173] width 236 height 88
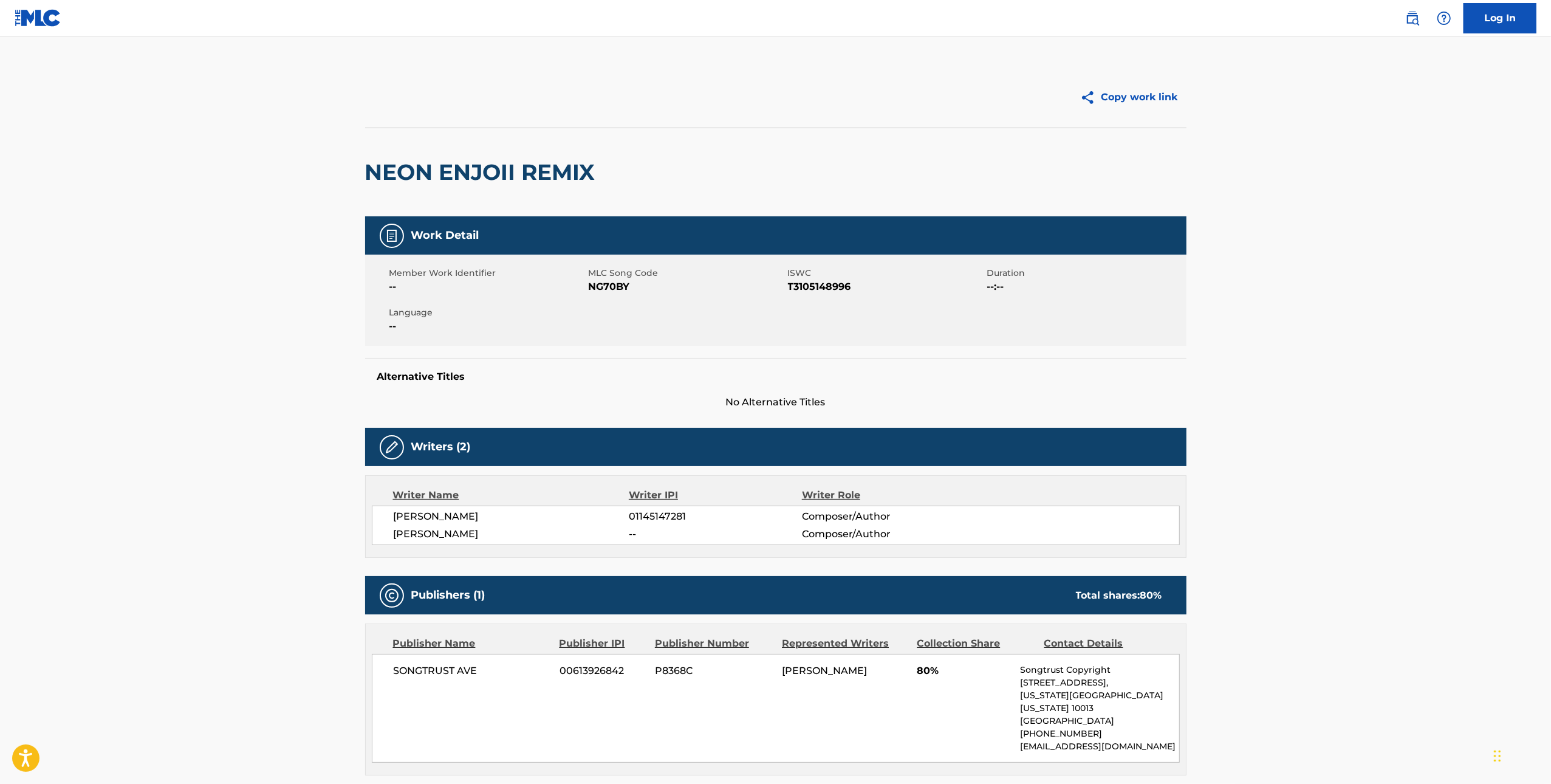
click at [592, 169] on h2 "NEON ENJOII REMIX" at bounding box center [483, 173] width 236 height 28
click at [598, 173] on h2 "NEON ENJOII REMIX" at bounding box center [483, 173] width 236 height 28
click at [597, 171] on h2 "NEON ENJOII REMIX" at bounding box center [483, 173] width 236 height 28
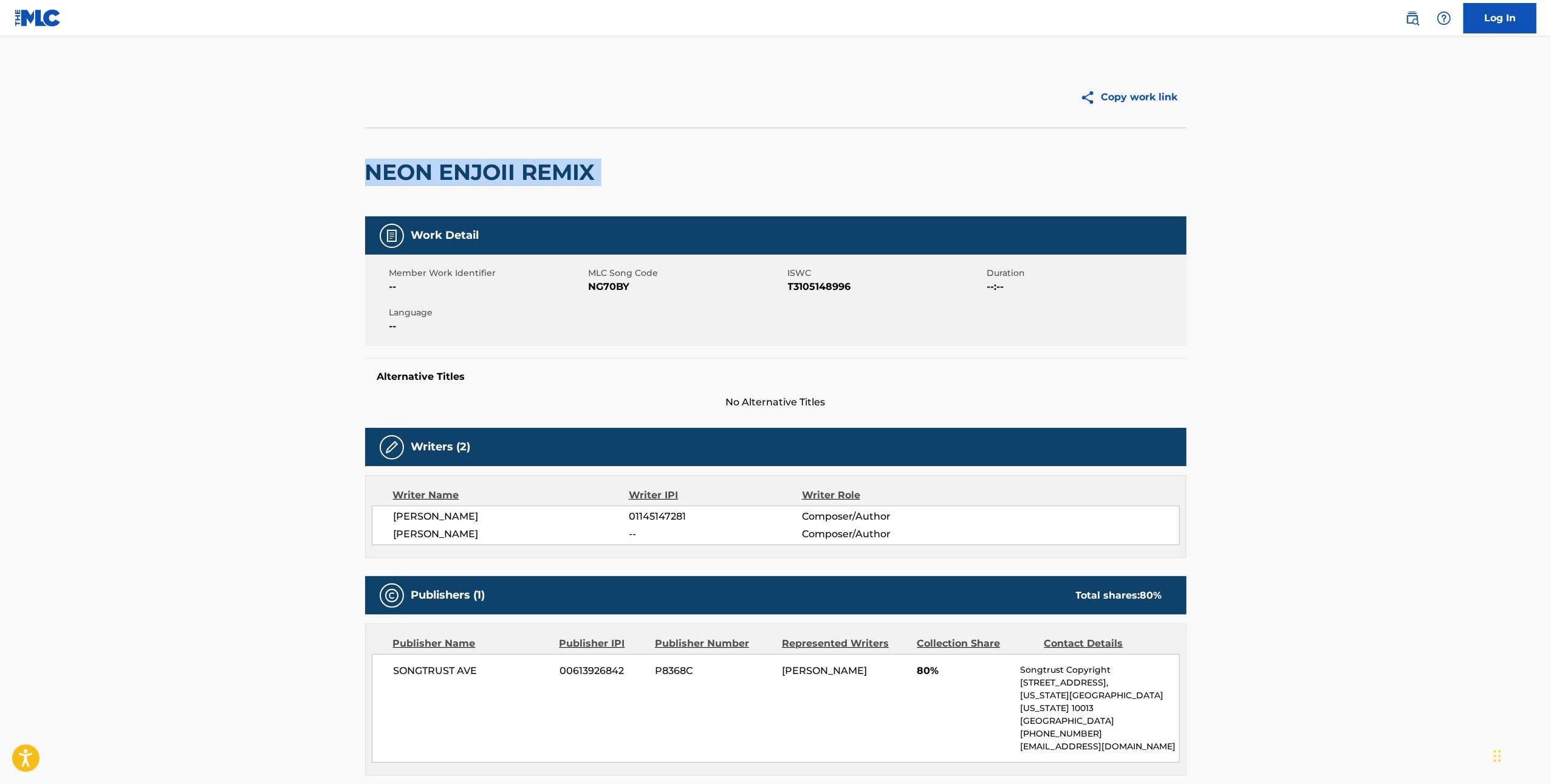
drag, startPoint x: 596, startPoint y: 170, endPoint x: 368, endPoint y: 168, distance: 228.0
click at [369, 171] on h2 "NEON ENJOII REMIX" at bounding box center [483, 173] width 236 height 28
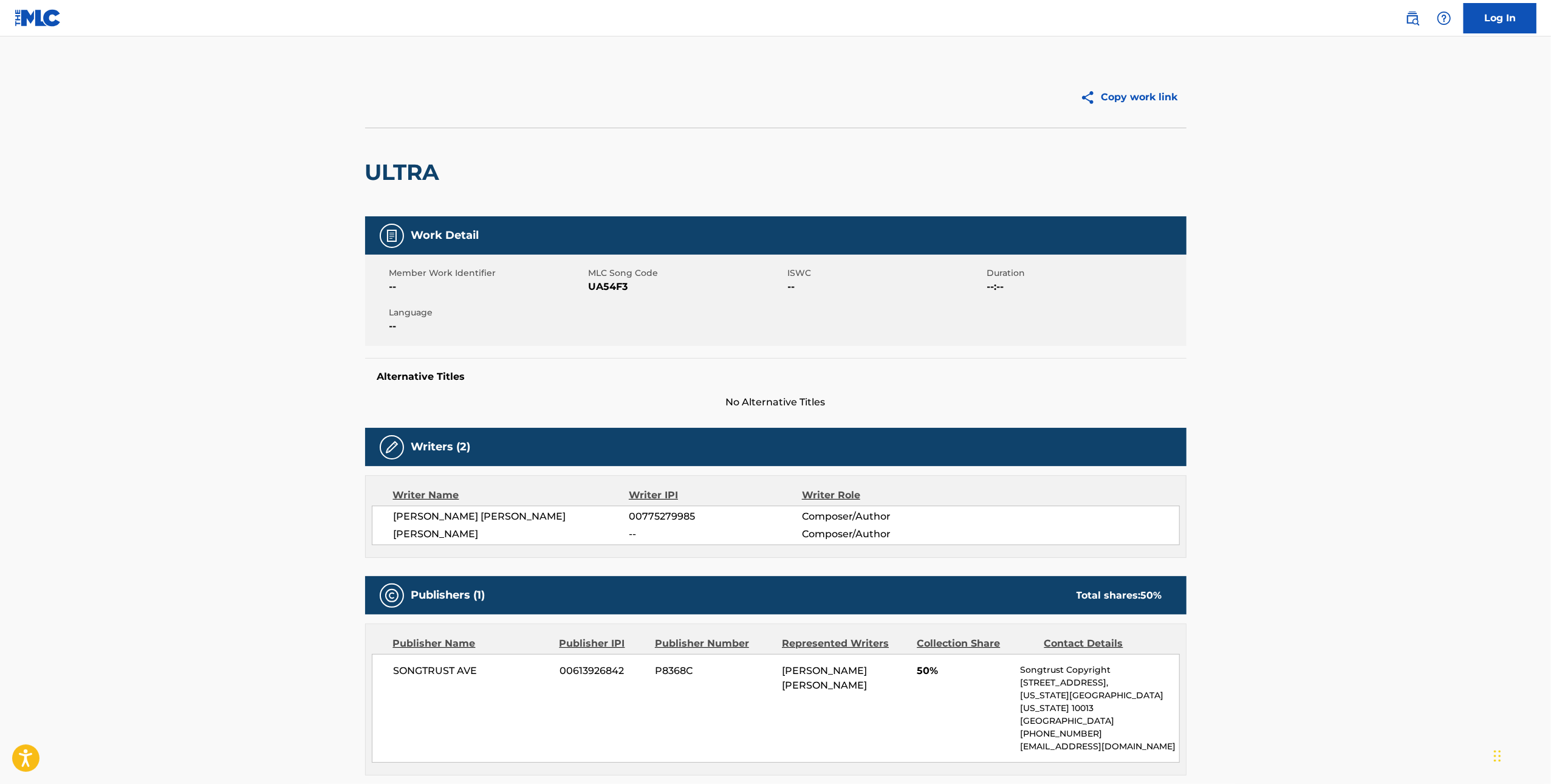
click at [400, 174] on h2 "ULTRA" at bounding box center [406, 173] width 81 height 28
copy h2 "ULTRA"
click at [425, 167] on h2 "ULTRA" at bounding box center [406, 173] width 81 height 28
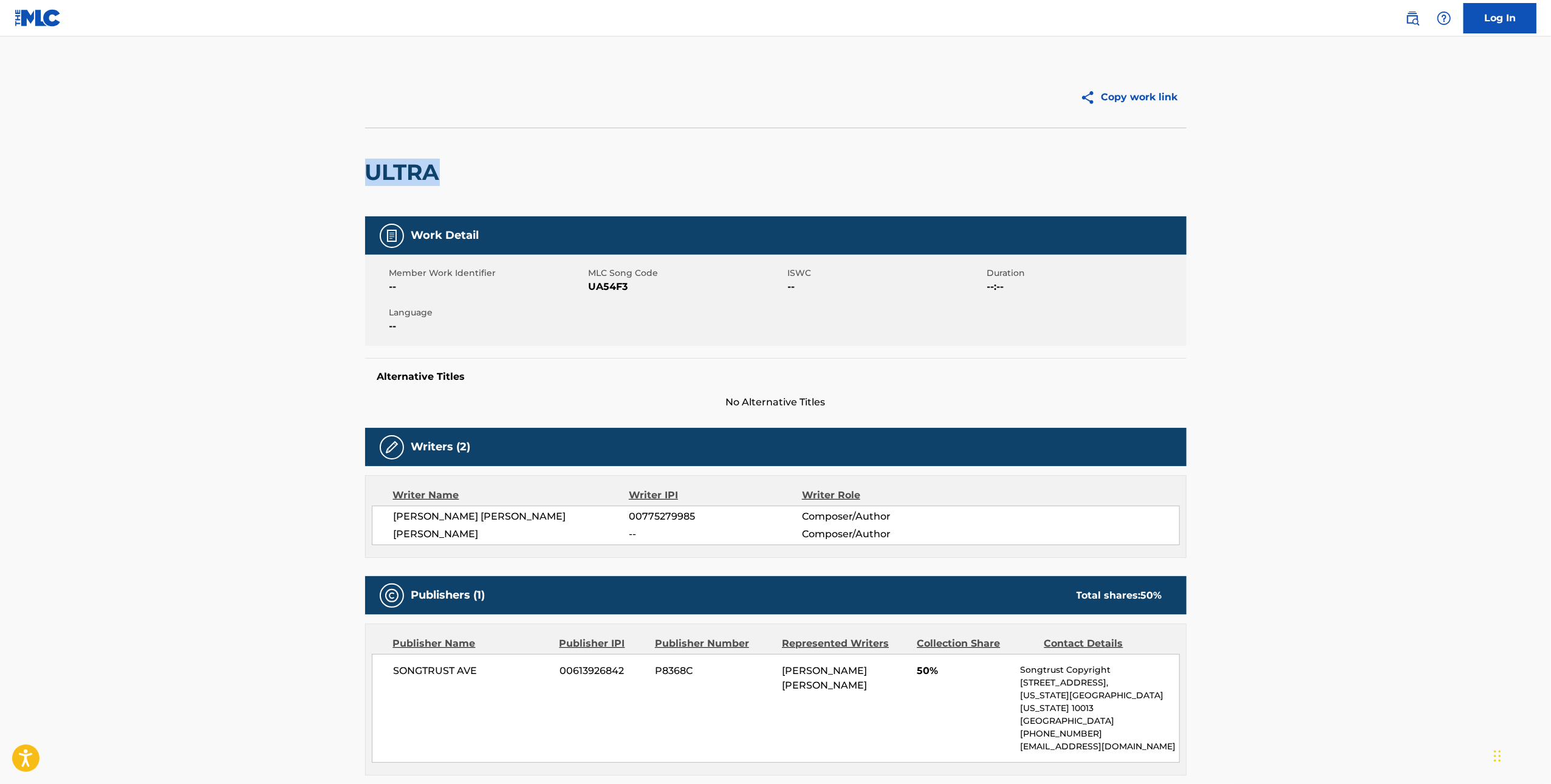
copy h2 "ULTRA"
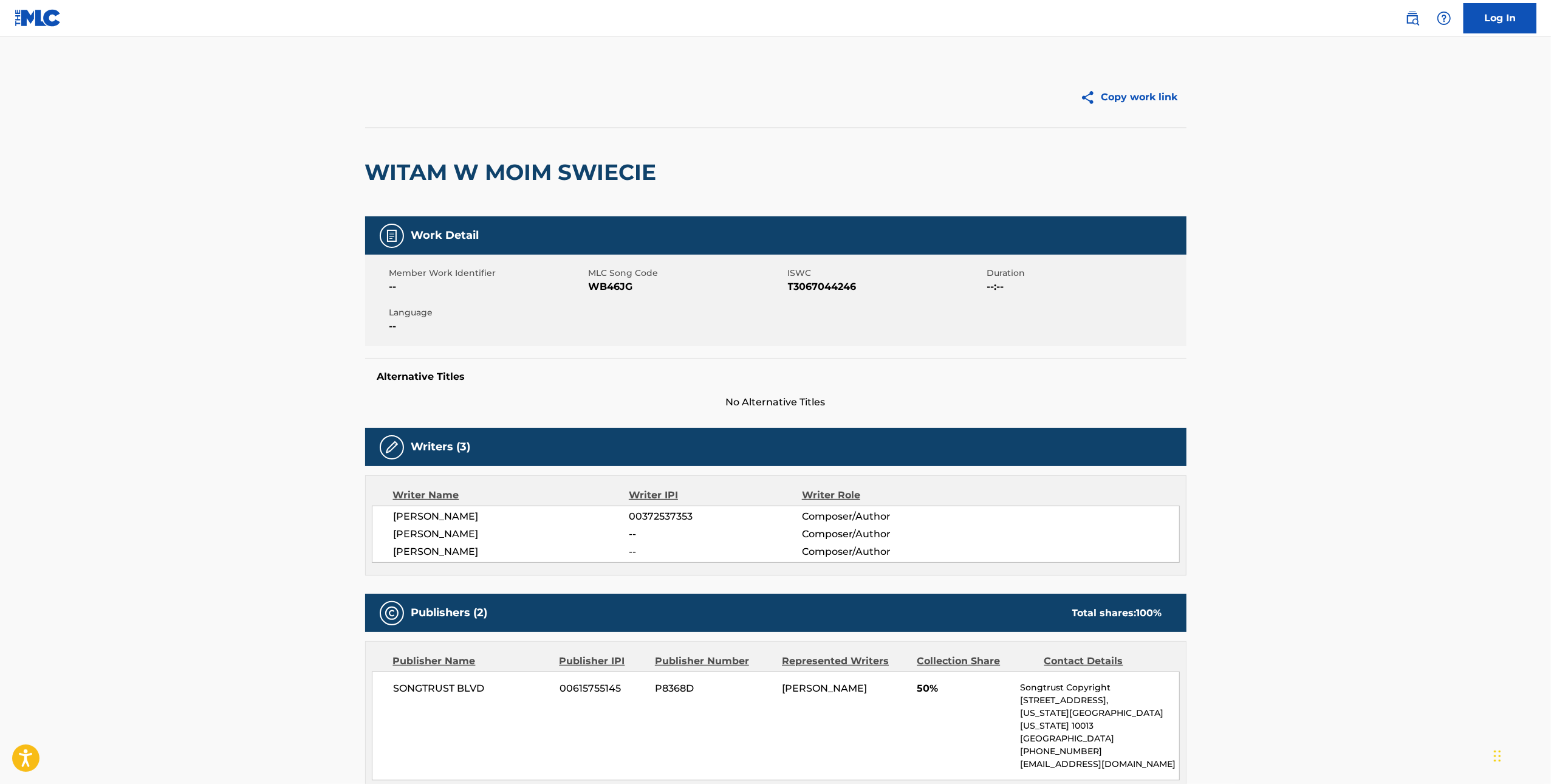
click at [474, 157] on div "WITAM W MOIM SWIECIE" at bounding box center [514, 173] width 298 height 88
click at [470, 159] on h2 "WITAM W MOIM SWIECIE" at bounding box center [514, 173] width 298 height 28
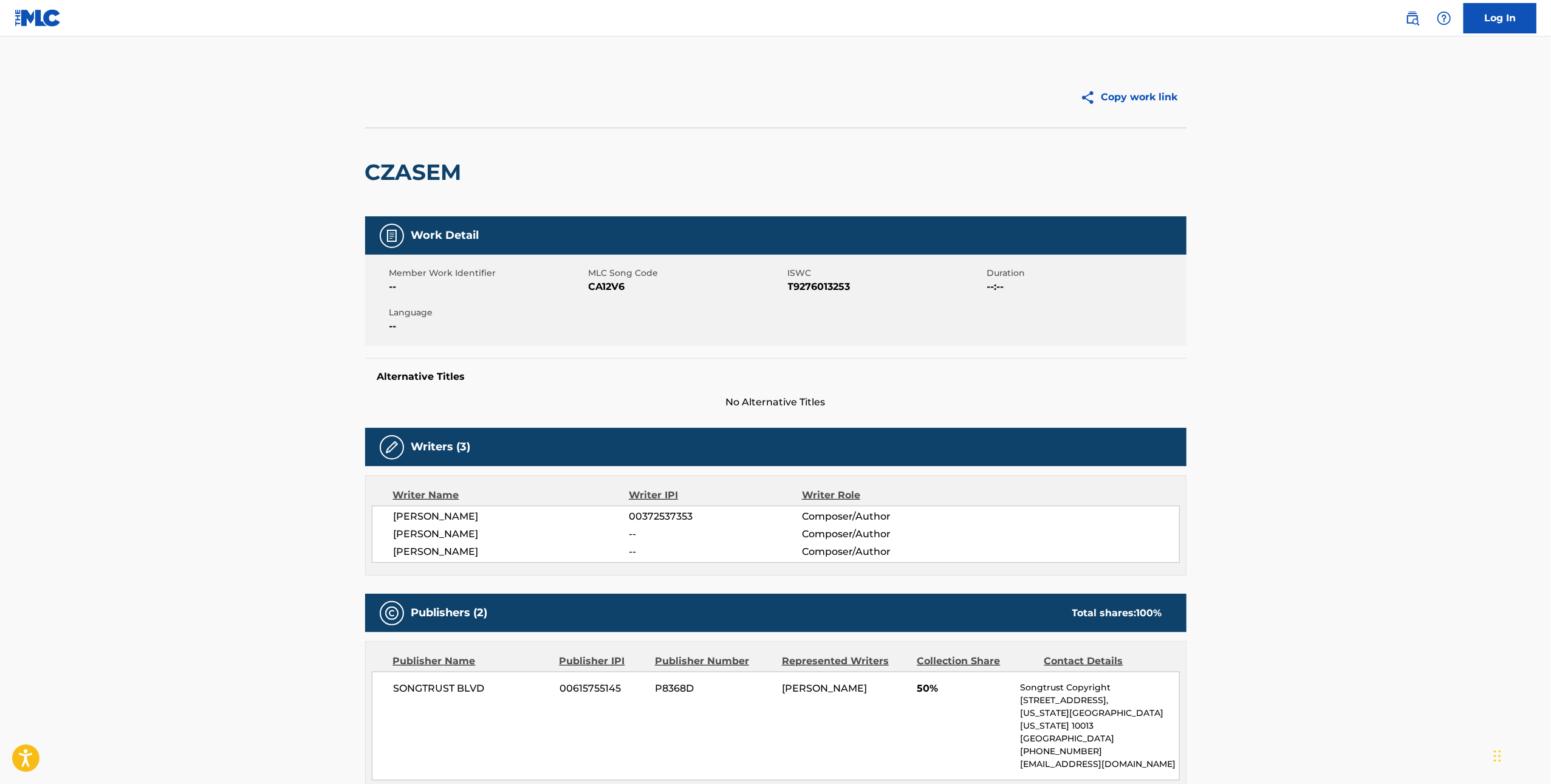
click at [437, 162] on h2 "CZASEM" at bounding box center [417, 173] width 103 height 28
copy h2 "CZASEM"
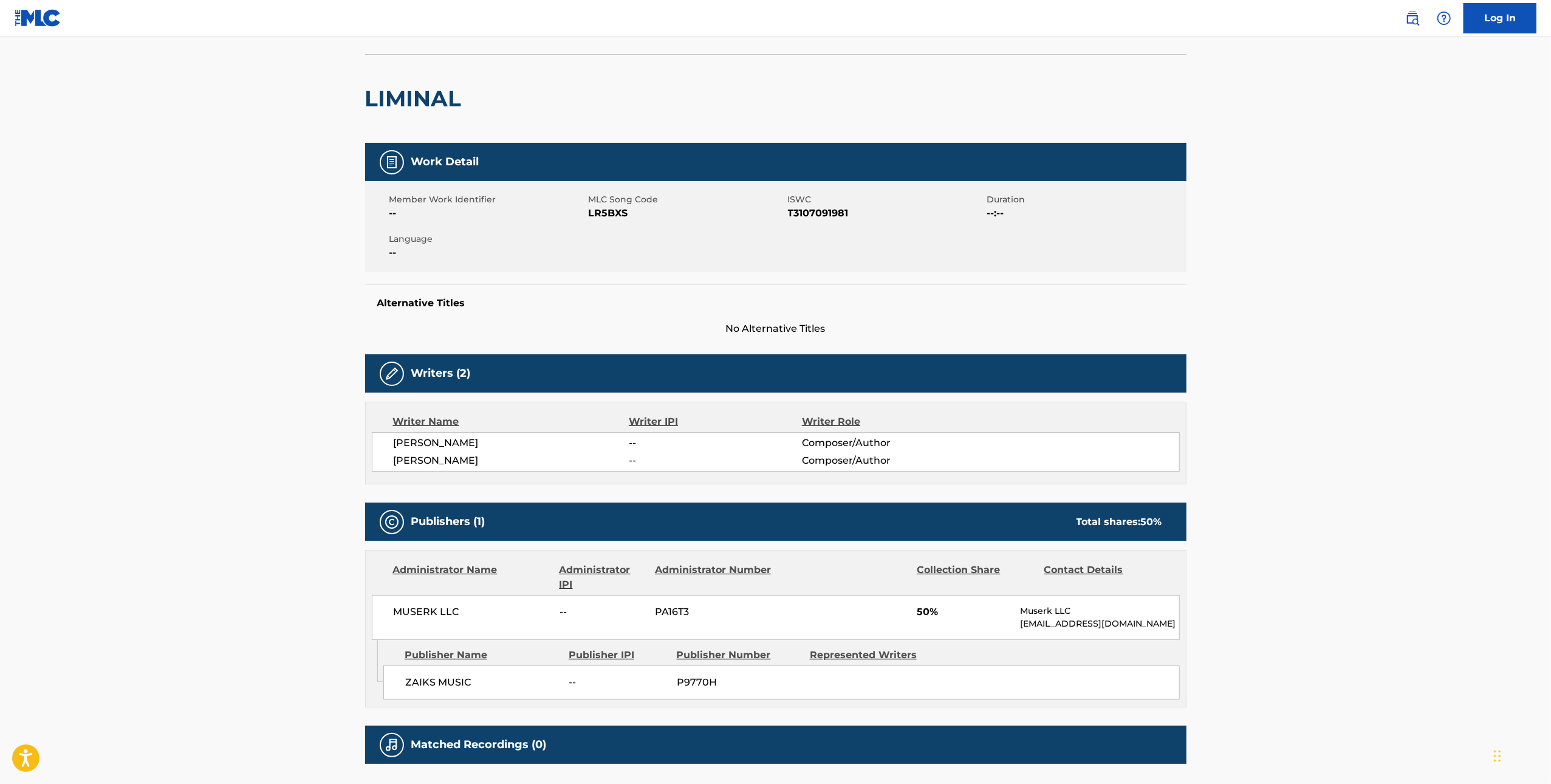
scroll to position [53, 0]
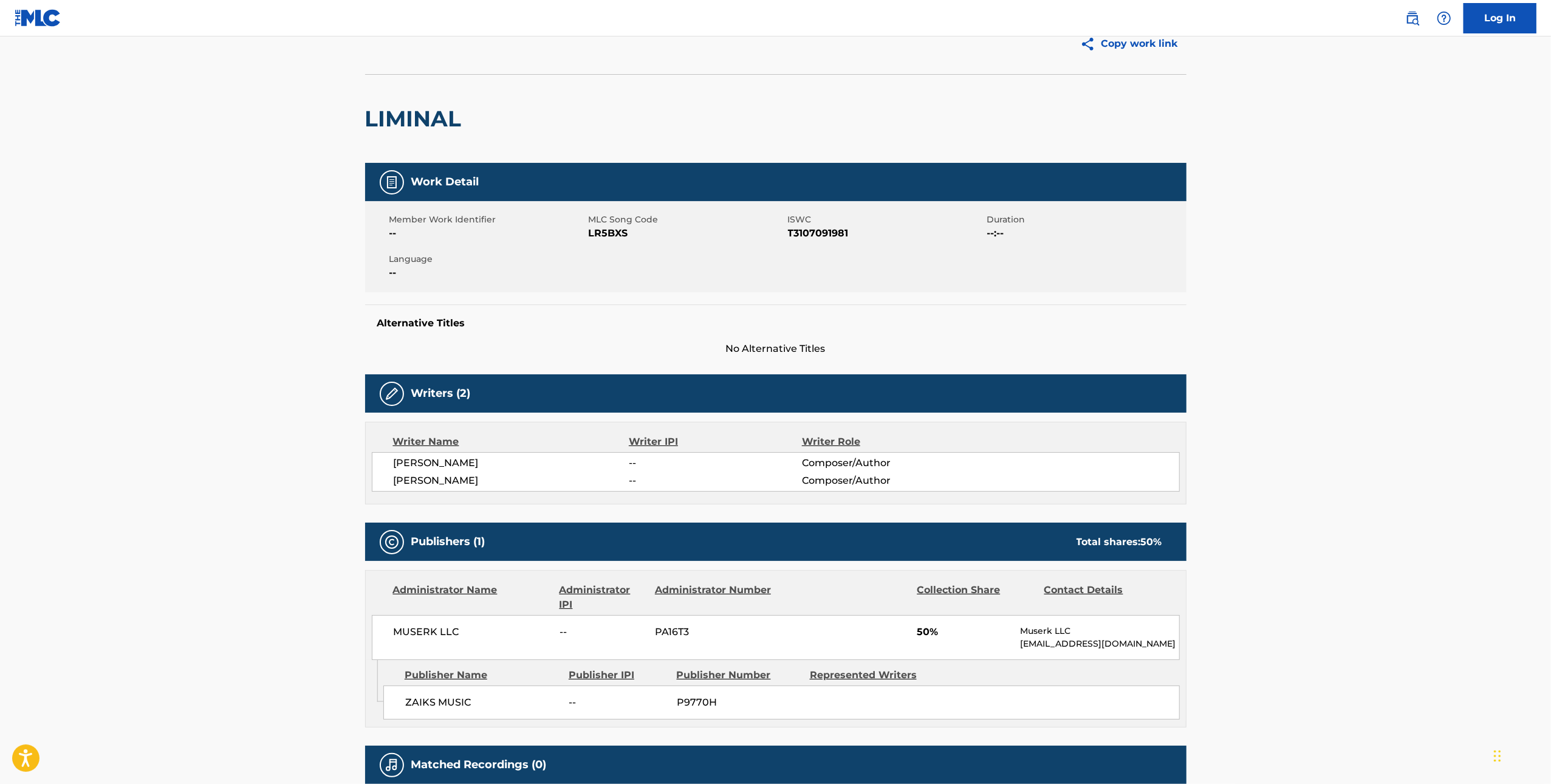
click at [617, 231] on span "LR5BXS" at bounding box center [687, 233] width 197 height 15
click at [418, 119] on h2 "LIMINAL" at bounding box center [417, 118] width 103 height 28
copy h2 "LIMINAL"
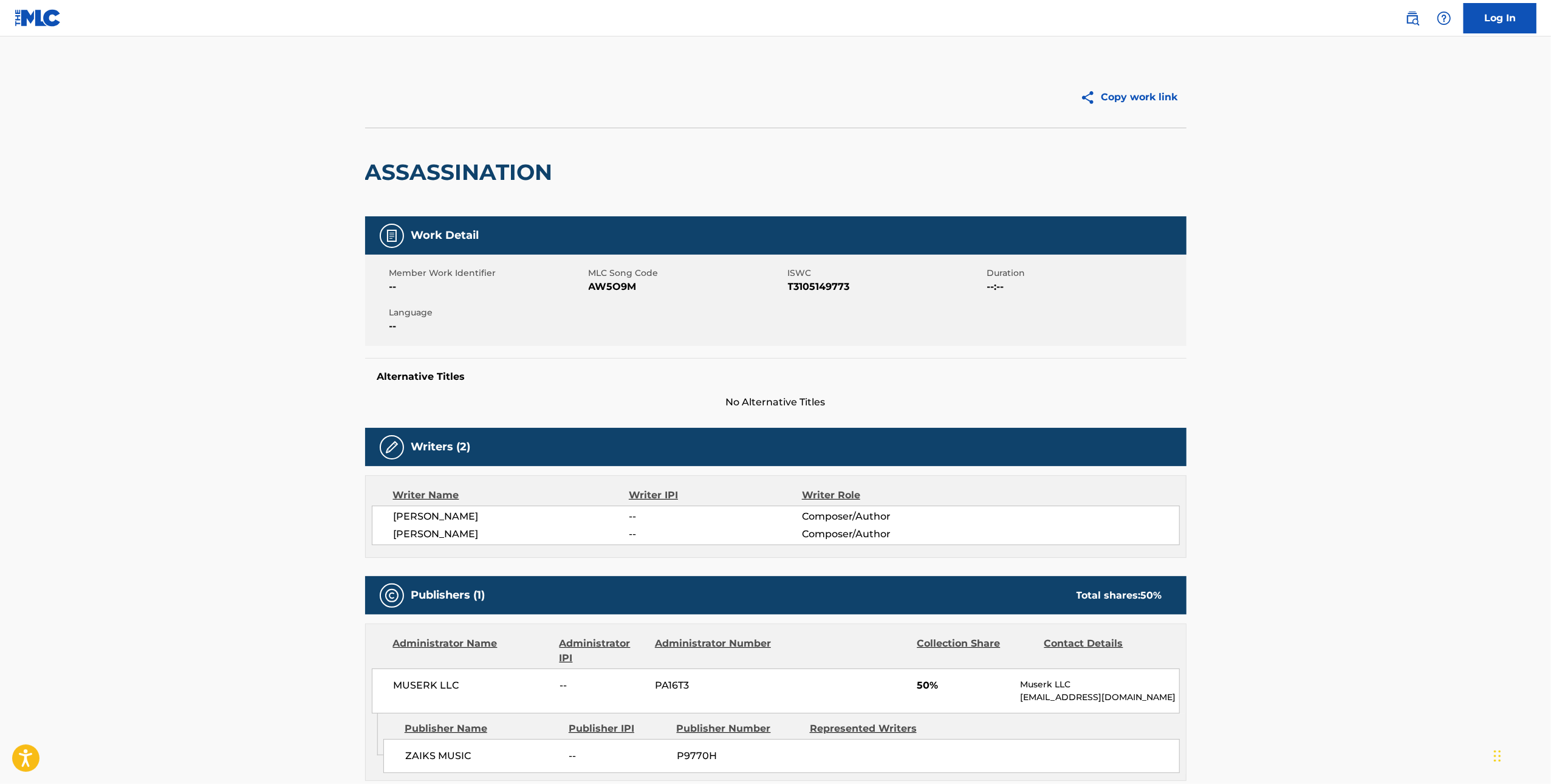
click at [487, 168] on h2 "ASSASSINATION" at bounding box center [462, 173] width 194 height 28
click at [459, 184] on h2 "ASSASSINATION" at bounding box center [462, 173] width 194 height 28
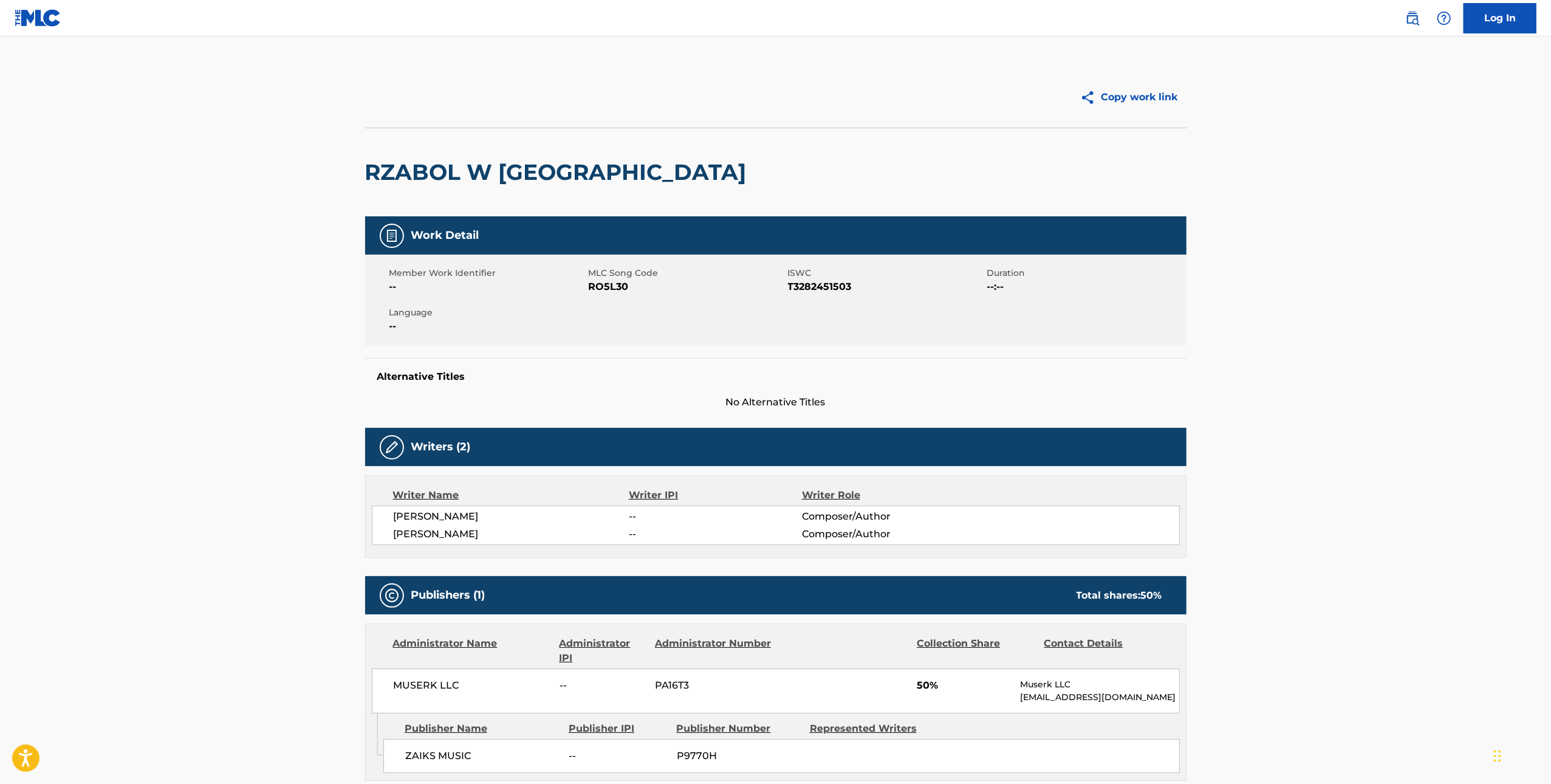
click at [507, 166] on h2 "RZABOL W [GEOGRAPHIC_DATA]" at bounding box center [559, 173] width 388 height 28
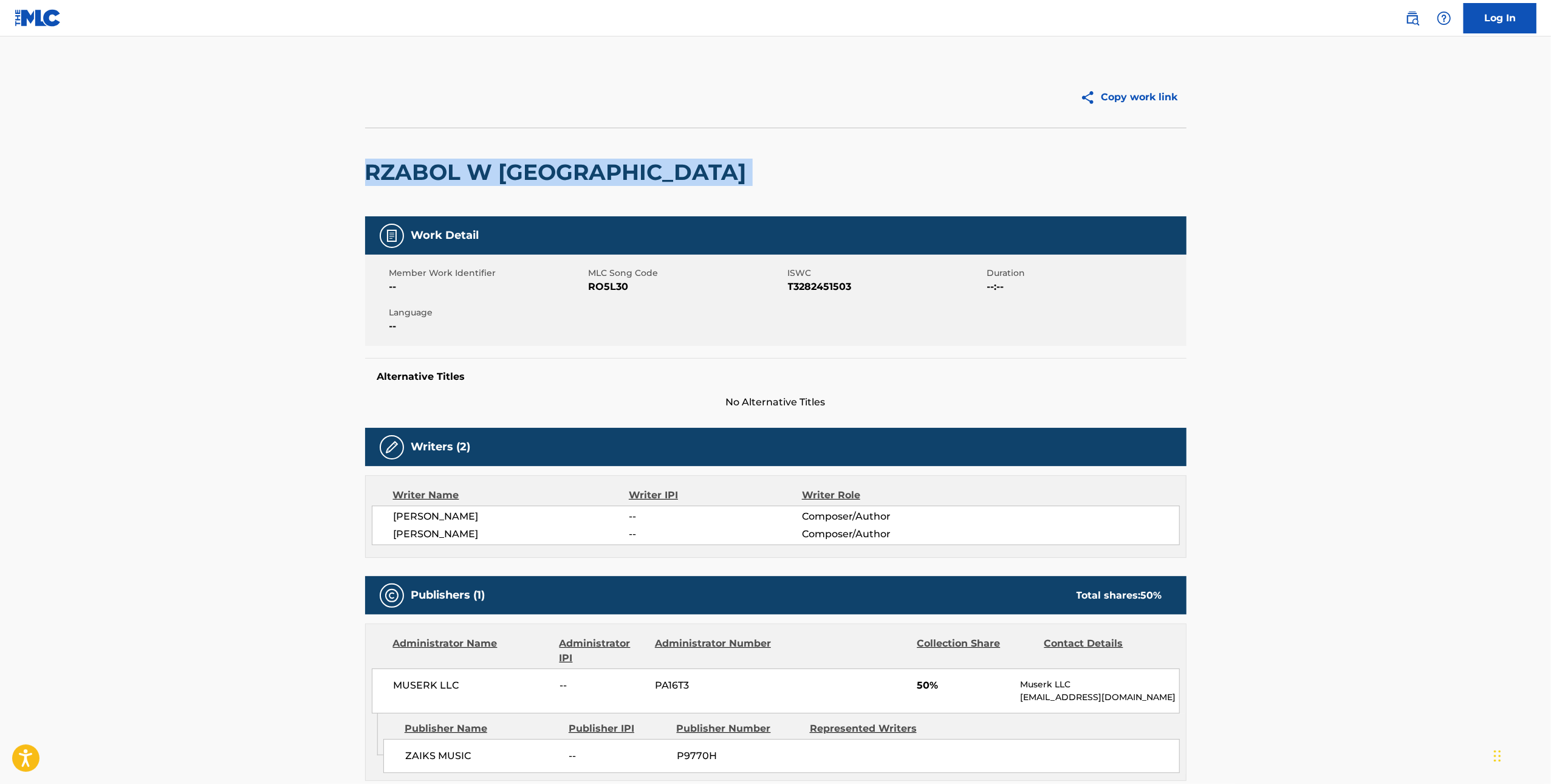
click at [507, 166] on h2 "RZABOL W [GEOGRAPHIC_DATA]" at bounding box center [559, 173] width 388 height 28
copy div "RZABOL W [GEOGRAPHIC_DATA]"
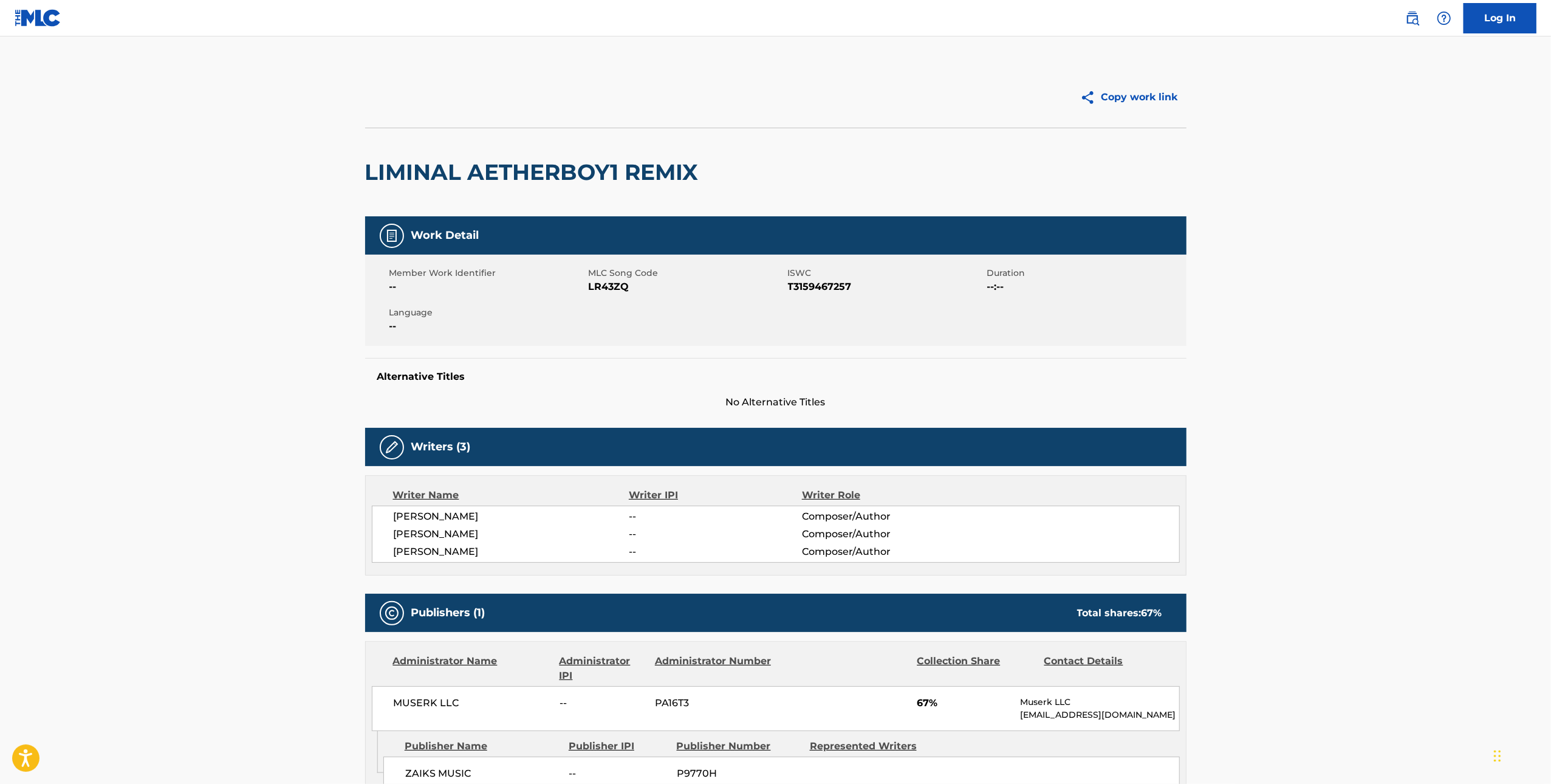
click at [481, 174] on h2 "LIMINAL AETHERBOY1 REMIX" at bounding box center [535, 173] width 340 height 28
click at [481, 174] on h2 "LIMINAL AETHERBOY1 REMIX" at bounding box center [535, 173] width 340 height 28
click at [556, 173] on h2 "LIMINAL AETHERBOY1 REMIX" at bounding box center [535, 173] width 340 height 28
drag, startPoint x: 696, startPoint y: 167, endPoint x: 367, endPoint y: 161, distance: 329.1
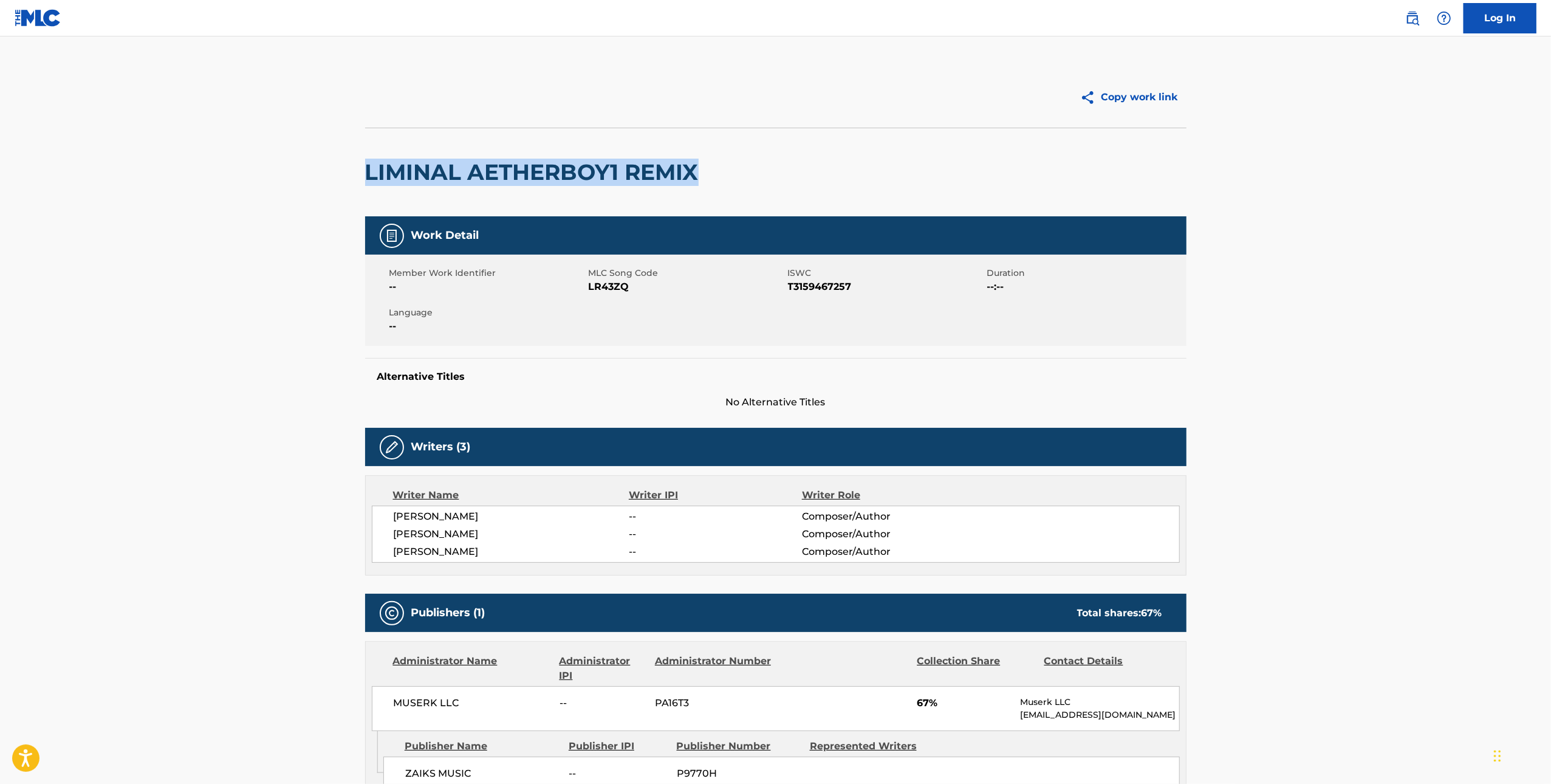
click at [369, 161] on h2 "LIMINAL AETHERBOY1 REMIX" at bounding box center [535, 173] width 340 height 28
copy h2 "LIMINAL AETHERBOY1 REMIX"
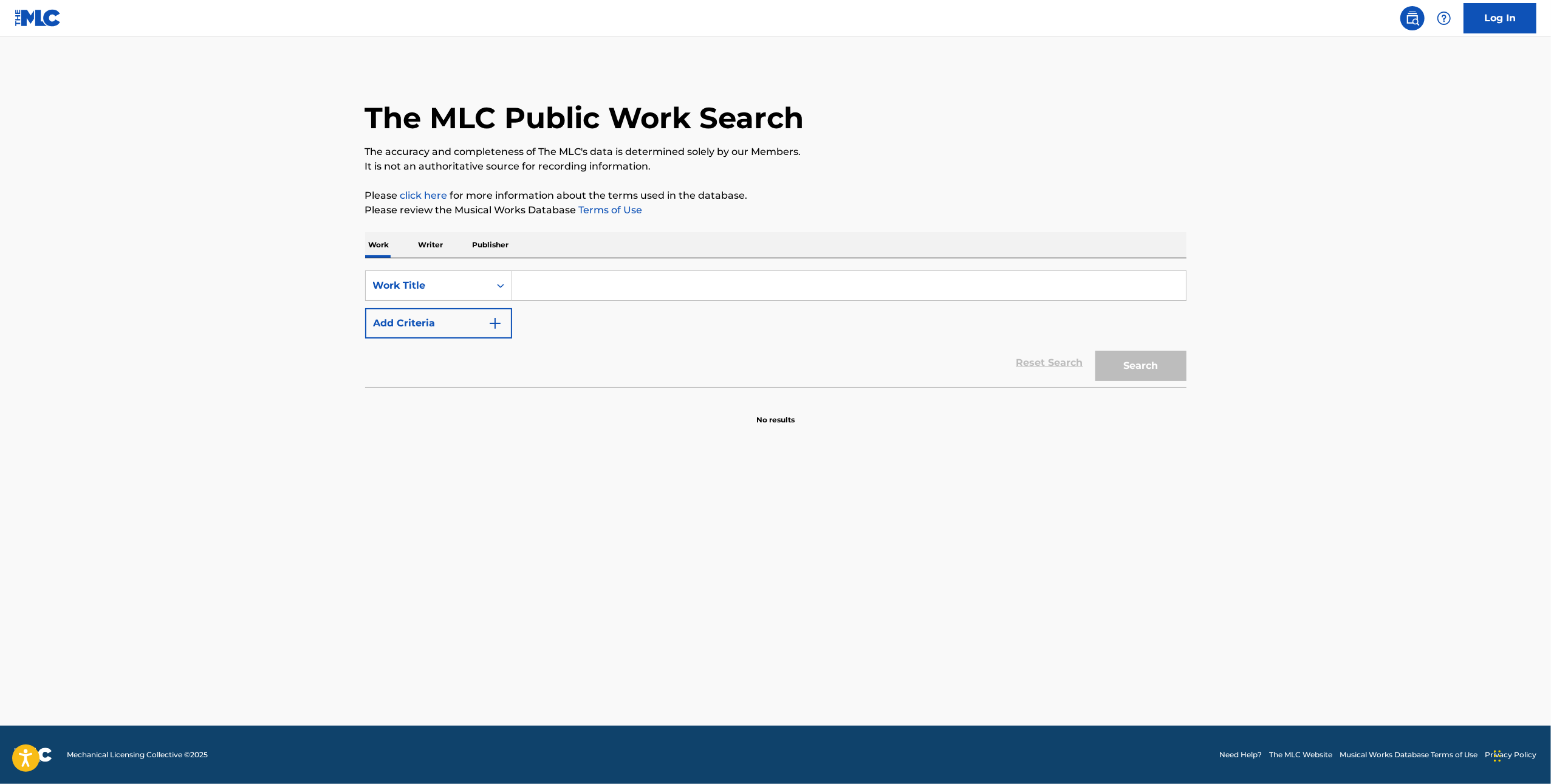
click at [450, 322] on button "Add Criteria" at bounding box center [439, 323] width 147 height 30
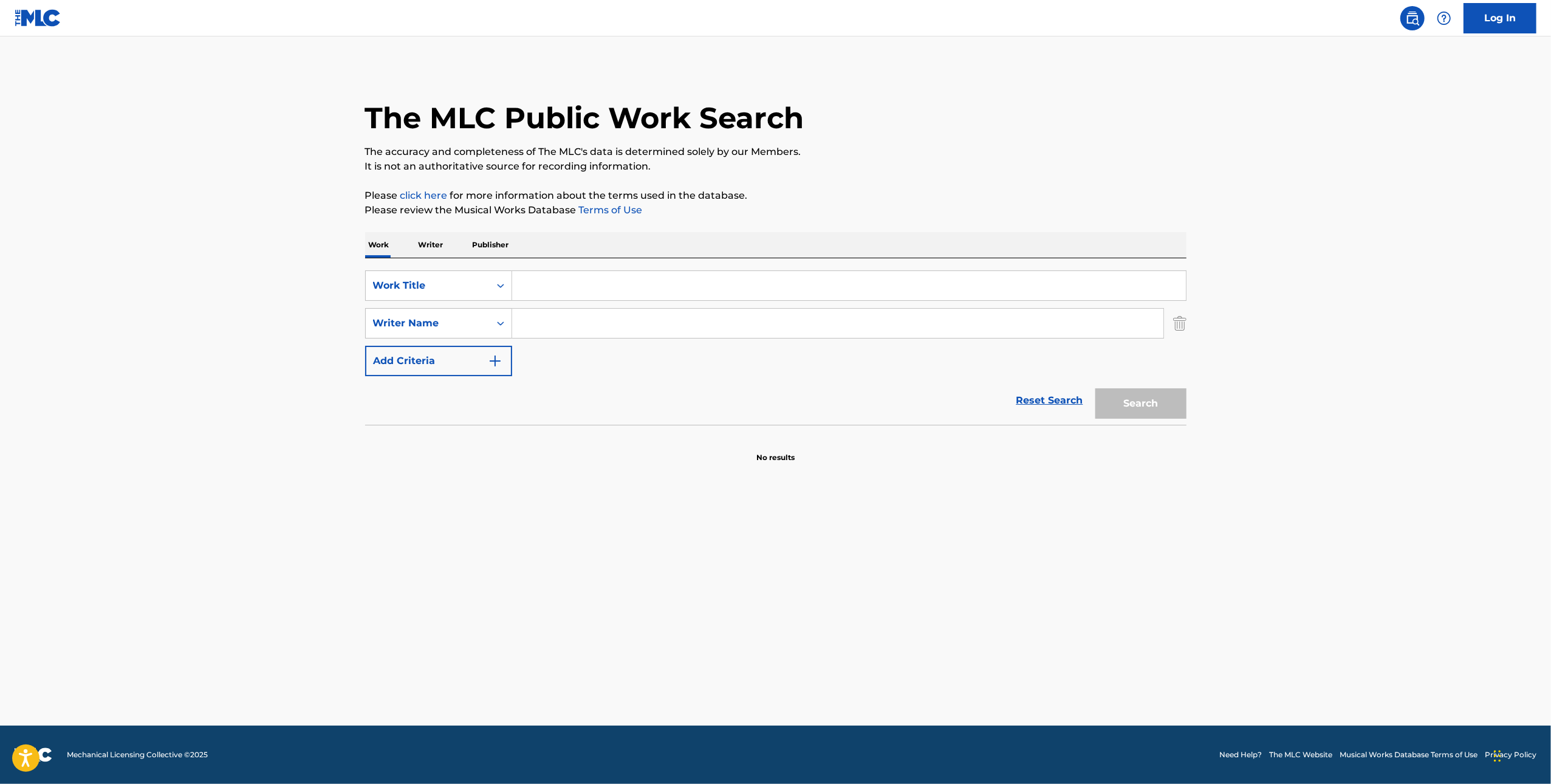
click at [572, 279] on input "Search Form" at bounding box center [849, 286] width 674 height 29
type input "Ryducha"
click at [453, 186] on div "The MLC Public Work Search The accuracy and completeness of The MLC's data is d…" at bounding box center [776, 264] width 850 height 396
drag, startPoint x: 579, startPoint y: 286, endPoint x: 589, endPoint y: 291, distance: 11.2
click at [579, 286] on input "Search Form" at bounding box center [849, 286] width 674 height 29
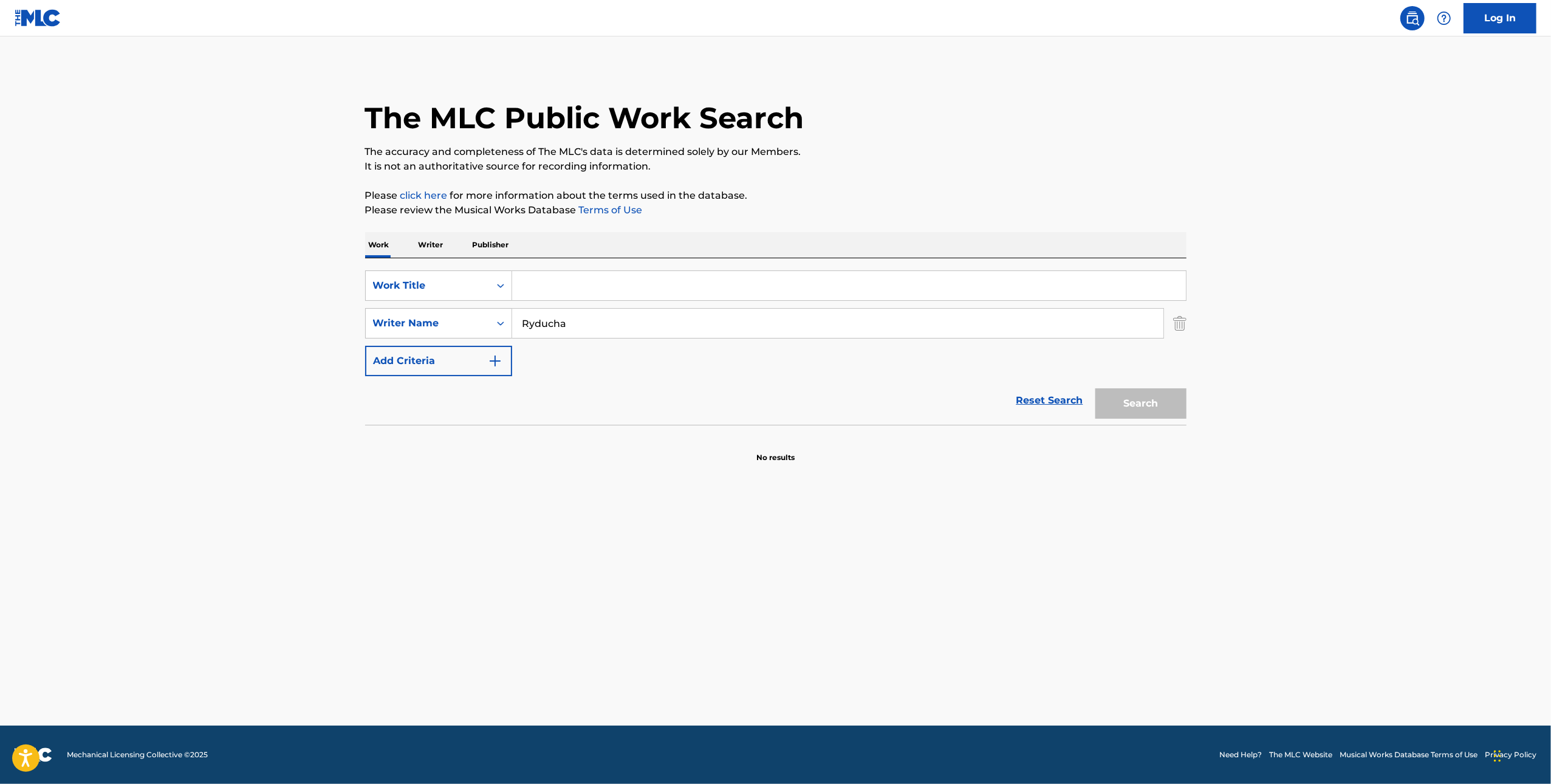
paste input "ULTRA"
type input "ULTRA"
click at [1128, 418] on button "Search" at bounding box center [1141, 403] width 91 height 30
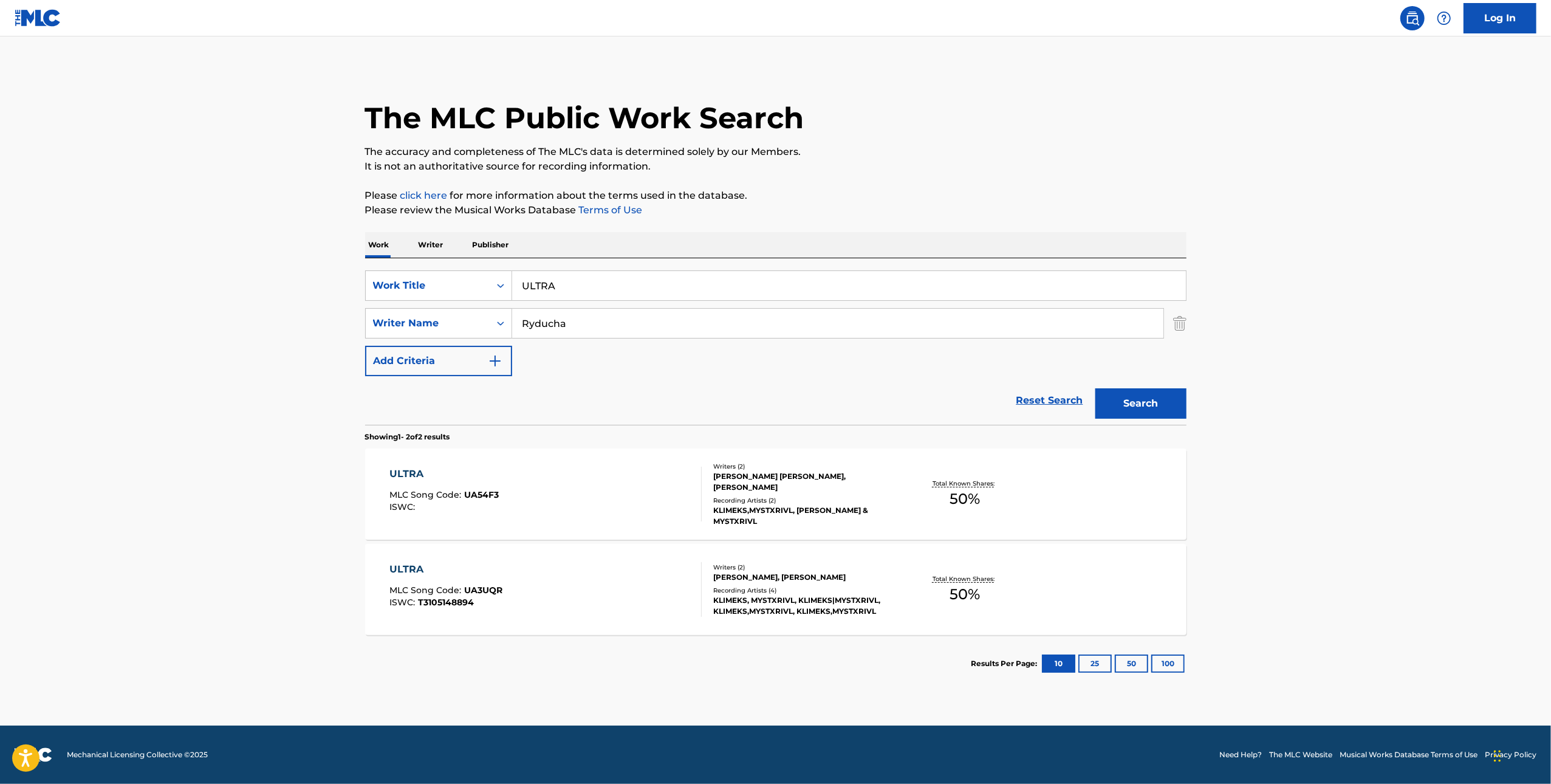
click at [595, 599] on div "ULTRA MLC Song Code : UA3UQR ISWC : T3105148894" at bounding box center [545, 589] width 312 height 55
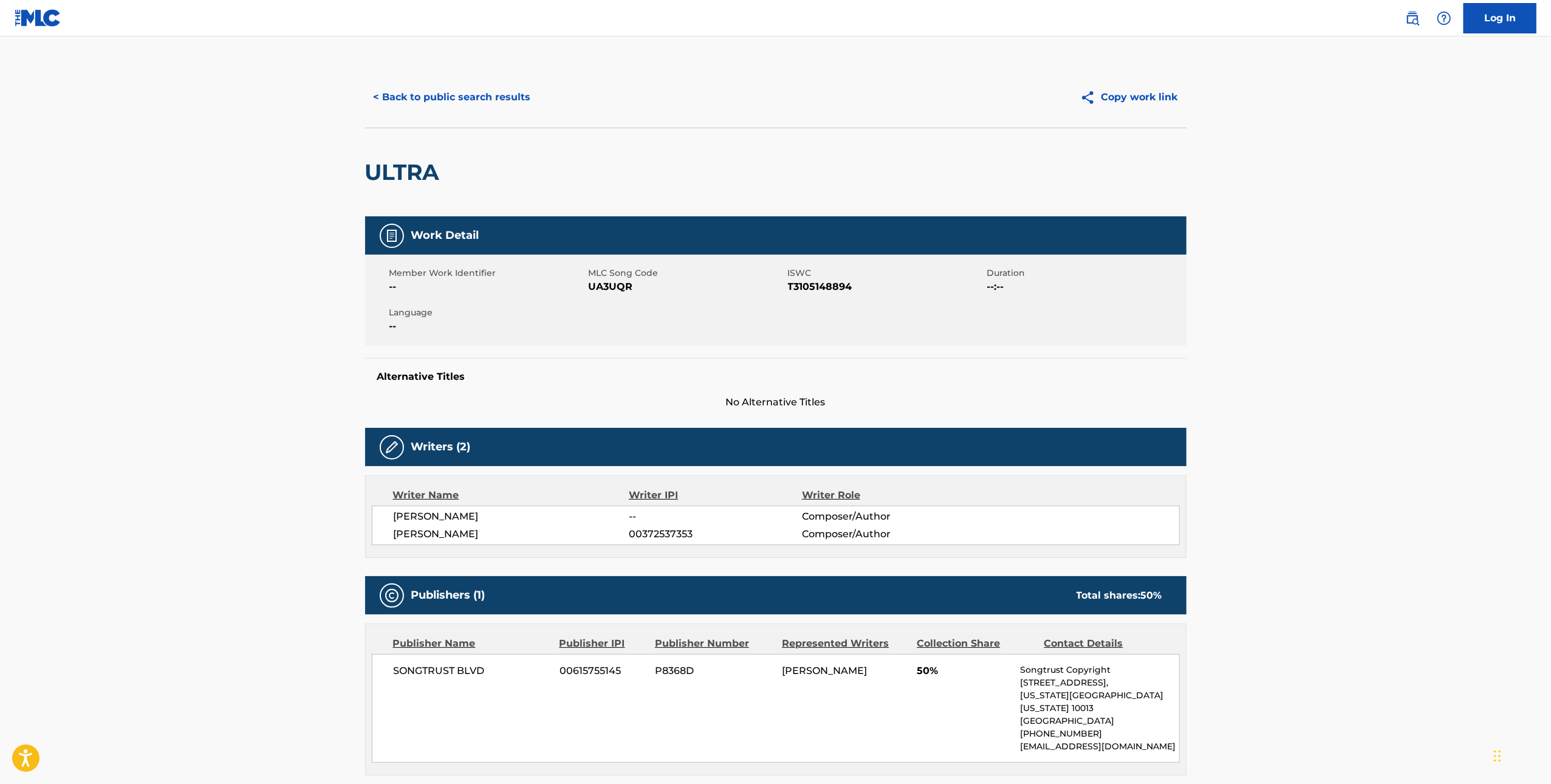
click at [418, 95] on button "< Back to public search results" at bounding box center [453, 96] width 174 height 30
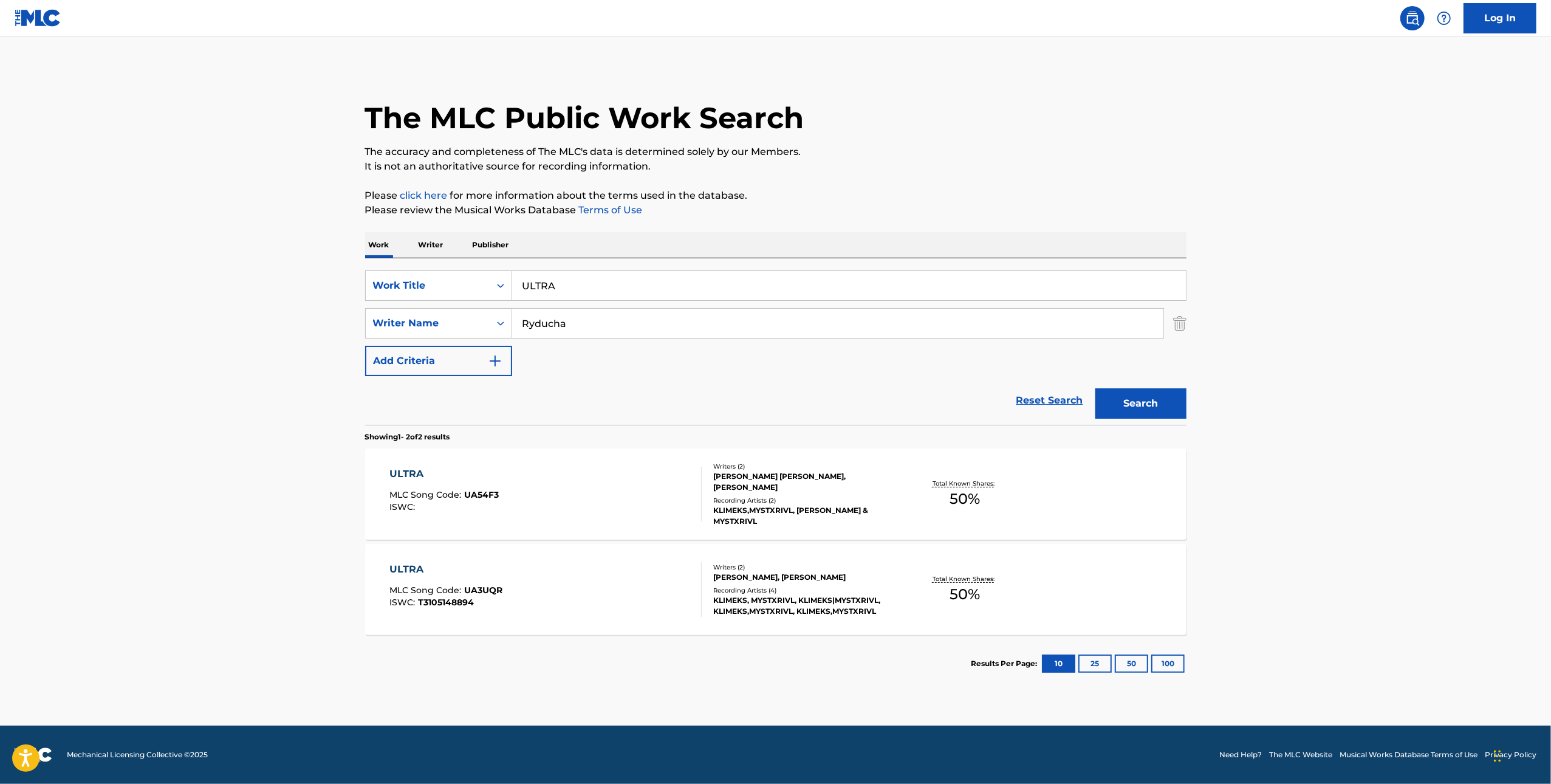
click at [585, 498] on div "ULTRA MLC Song Code : UA54F3 ISWC :" at bounding box center [545, 494] width 312 height 55
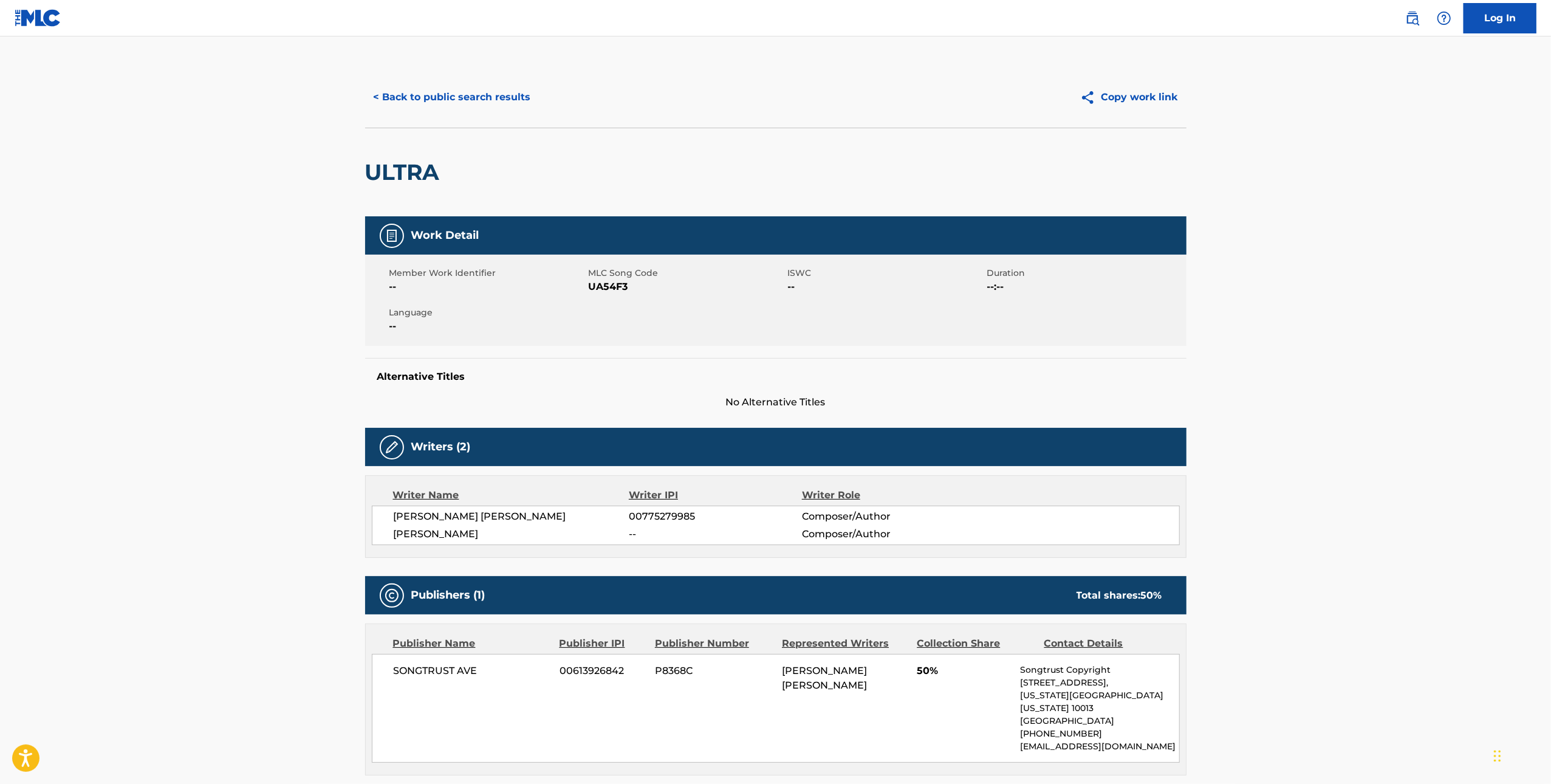
click at [457, 106] on button "< Back to public search results" at bounding box center [453, 96] width 174 height 30
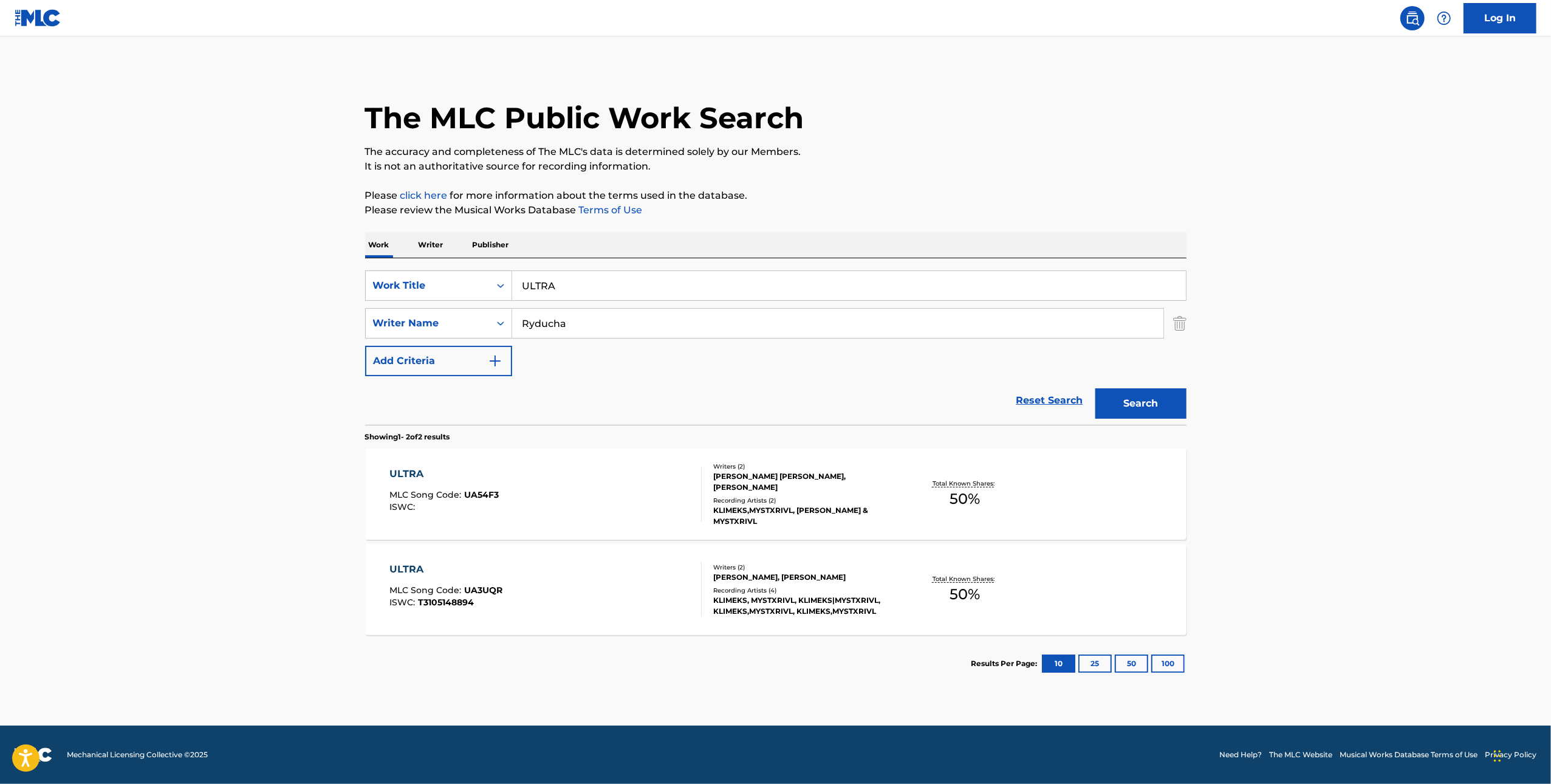
click at [600, 603] on div "ULTRA MLC Song Code : UA3UQR ISWC : T3105148894" at bounding box center [545, 589] width 312 height 55
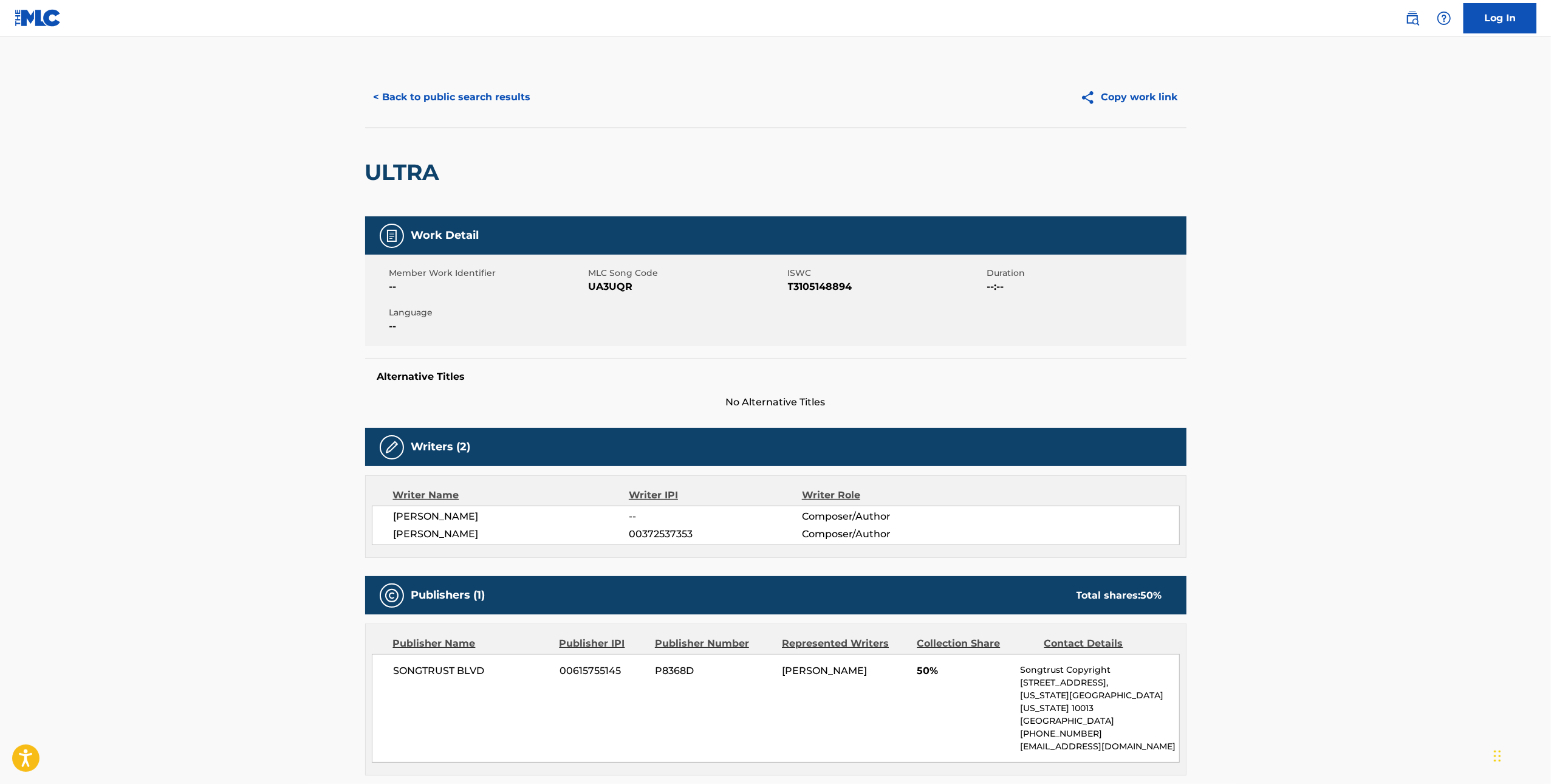
click at [462, 106] on button "< Back to public search results" at bounding box center [453, 96] width 174 height 30
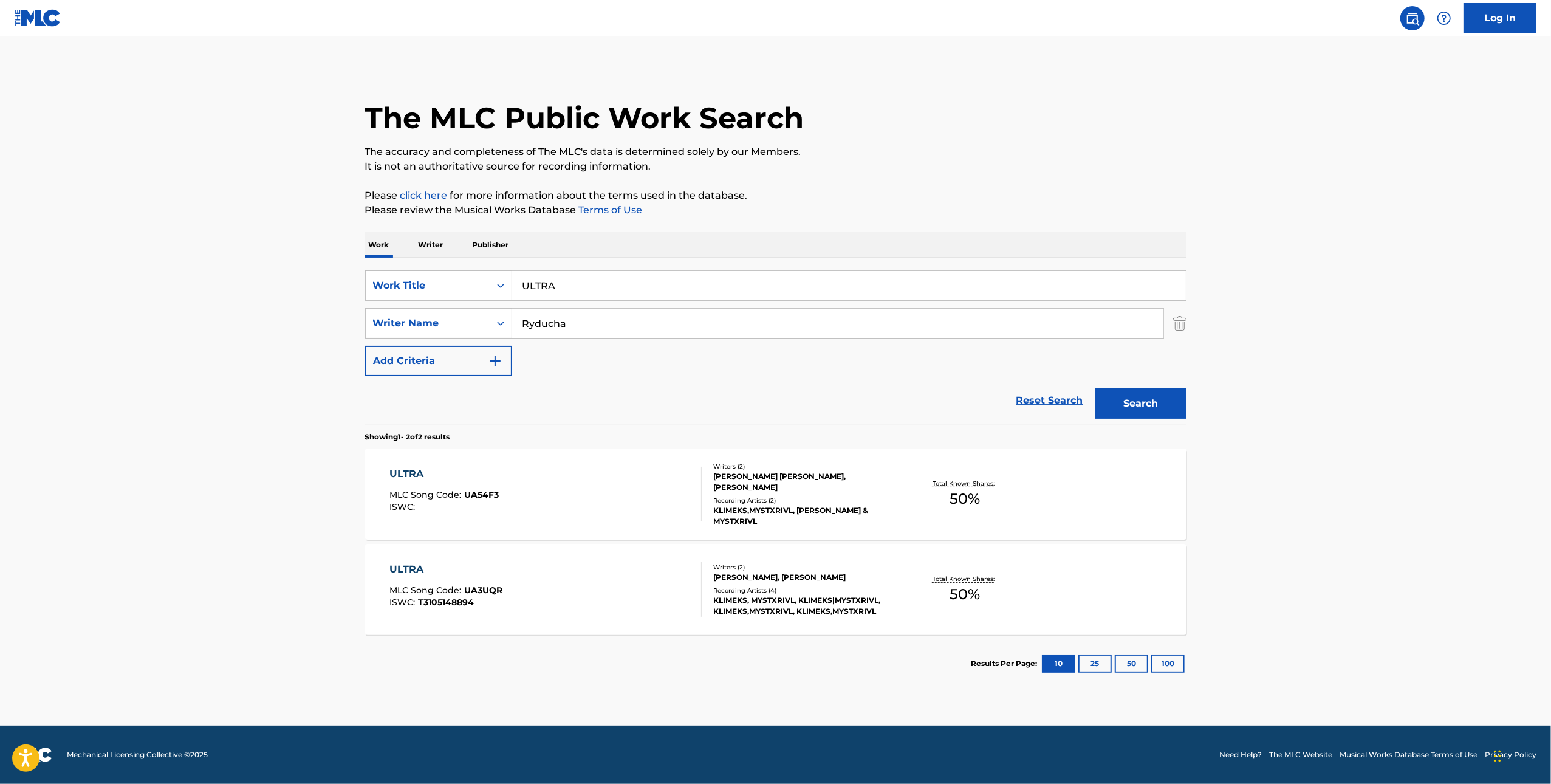
click at [615, 494] on div "ULTRA MLC Song Code : UA54F3 ISWC :" at bounding box center [545, 494] width 312 height 55
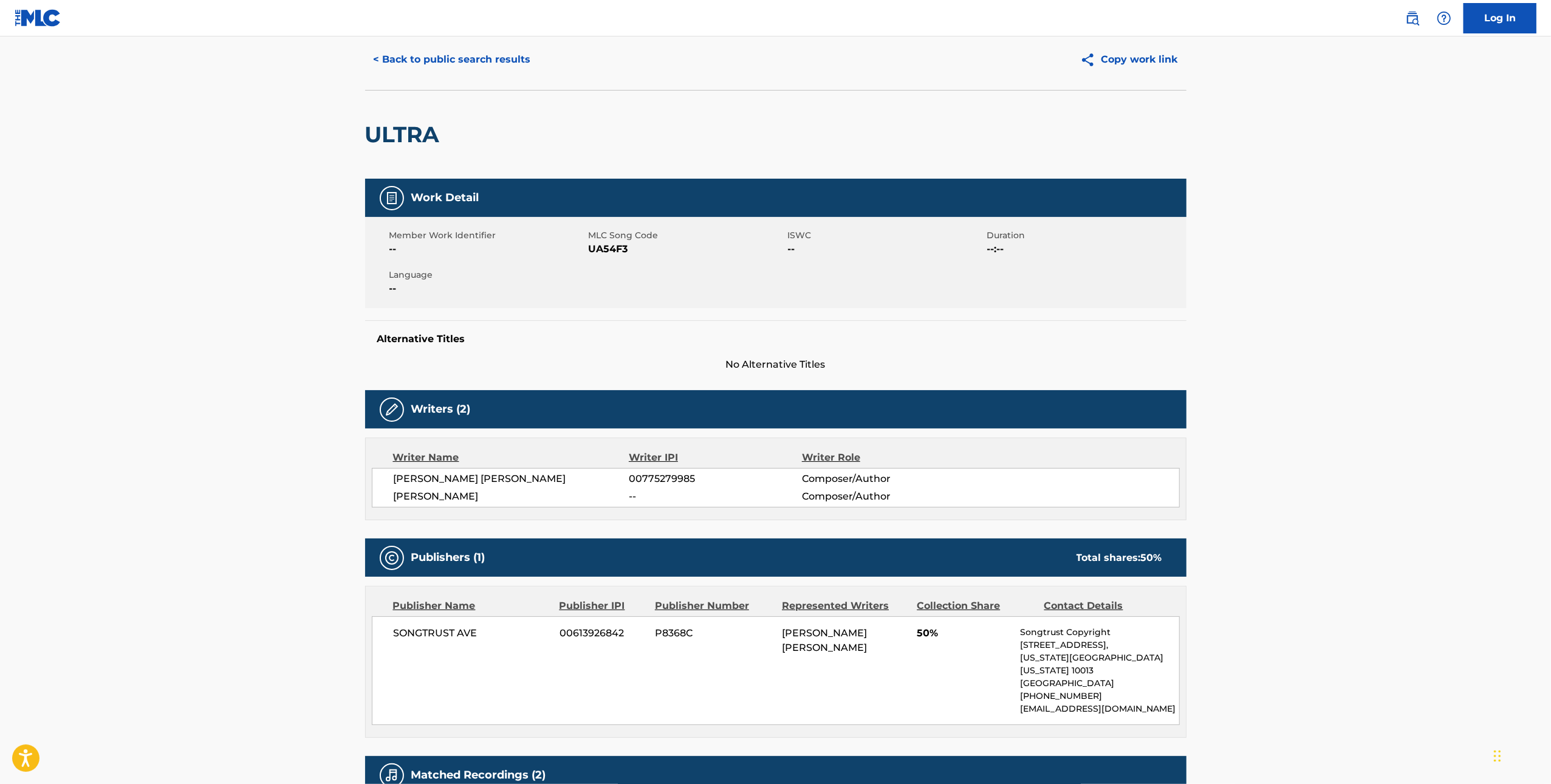
scroll to position [118, 0]
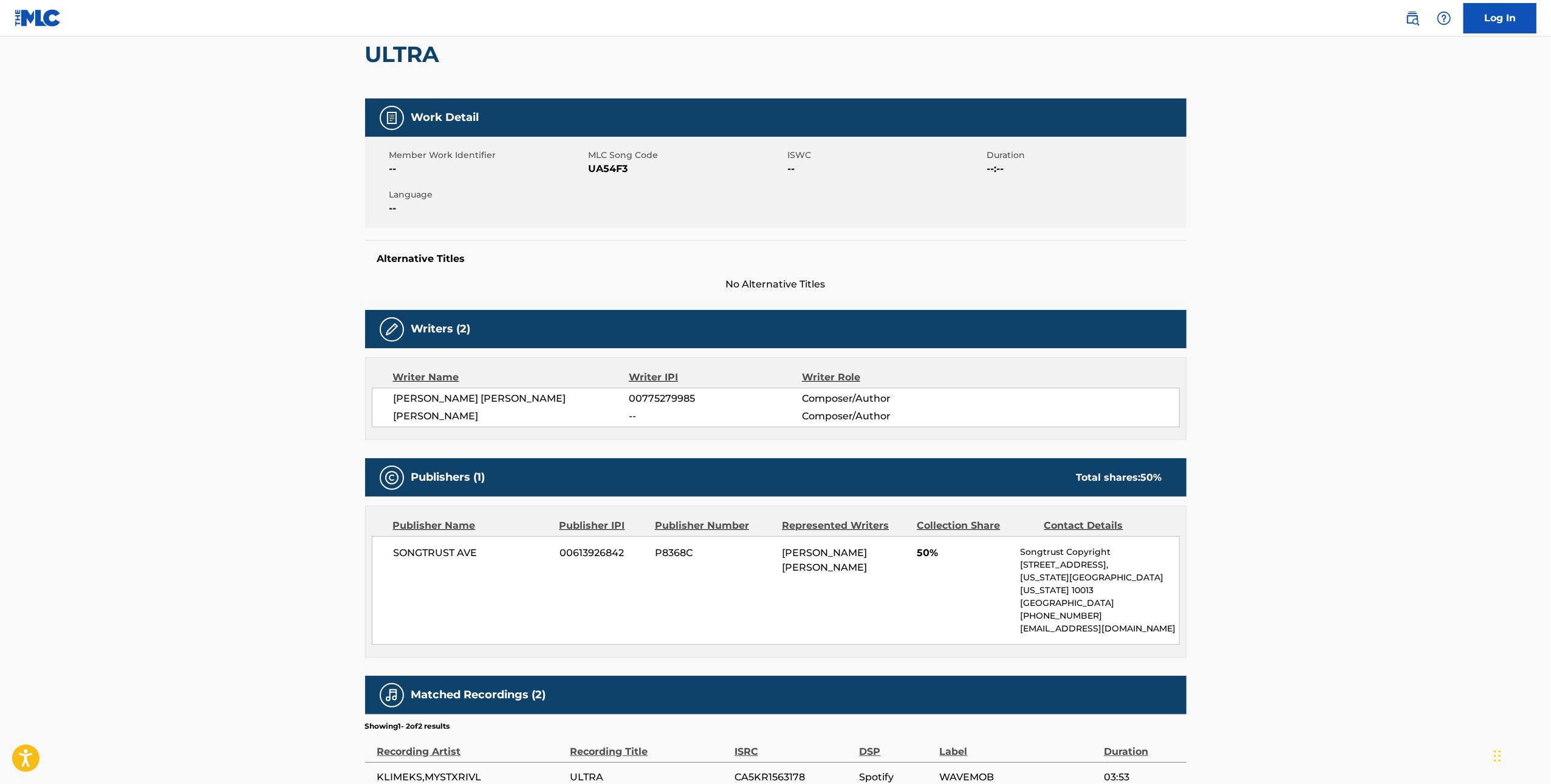
click at [489, 398] on span "STEVEN JOHN ADAMS" at bounding box center [511, 398] width 236 height 15
copy div "STEVEN JOHN ADAMS"
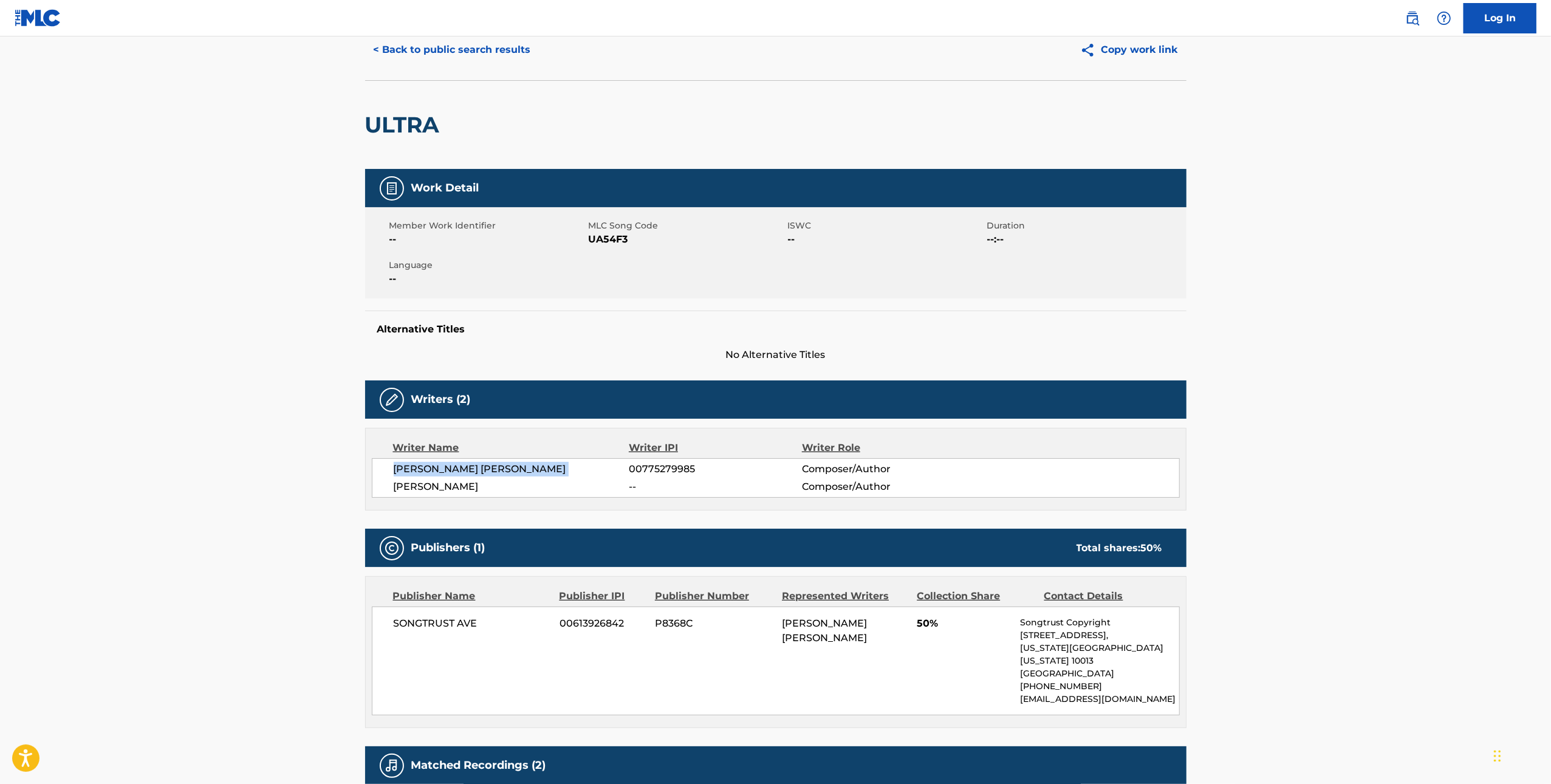
scroll to position [0, 0]
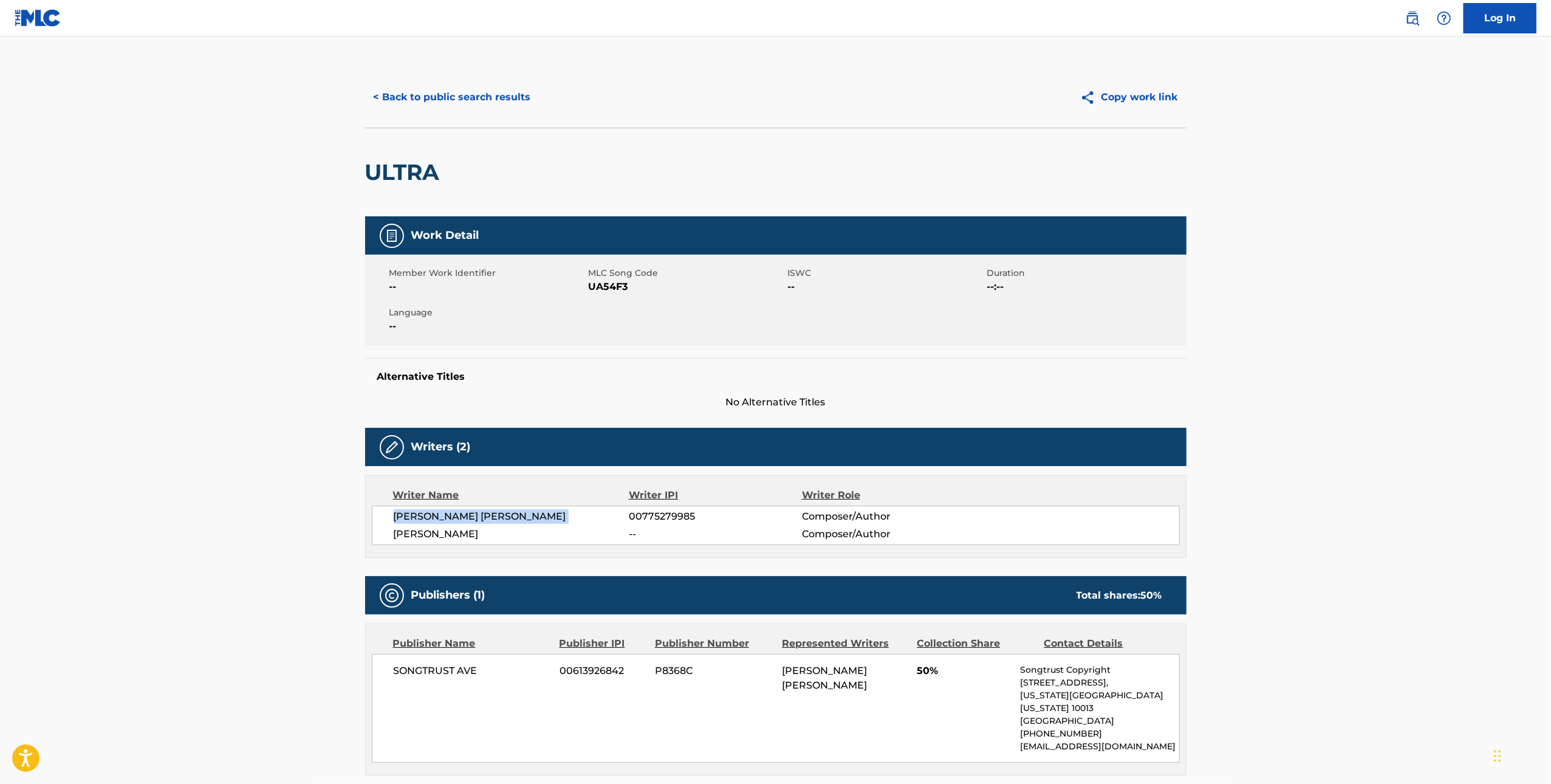
click at [447, 98] on button "< Back to public search results" at bounding box center [453, 96] width 174 height 30
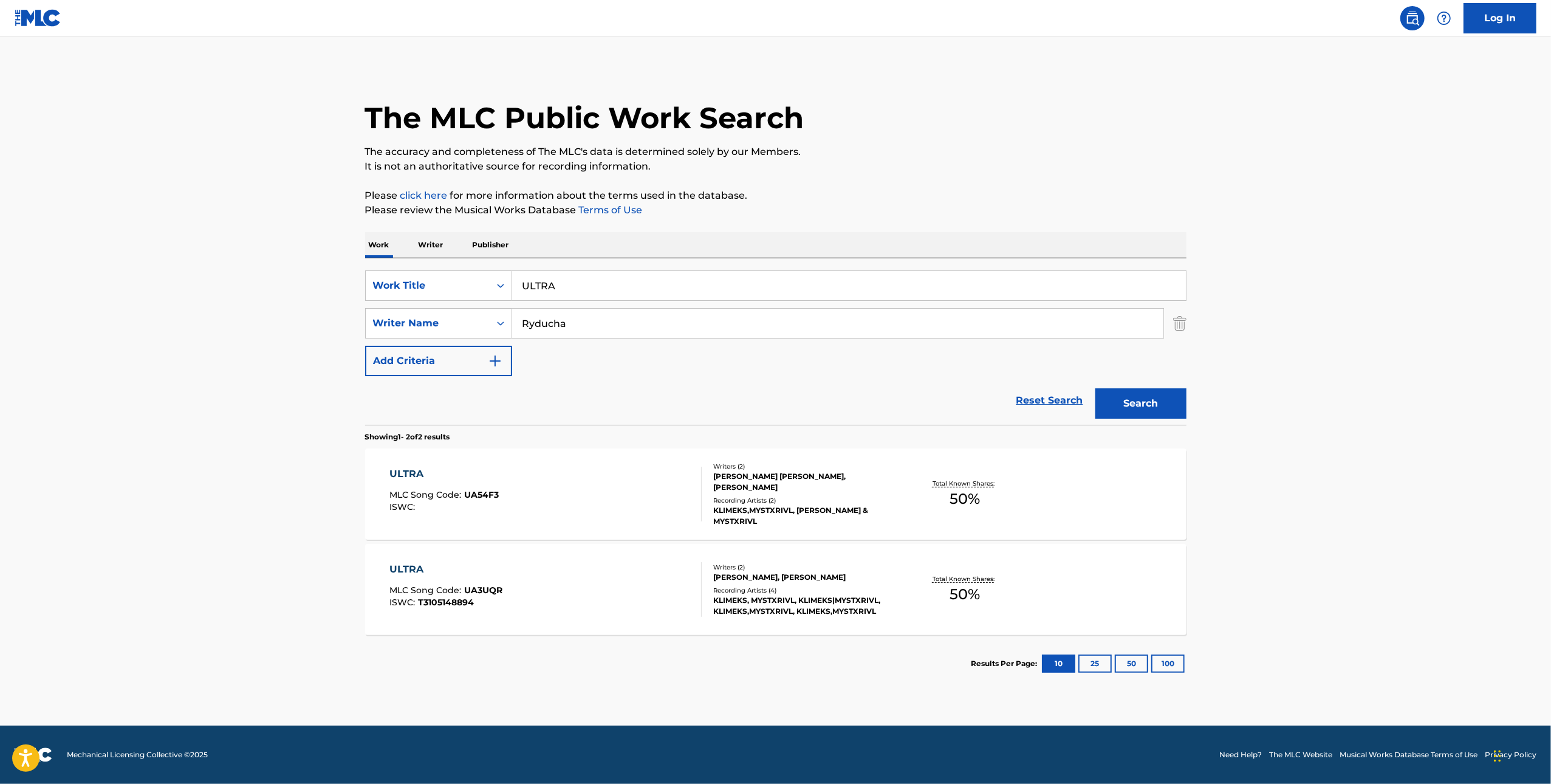
click at [671, 283] on input "ULTRA" at bounding box center [849, 286] width 674 height 29
click at [670, 283] on input "ULTRA" at bounding box center [849, 286] width 674 height 29
paste input "WITAM W MOIM SWIECIE"
type input "WITAM W MOIM SWIECIE"
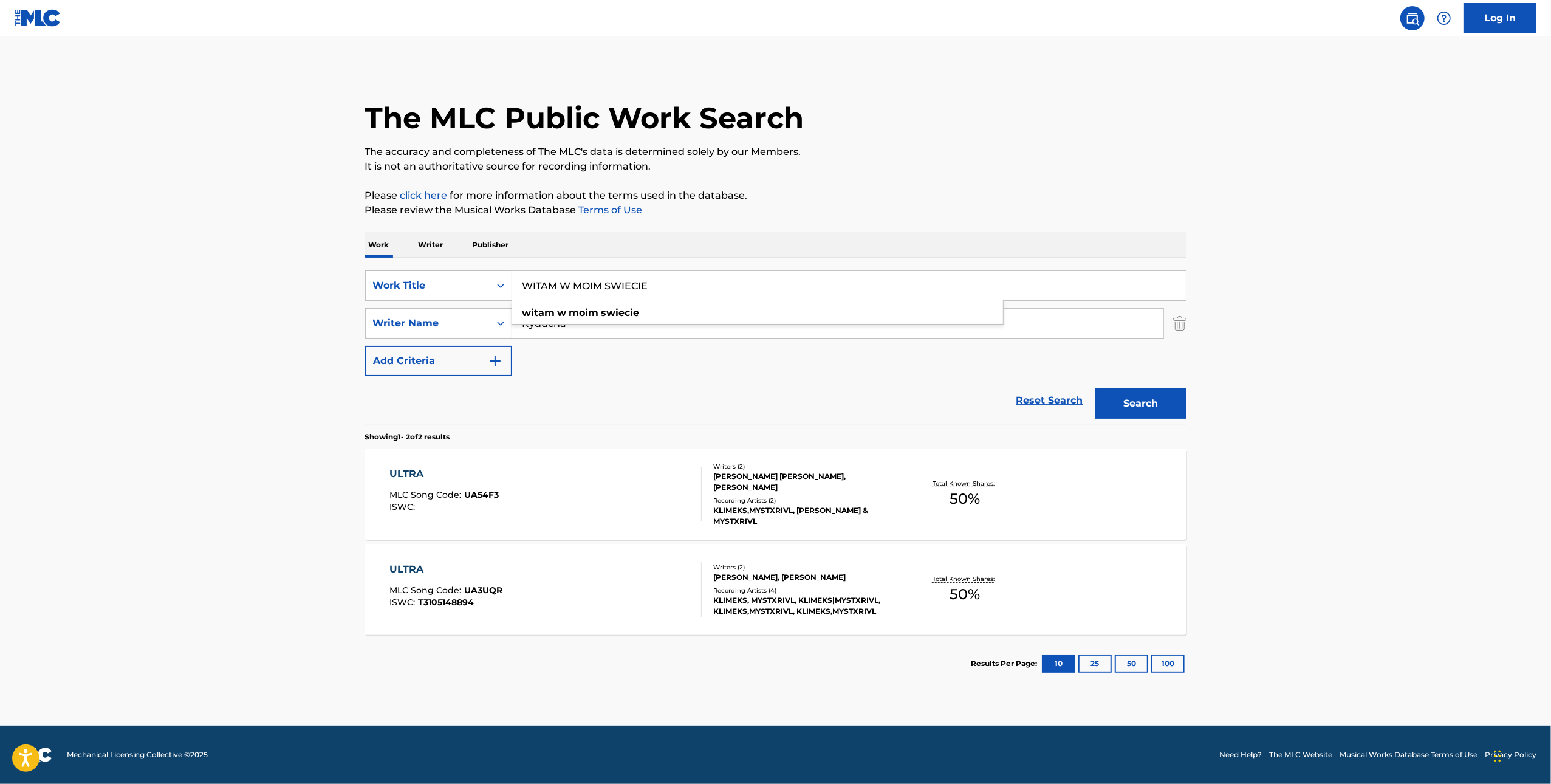
click at [1152, 399] on button "Search" at bounding box center [1141, 403] width 91 height 30
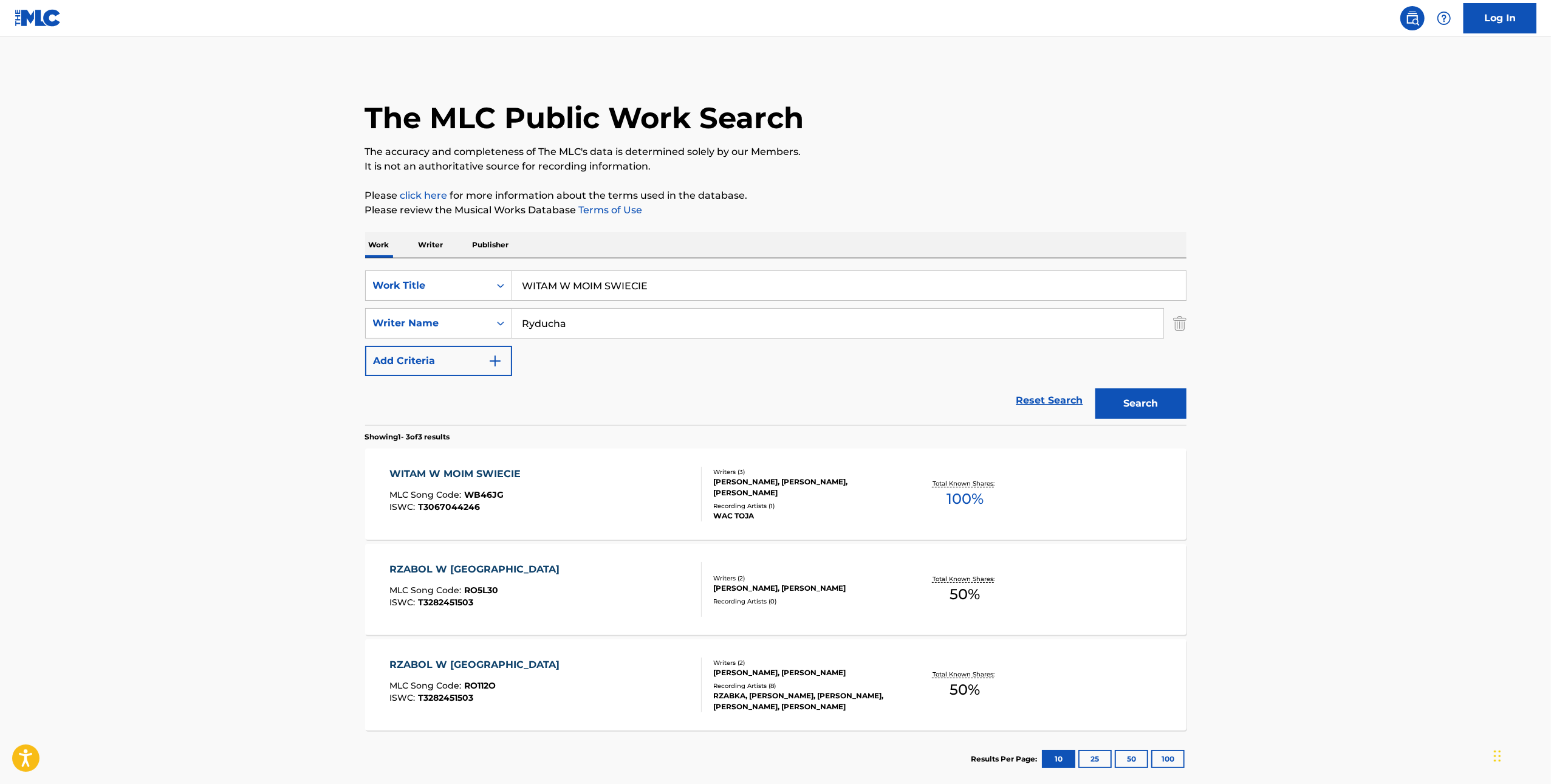
click at [627, 488] on div "WITAM W MOIM SWIECIE MLC Song Code : WB46JG ISWC : T3067044246" at bounding box center [545, 494] width 312 height 55
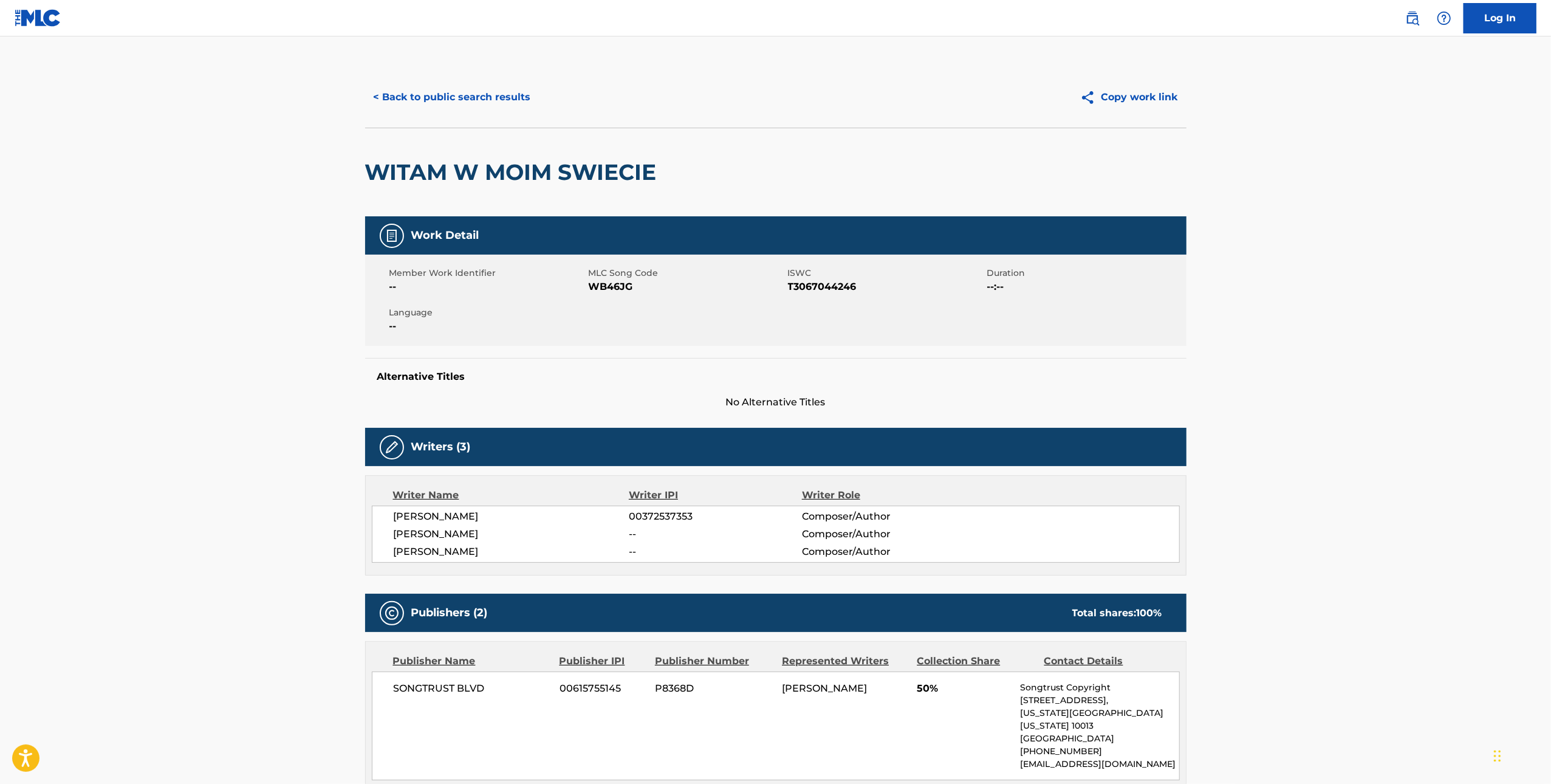
click at [622, 286] on span "WB46JG" at bounding box center [687, 286] width 197 height 15
click at [621, 286] on span "WB46JG" at bounding box center [687, 286] width 197 height 15
drag, startPoint x: 655, startPoint y: 172, endPoint x: 377, endPoint y: 177, distance: 278.0
click at [377, 177] on h2 "WITAM W MOIM SWIECIE" at bounding box center [514, 173] width 298 height 28
copy h2 "WITAM W MOIM SWIECIE"
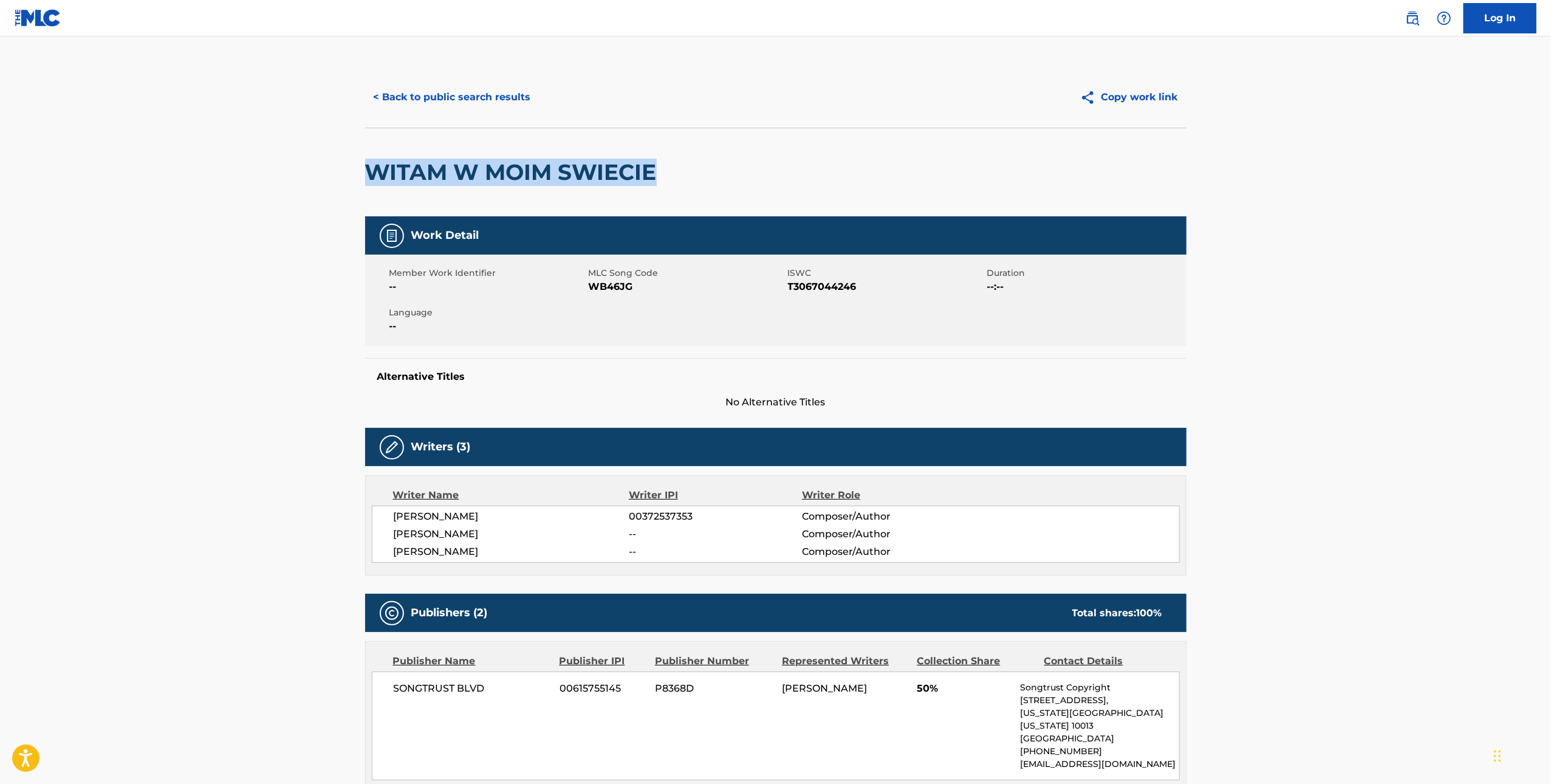
click at [411, 105] on button "< Back to public search results" at bounding box center [453, 96] width 174 height 30
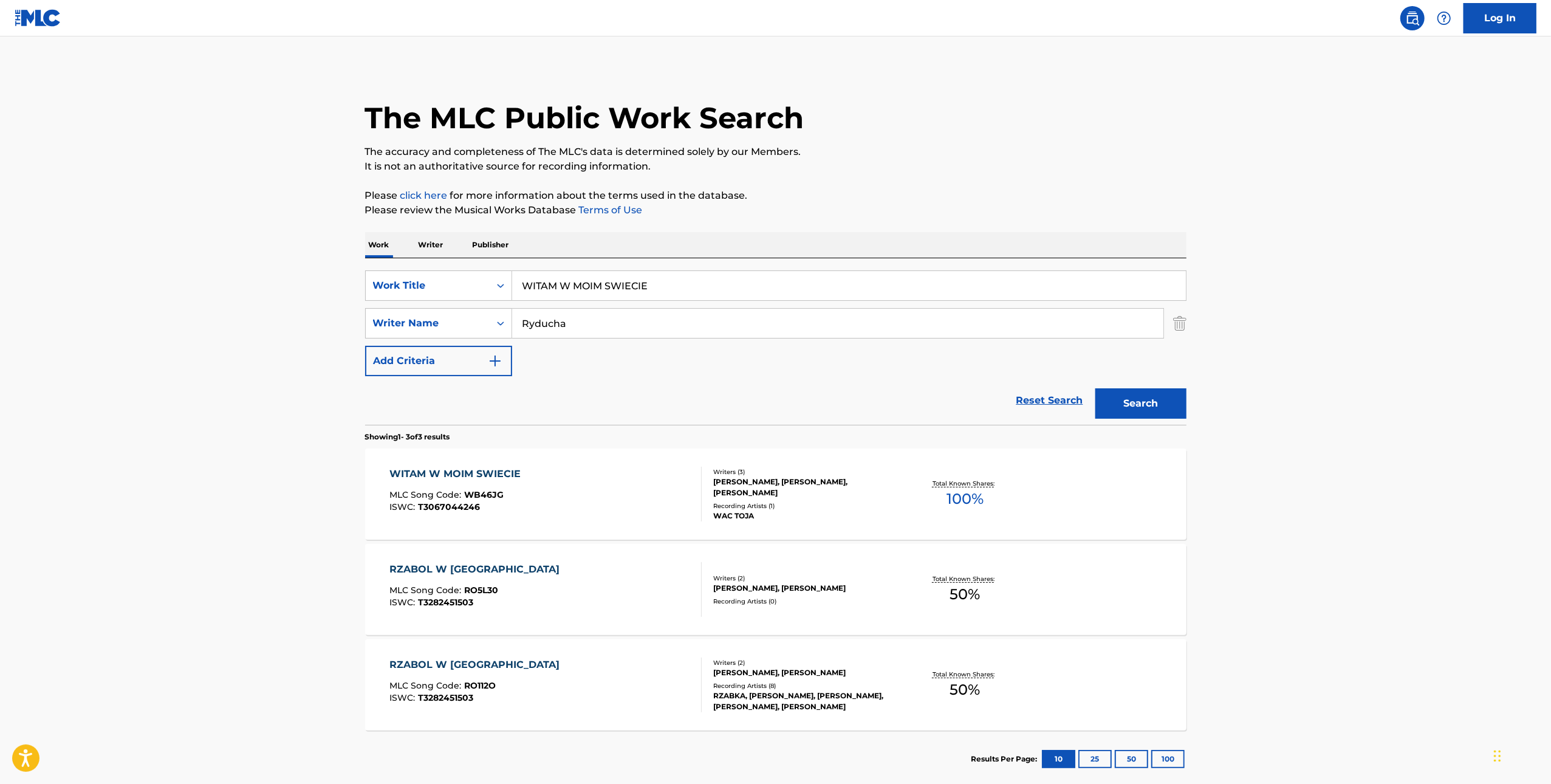
click at [703, 274] on input "WITAM W MOIM SWIECIE" at bounding box center [849, 286] width 674 height 29
paste input "CZASEM"
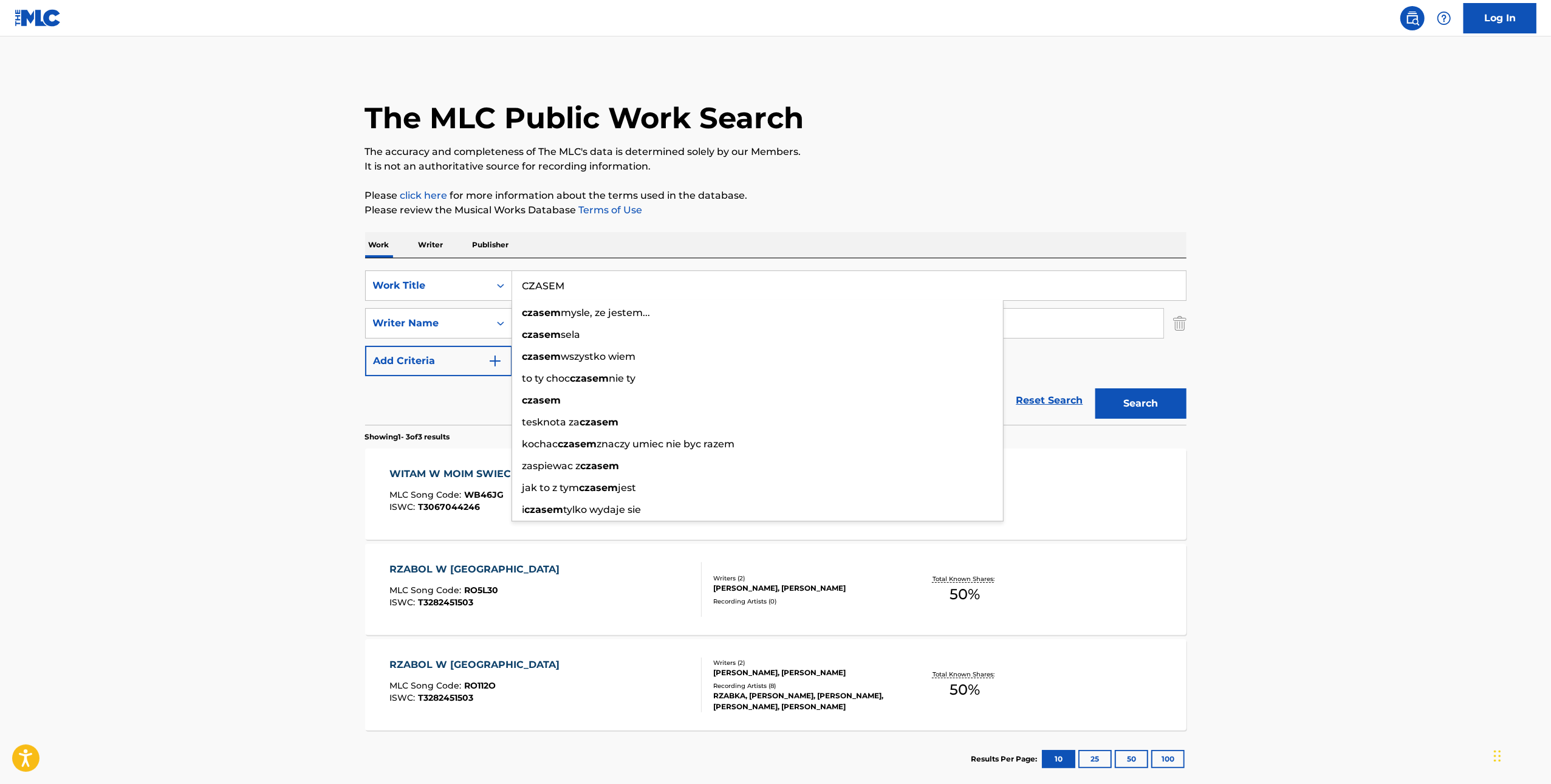
type input "CZASEM"
click at [1096, 388] on button "Search" at bounding box center [1141, 403] width 91 height 30
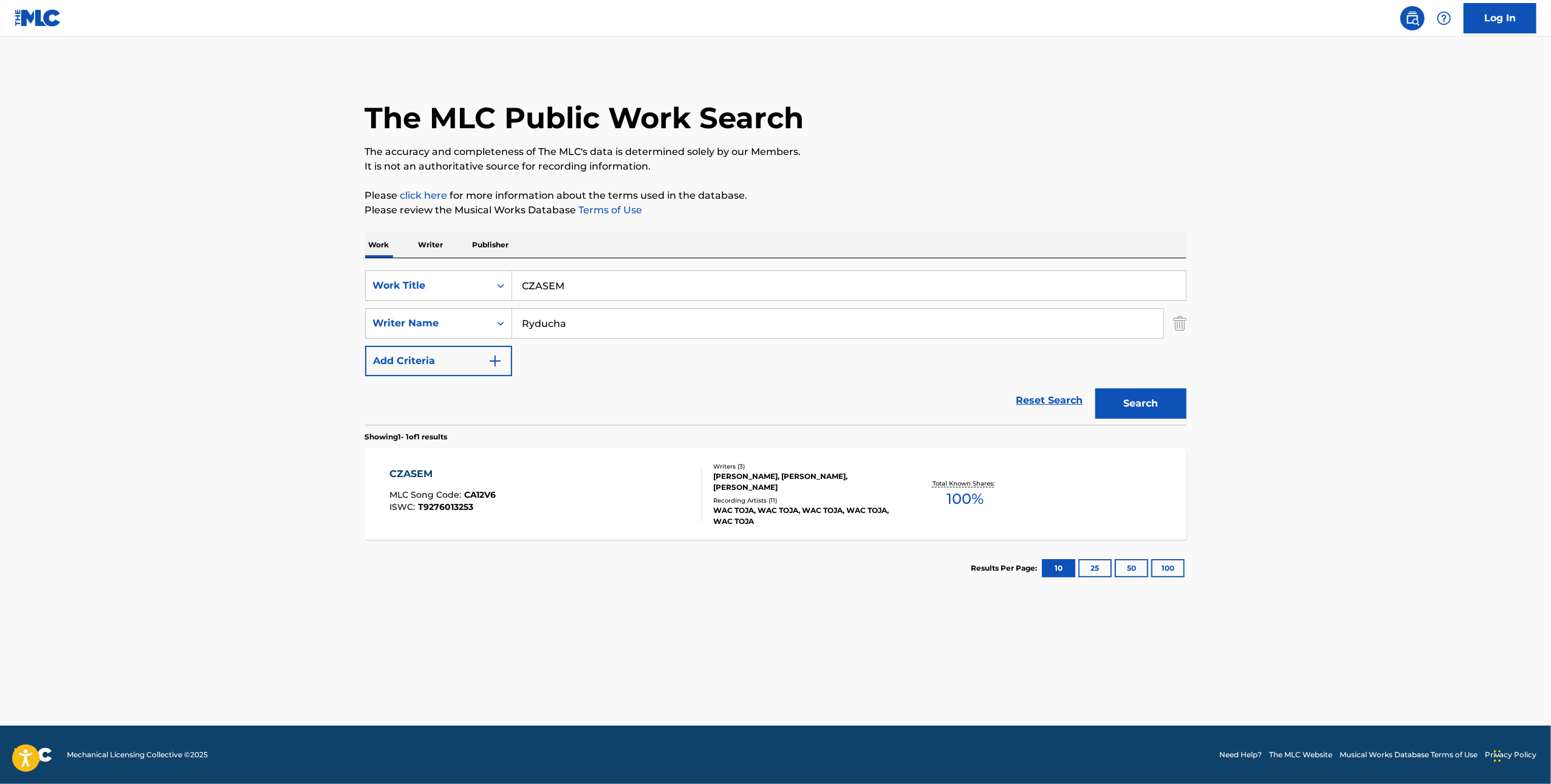
click at [637, 449] on div "CZASEM MLC Song Code : CA12V6 ISWC : T9276013253 Writers ( 3 ) MICHAL RYDUCHA, …" at bounding box center [776, 493] width 822 height 91
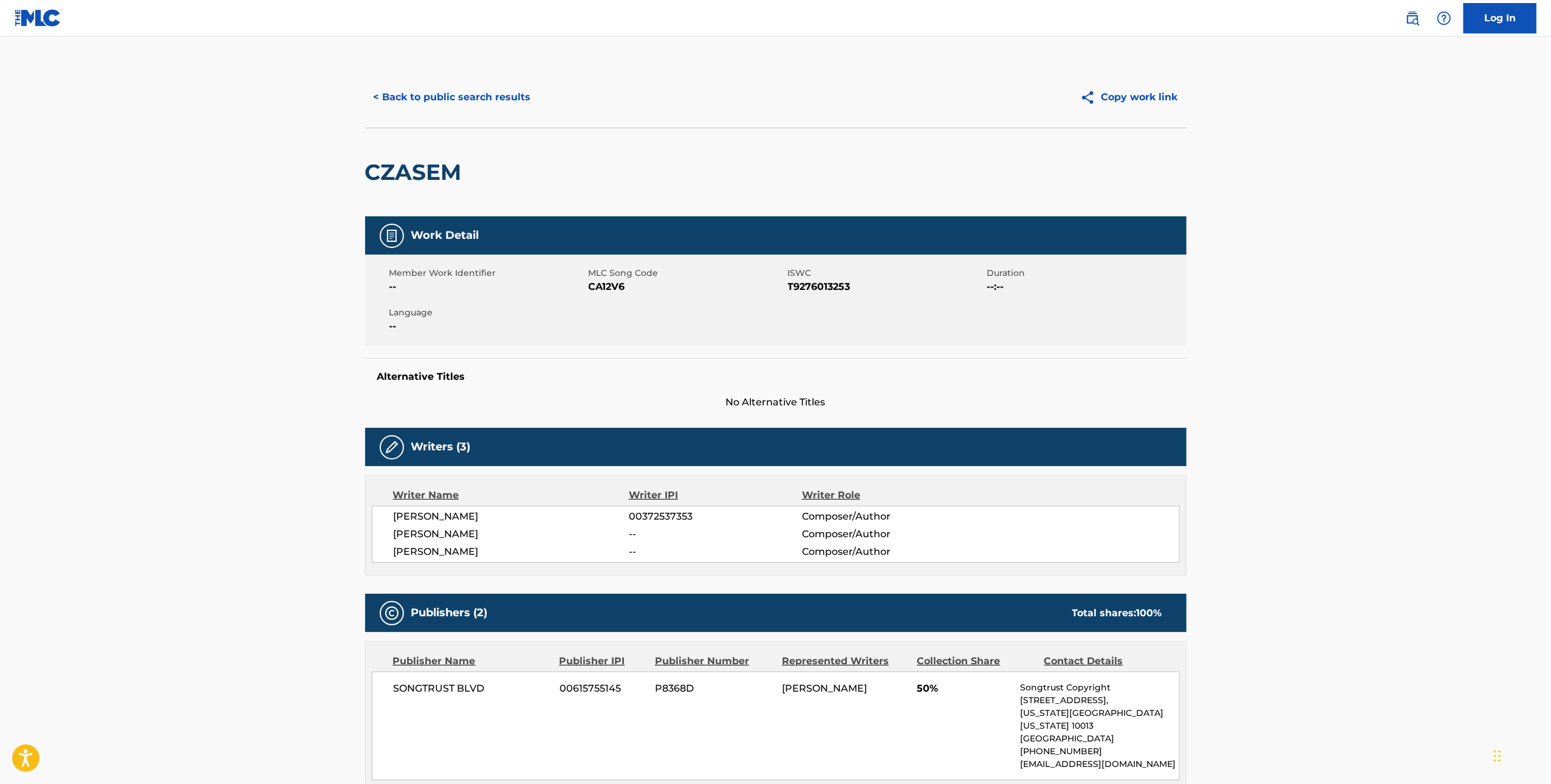
click at [476, 93] on button "< Back to public search results" at bounding box center [453, 96] width 174 height 30
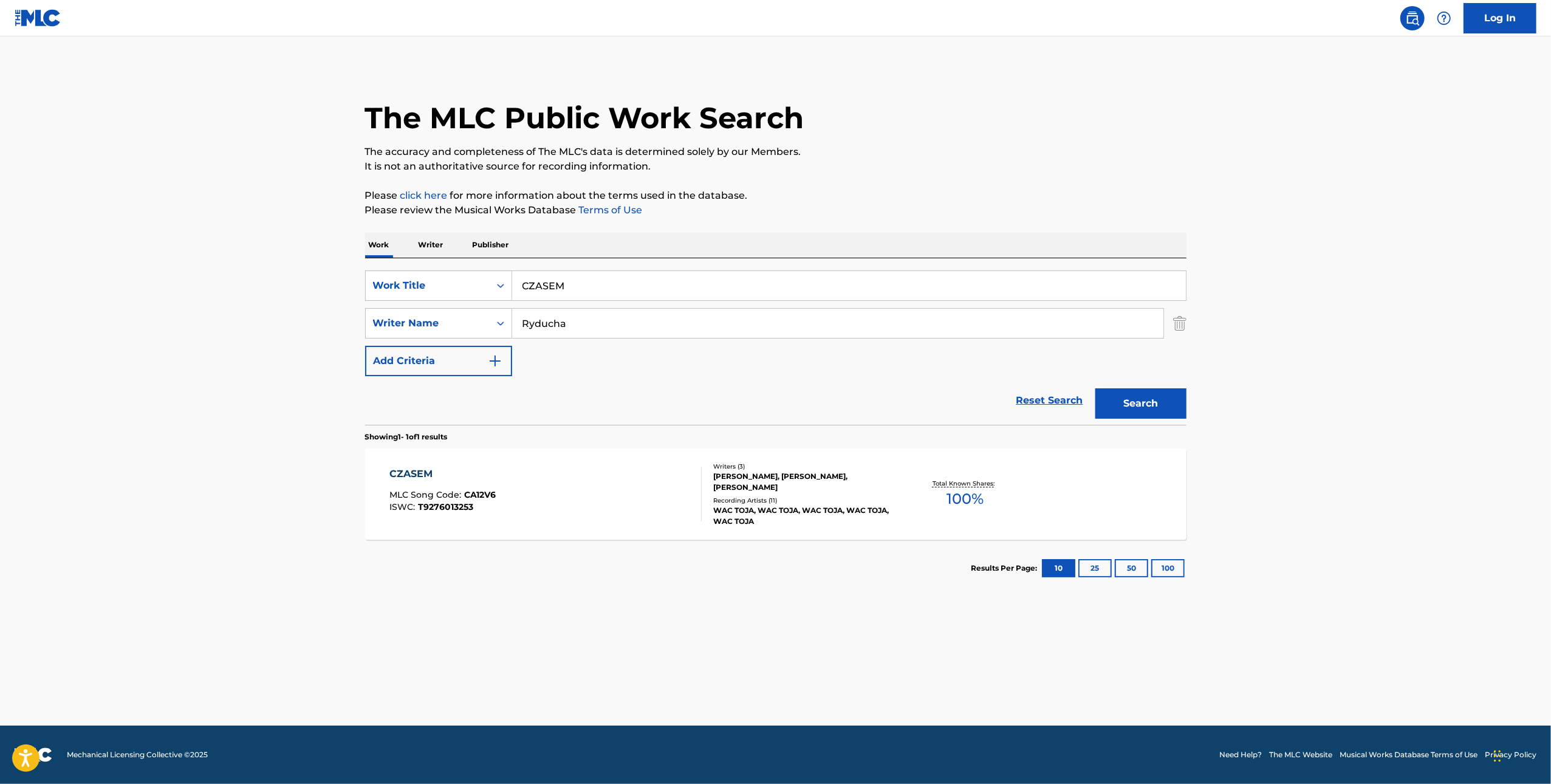
click at [690, 297] on input "CZASEM" at bounding box center [849, 286] width 674 height 29
click at [690, 296] on input "CZASEM" at bounding box center [849, 286] width 674 height 29
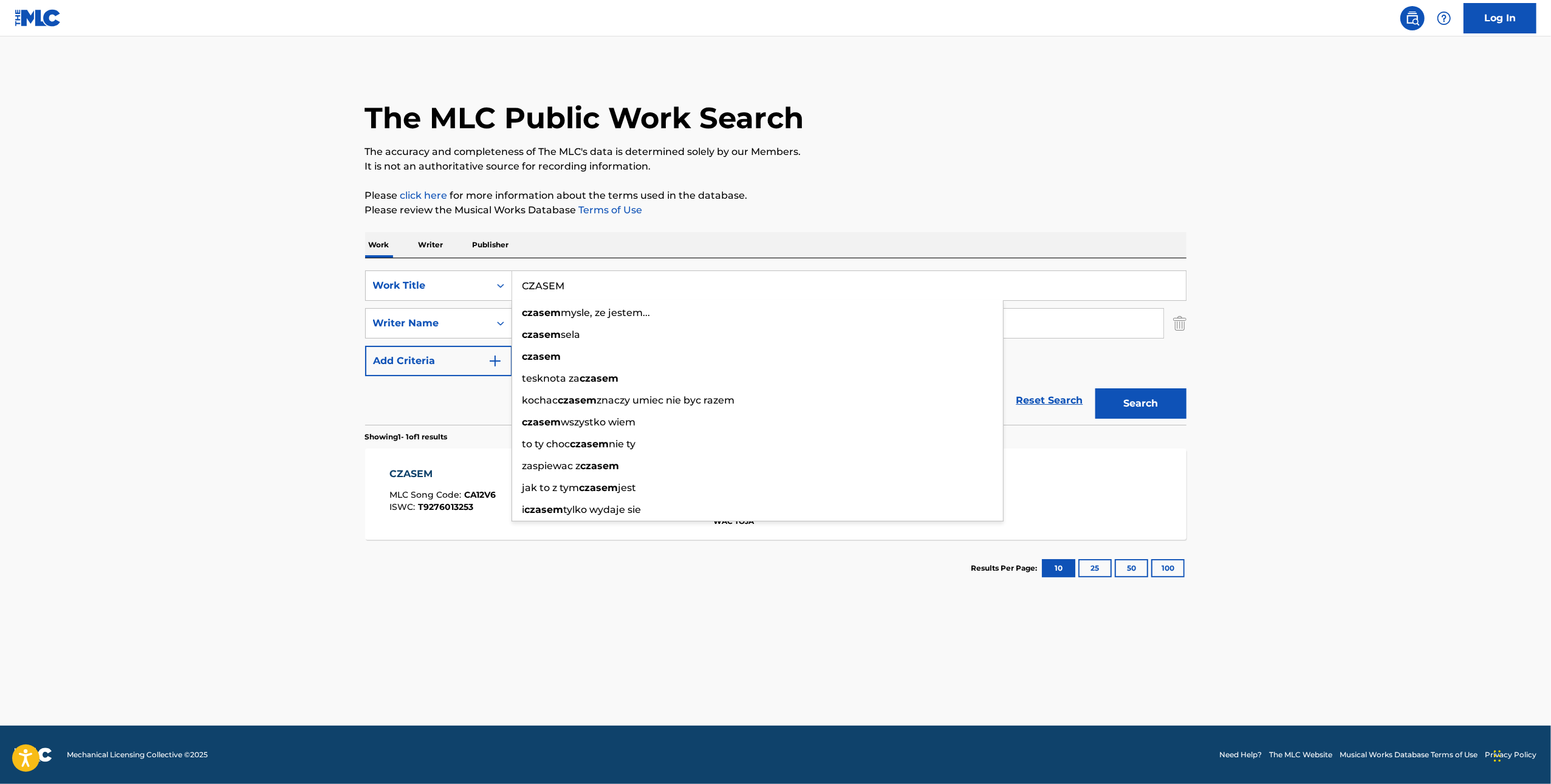
click at [690, 296] on input "CZASEM" at bounding box center [849, 286] width 674 height 29
paste input "LIMINAL"
type input "LIMINAL"
drag, startPoint x: 1230, startPoint y: 398, endPoint x: 1160, endPoint y: 399, distance: 70.0
click at [1230, 398] on main "The MLC Public Work Search The accuracy and completeness of The MLC's data is d…" at bounding box center [775, 381] width 1551 height 689
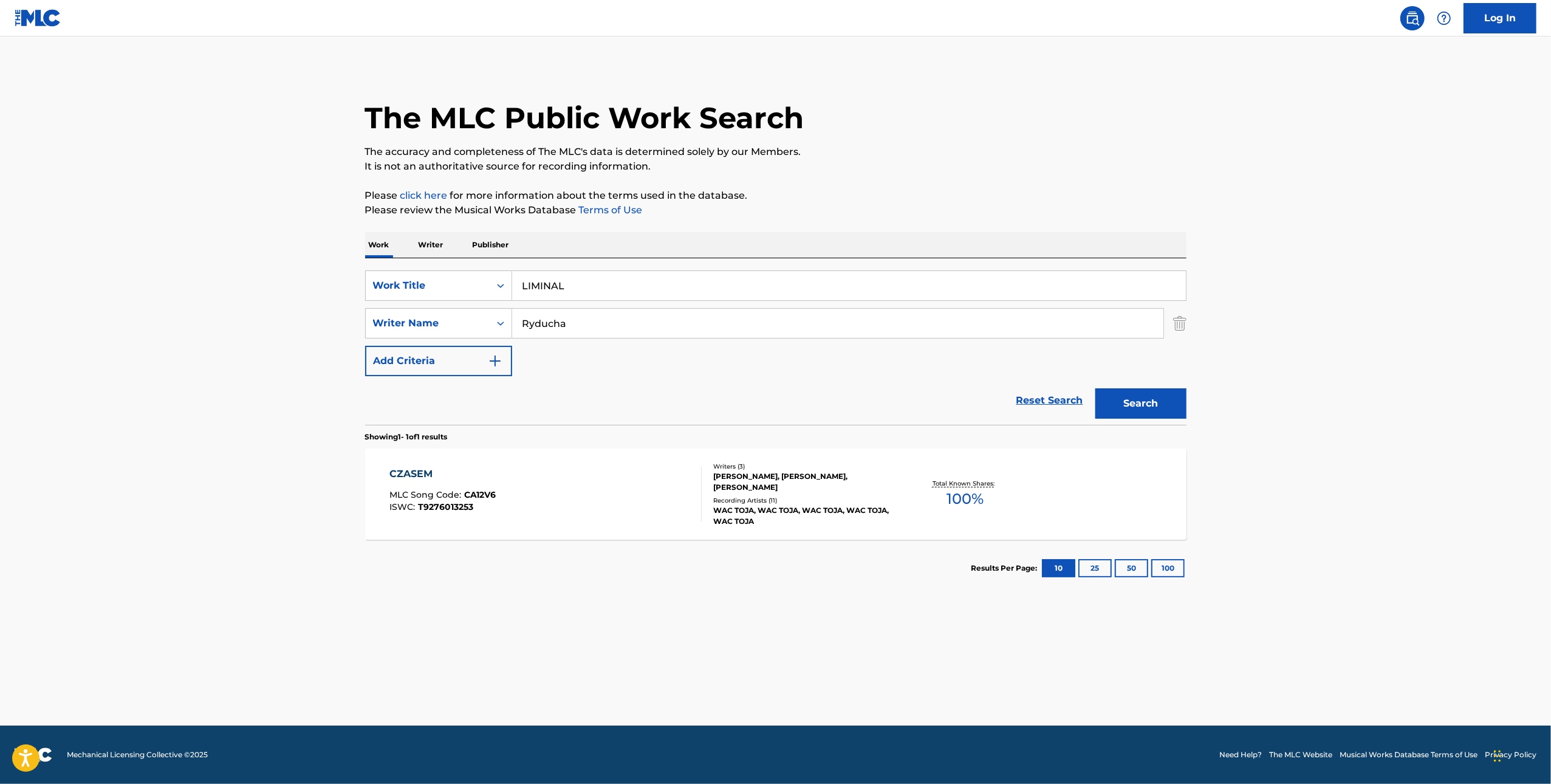
click at [1098, 399] on button "Search" at bounding box center [1141, 403] width 91 height 30
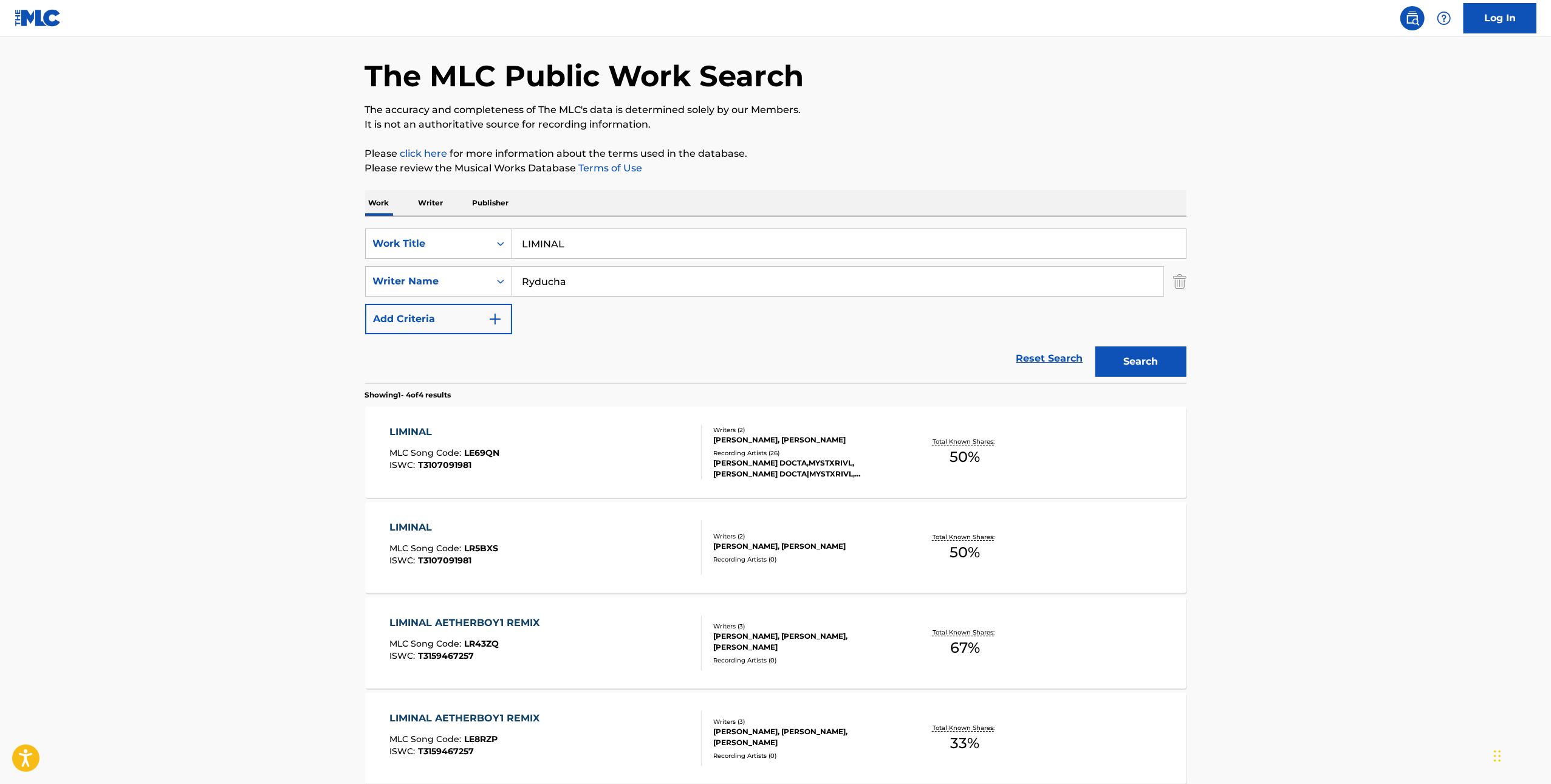
scroll to position [118, 0]
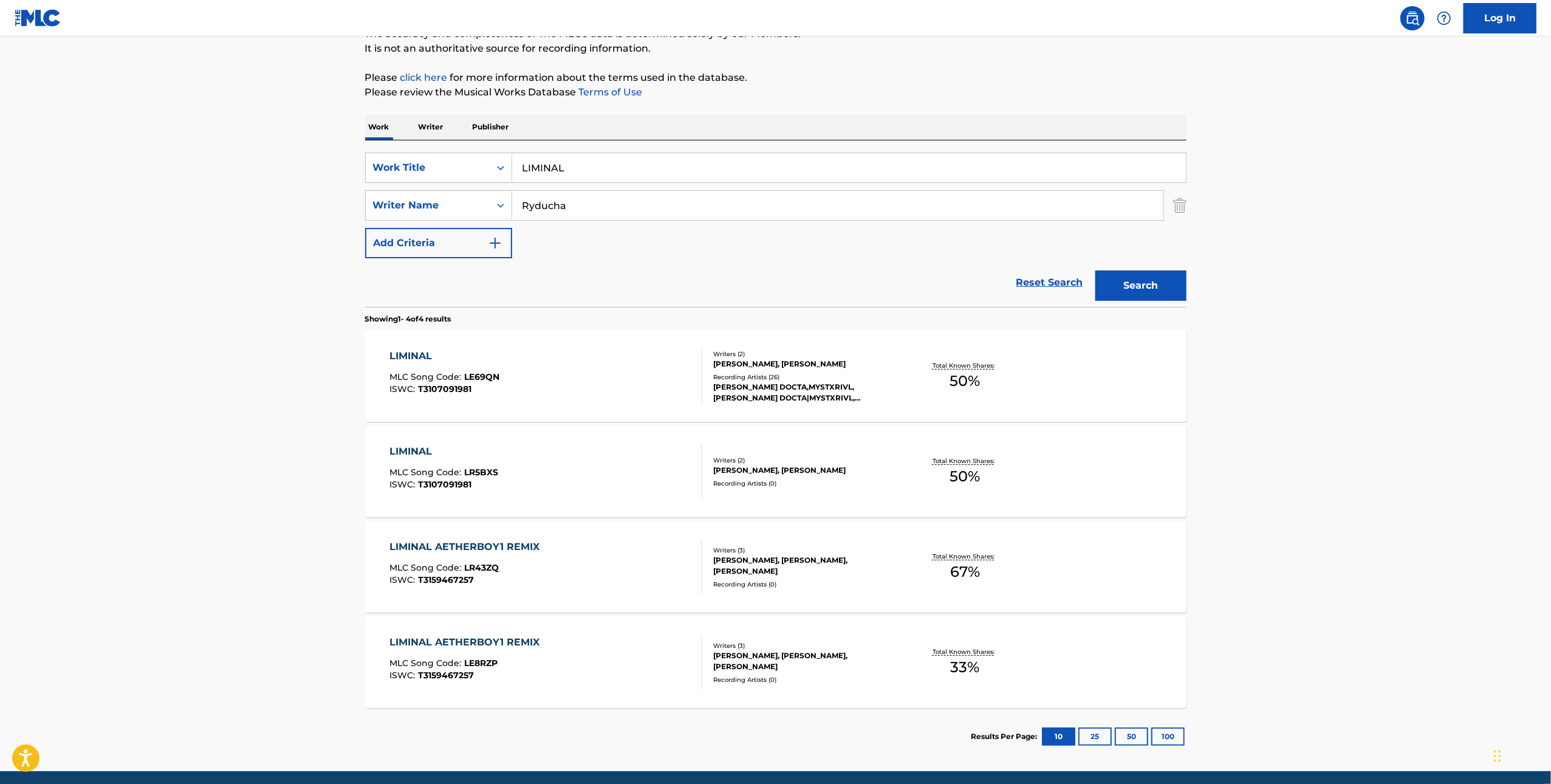
click at [579, 373] on div "LIMINAL MLC Song Code : LE69QN ISWC : T3107091981" at bounding box center [545, 376] width 312 height 55
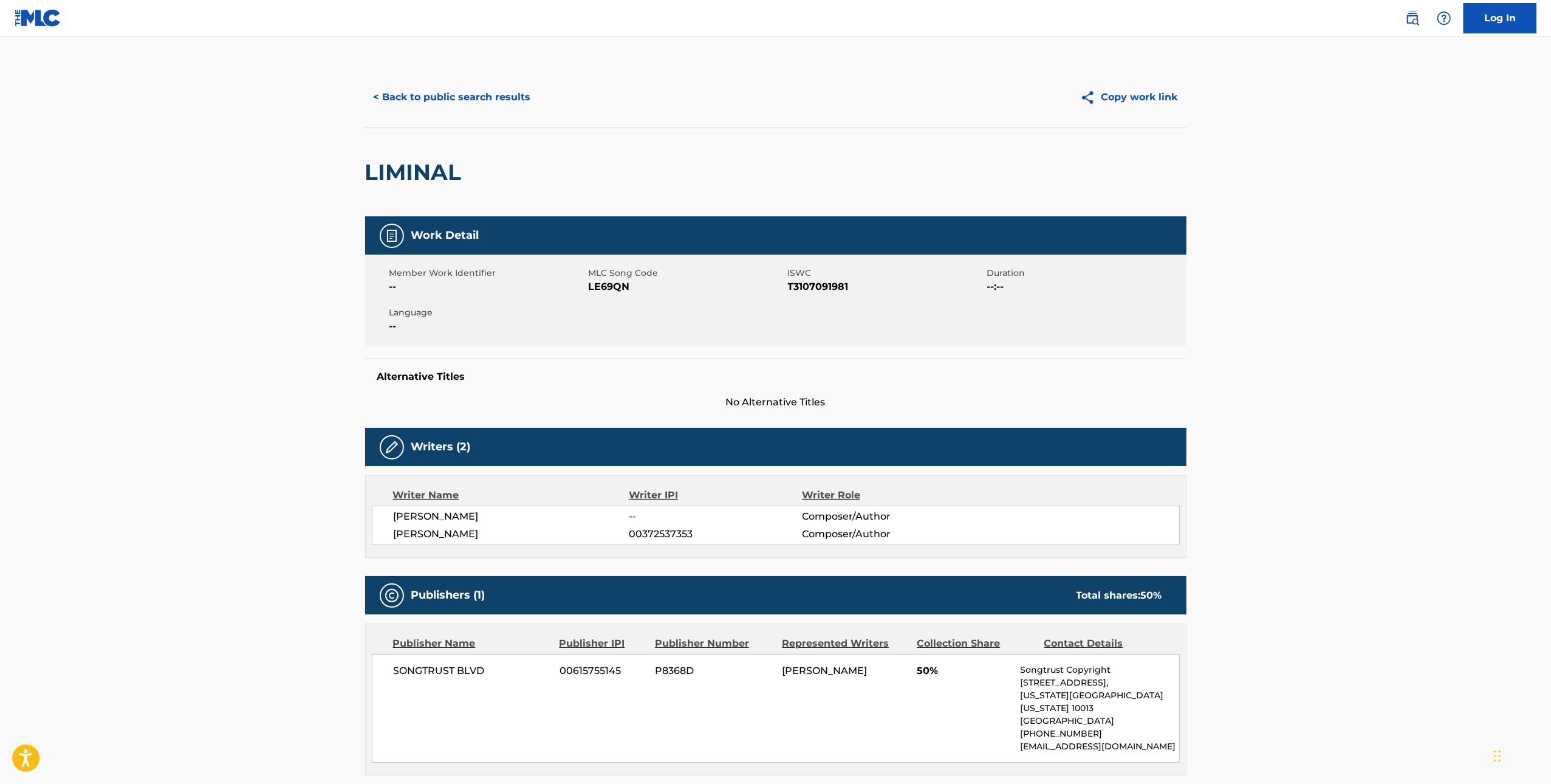
click at [431, 116] on div "< Back to public search results Copy work link" at bounding box center [776, 97] width 822 height 61
click at [433, 109] on button "< Back to public search results" at bounding box center [453, 96] width 174 height 30
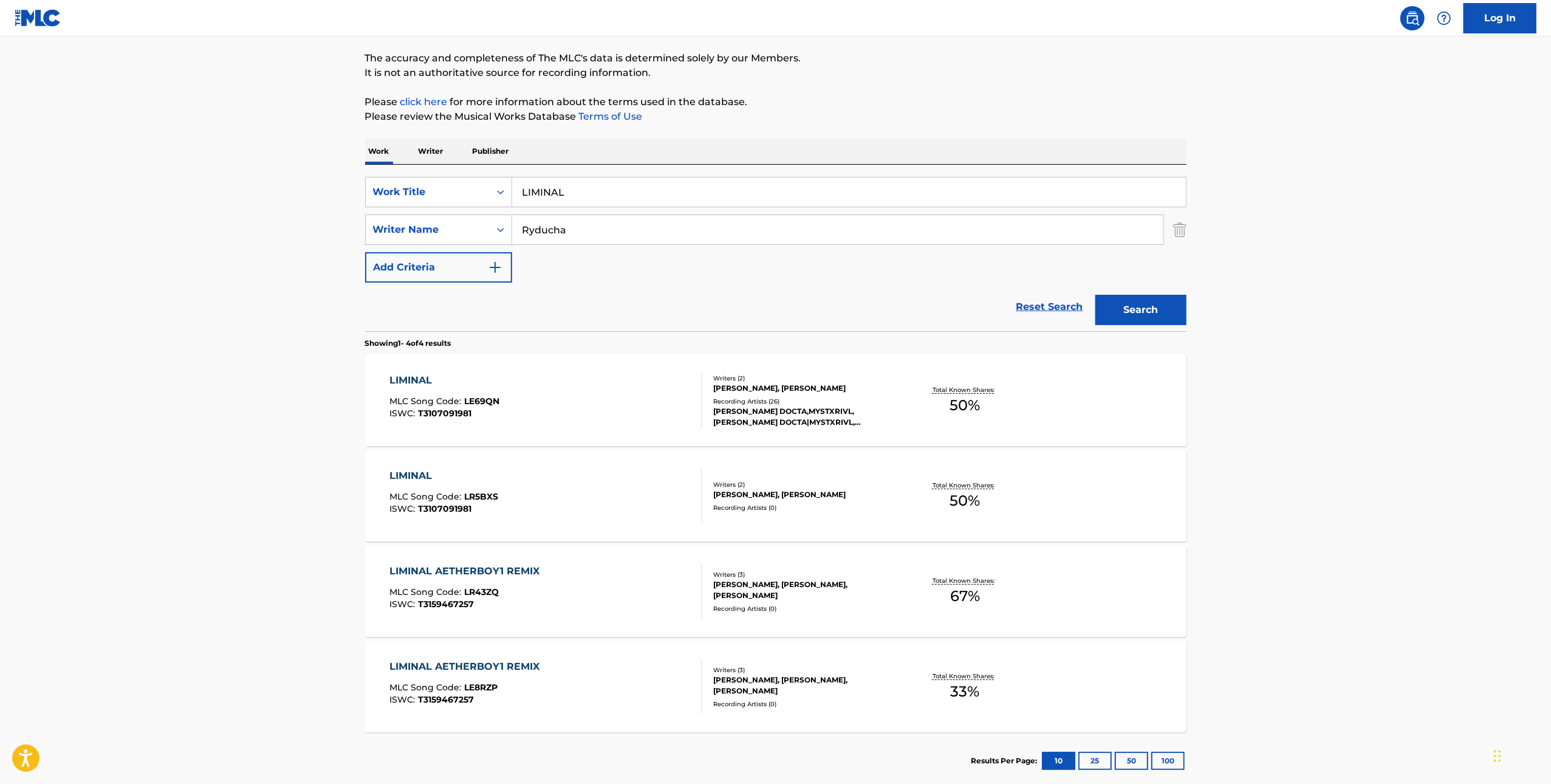
click at [535, 487] on div "LIMINAL MLC Song Code : LR5BXS ISWC : T3107091981" at bounding box center [545, 496] width 312 height 55
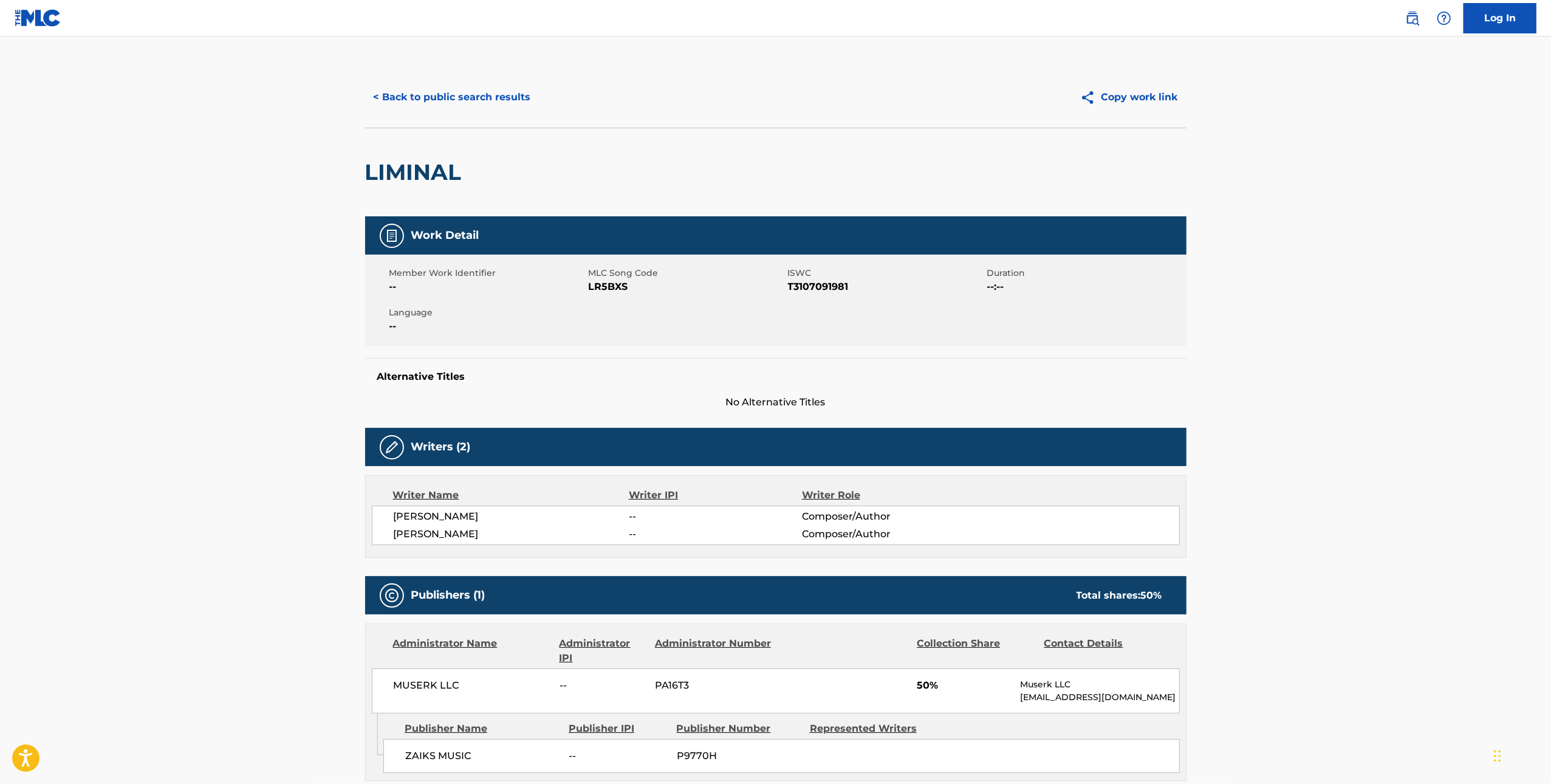
click at [481, 98] on button "< Back to public search results" at bounding box center [453, 96] width 174 height 30
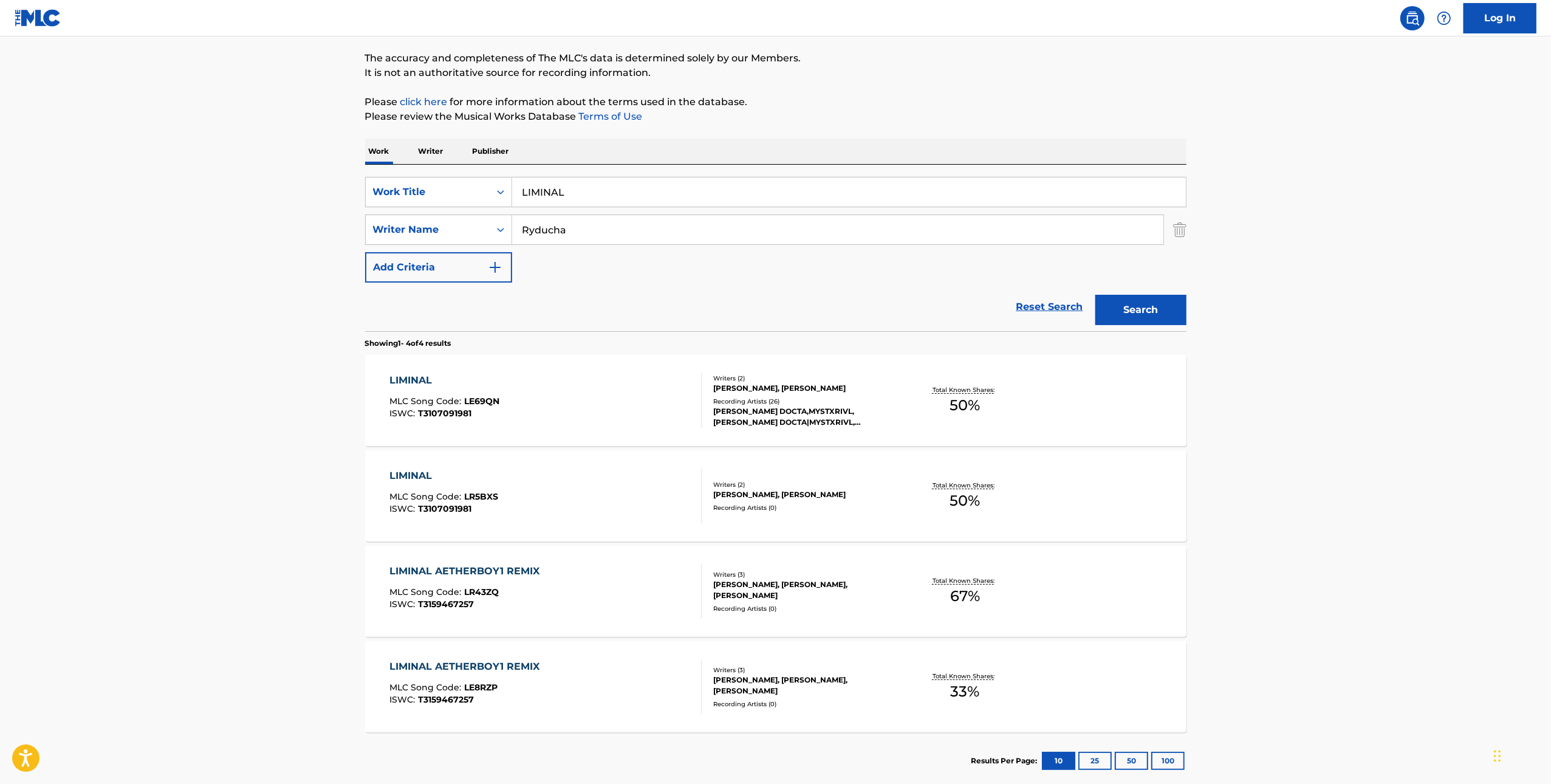
click at [550, 392] on div "LIMINAL MLC Song Code : LE69QN ISWC : T3107091981" at bounding box center [545, 400] width 312 height 55
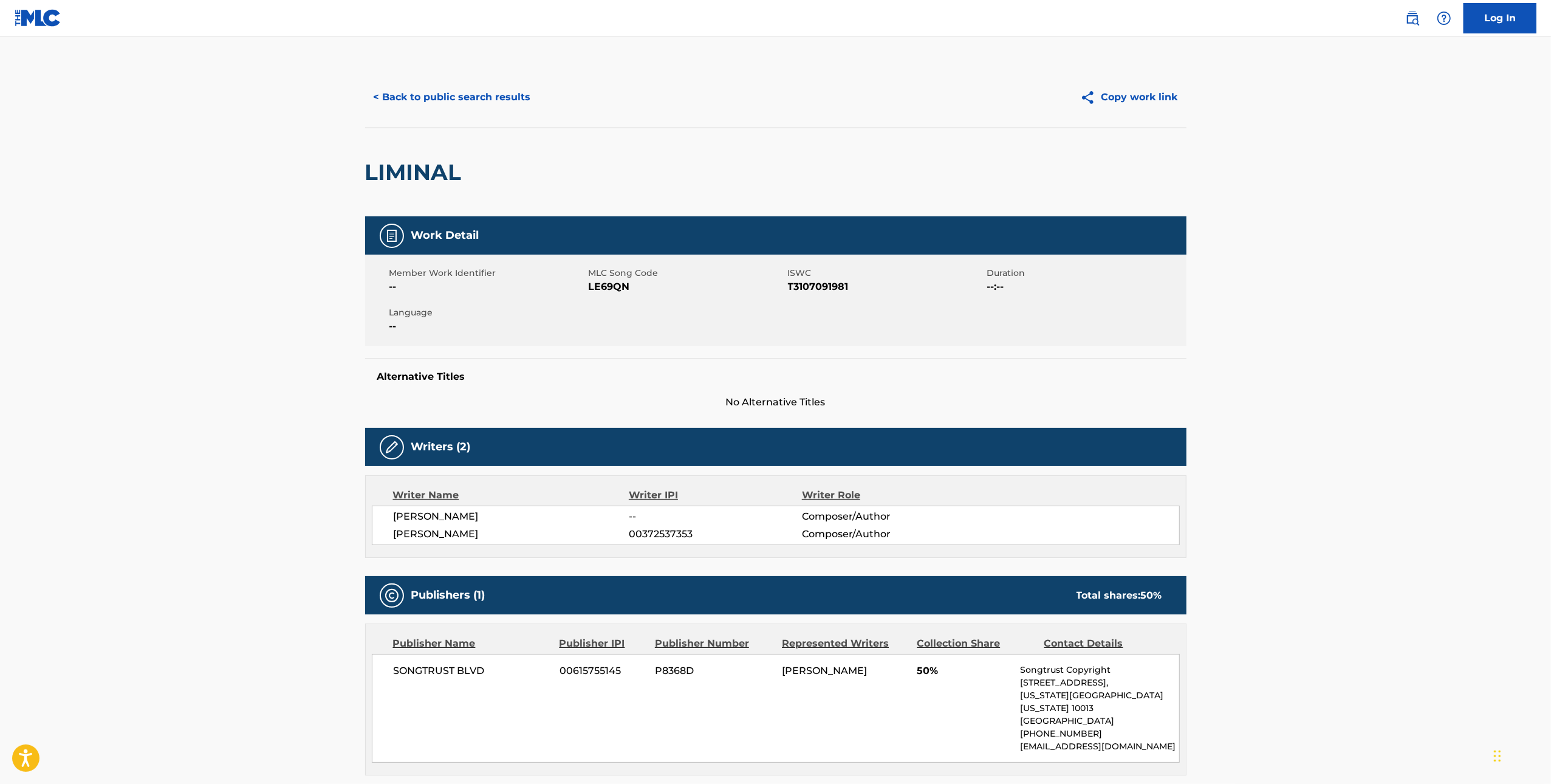
click at [618, 285] on span "LE69QN" at bounding box center [687, 286] width 197 height 15
copy span "LE69QN"
click at [440, 80] on div "< Back to public search results Copy work link" at bounding box center [776, 97] width 822 height 61
click at [437, 87] on button "< Back to public search results" at bounding box center [453, 96] width 174 height 30
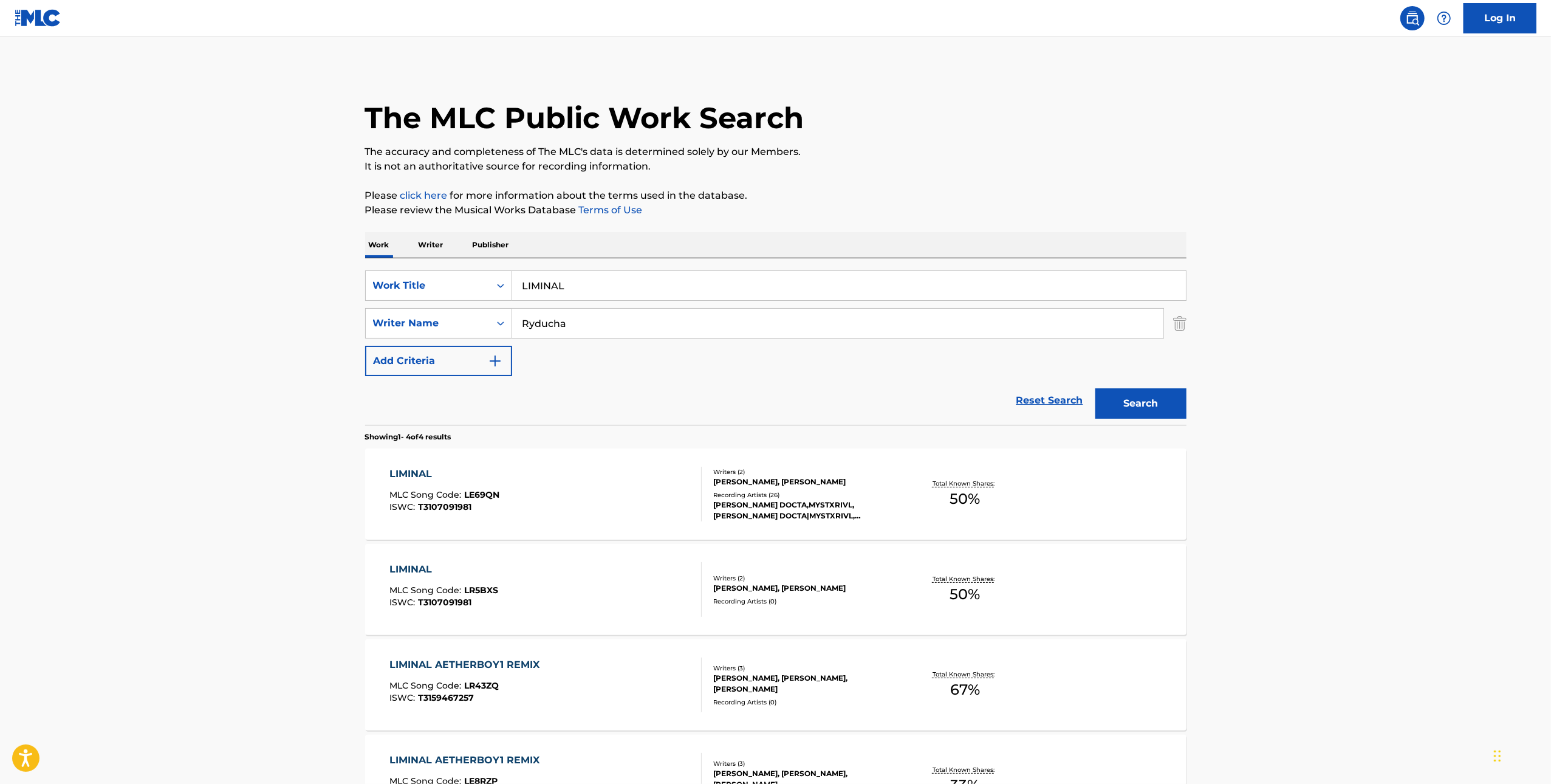
scroll to position [94, 0]
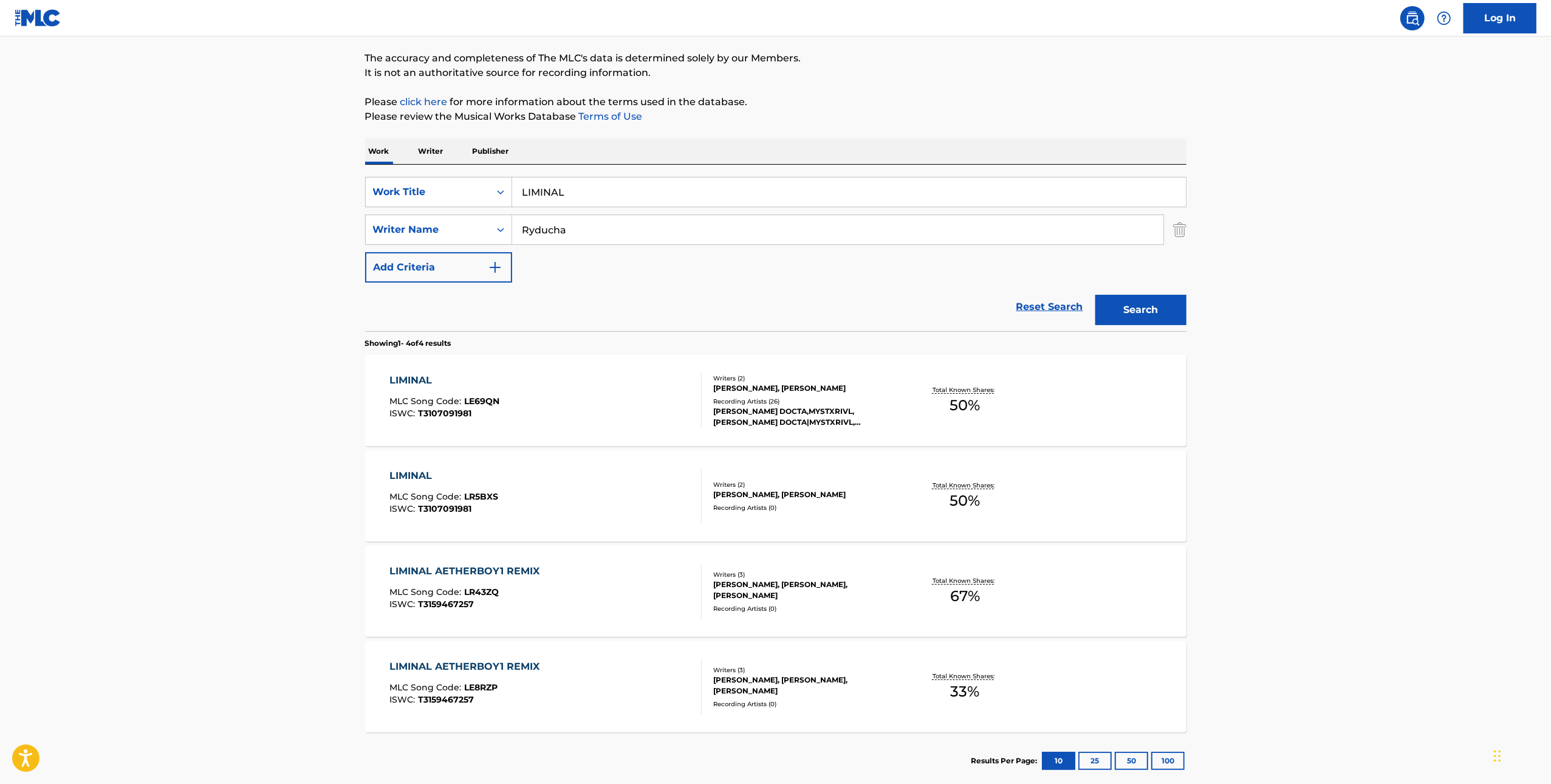
click at [704, 188] on input "LIMINAL" at bounding box center [849, 192] width 674 height 29
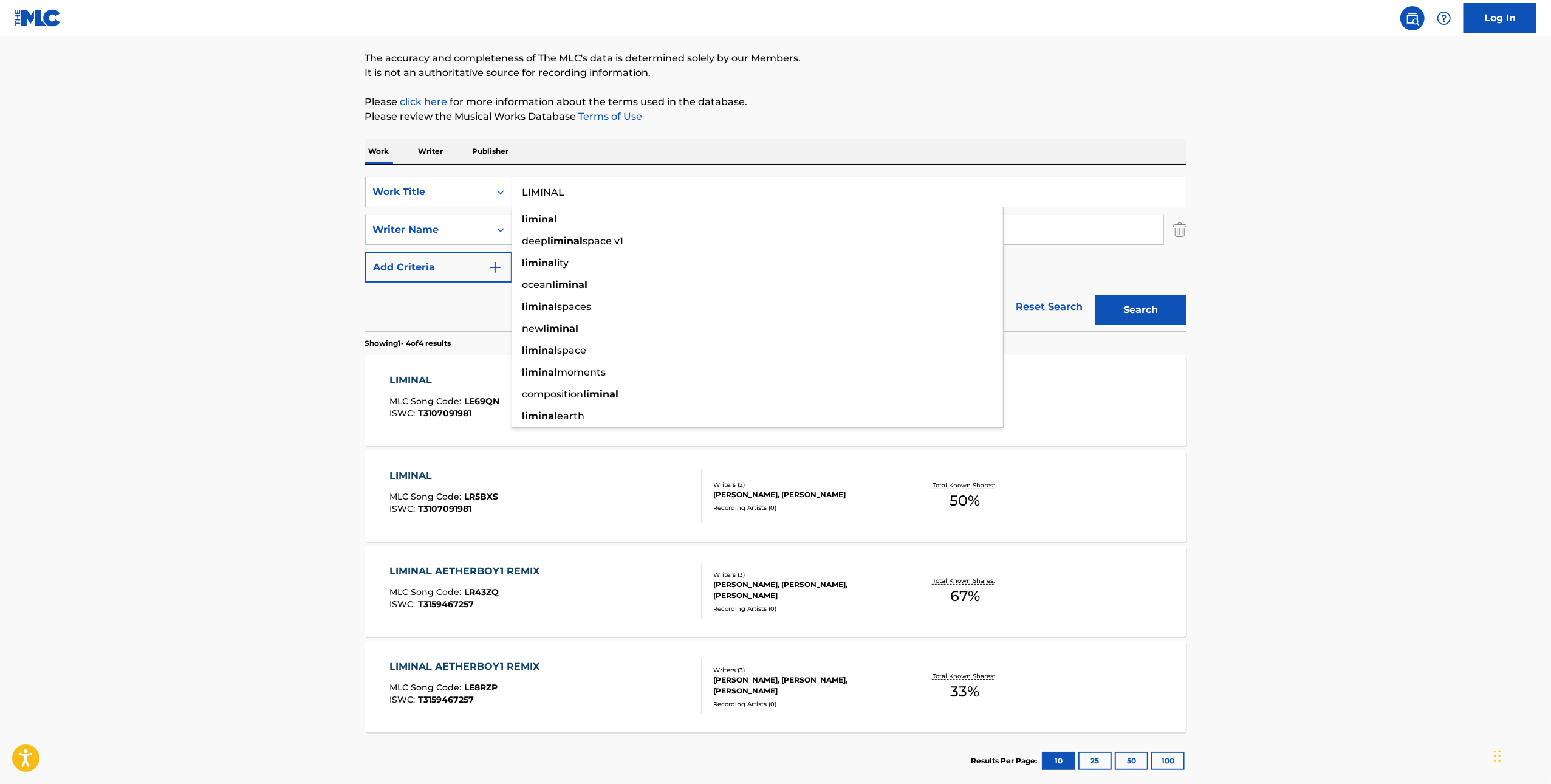
click at [704, 188] on input "LIMINAL" at bounding box center [849, 192] width 674 height 29
paste input "ASSASSINATION"
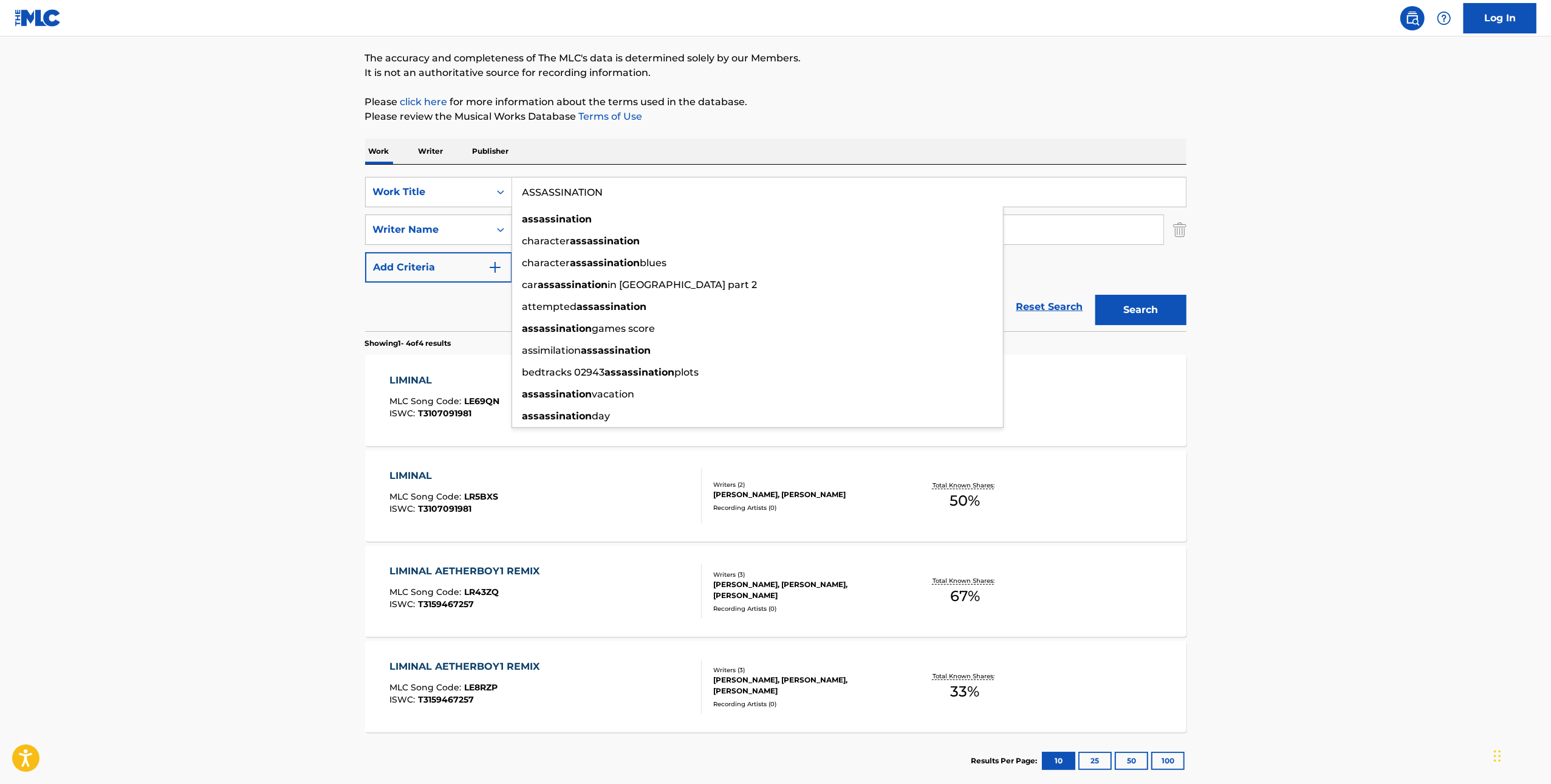
type input "ASSASSINATION"
click at [1261, 347] on main "The MLC Public Work Search The accuracy and completeness of The MLC's data is d…" at bounding box center [775, 369] width 1551 height 852
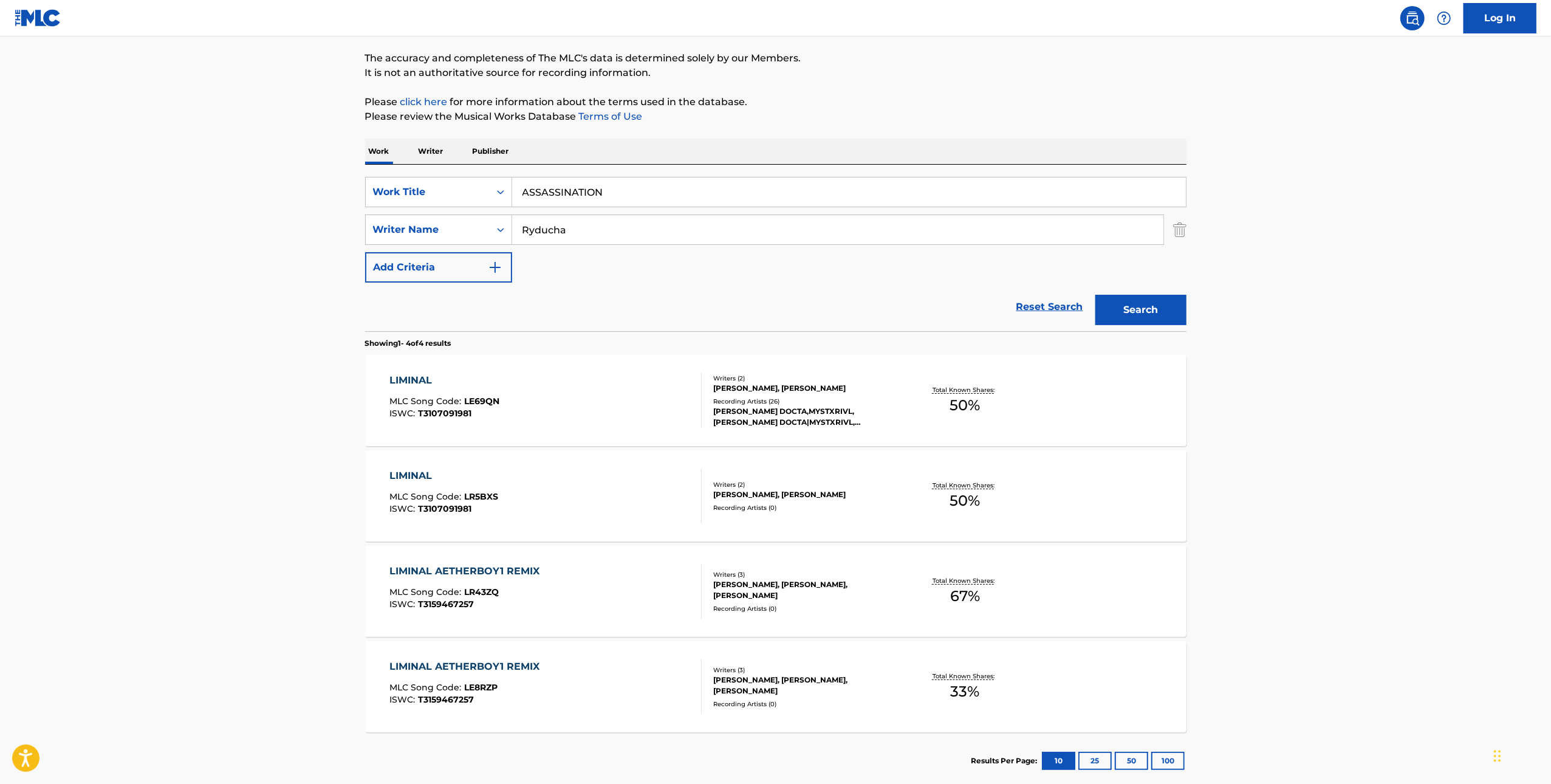
click at [1108, 311] on button "Search" at bounding box center [1141, 309] width 91 height 30
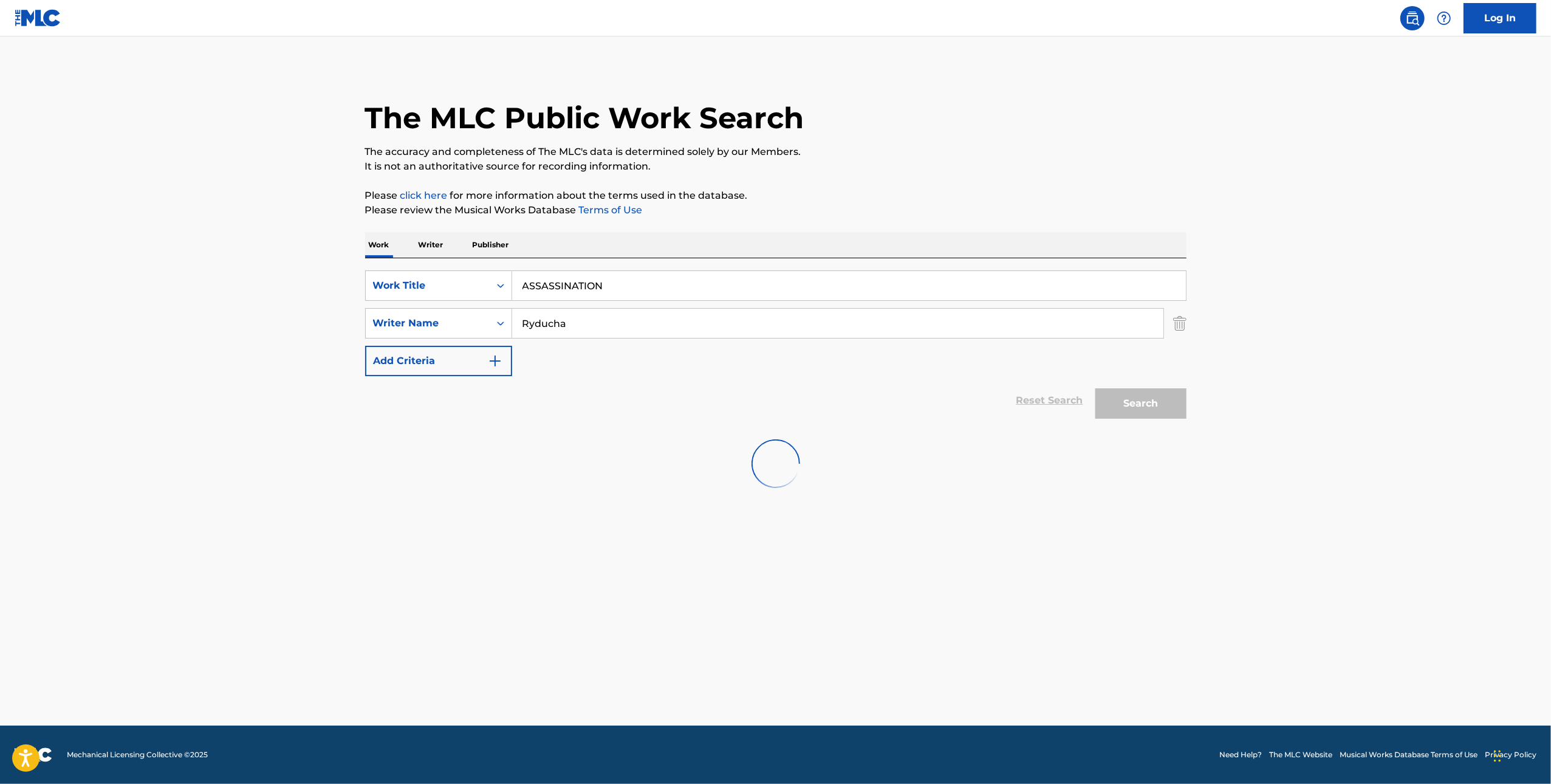
scroll to position [0, 0]
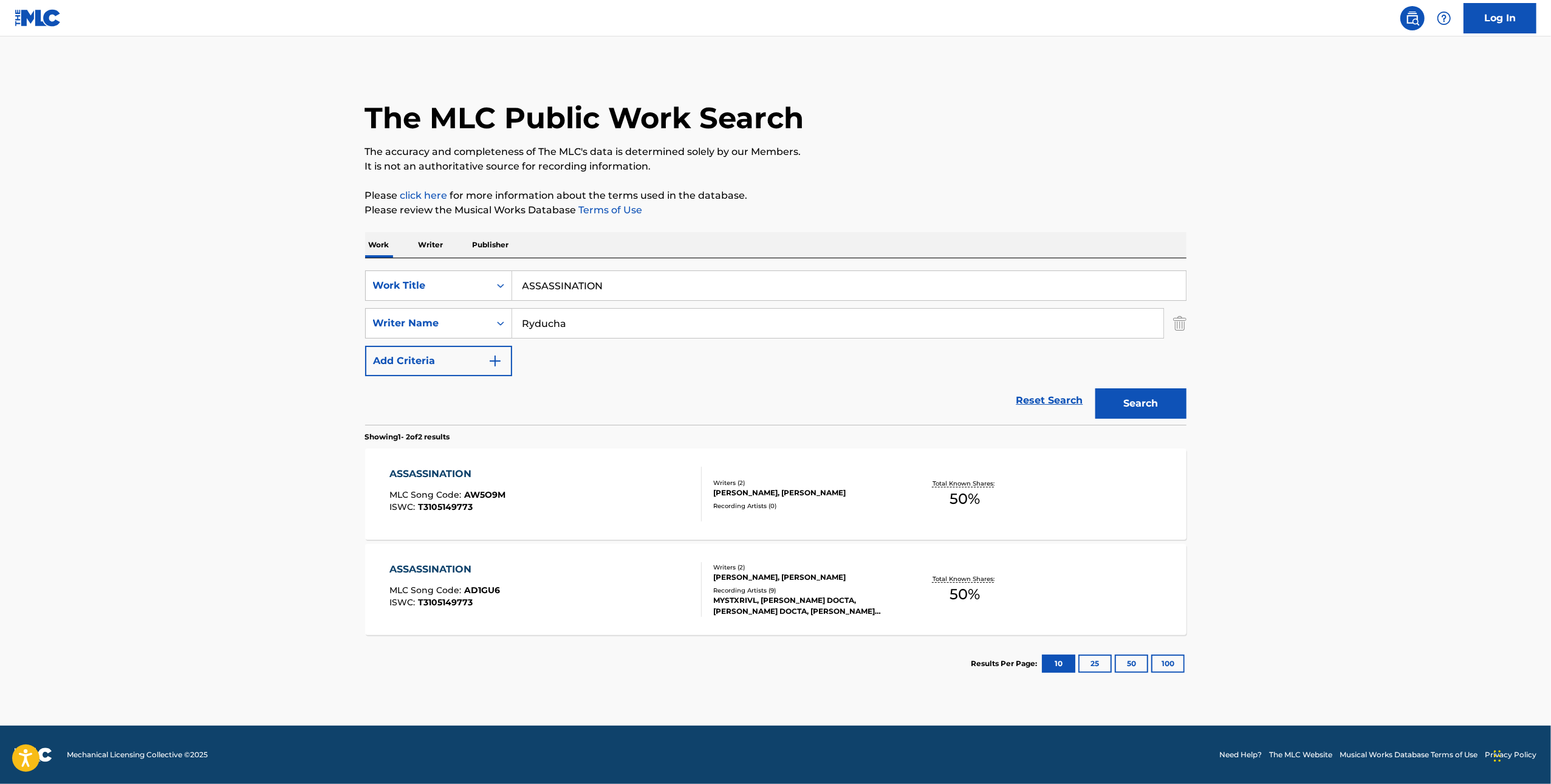
click at [622, 510] on div "ASSASSINATION MLC Song Code : AW5O9M ISWC : T3105149773" at bounding box center [545, 494] width 312 height 55
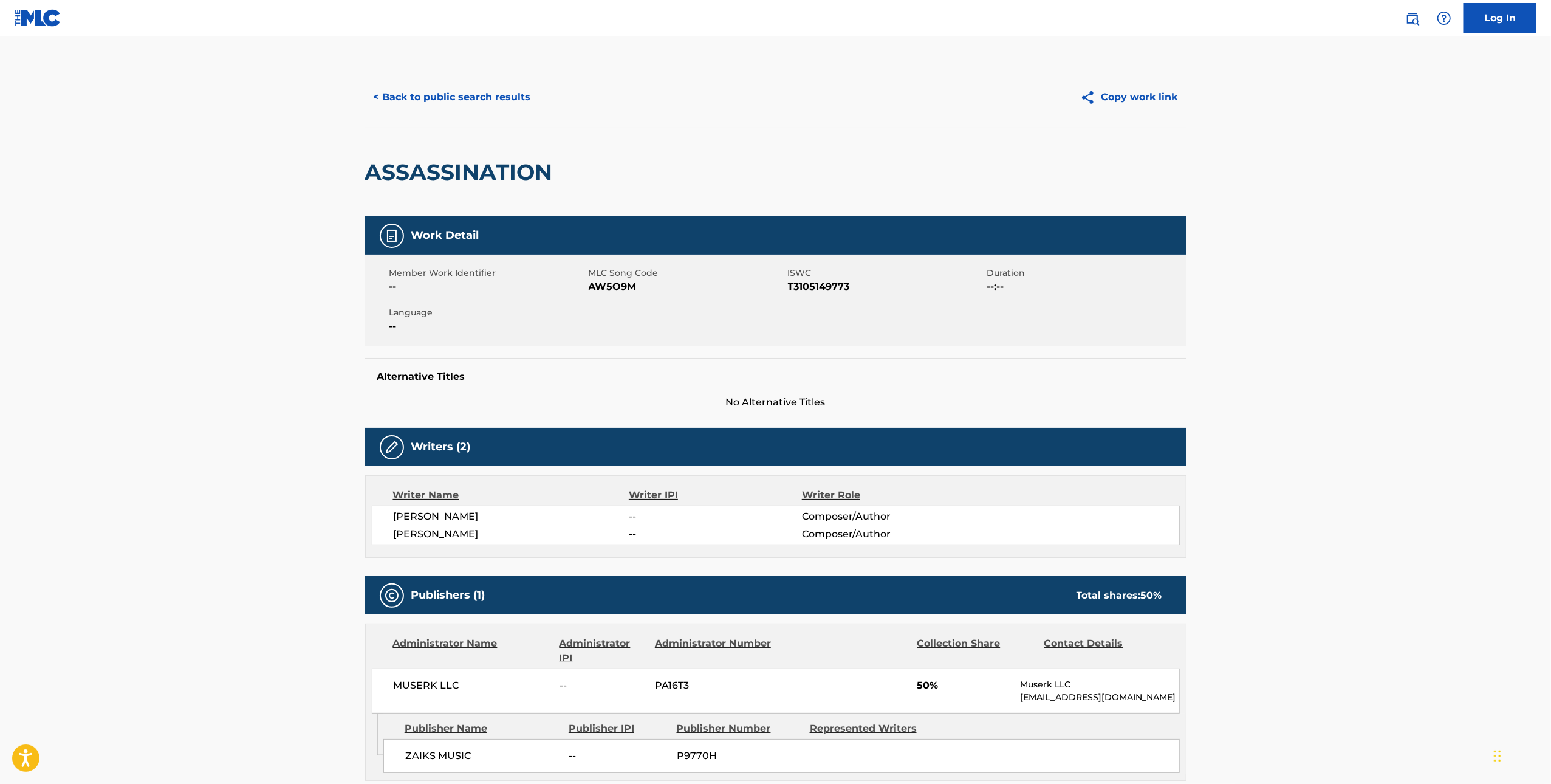
click at [454, 104] on button "< Back to public search results" at bounding box center [453, 96] width 174 height 30
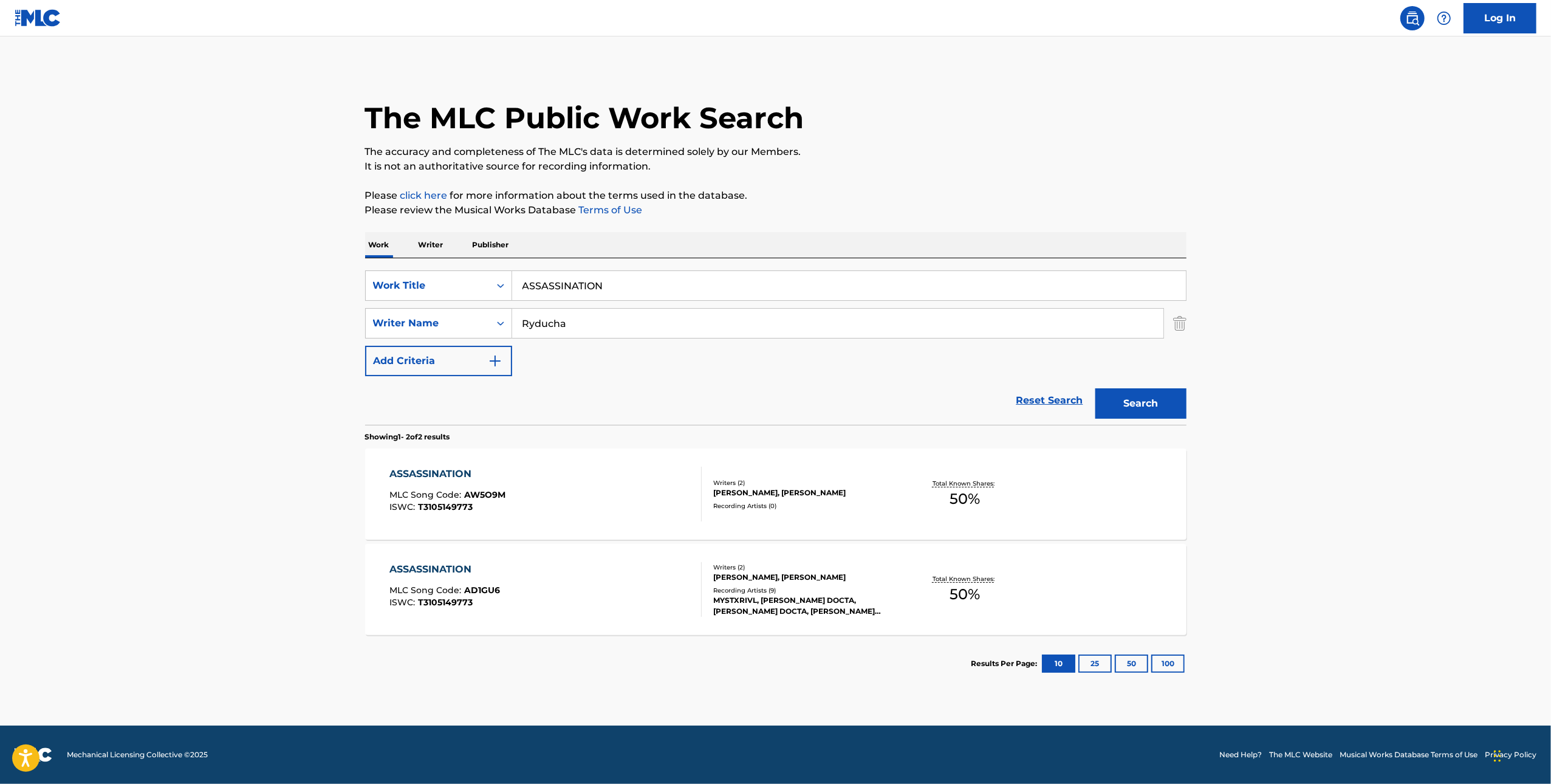
click at [556, 584] on div "ASSASSINATION MLC Song Code : AD1GU6 ISWC : T3105149773" at bounding box center [545, 589] width 312 height 55
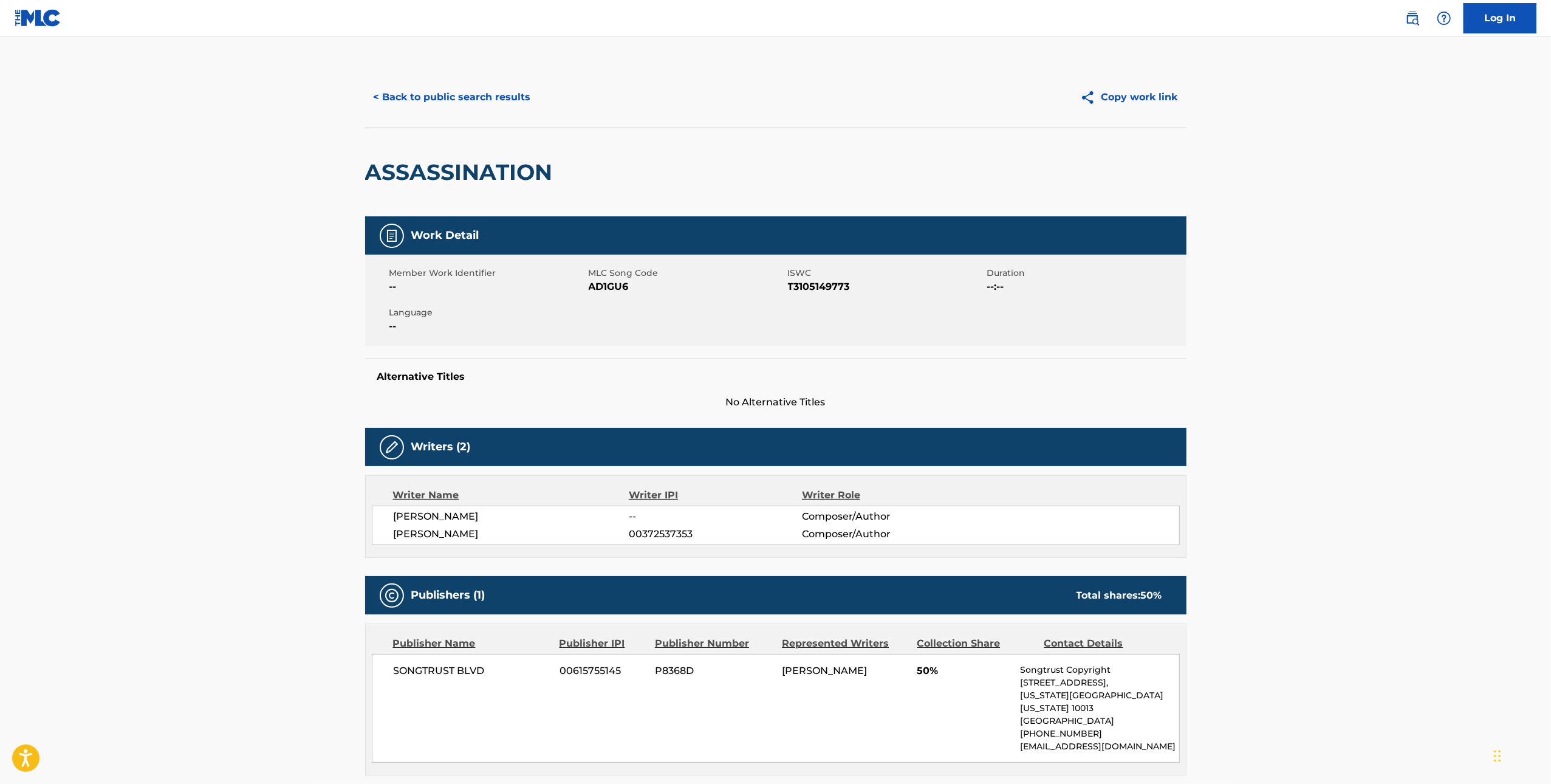
click at [451, 93] on button "< Back to public search results" at bounding box center [453, 96] width 174 height 30
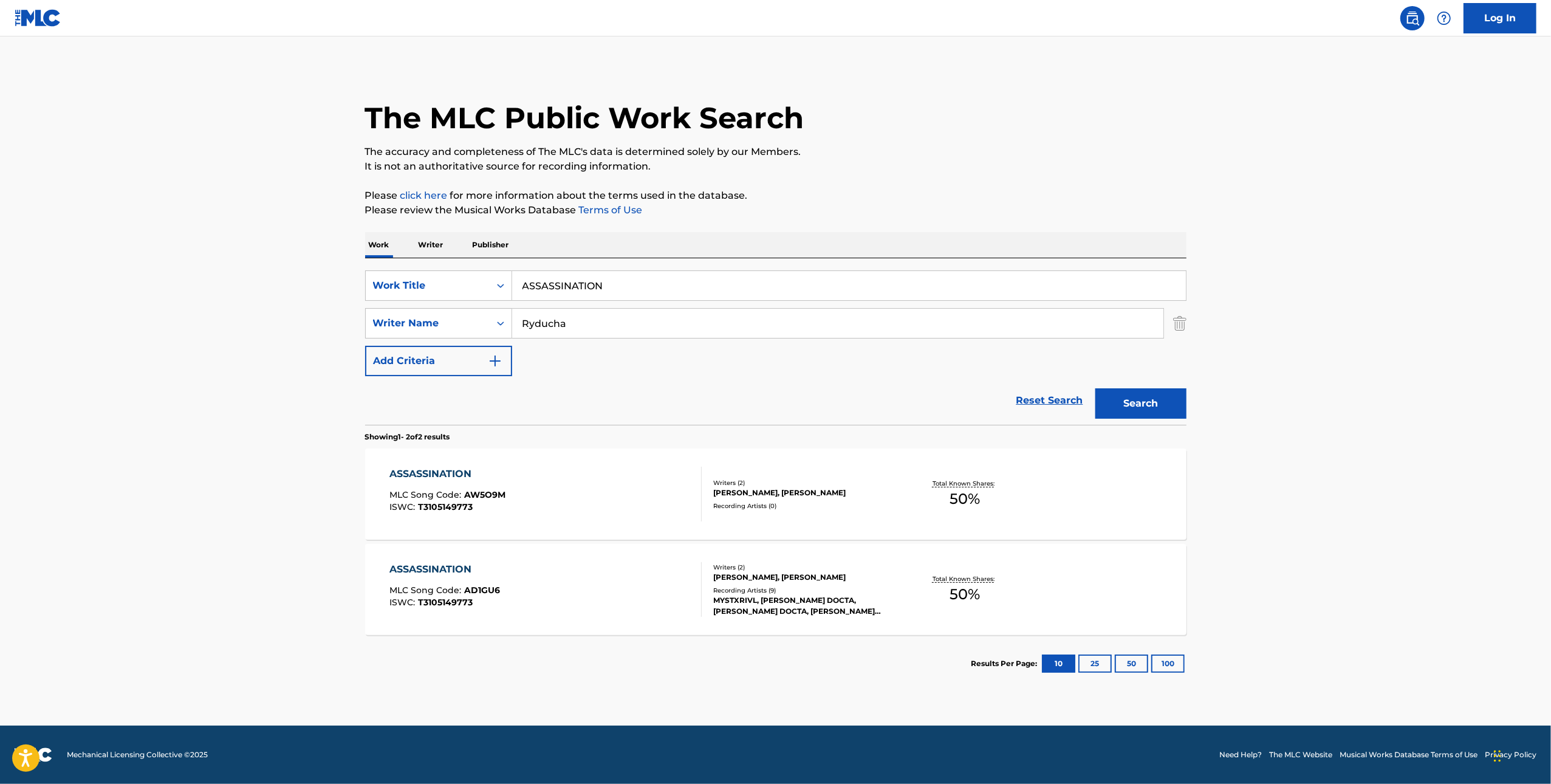
click at [654, 276] on input "ASSASSINATION" at bounding box center [849, 286] width 674 height 29
click at [653, 276] on input "ASSASSINATION" at bounding box center [849, 286] width 674 height 29
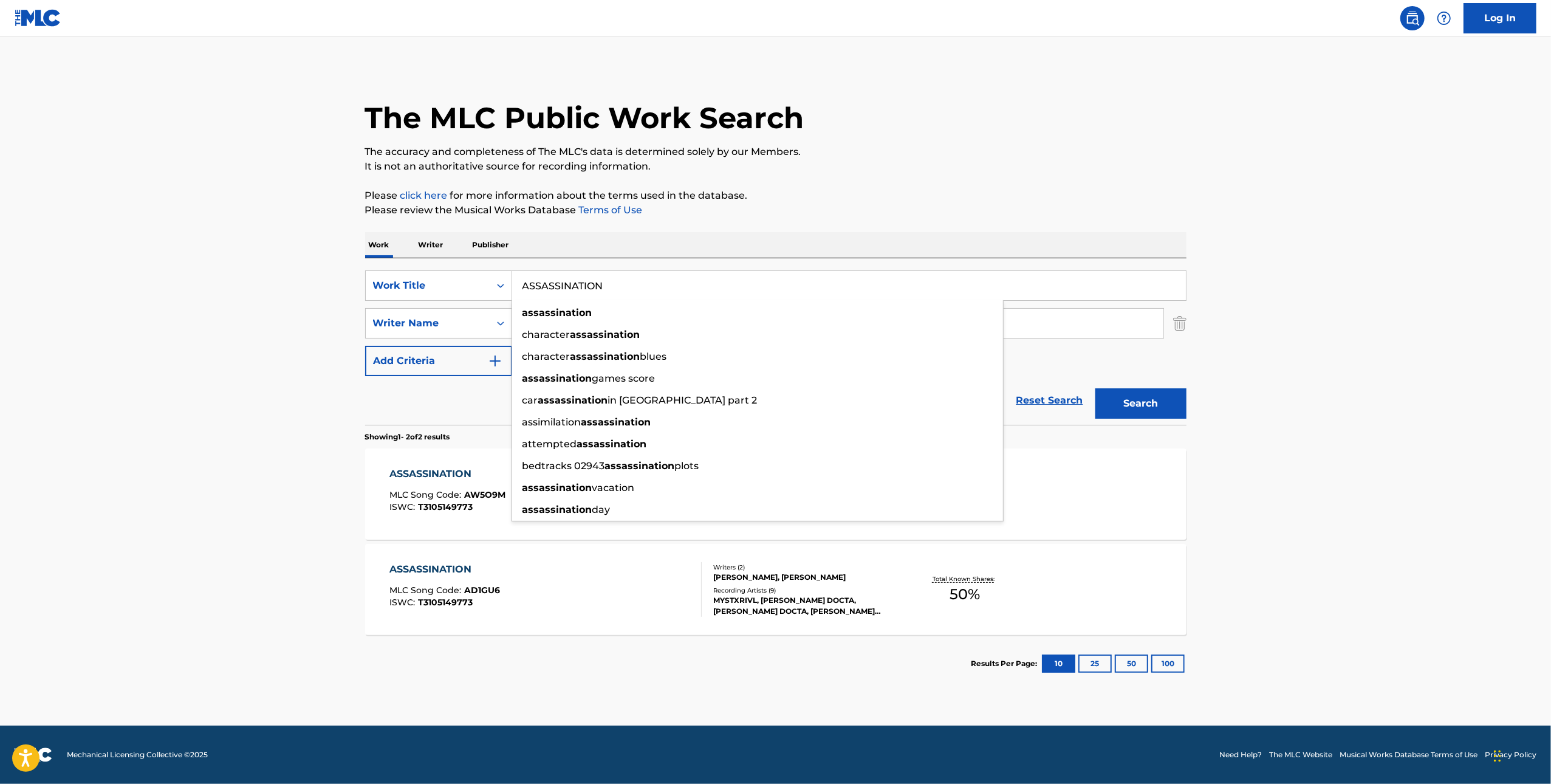
paste input "RZABOL W SZANGHAJU"
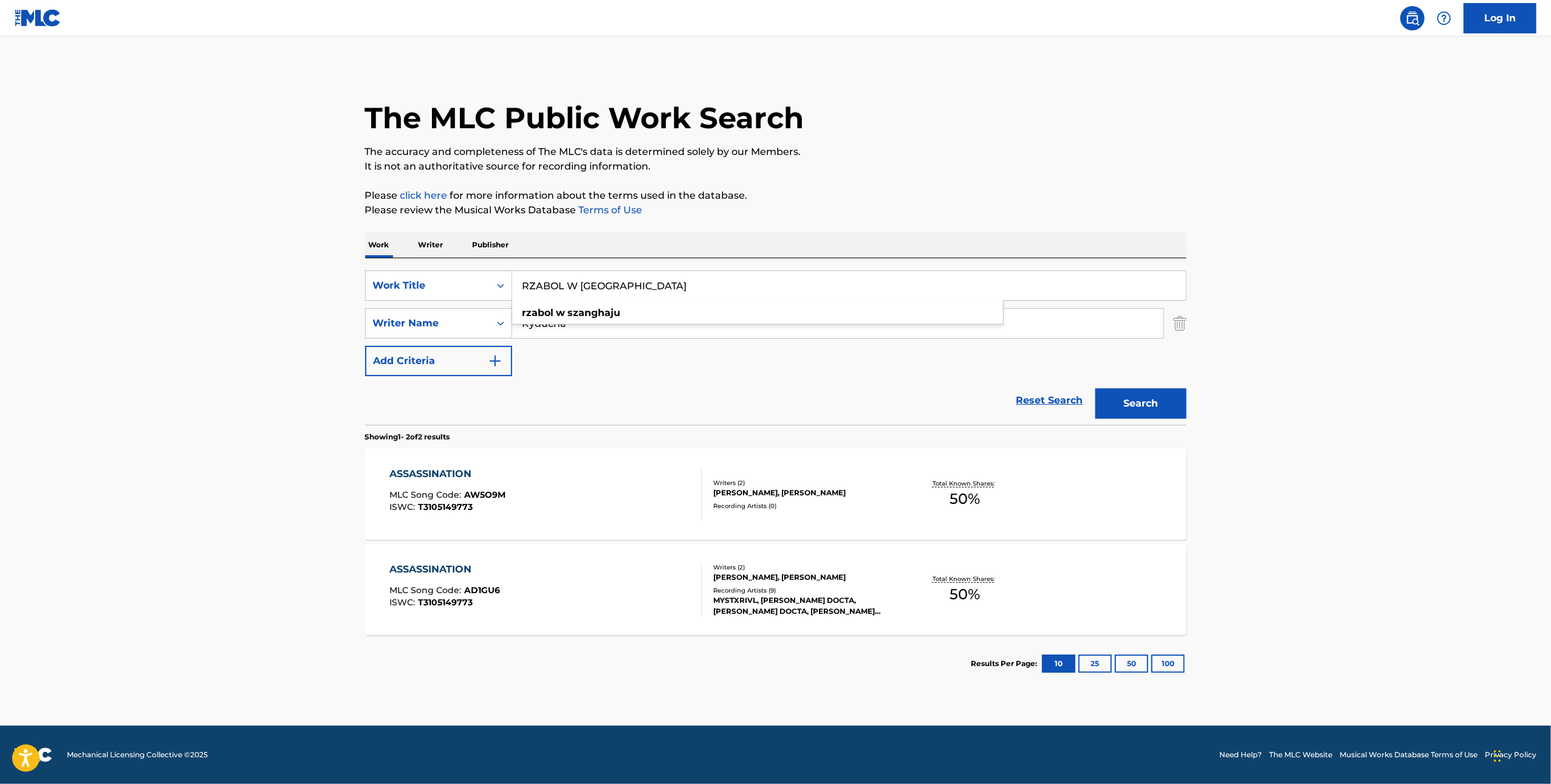
type input "RZABOL W SZANGHAJU"
click at [1244, 327] on main "The MLC Public Work Search The accuracy and completeness of The MLC's data is d…" at bounding box center [775, 381] width 1551 height 689
click at [1148, 393] on button "Search" at bounding box center [1141, 403] width 91 height 30
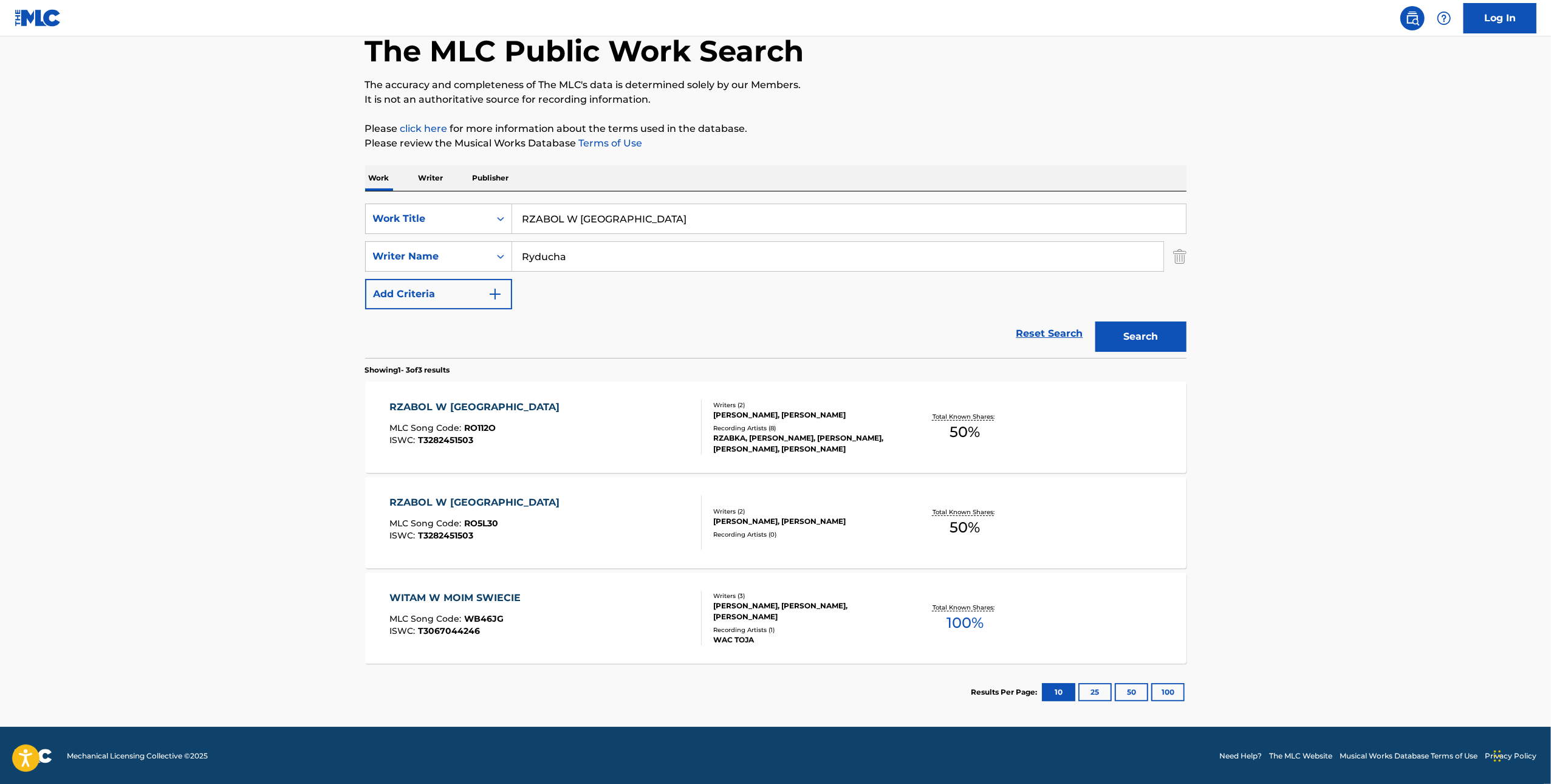
scroll to position [68, 0]
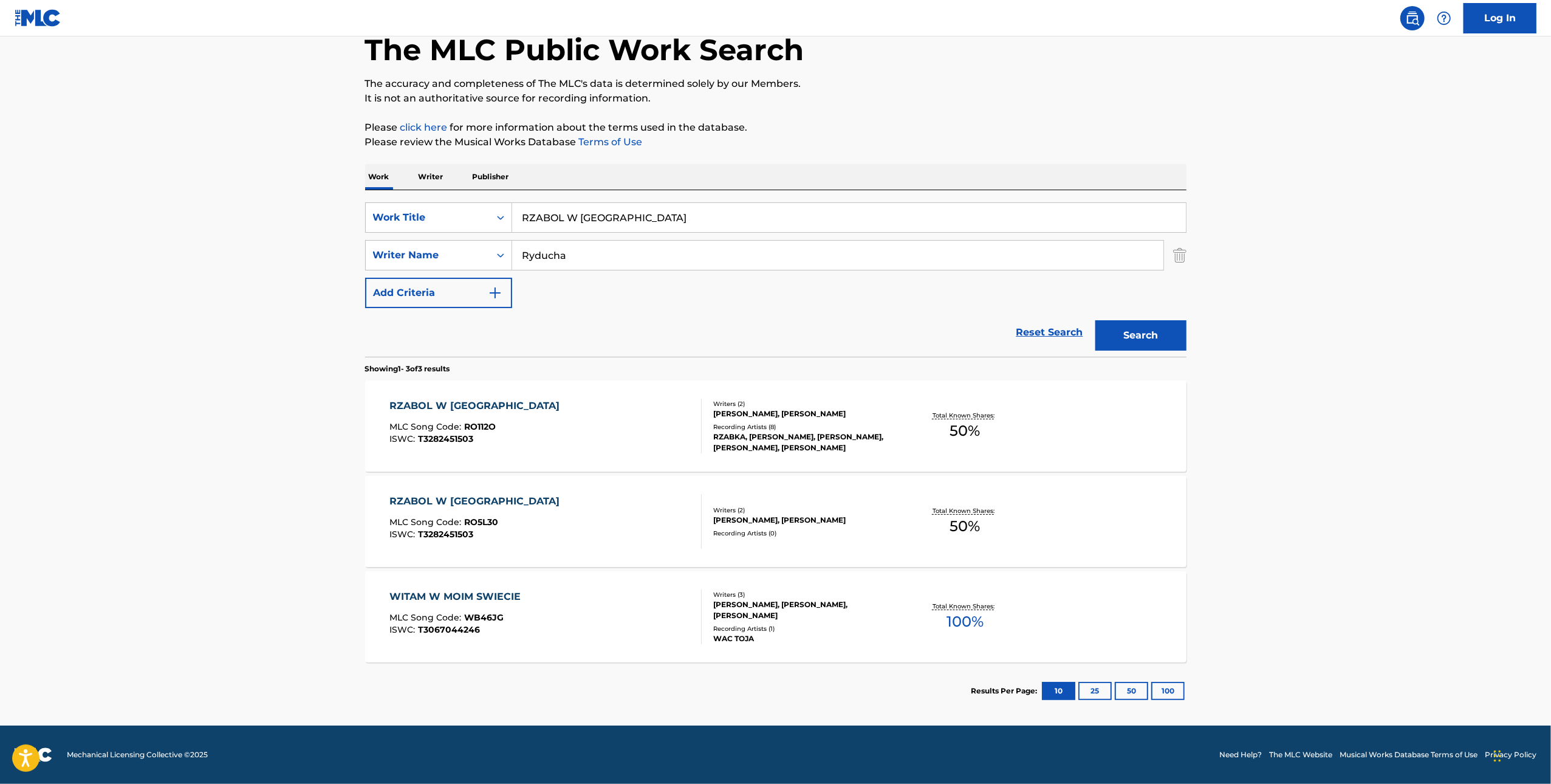
click at [631, 444] on div "RZABOL W SZANGHAJU MLC Song Code : RO112O ISWC : T3282451503" at bounding box center [545, 426] width 312 height 55
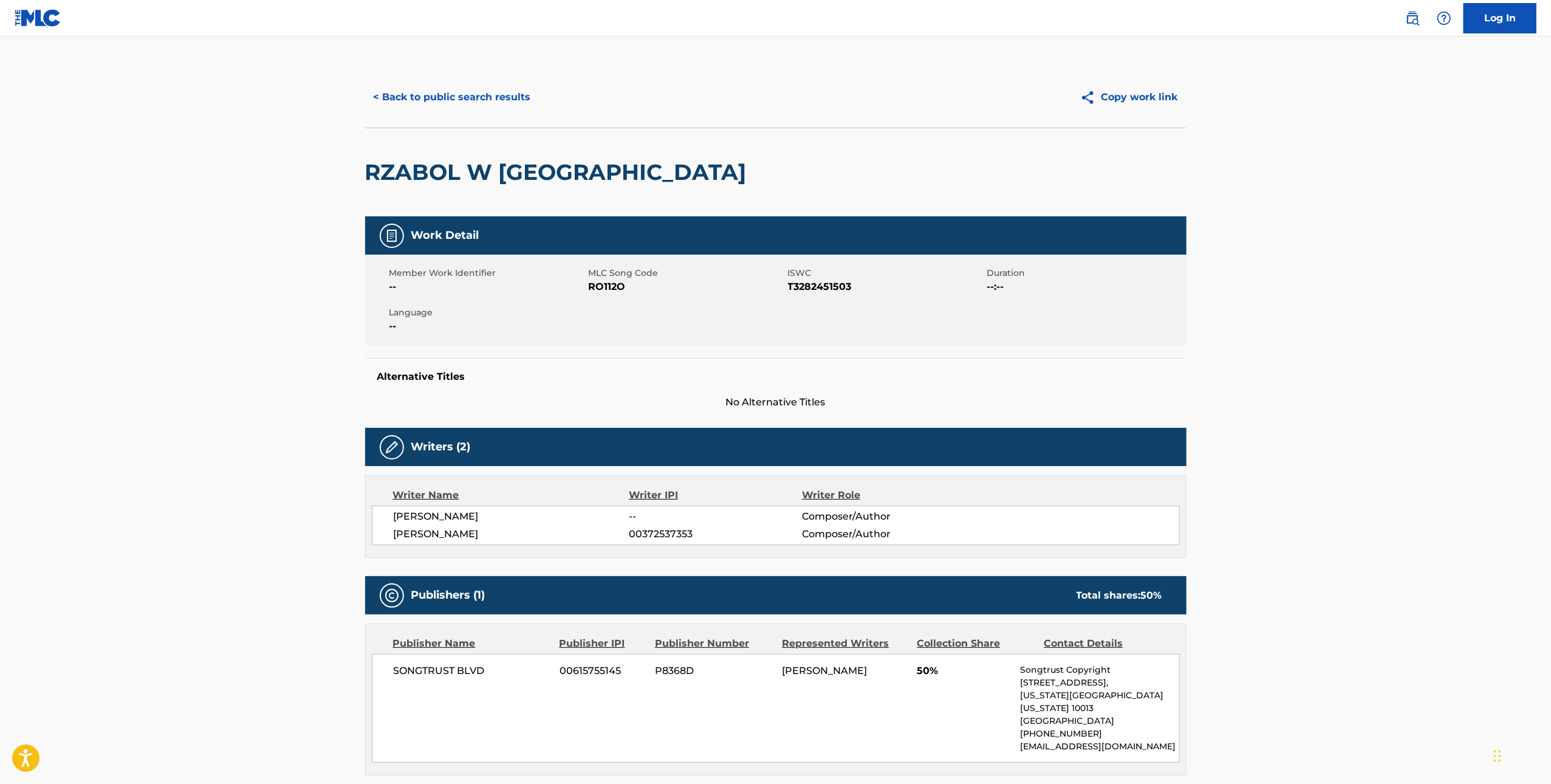
click at [430, 105] on button "< Back to public search results" at bounding box center [453, 96] width 174 height 30
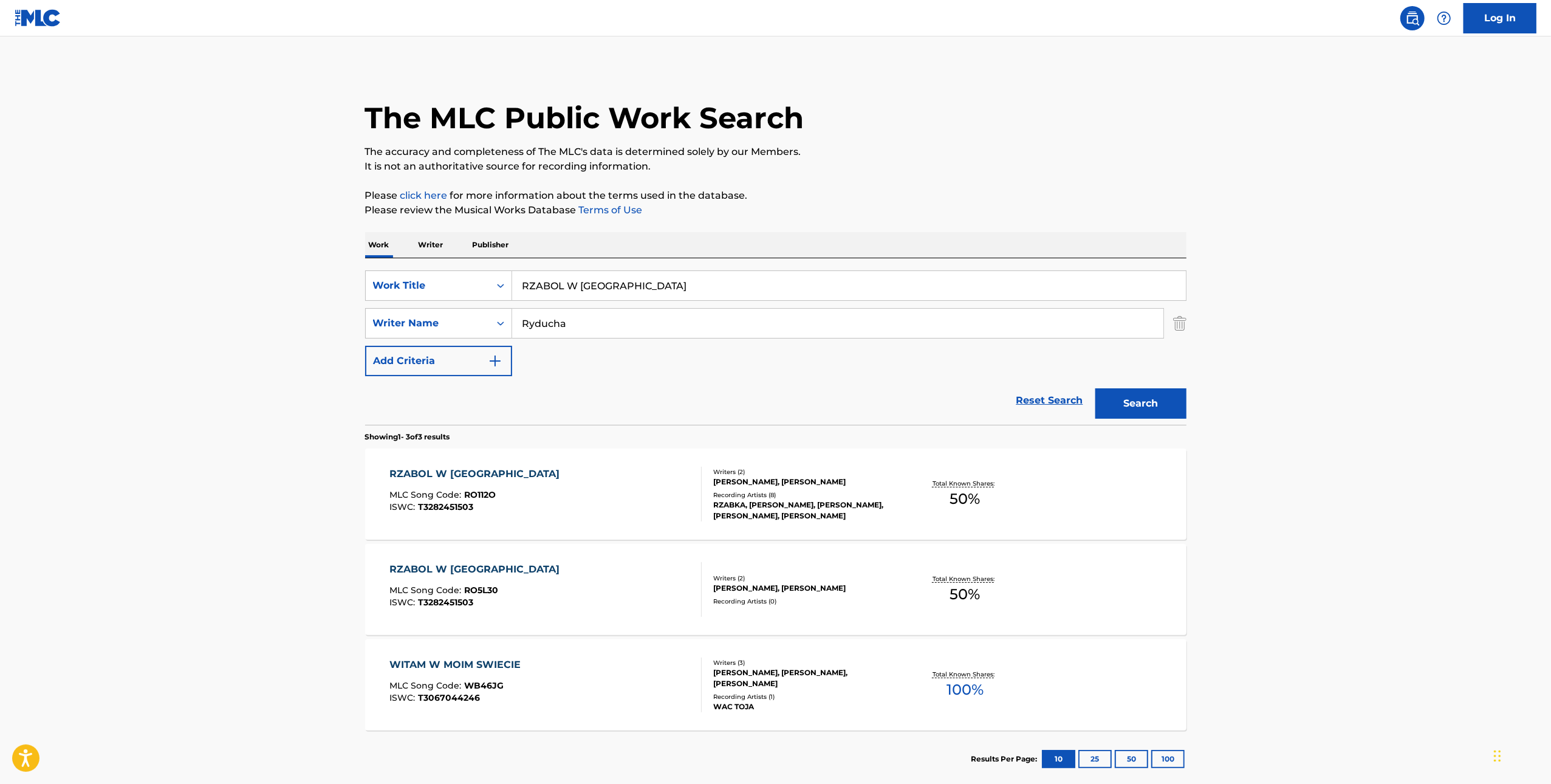
click at [601, 577] on div "RZABOL W SZANGHAJU MLC Song Code : RO5L30 ISWC : T3282451503" at bounding box center [545, 589] width 312 height 55
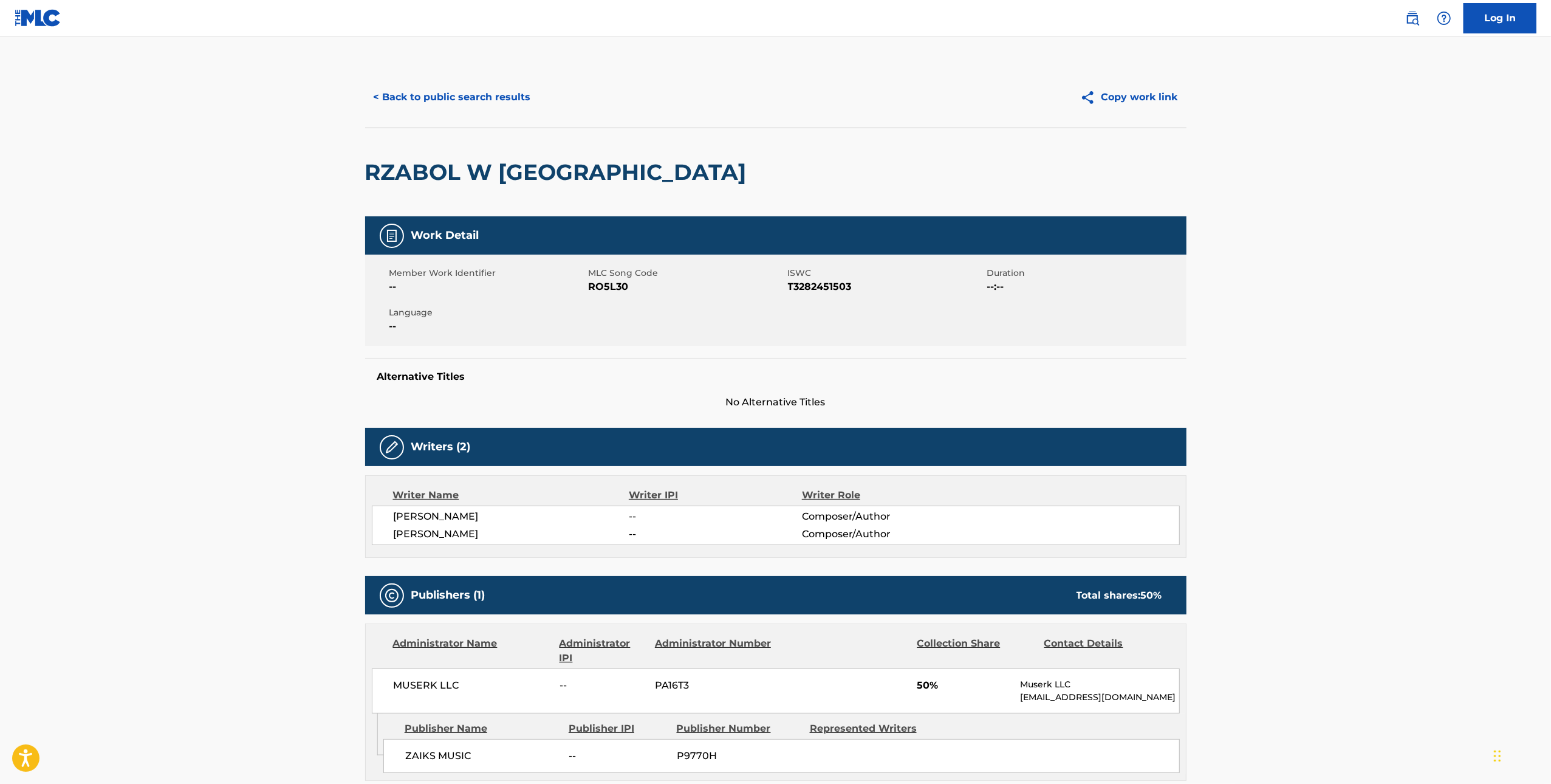
click at [467, 103] on button "< Back to public search results" at bounding box center [453, 96] width 174 height 30
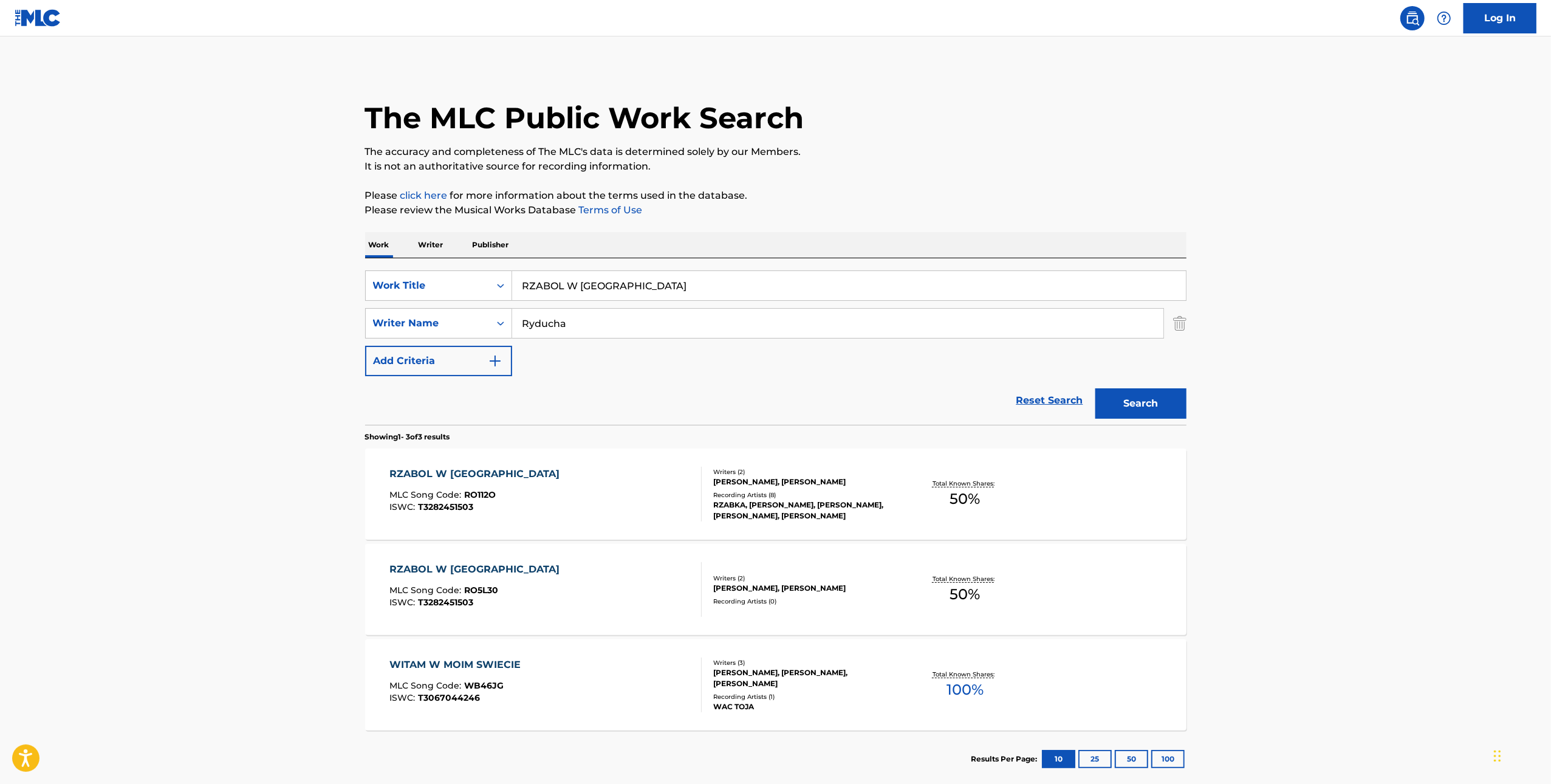
click at [637, 286] on input "RZABOL W SZANGHAJU" at bounding box center [849, 286] width 674 height 29
paste input "LIMINAL AETHERBOY1 REMIX"
type input "LIMINAL AETHERBOY1 REMIX"
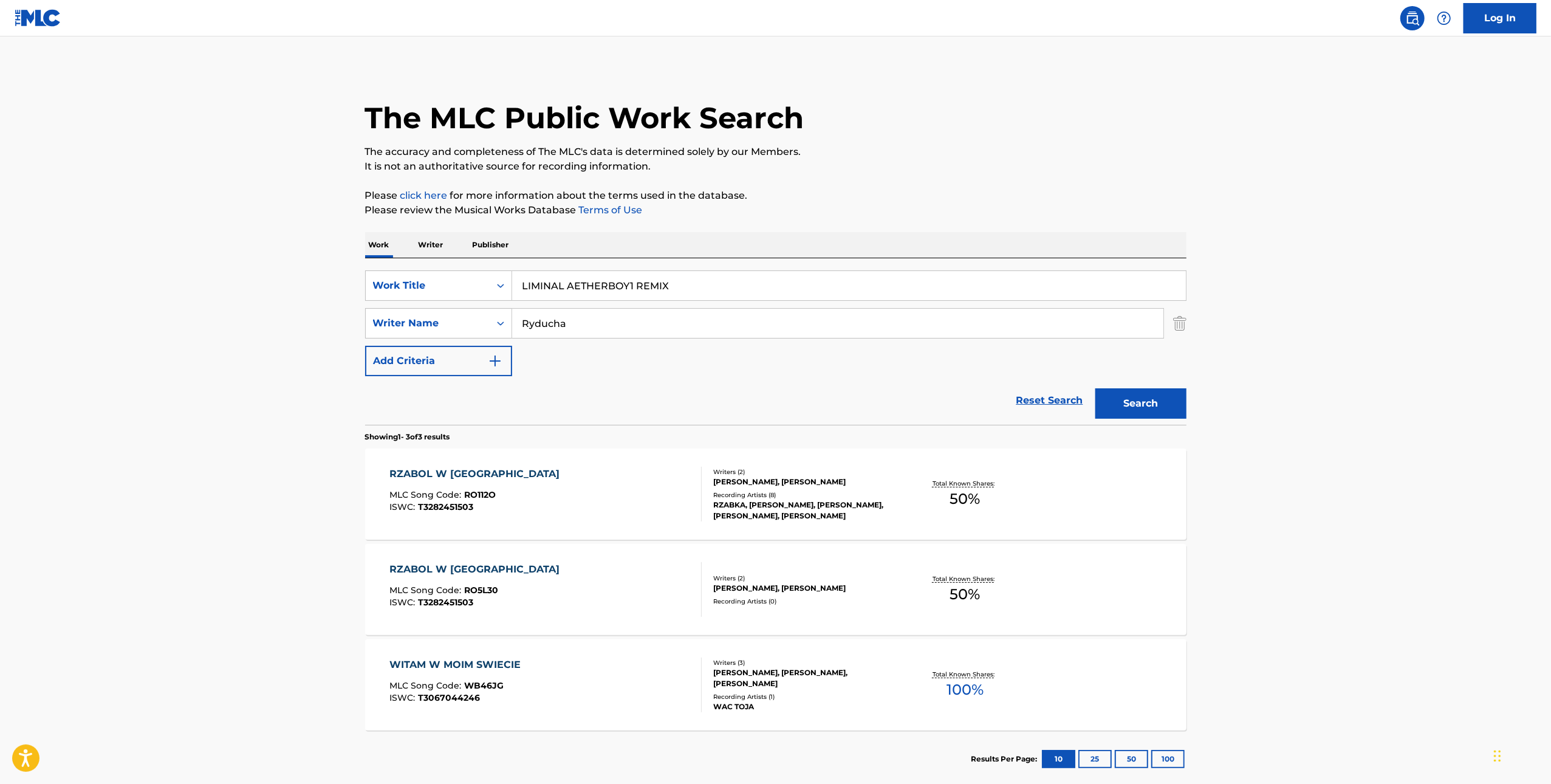
click at [1186, 412] on div "The MLC Public Work Search The accuracy and completeness of The MLC's data is d…" at bounding box center [776, 427] width 850 height 721
drag, startPoint x: 1167, startPoint y: 399, endPoint x: 1156, endPoint y: 411, distance: 16.3
click at [1166, 399] on button "Search" at bounding box center [1141, 403] width 91 height 30
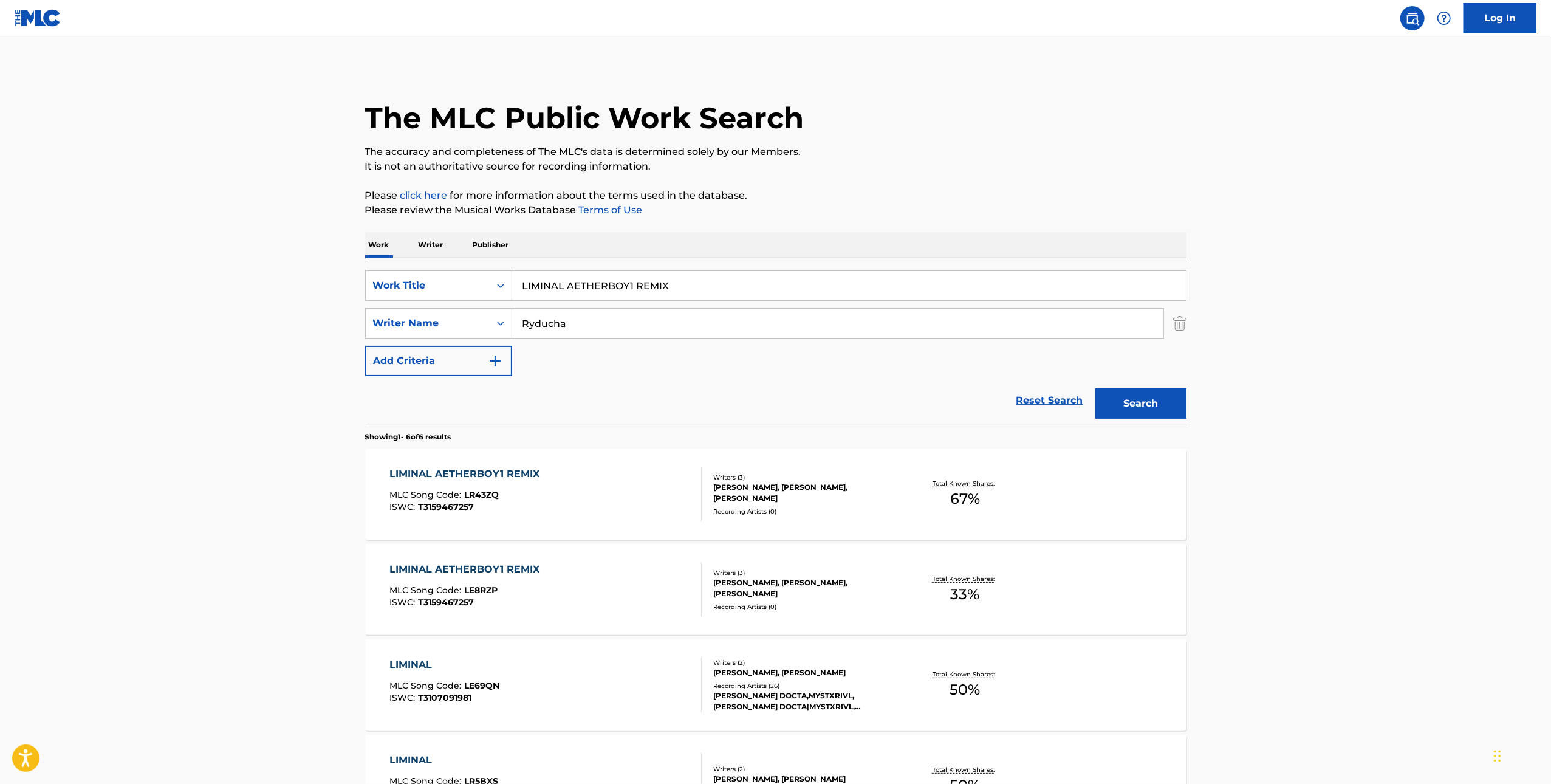
click at [630, 498] on div "LIMINAL AETHERBOY1 REMIX MLC Song Code : LR43ZQ ISWC : T3159467257" at bounding box center [545, 494] width 312 height 55
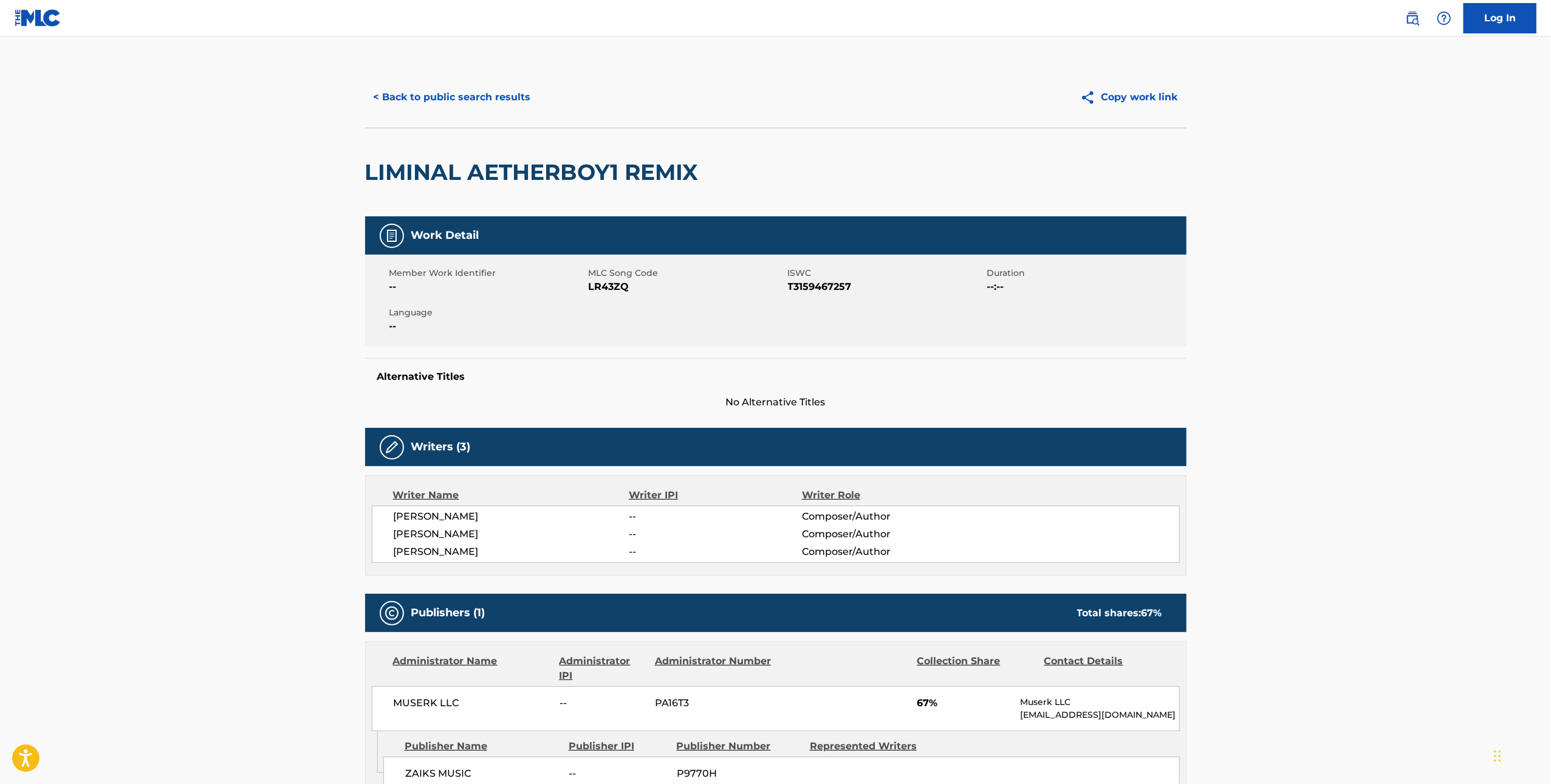
click at [465, 96] on button "< Back to public search results" at bounding box center [453, 96] width 174 height 30
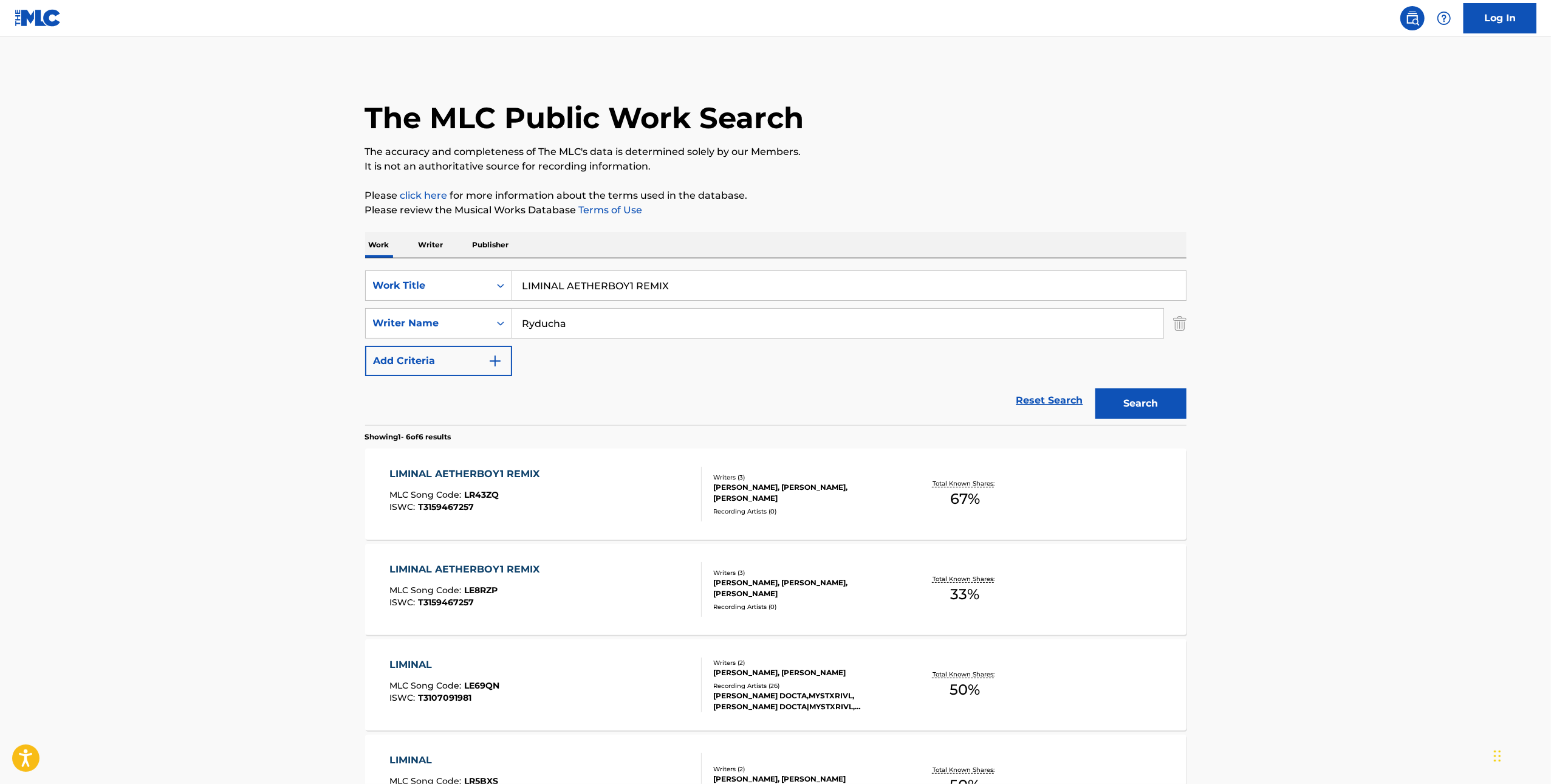
click at [608, 598] on div "LIMINAL AETHERBOY1 REMIX MLC Song Code : LE8RZP ISWC : T3159467257" at bounding box center [545, 589] width 312 height 55
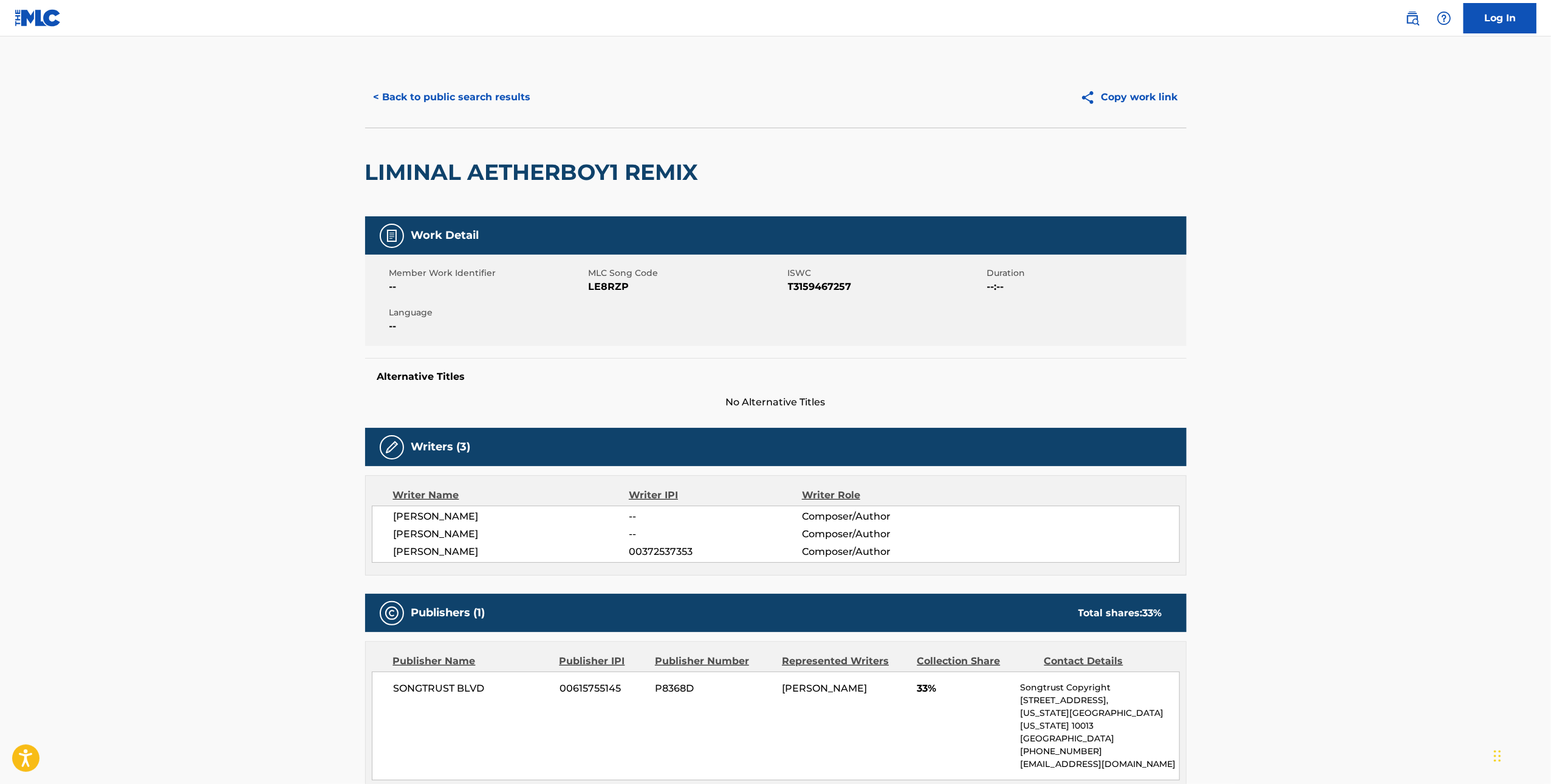
click at [439, 91] on button "< Back to public search results" at bounding box center [453, 96] width 174 height 30
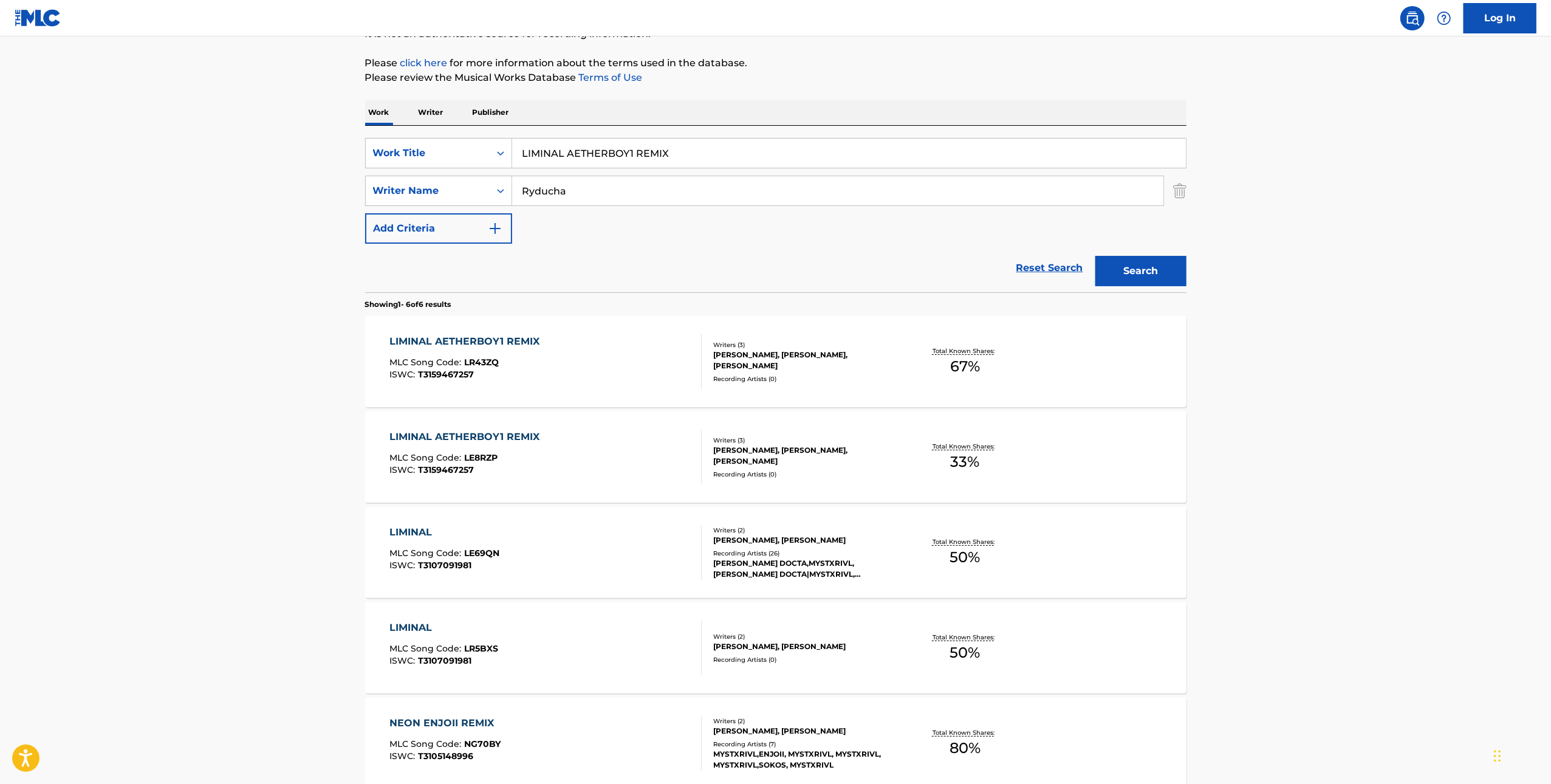
scroll to position [162, 0]
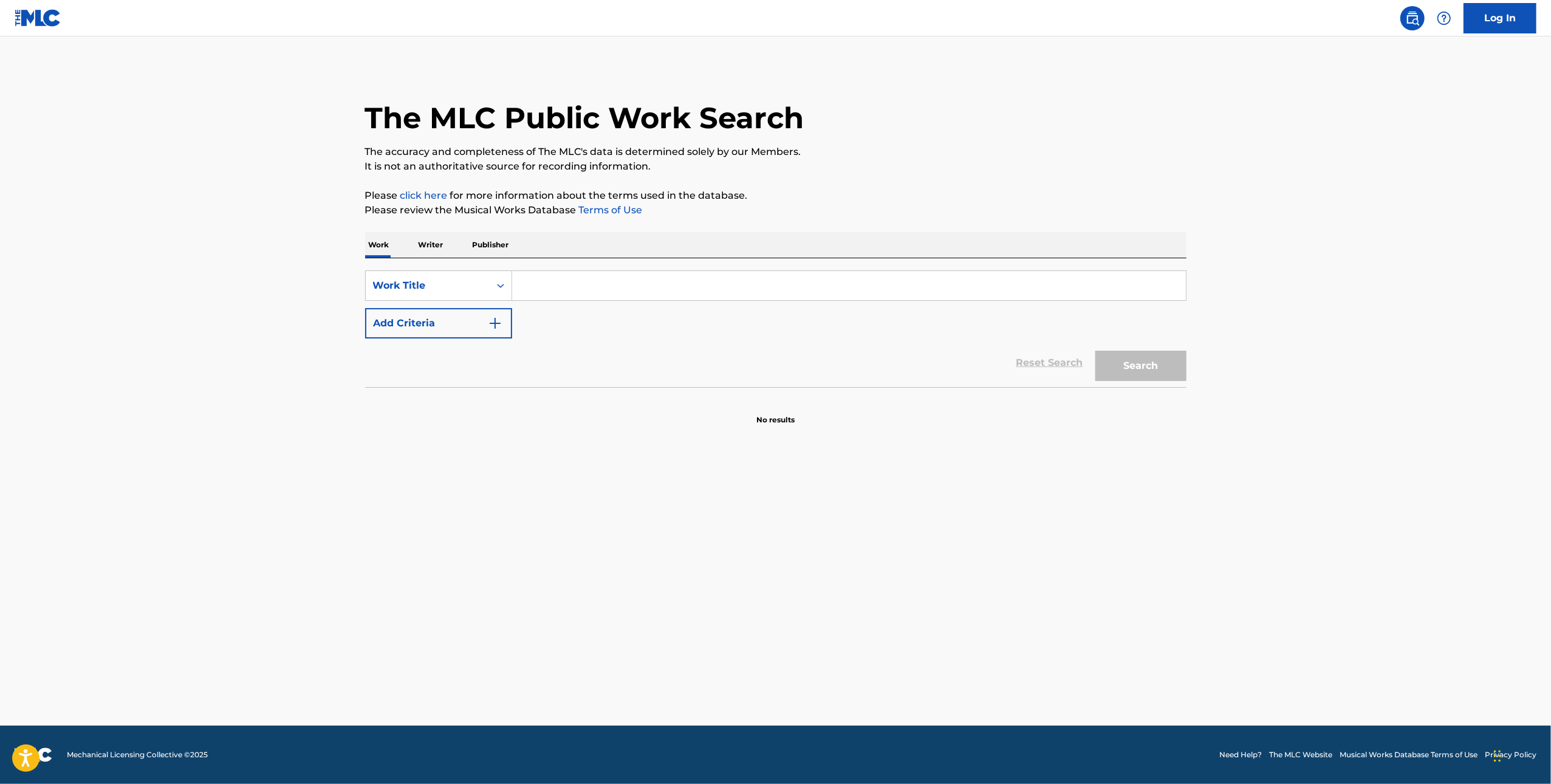
click at [601, 274] on input "Search Form" at bounding box center [849, 286] width 674 height 29
click at [461, 307] on div "SearchWithCriteriad65b9b5b-a643-4f13-afe4-32a0df0a03b0 Work Title Add Criteria" at bounding box center [776, 304] width 822 height 68
click at [601, 297] on input "Search Form" at bounding box center [849, 286] width 674 height 29
click at [491, 321] on img "Search Form" at bounding box center [495, 323] width 15 height 15
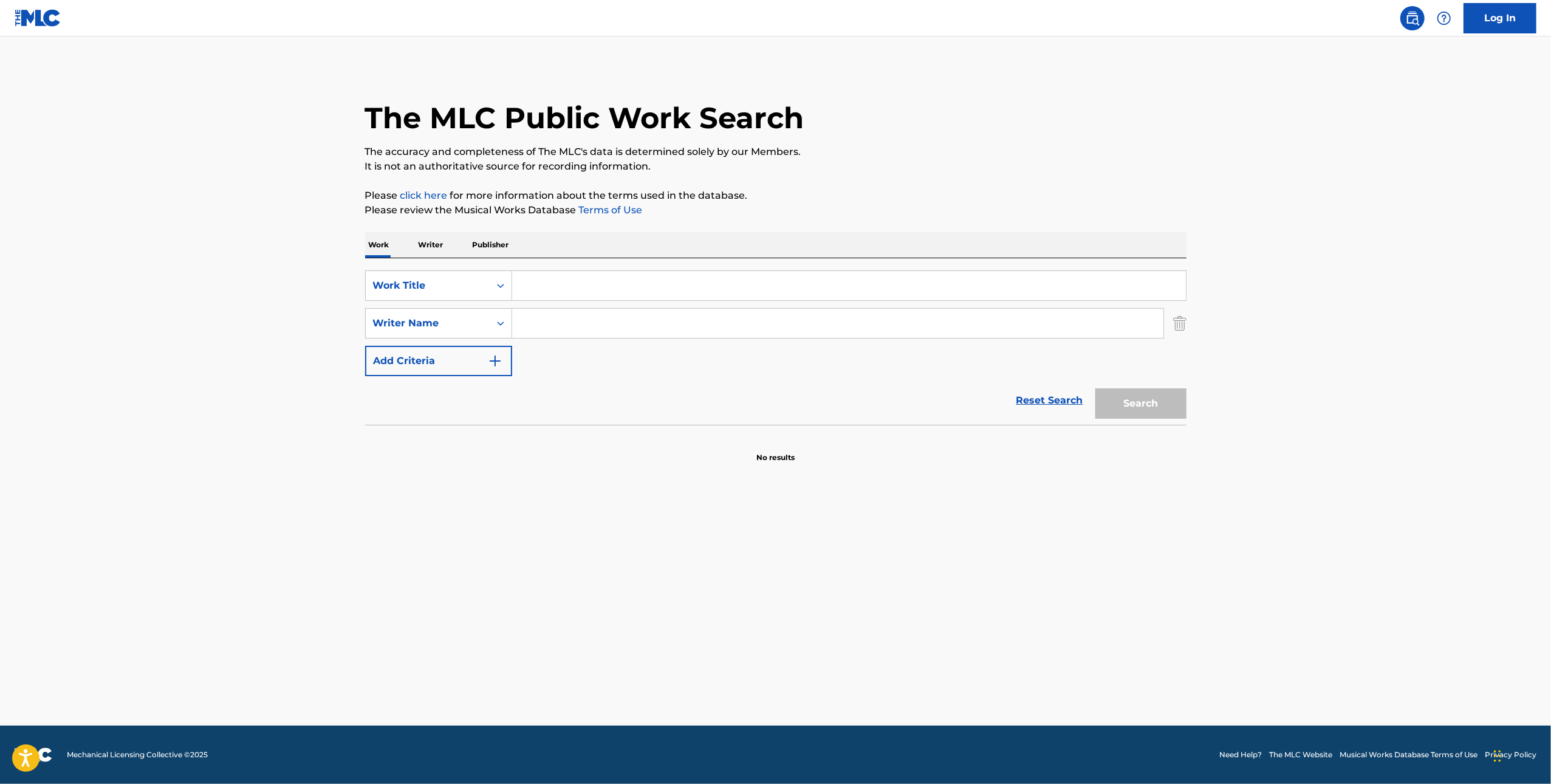
click at [589, 321] on input "Search Form" at bounding box center [837, 323] width 651 height 29
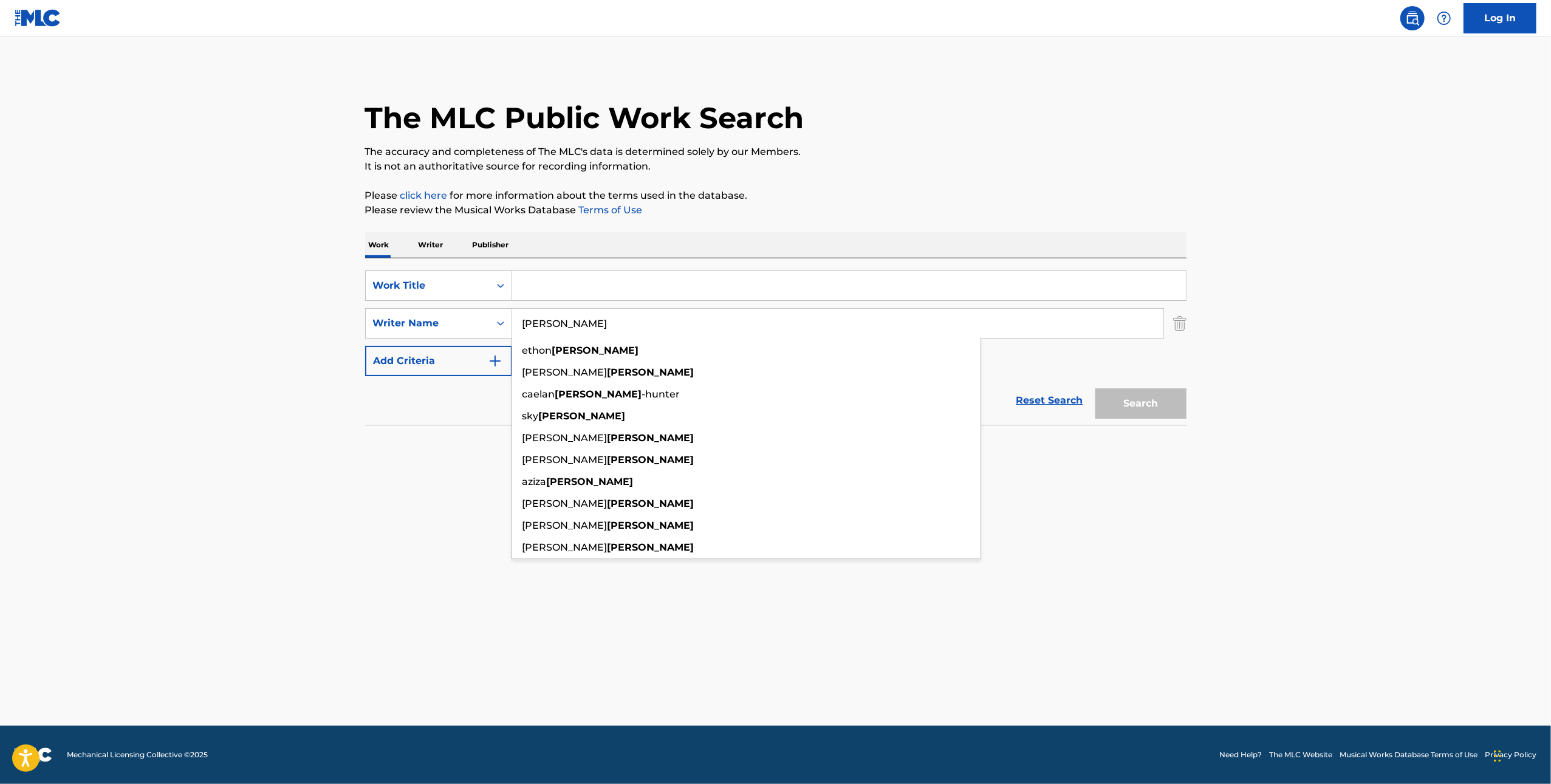
type input "[PERSON_NAME]"
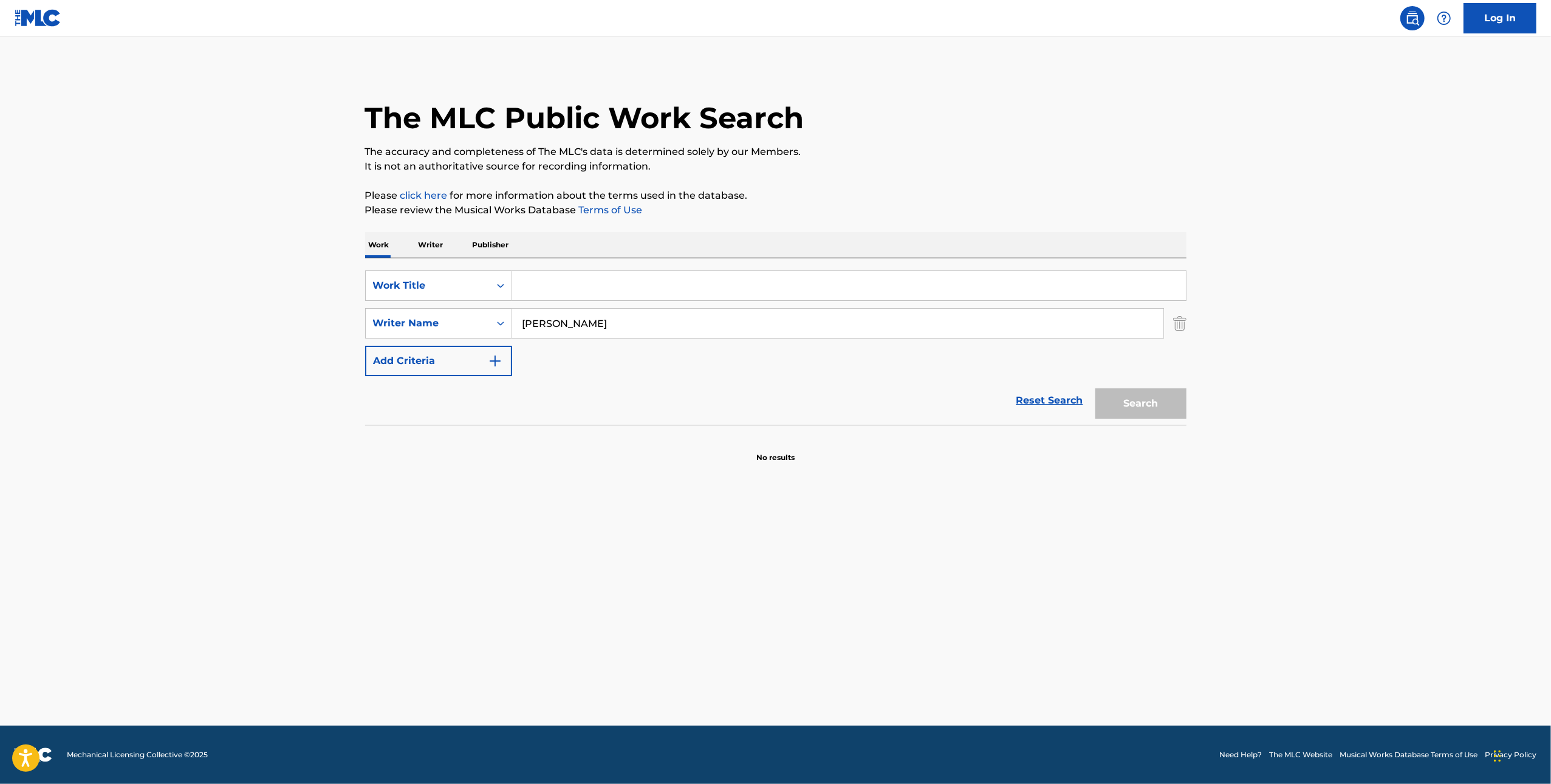
click at [613, 283] on input "Search Form" at bounding box center [849, 286] width 674 height 29
paste input "Deformative"
type input "Deformative"
click at [1169, 418] on button "Search" at bounding box center [1141, 403] width 91 height 30
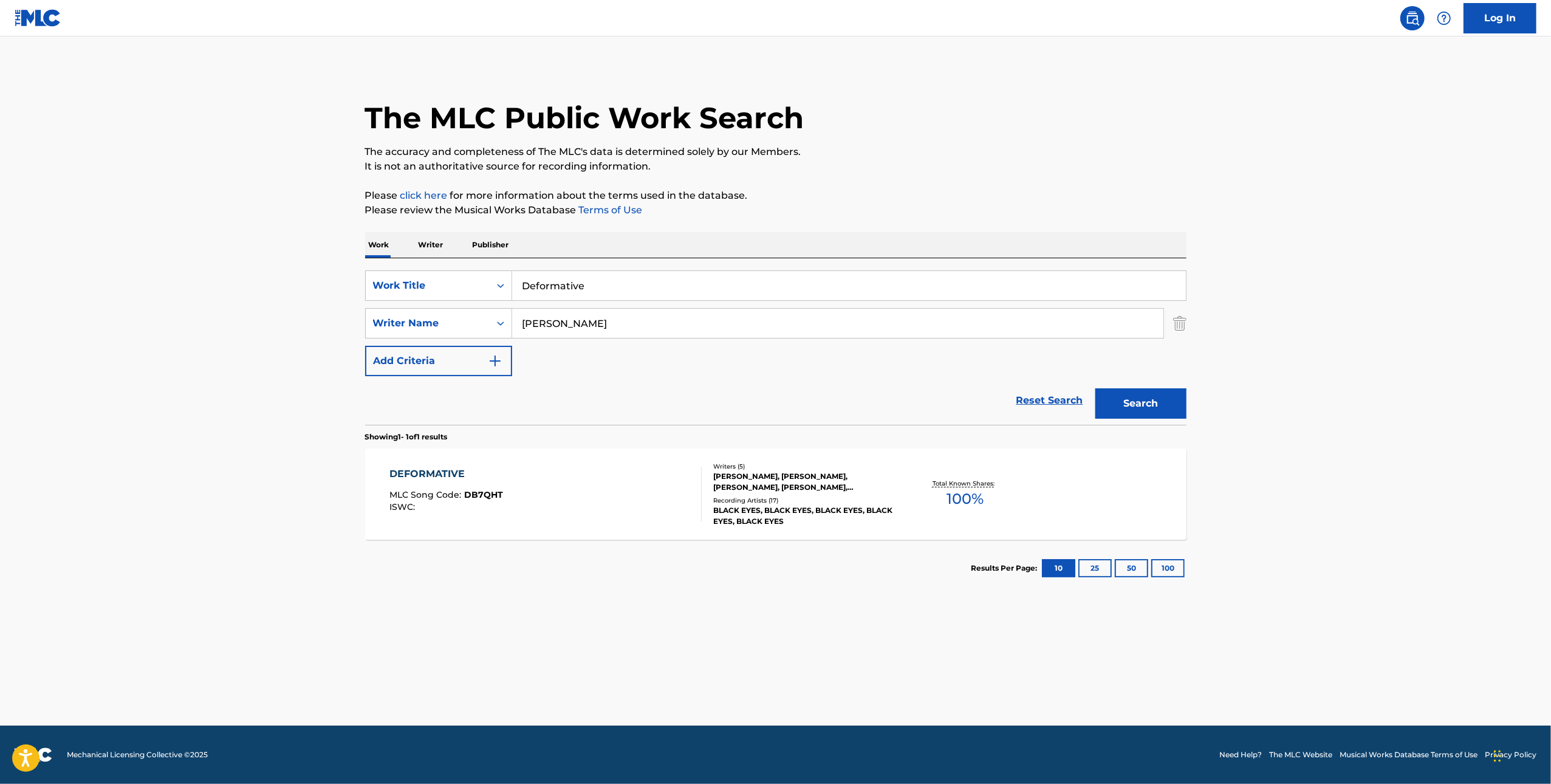
click at [627, 478] on div "DEFORMATIVE MLC Song Code : DB7QHT ISWC :" at bounding box center [545, 494] width 312 height 55
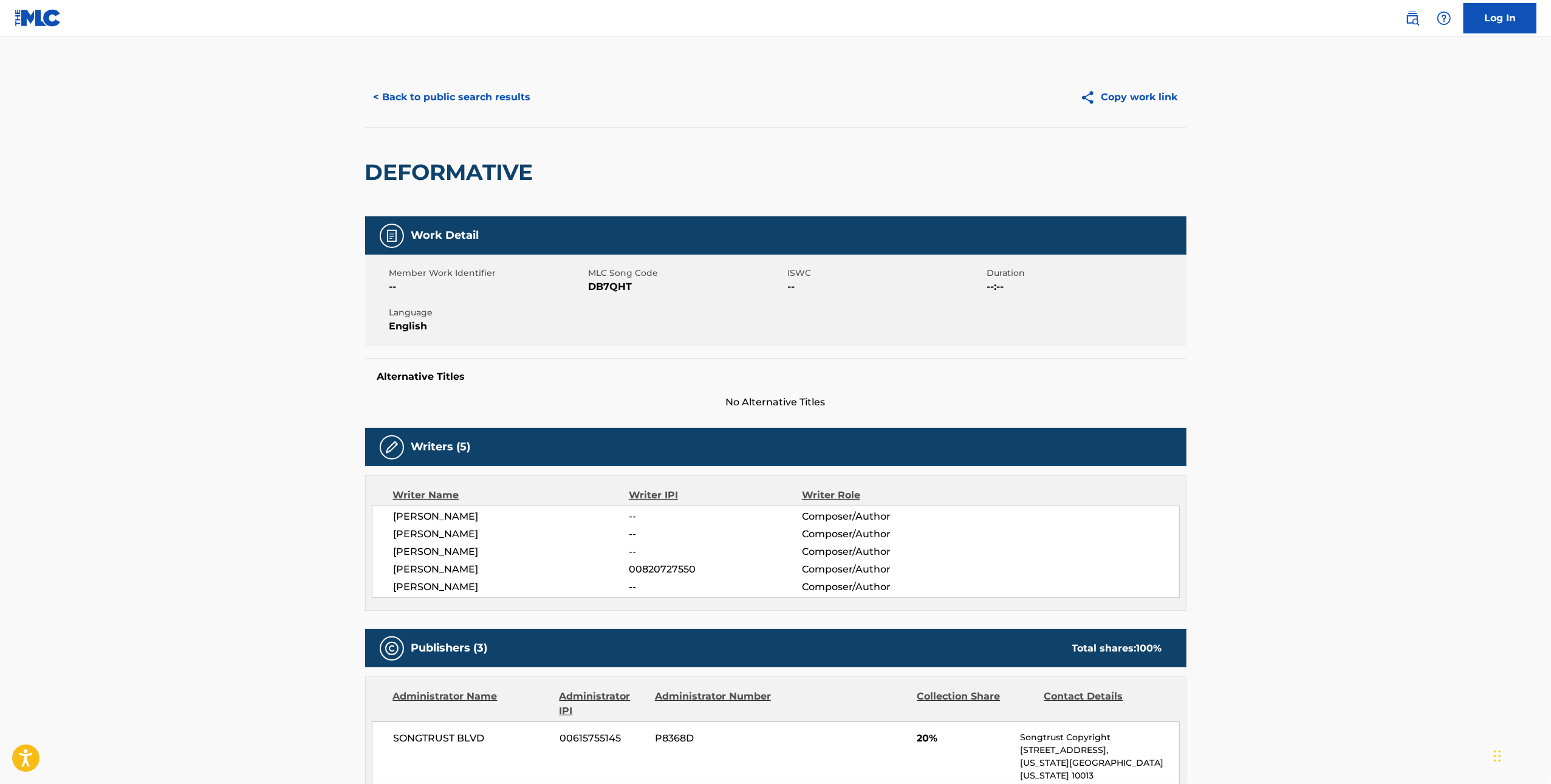
click at [443, 99] on button "< Back to public search results" at bounding box center [453, 96] width 174 height 30
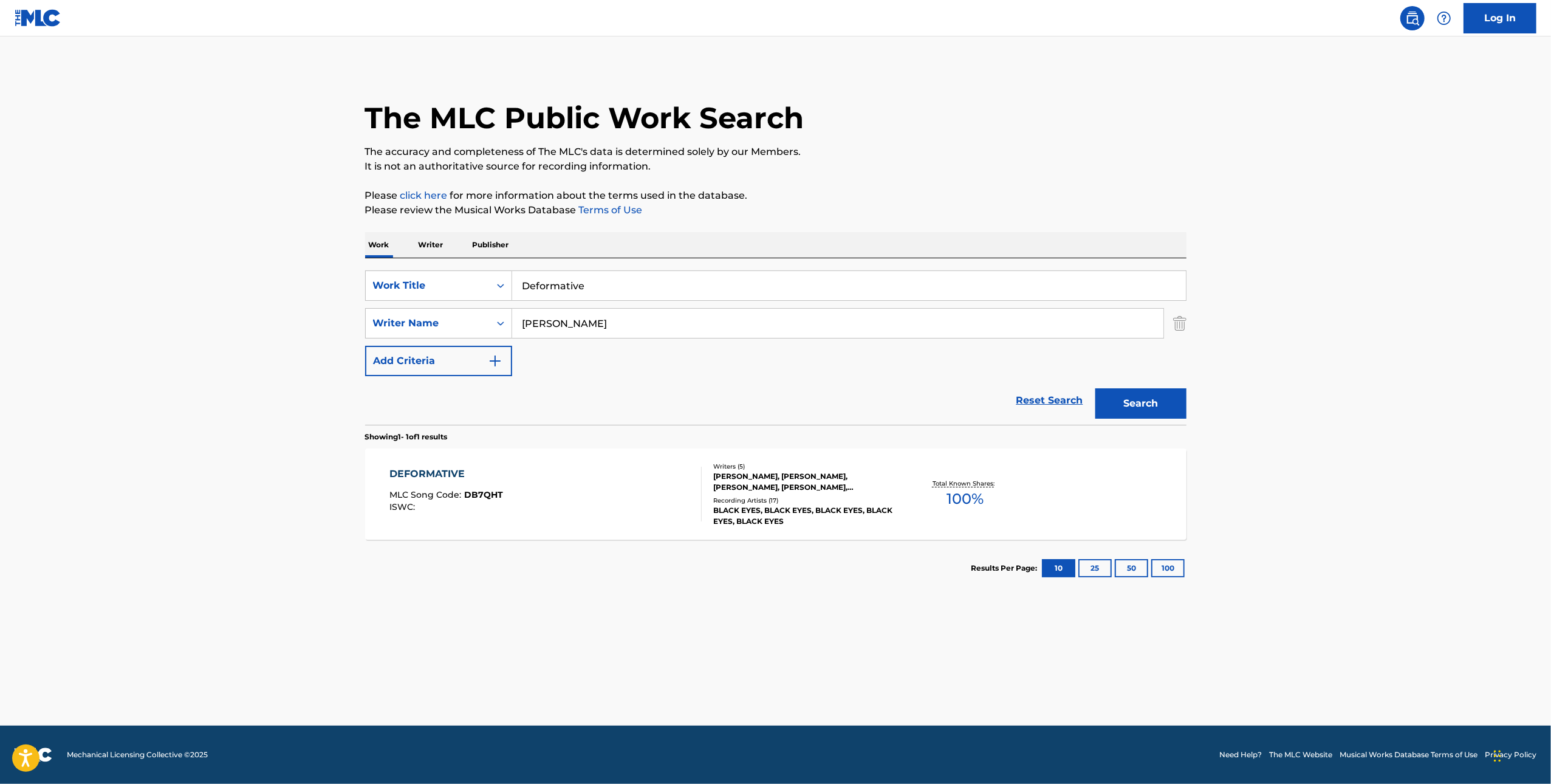
click at [723, 283] on input "Deformative" at bounding box center [849, 286] width 674 height 29
paste input "A Pack of Wolves"
type input "A Pack of Wolves"
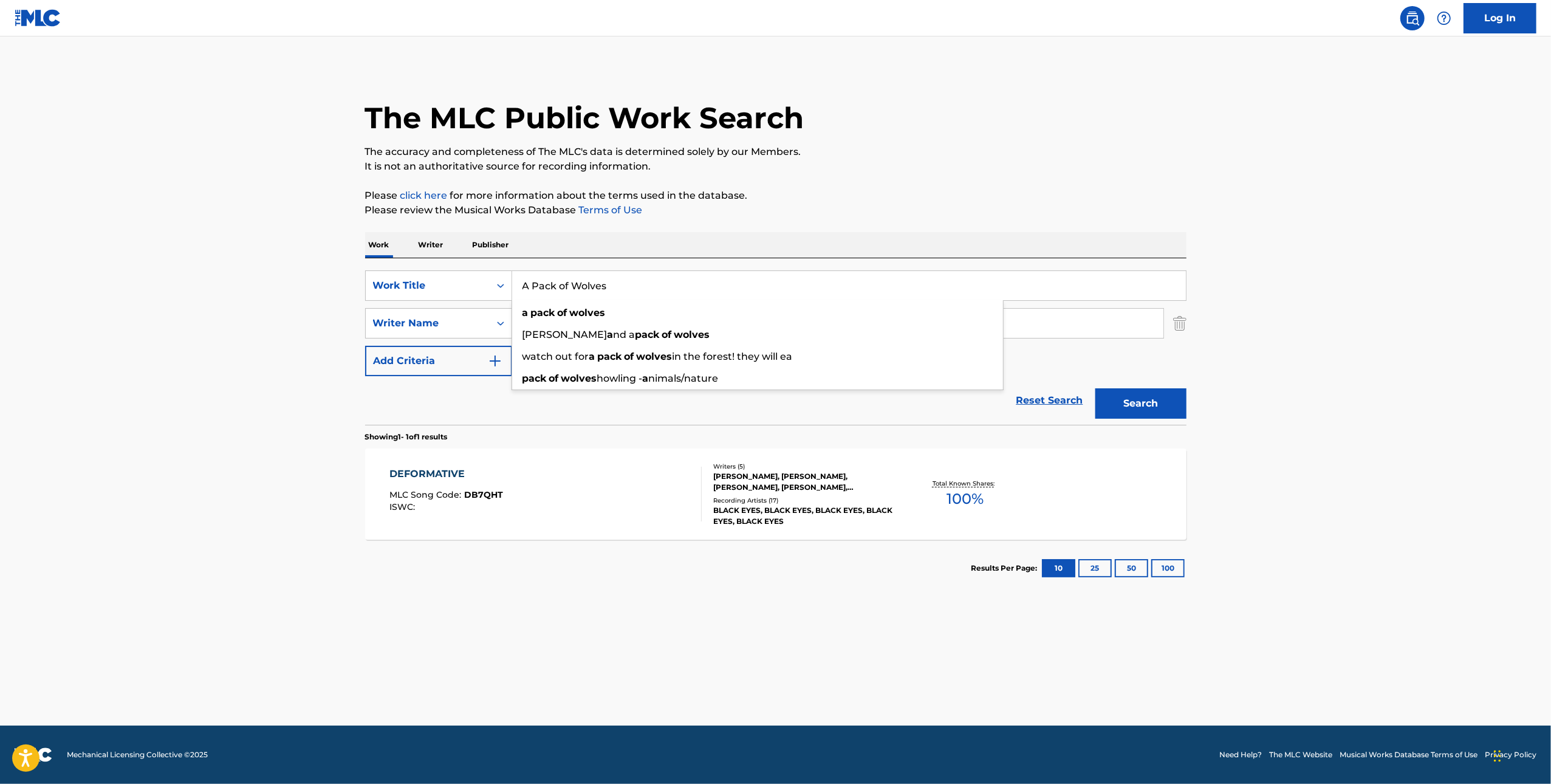
click at [1152, 410] on button "Search" at bounding box center [1141, 403] width 91 height 30
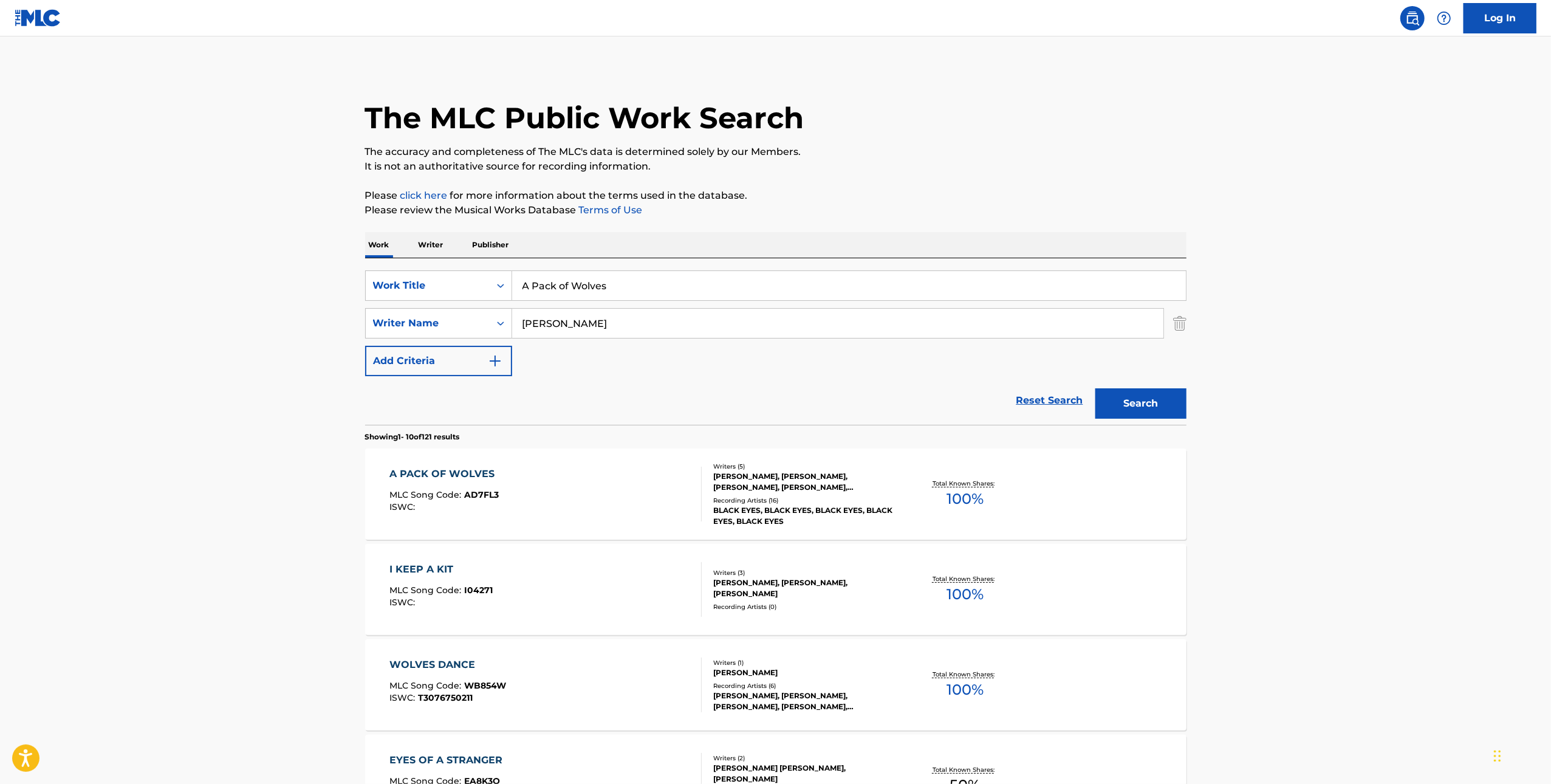
click at [600, 491] on div "A PACK OF WOLVES MLC Song Code : AD7FL3 ISWC :" at bounding box center [545, 494] width 312 height 55
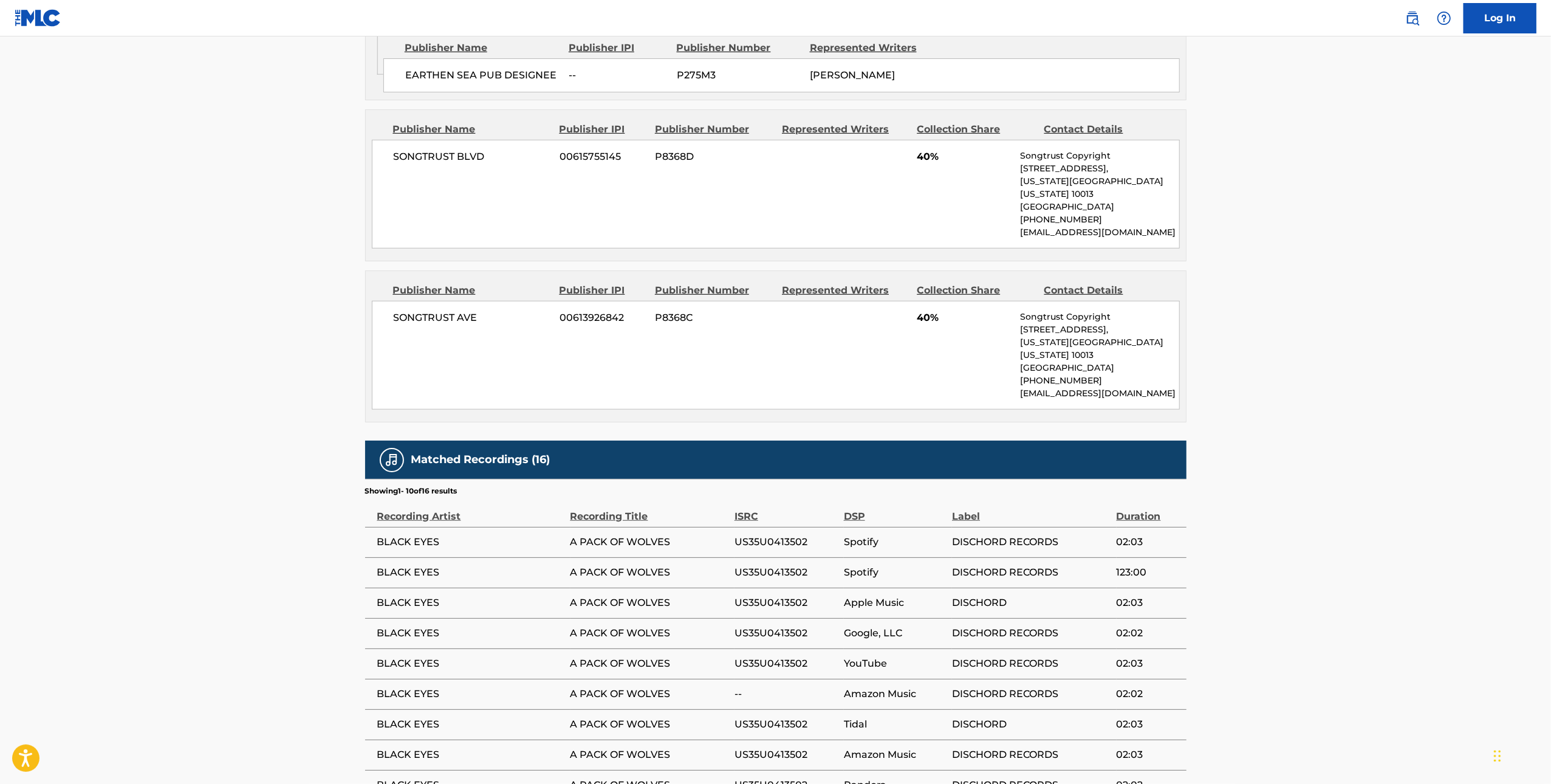
scroll to position [931, 0]
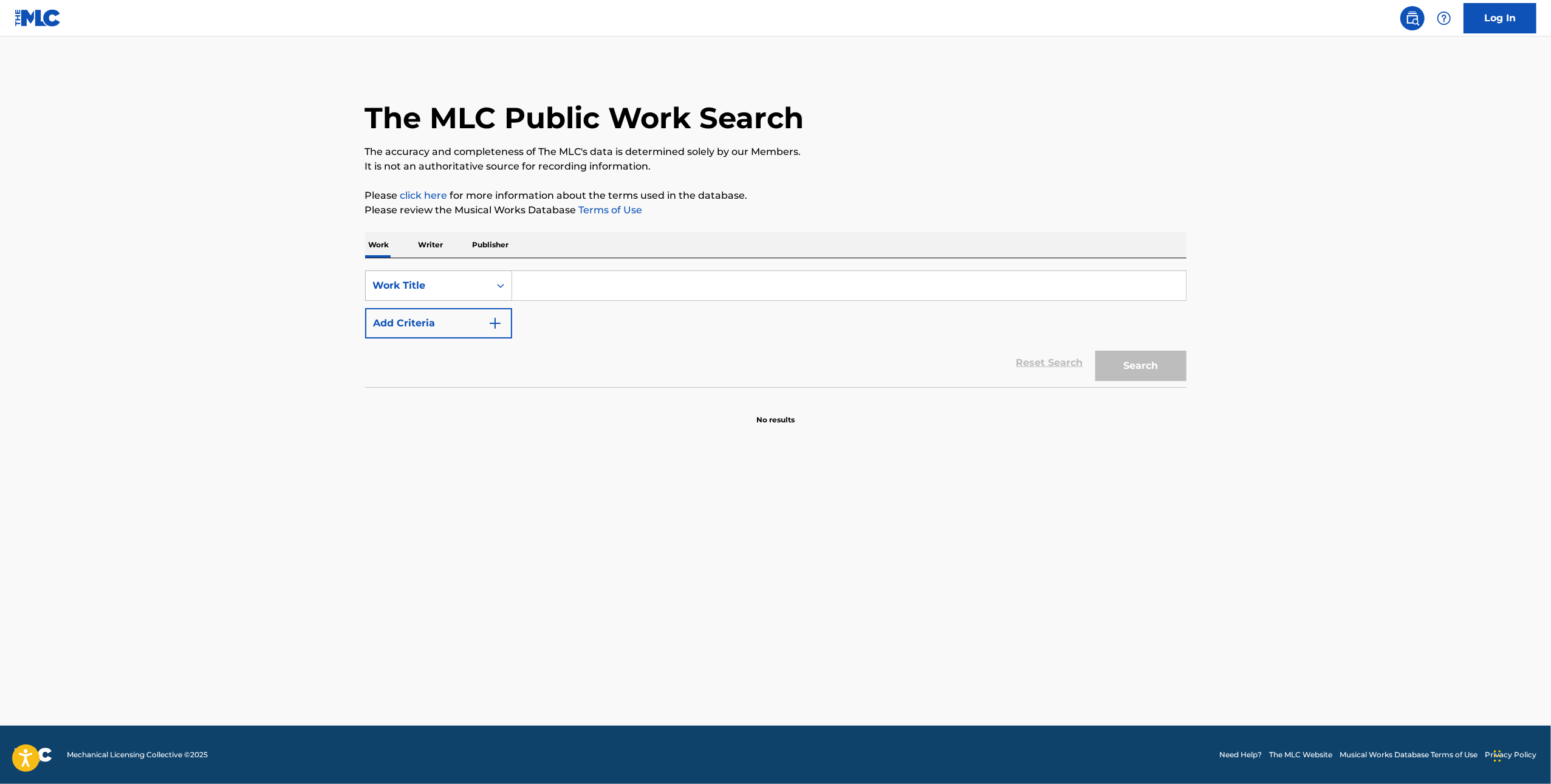
click at [423, 278] on div "Work Title" at bounding box center [427, 286] width 109 height 15
click at [423, 319] on div "MLC Song Code" at bounding box center [438, 316] width 146 height 30
click at [563, 284] on input "Search Form" at bounding box center [849, 286] width 674 height 29
paste input "S47JH5"
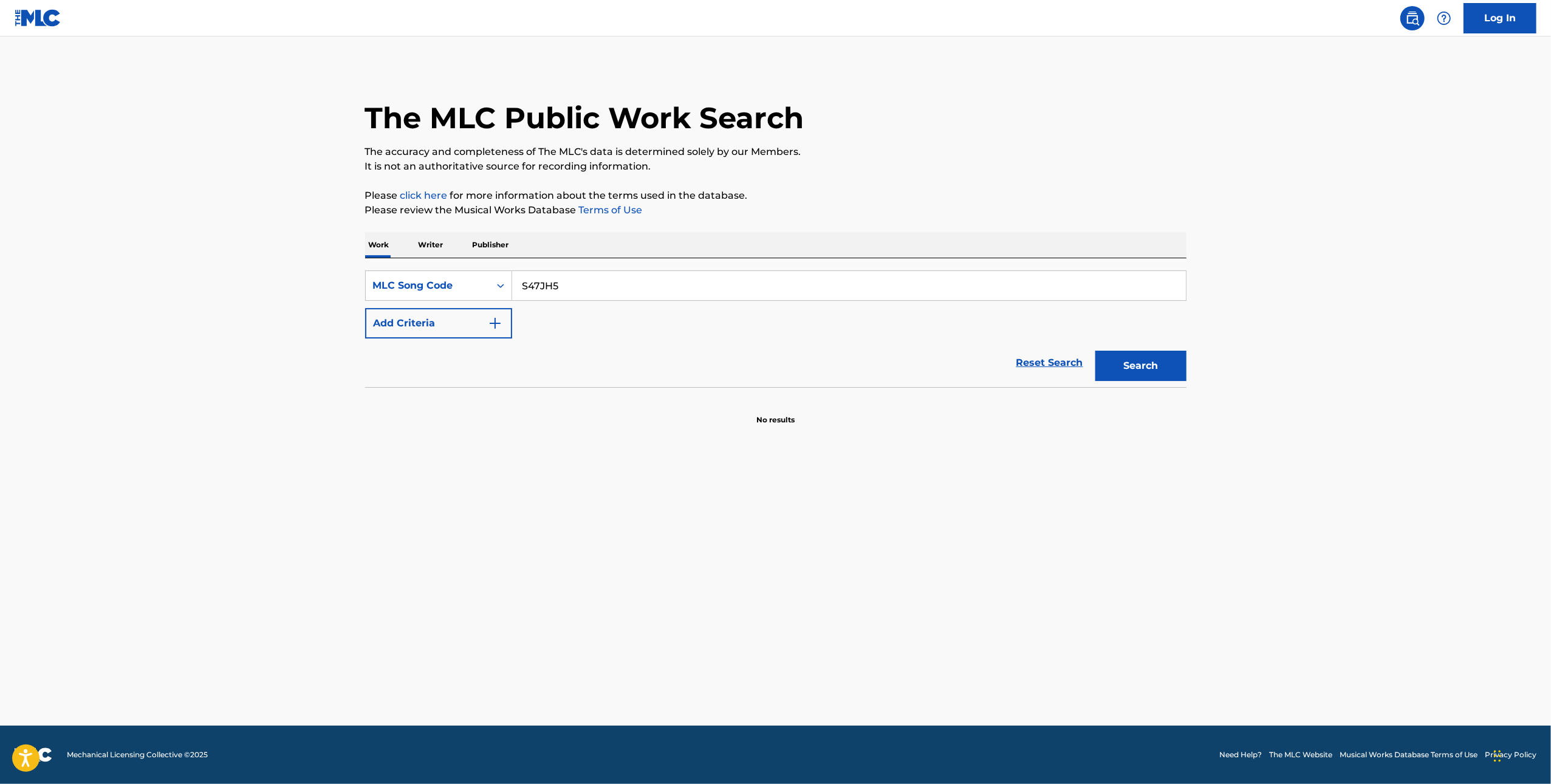
click at [1126, 373] on button "Search" at bounding box center [1141, 365] width 91 height 30
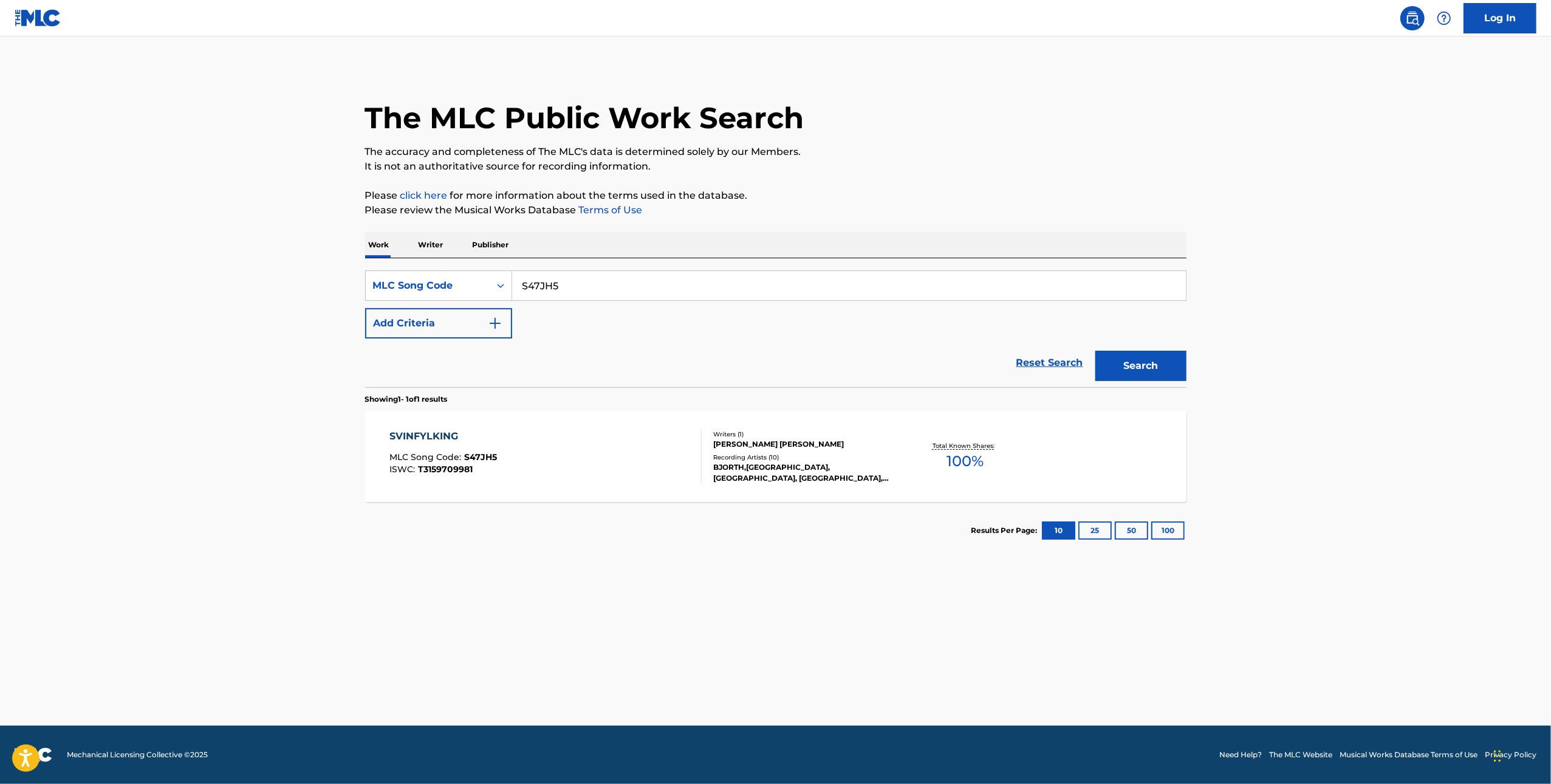
click at [793, 286] on input "S47JH5" at bounding box center [849, 286] width 674 height 29
paste input "Q9J"
type input "S47Q9J"
click at [1148, 368] on button "Search" at bounding box center [1141, 365] width 91 height 30
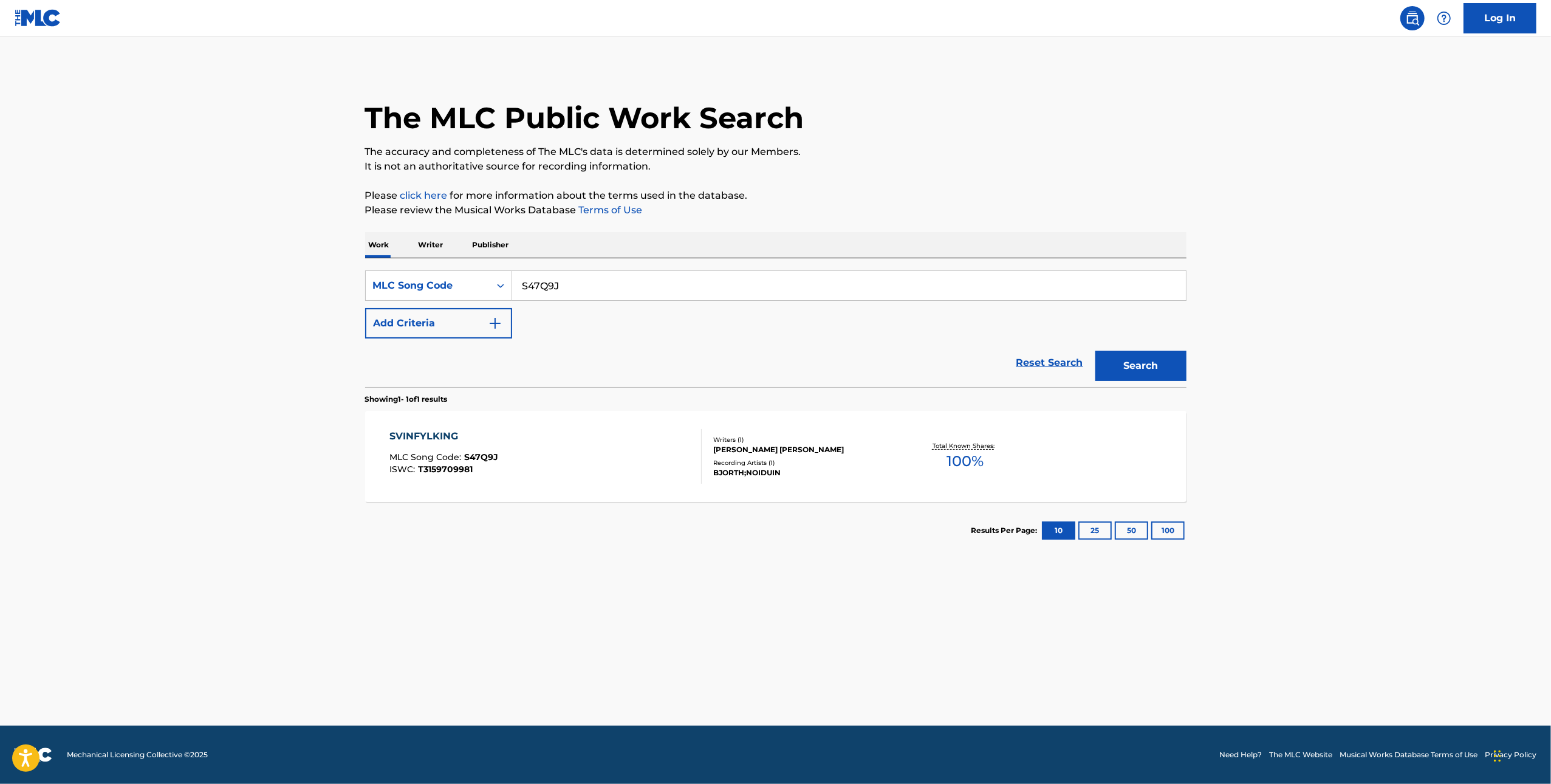
click at [578, 476] on div "SVINFYLKING MLC Song Code : S47Q9J ISWC : T3159709981" at bounding box center [545, 456] width 312 height 55
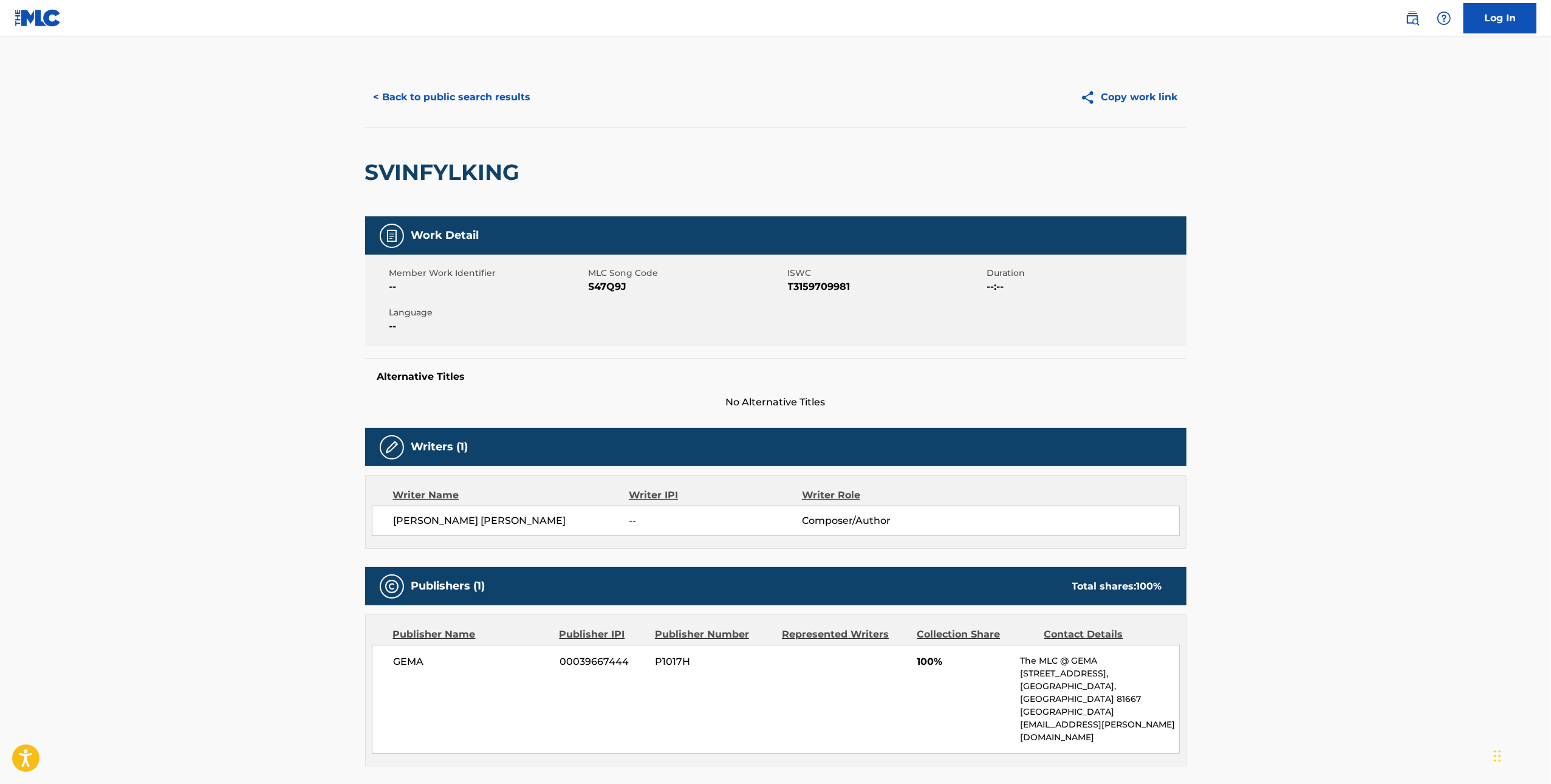
click at [464, 95] on button "< Back to public search results" at bounding box center [453, 96] width 174 height 30
